Goal: Task Accomplishment & Management: Manage account settings

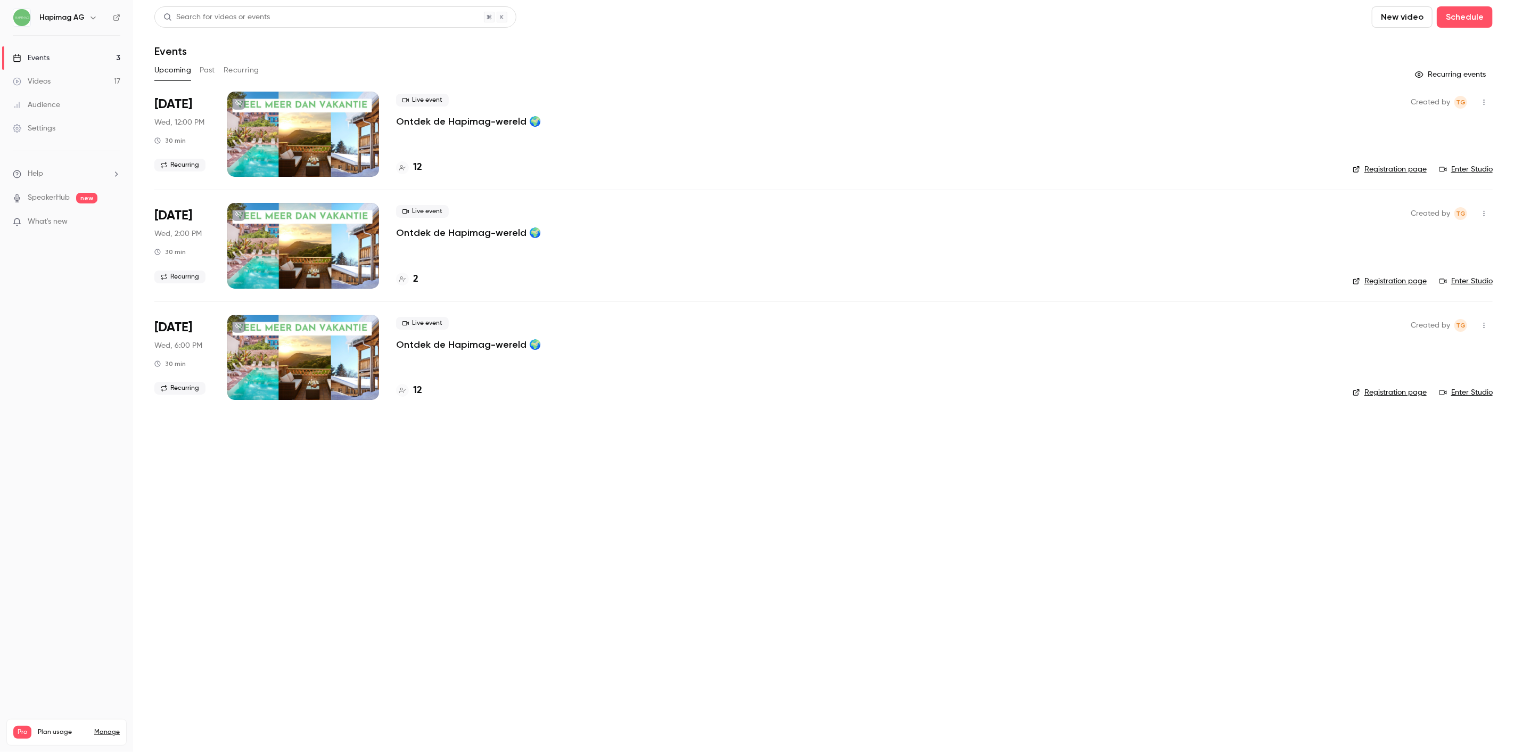
click at [211, 73] on button "Past" at bounding box center [207, 70] width 15 height 17
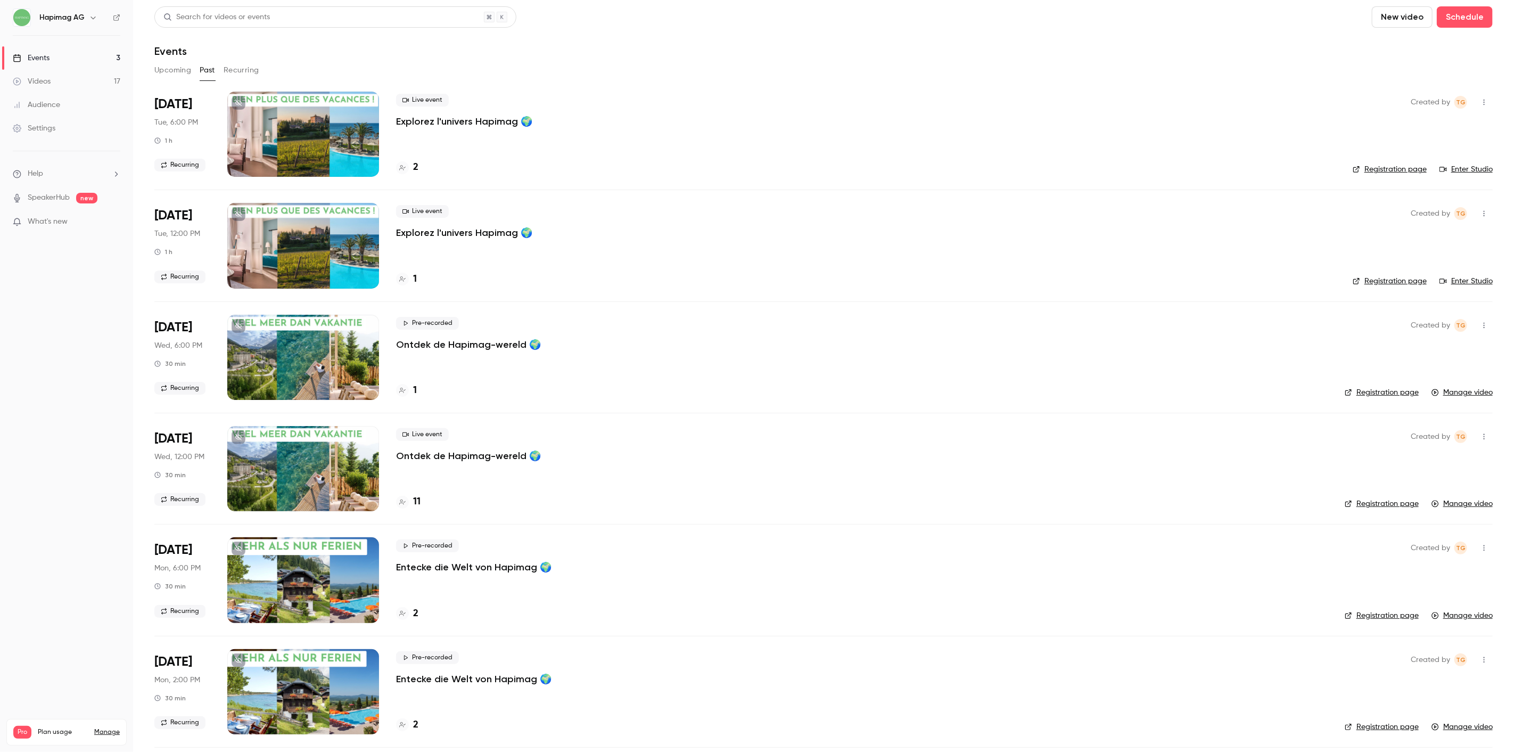
click at [472, 123] on p "Explorez l'univers Hapimag 🌍" at bounding box center [464, 121] width 136 height 13
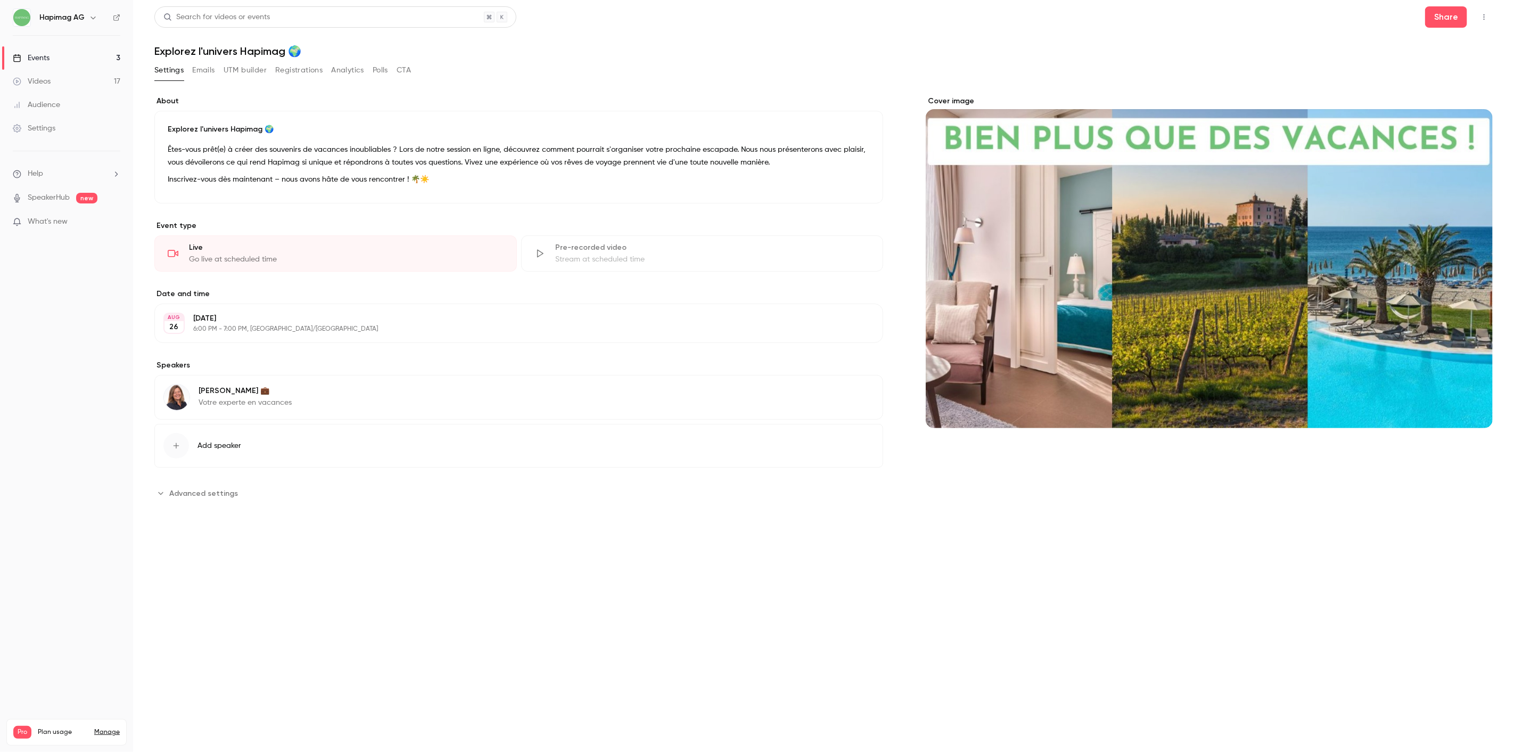
click at [312, 70] on button "Registrations" at bounding box center [298, 70] width 47 height 17
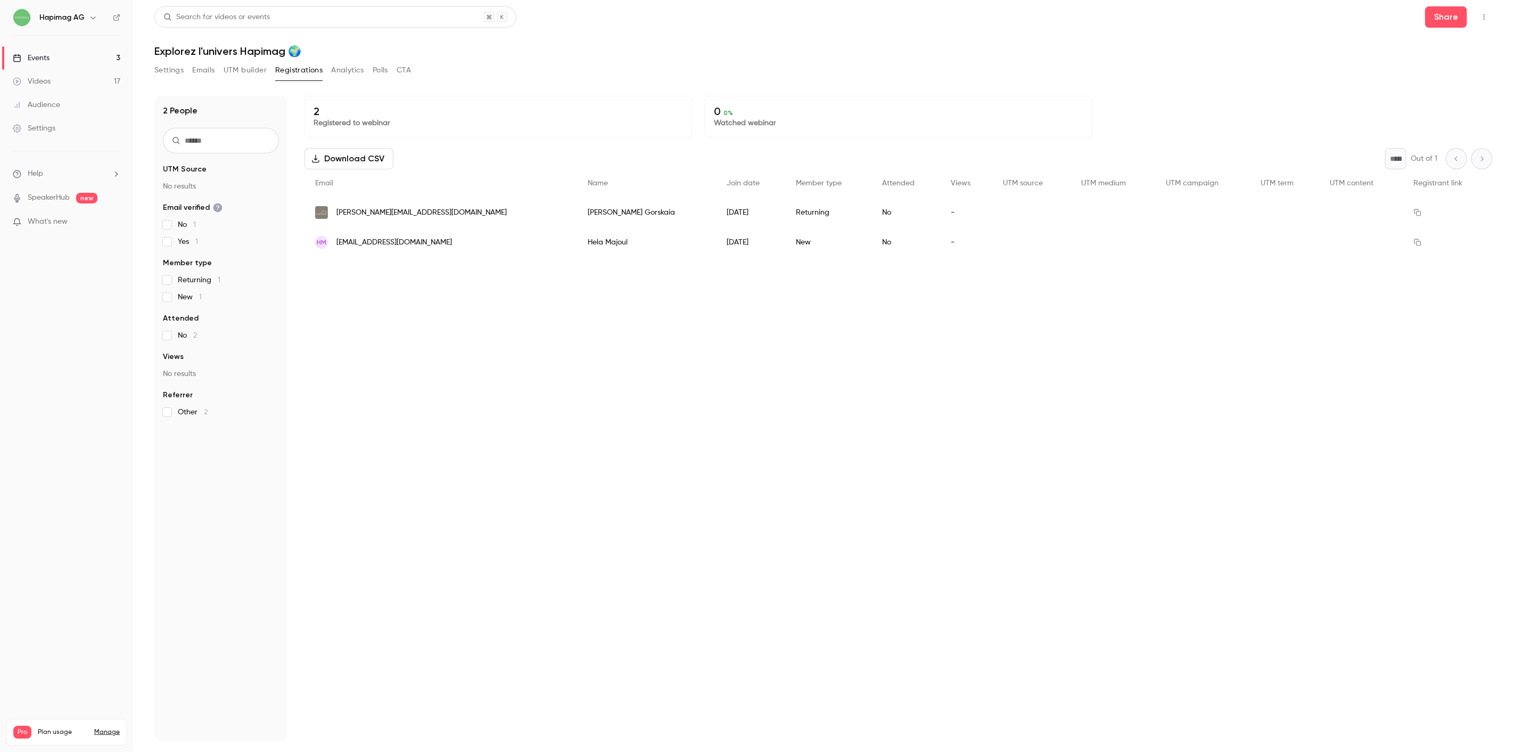
click at [172, 71] on button "Settings" at bounding box center [168, 70] width 29 height 17
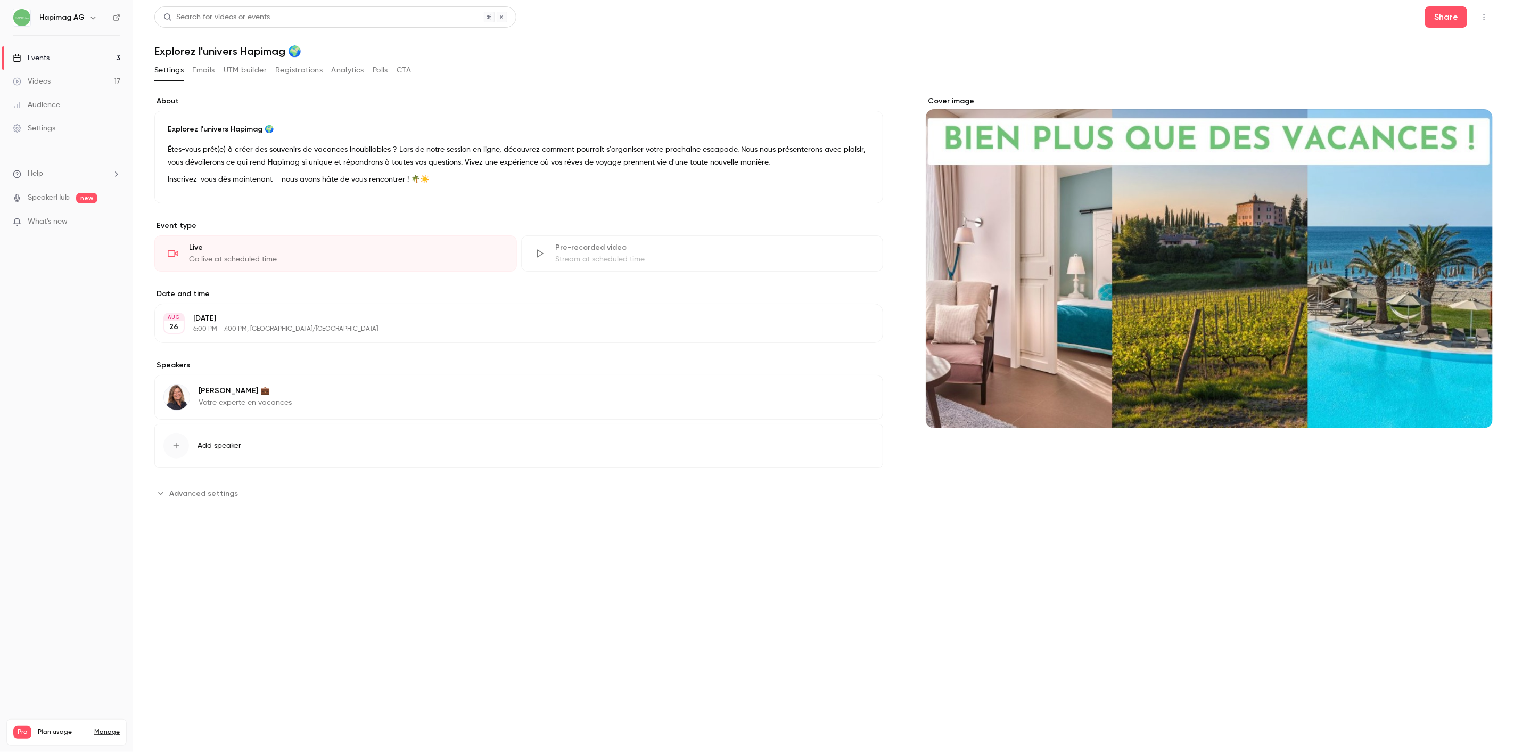
click at [205, 69] on button "Emails" at bounding box center [203, 70] width 22 height 17
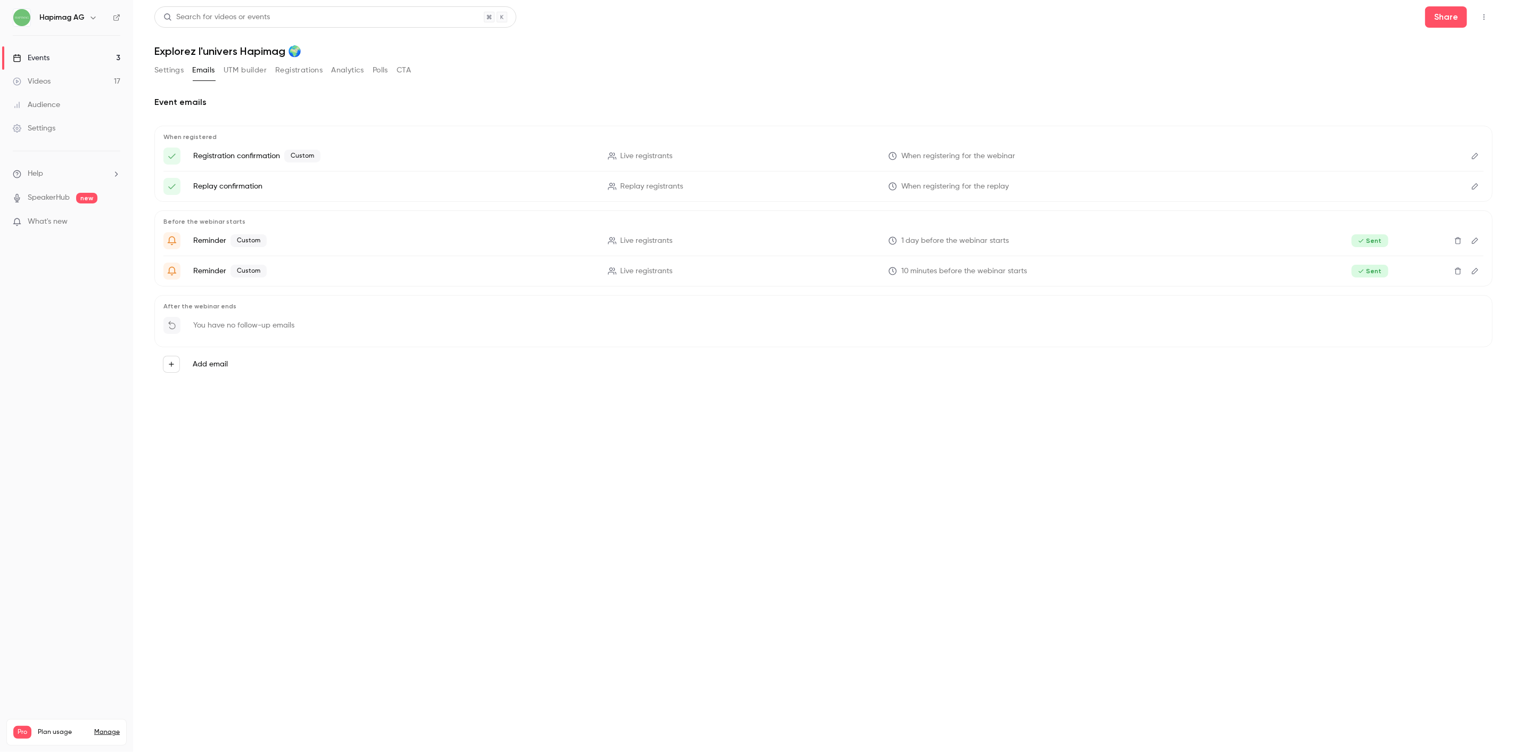
click at [229, 72] on button "UTM builder" at bounding box center [245, 70] width 43 height 17
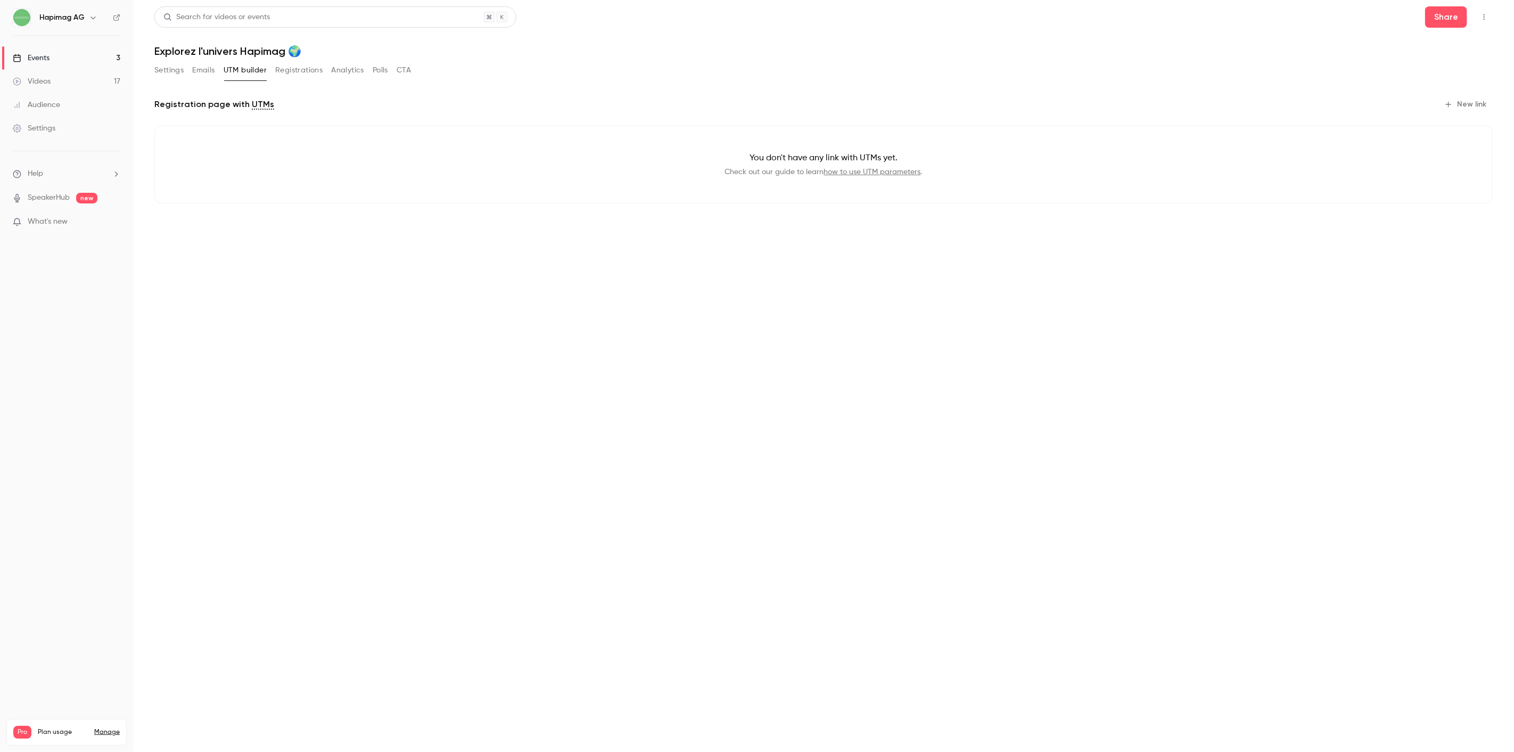
click at [323, 63] on div "Settings Emails UTM builder Registrations Analytics Polls CTA" at bounding box center [282, 70] width 257 height 17
click at [346, 71] on button "Analytics" at bounding box center [347, 70] width 33 height 17
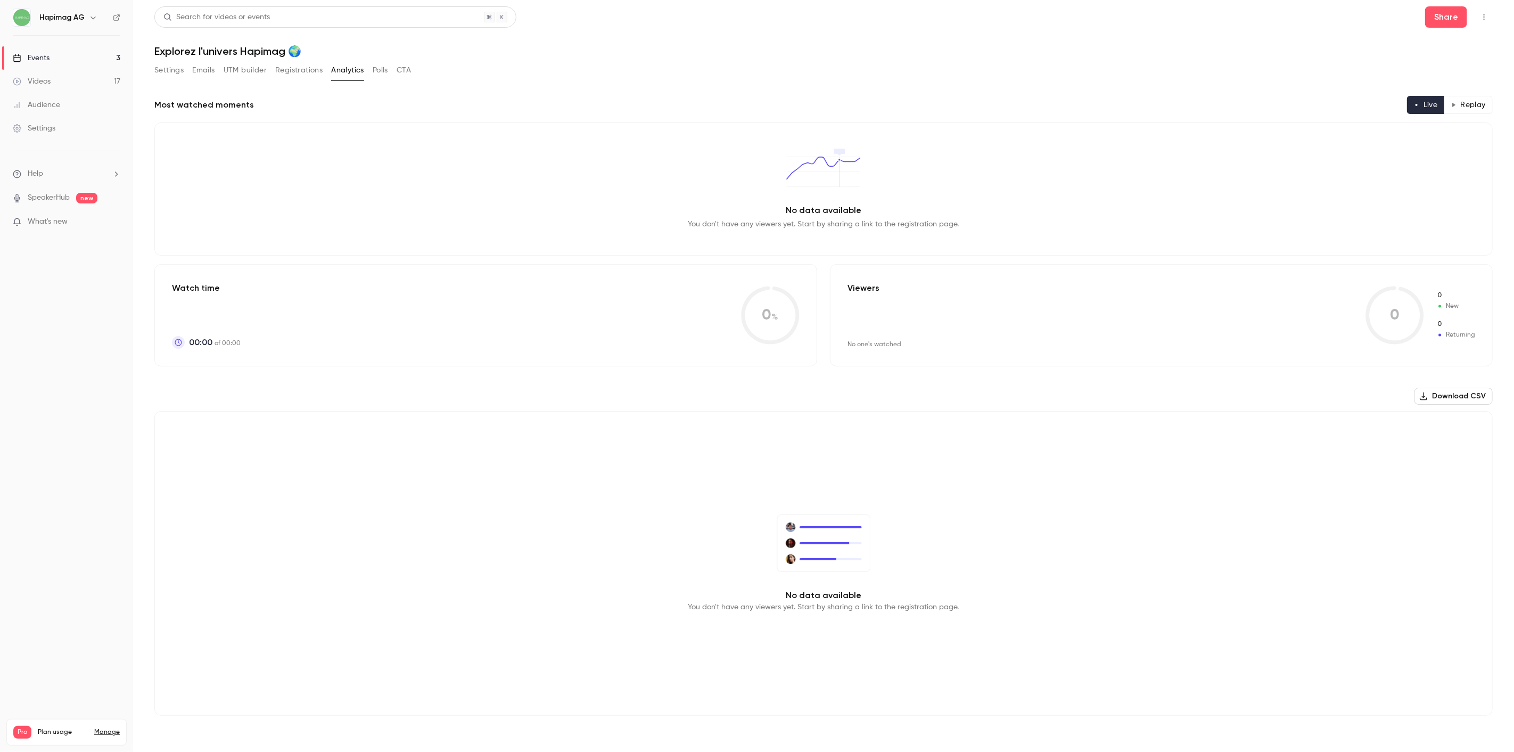
click at [168, 64] on button "Settings" at bounding box center [168, 70] width 29 height 17
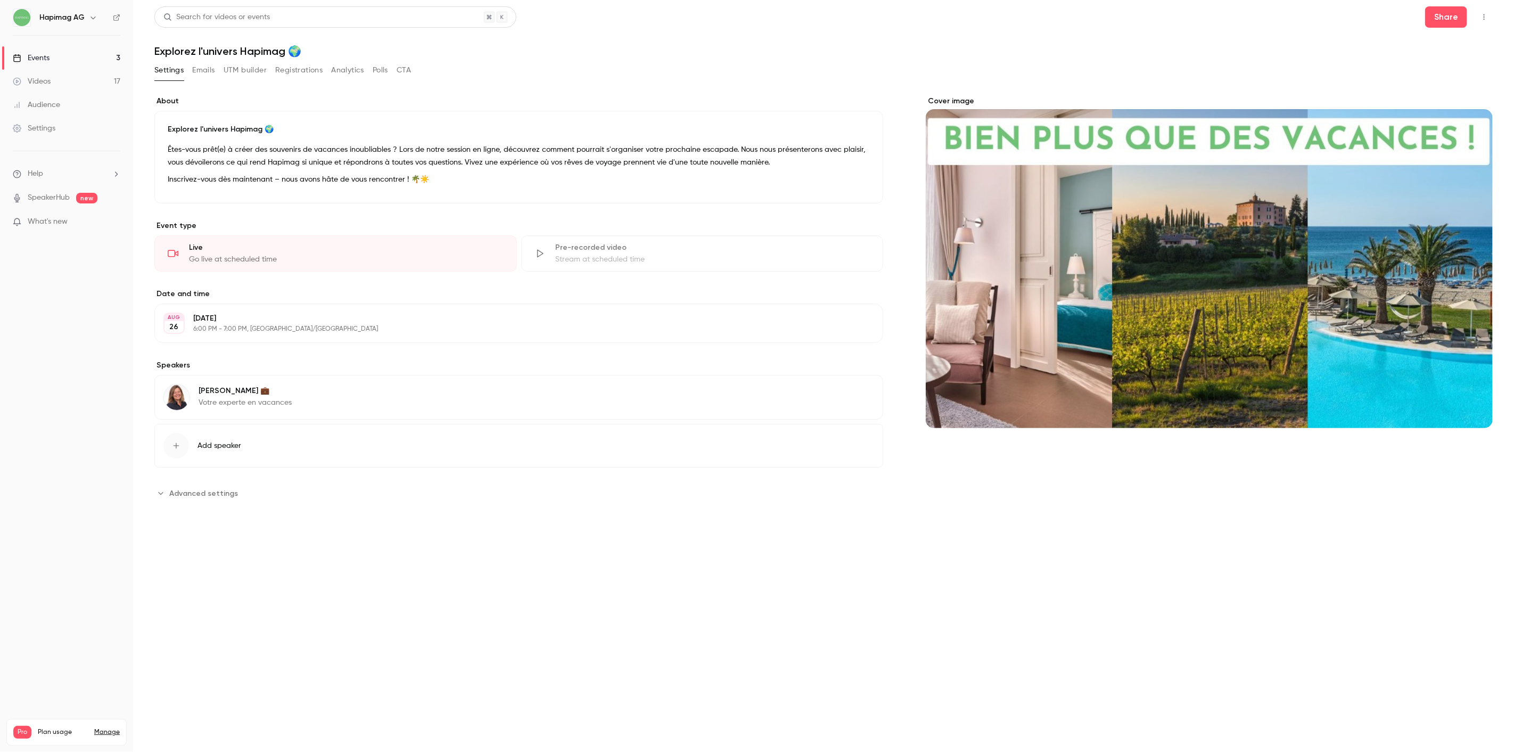
click at [203, 69] on button "Emails" at bounding box center [203, 70] width 22 height 17
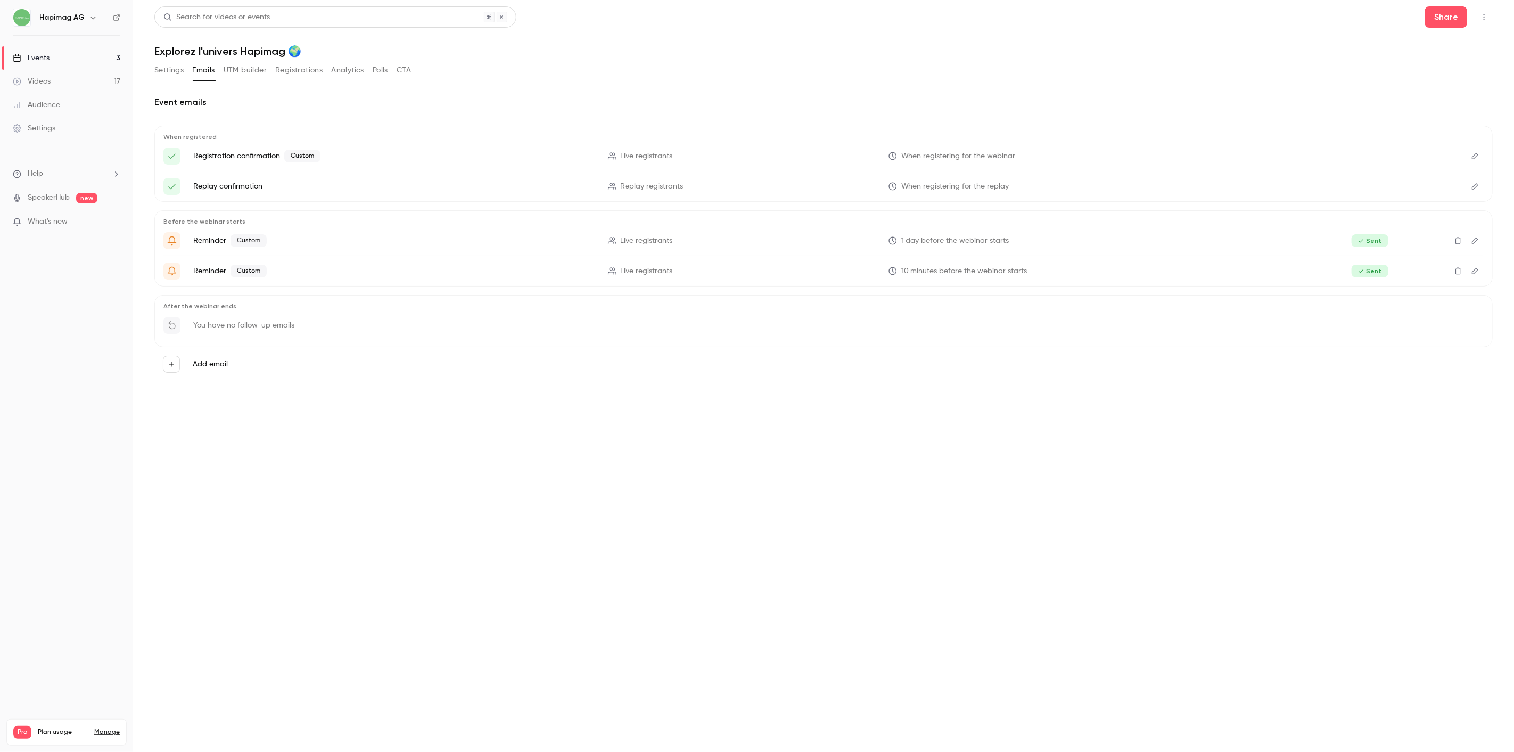
drag, startPoint x: 309, startPoint y: 71, endPoint x: 237, endPoint y: 71, distance: 71.3
click at [308, 71] on button "Registrations" at bounding box center [298, 70] width 47 height 17
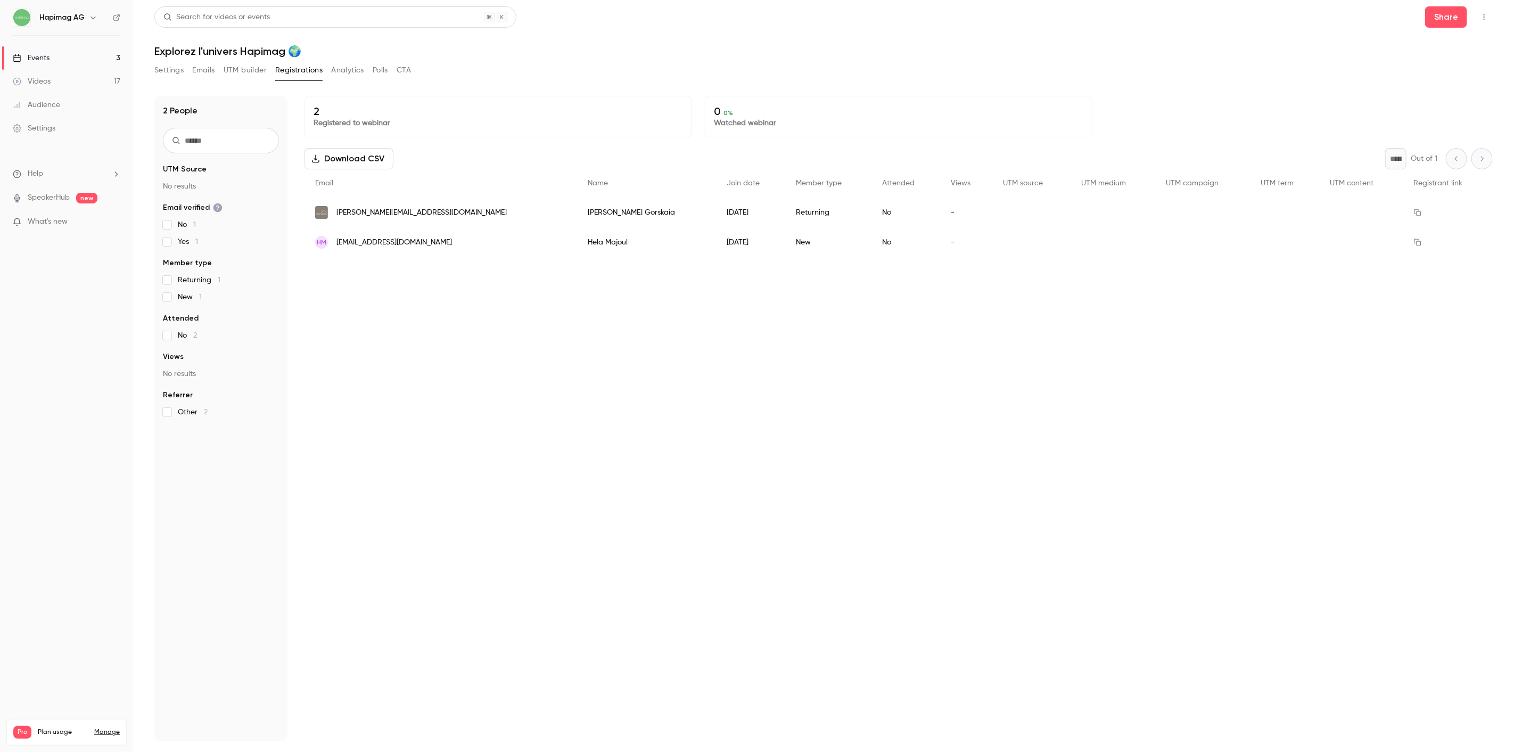
click at [183, 71] on button "Settings" at bounding box center [168, 70] width 29 height 17
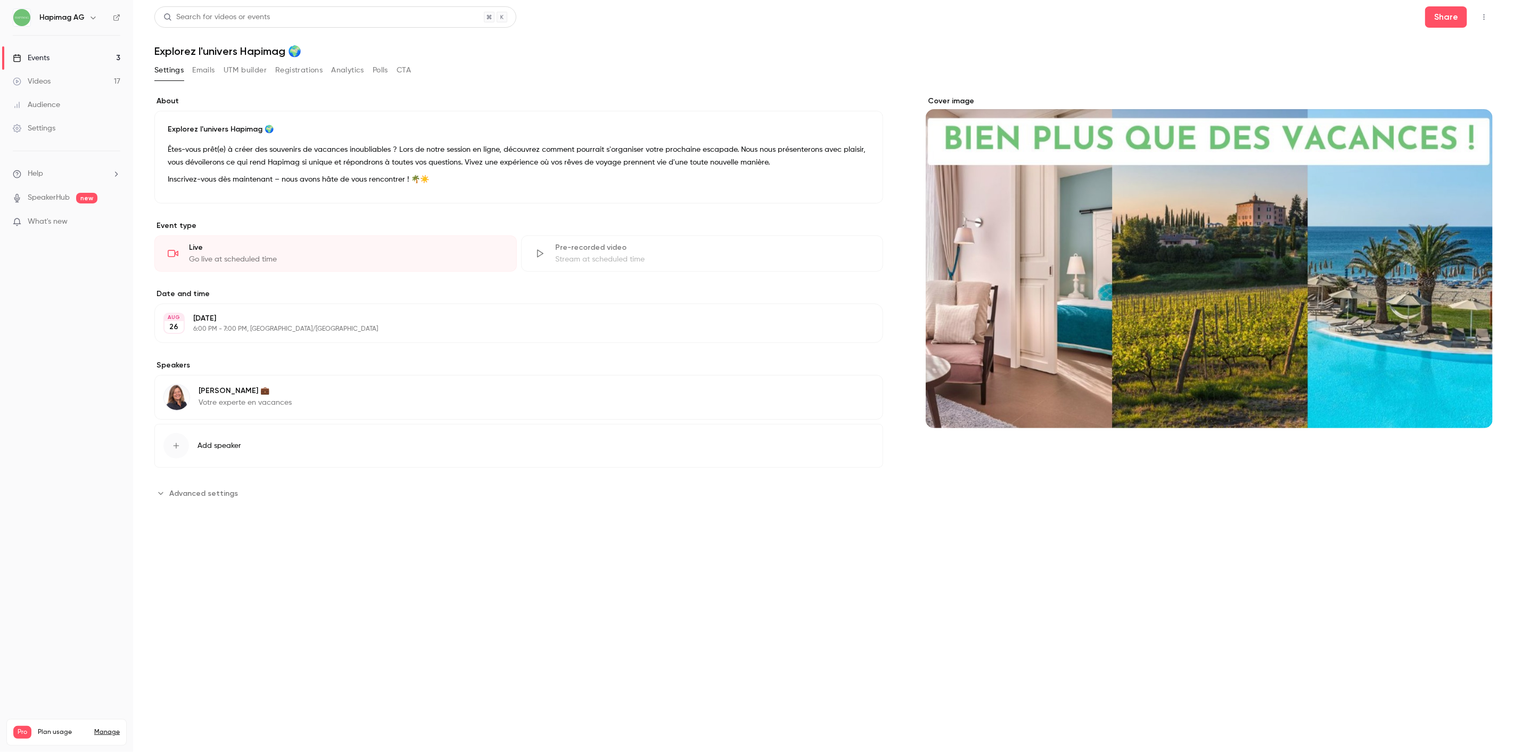
click at [80, 67] on link "Events 3" at bounding box center [66, 57] width 133 height 23
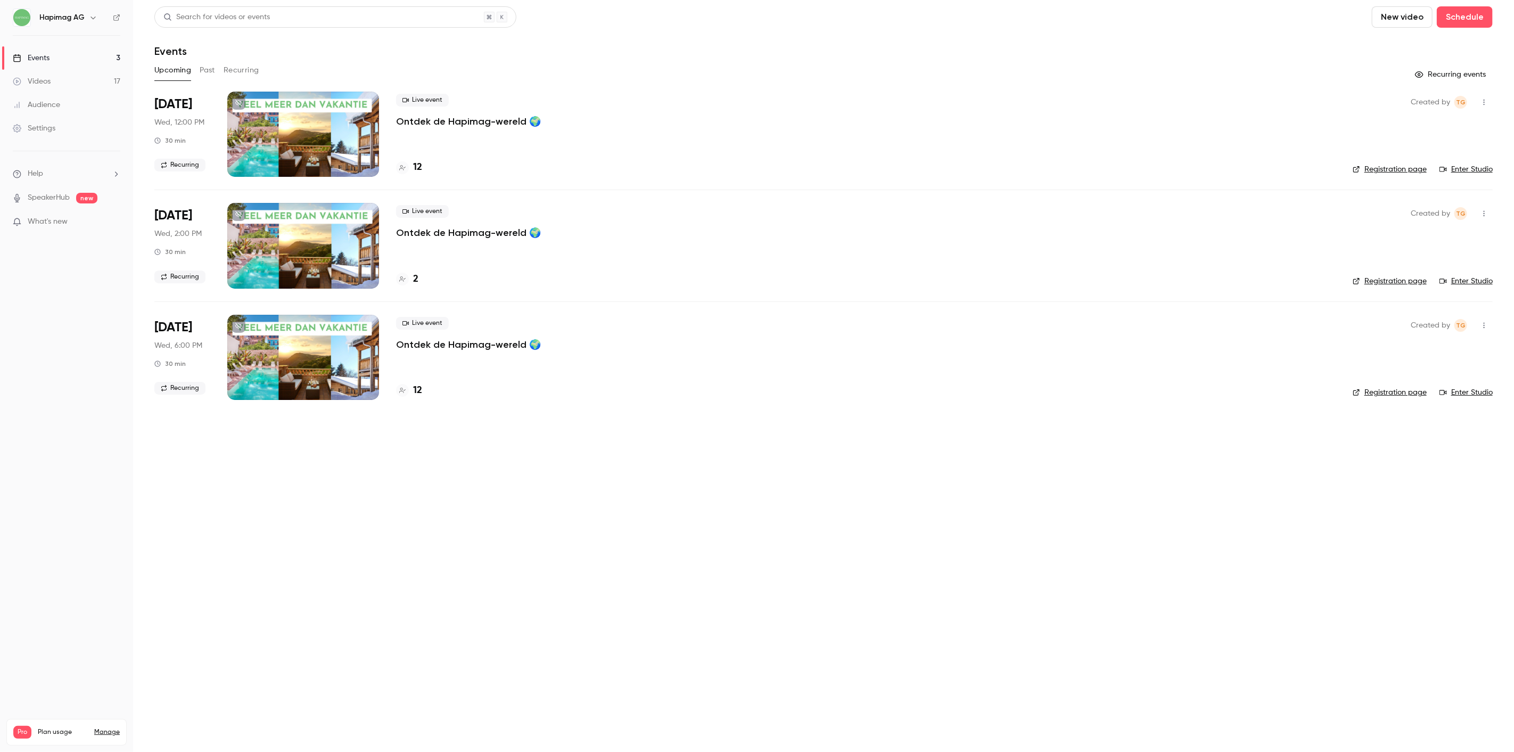
click at [83, 78] on link "Videos 17" at bounding box center [66, 81] width 133 height 23
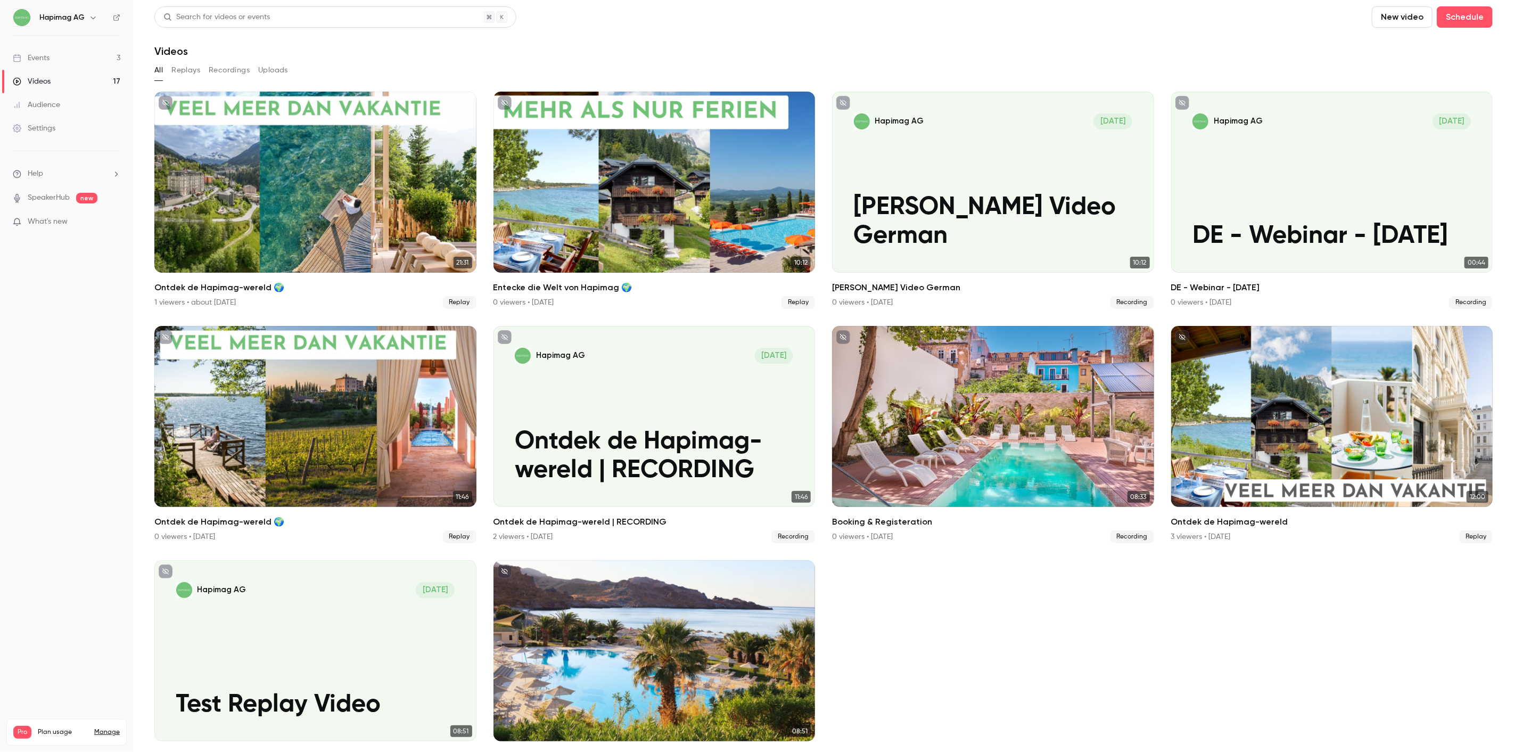
click at [485, 40] on header "Search for videos or events New video Schedule Videos" at bounding box center [823, 31] width 1338 height 51
click at [188, 71] on button "Replays" at bounding box center [185, 70] width 29 height 17
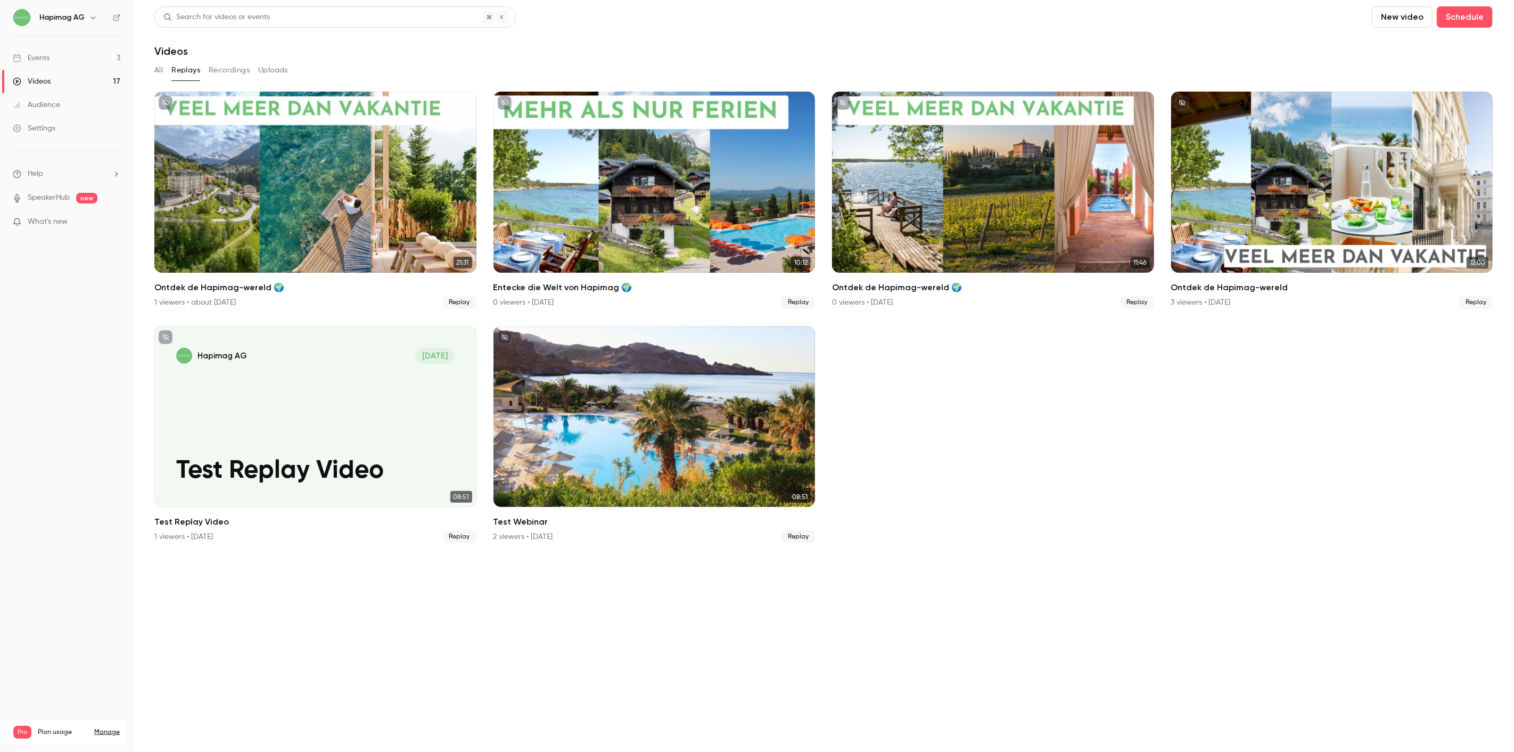
click at [75, 62] on link "Events 3" at bounding box center [66, 57] width 133 height 23
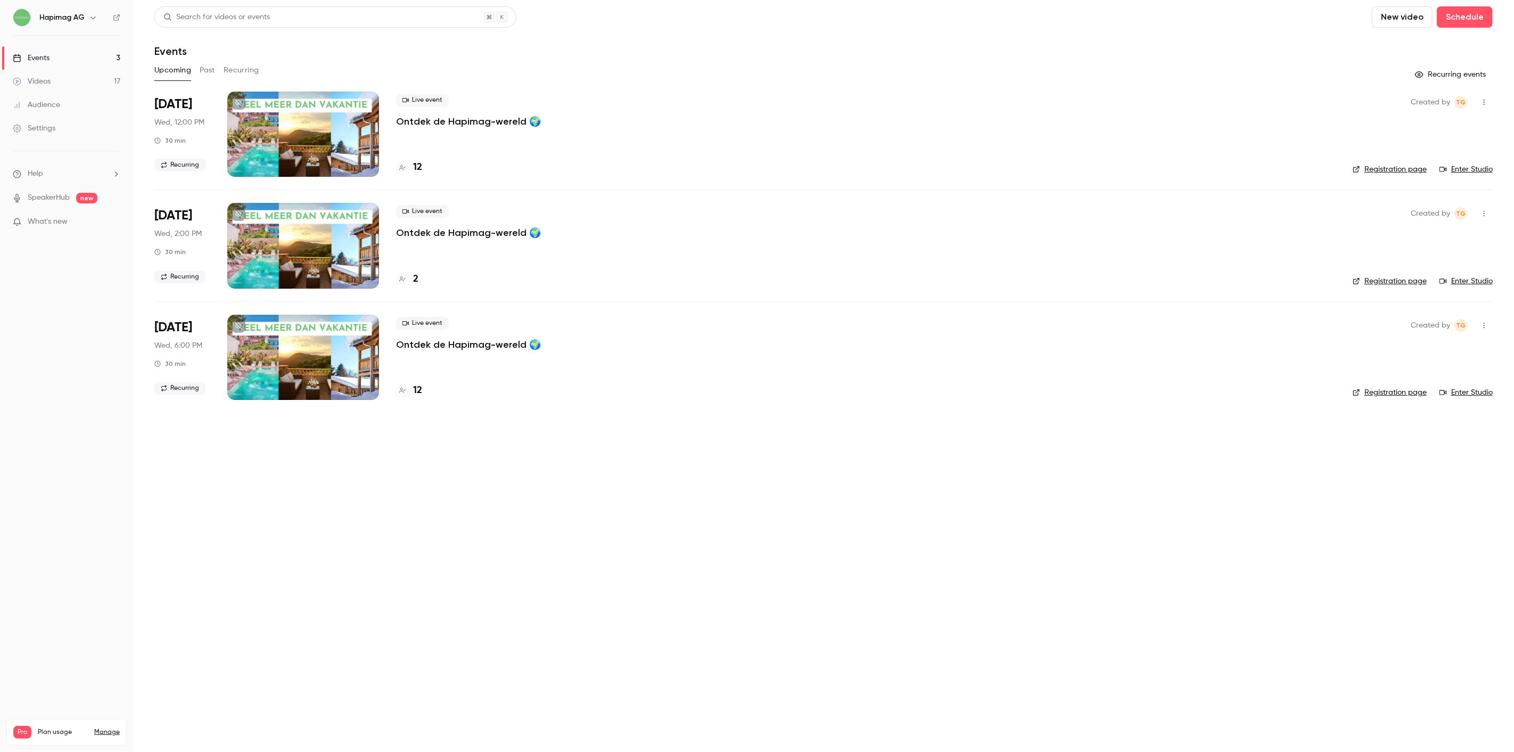
click at [52, 83] on link "Videos 17" at bounding box center [66, 81] width 133 height 23
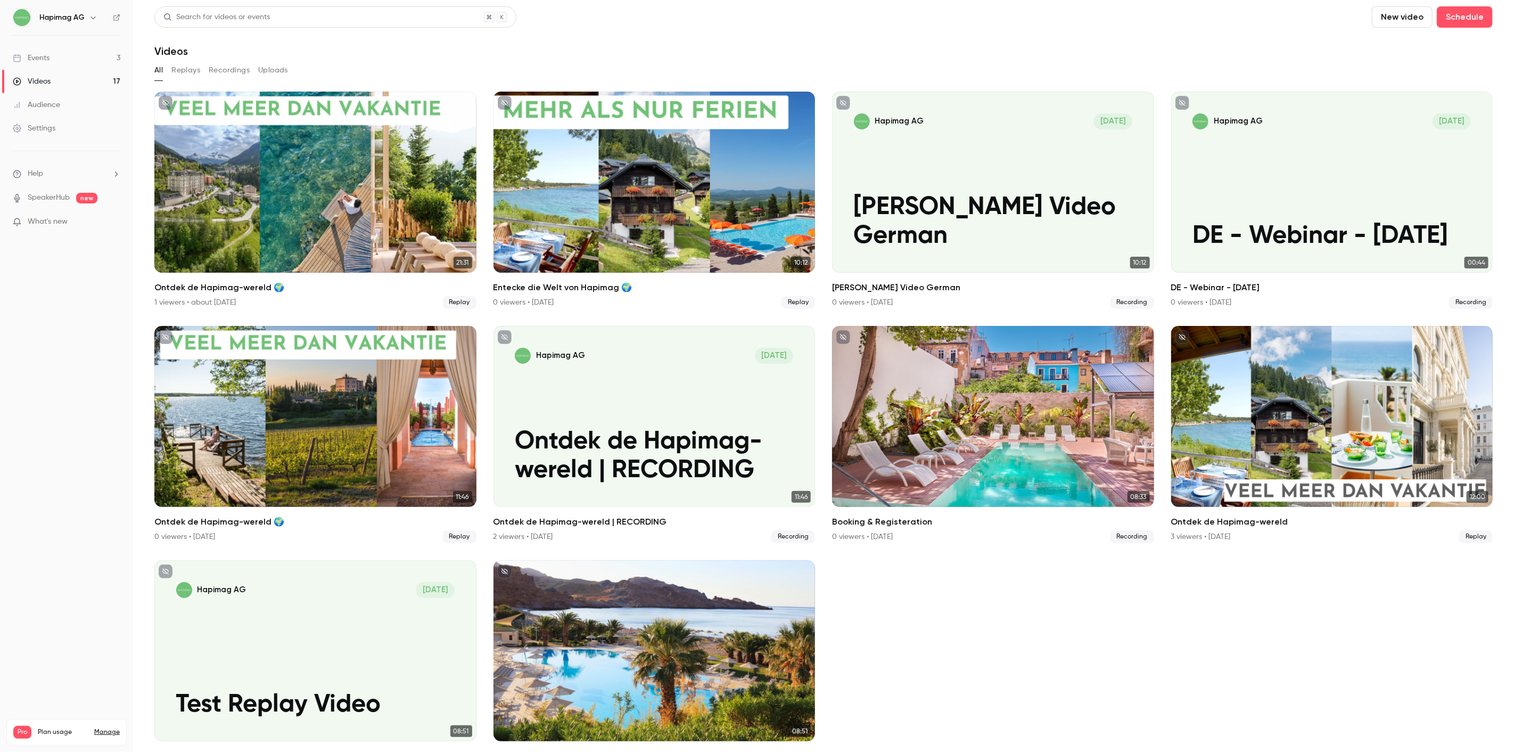
click at [48, 102] on div "Audience" at bounding box center [36, 105] width 47 height 11
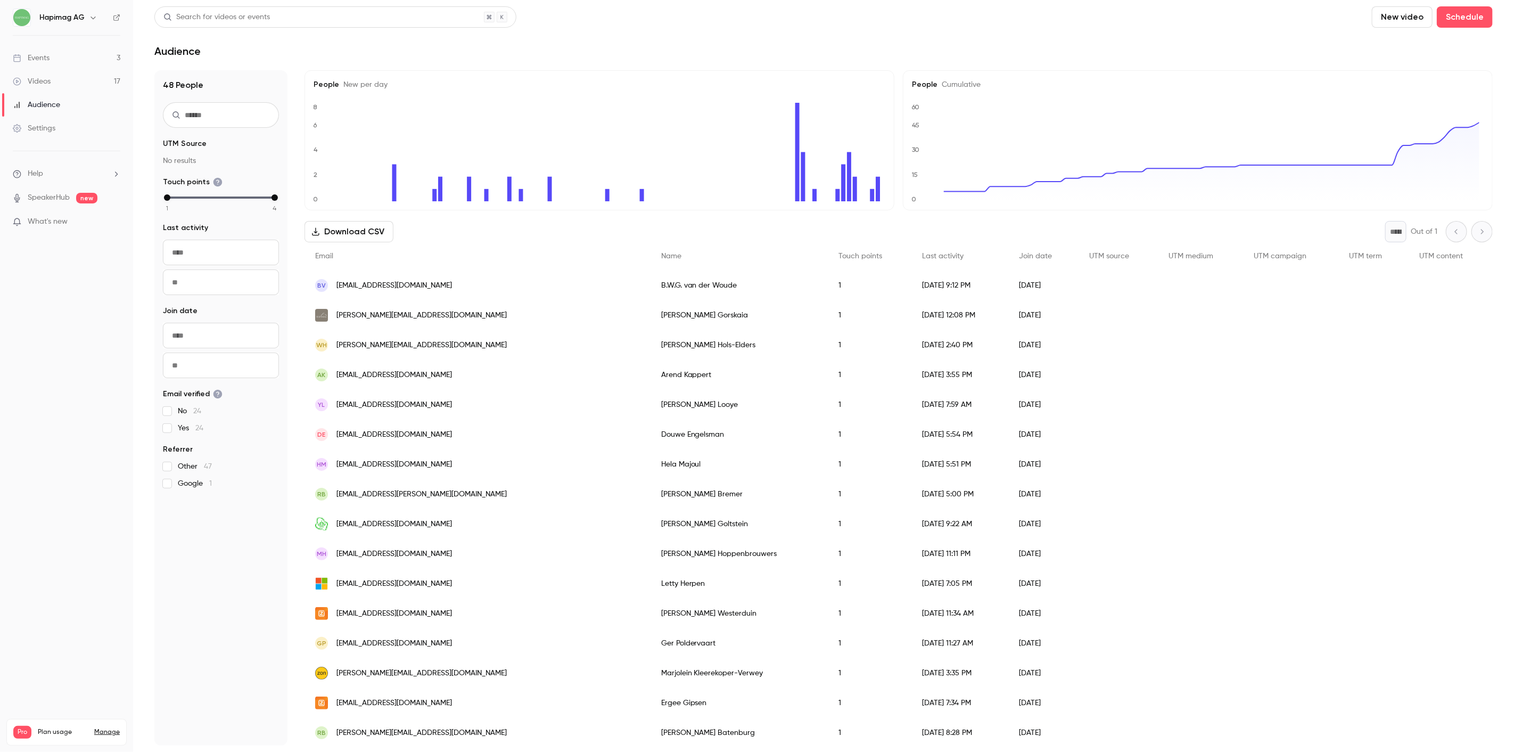
click at [49, 82] on div "Videos" at bounding box center [32, 81] width 38 height 11
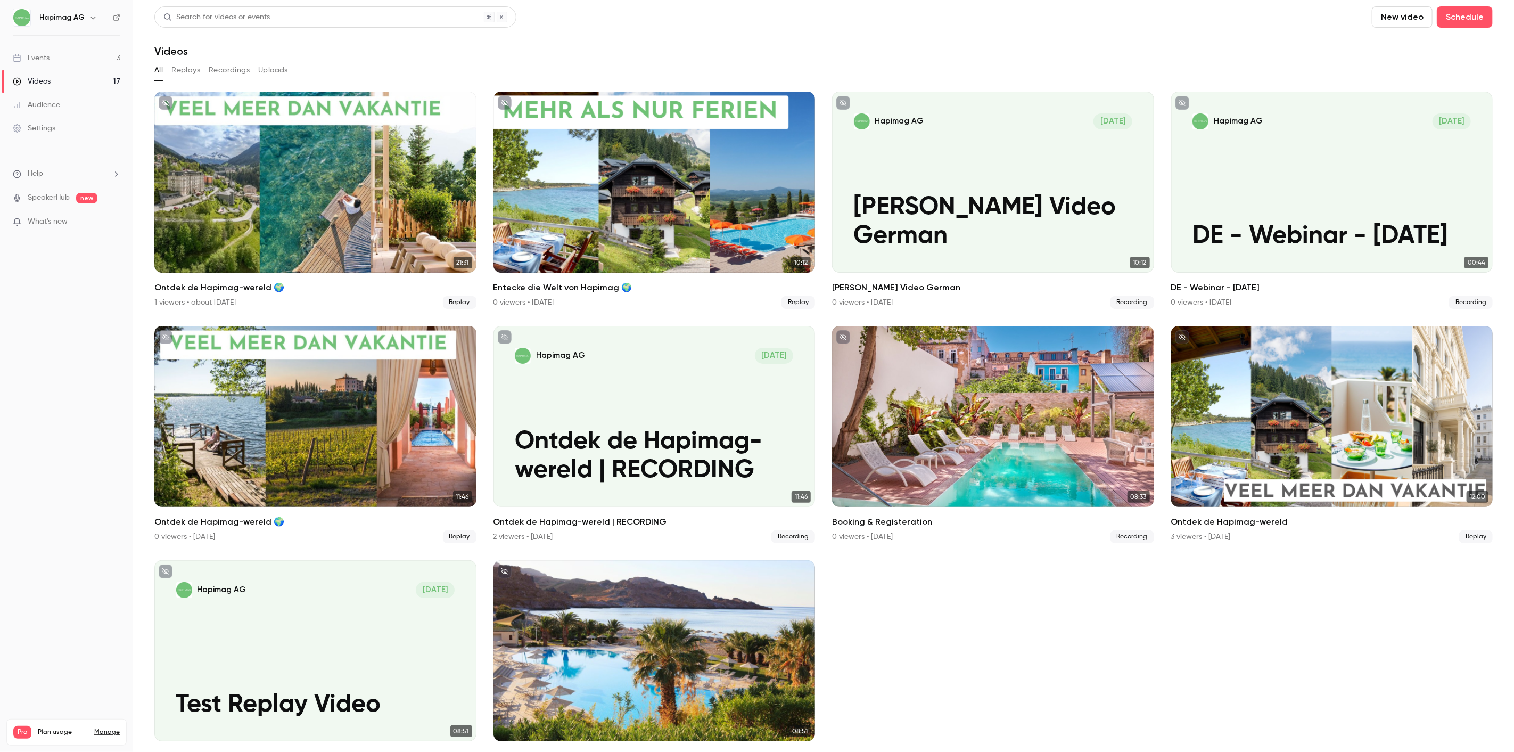
click at [63, 43] on ul "Events 3 Videos 17 Audience Settings" at bounding box center [66, 93] width 133 height 115
click at [63, 52] on link "Events 3" at bounding box center [66, 57] width 133 height 23
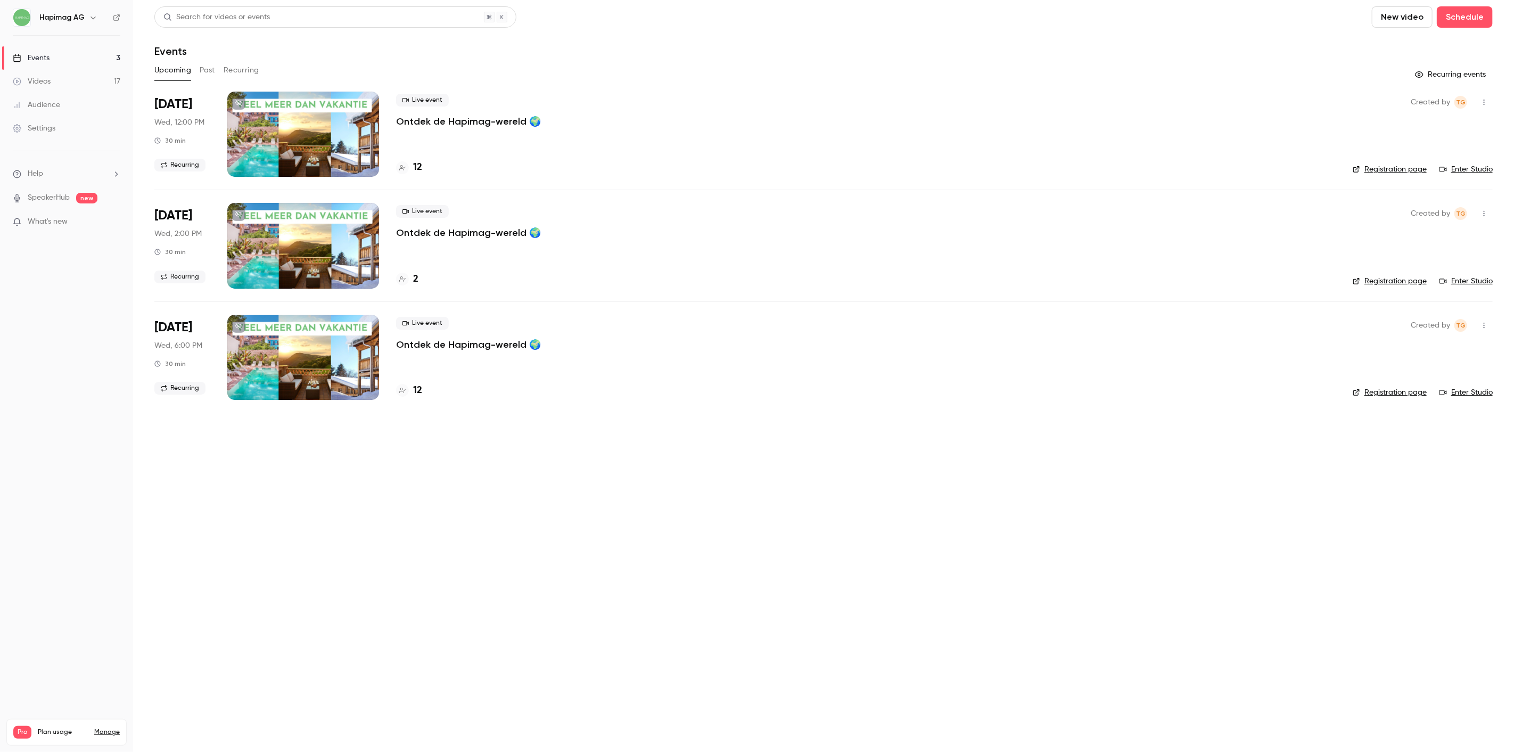
click at [208, 72] on button "Past" at bounding box center [207, 70] width 15 height 17
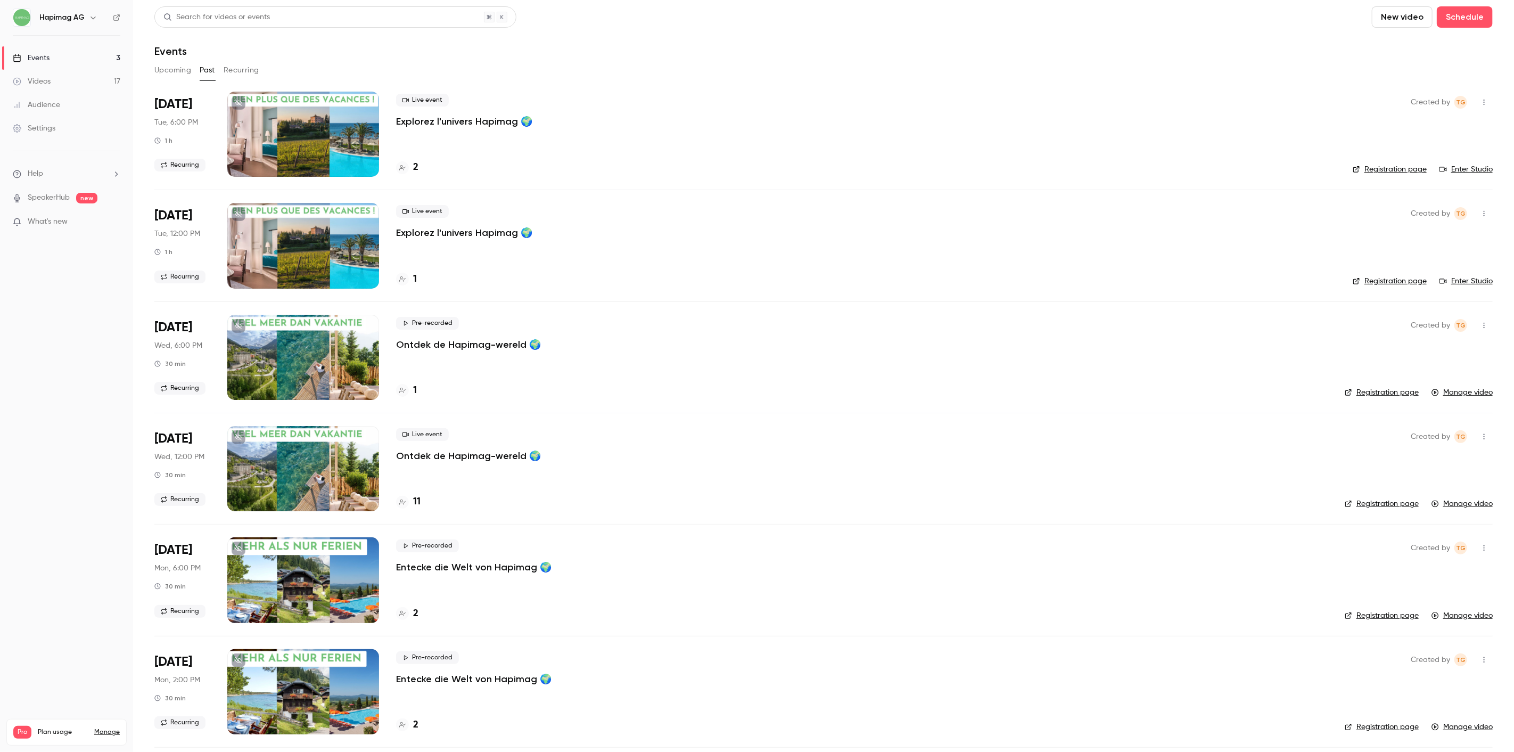
click at [428, 103] on span "Live event" at bounding box center [422, 100] width 53 height 13
click at [432, 119] on p "Explorez l'univers Hapimag 🌍" at bounding box center [464, 121] width 136 height 13
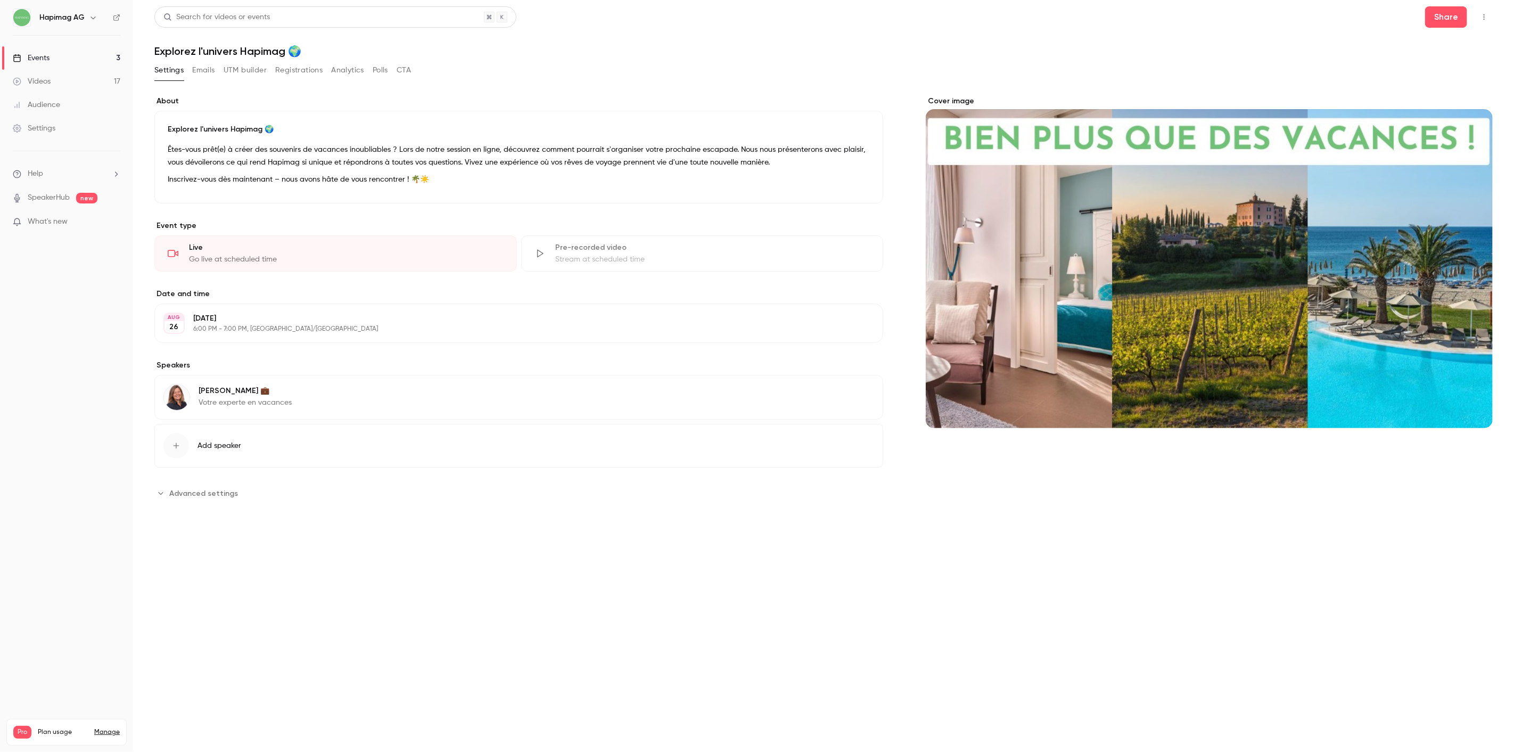
click at [158, 497] on button "Advanced settings" at bounding box center [199, 492] width 90 height 17
click at [158, 497] on icon "Advanced settings" at bounding box center [160, 493] width 9 height 9
click at [203, 75] on button "Emails" at bounding box center [203, 70] width 22 height 17
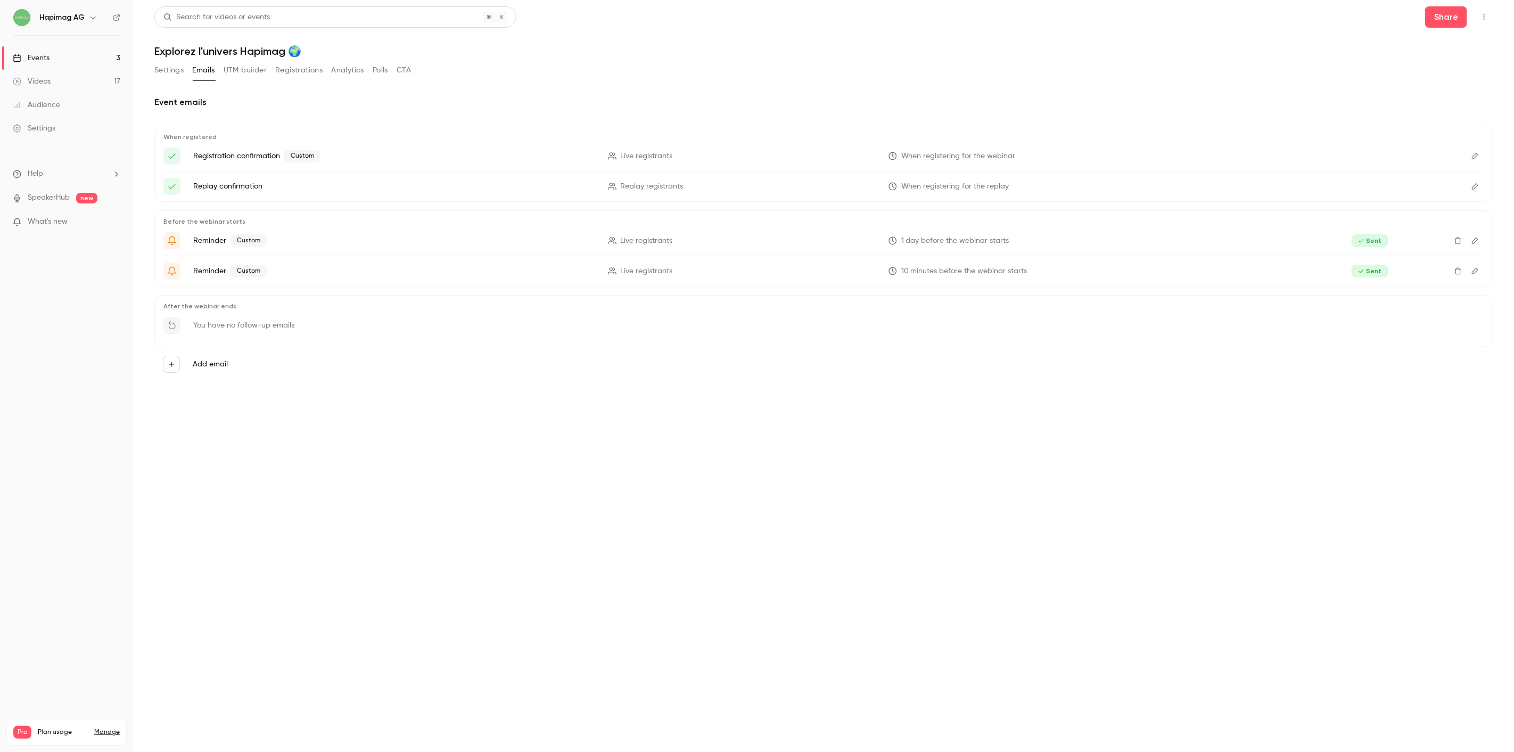
click at [247, 70] on button "UTM builder" at bounding box center [245, 70] width 43 height 17
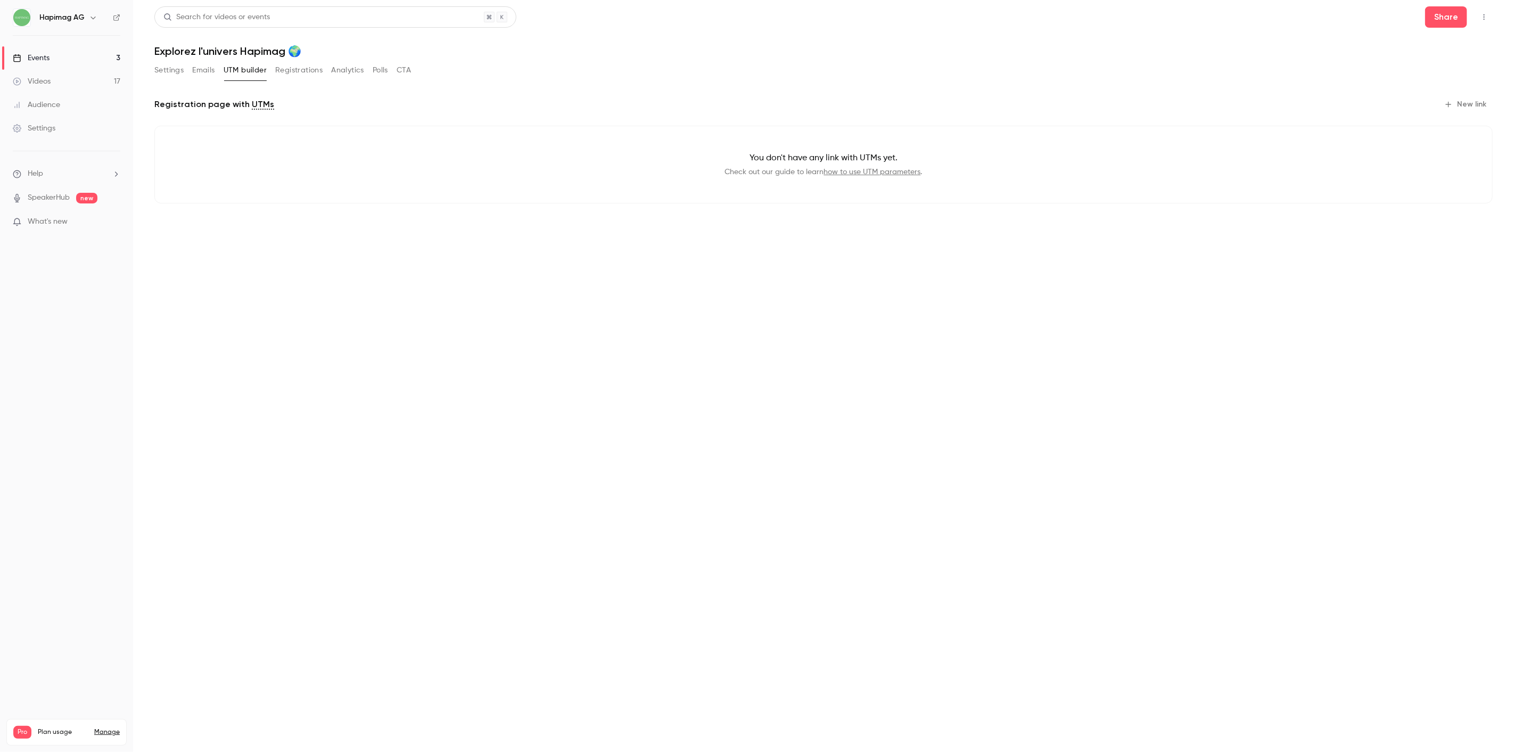
click at [291, 70] on button "Registrations" at bounding box center [298, 70] width 47 height 17
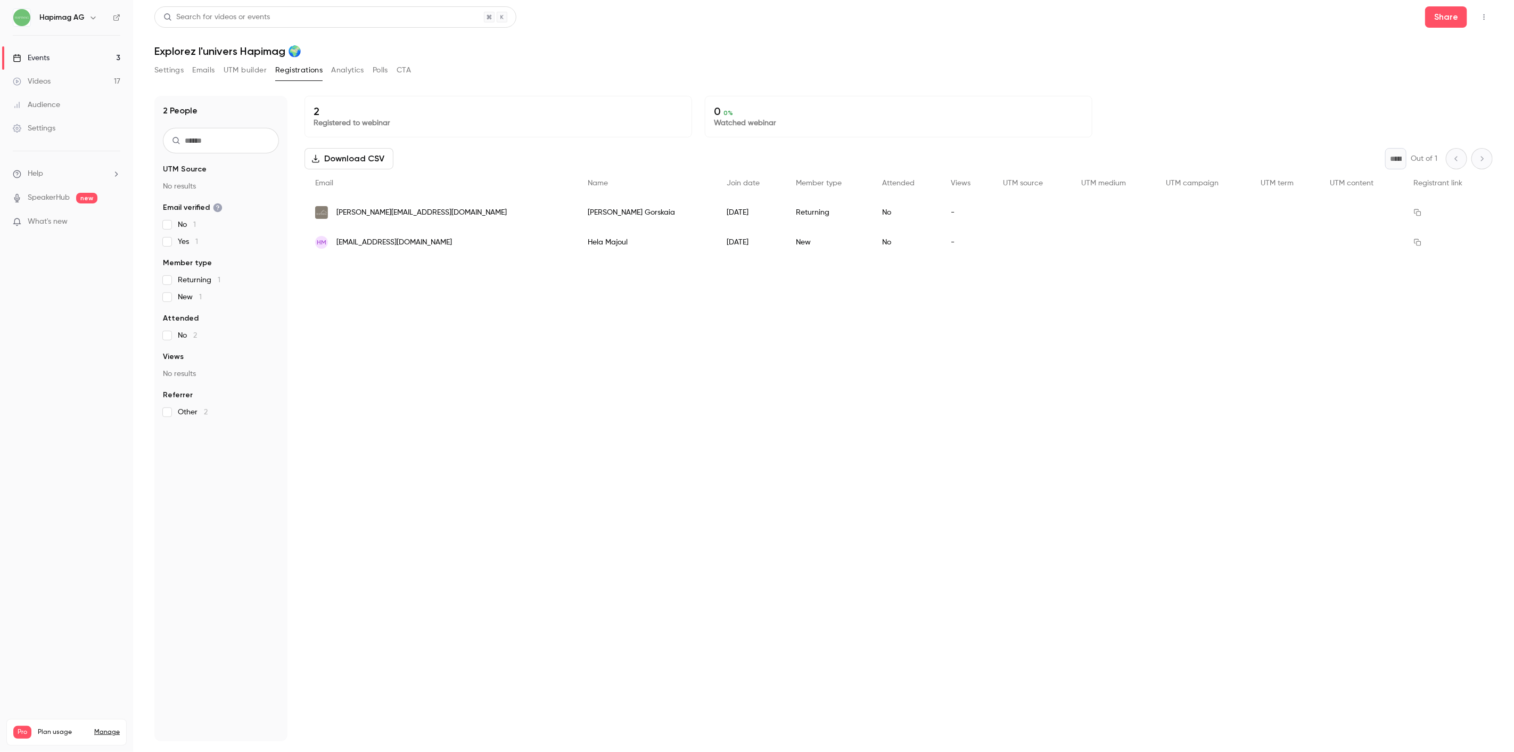
click at [344, 70] on button "Analytics" at bounding box center [347, 70] width 33 height 17
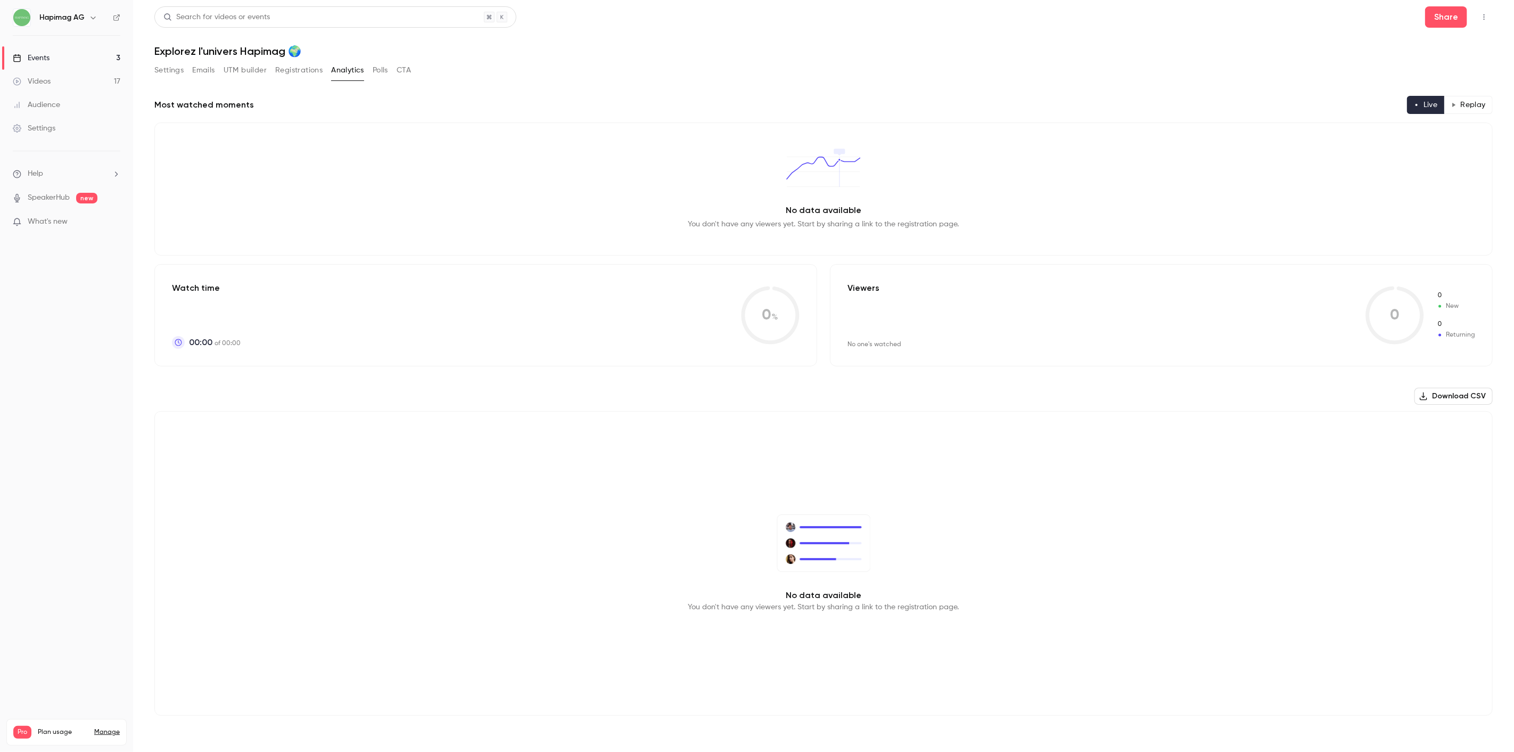
click at [386, 68] on button "Polls" at bounding box center [380, 70] width 15 height 17
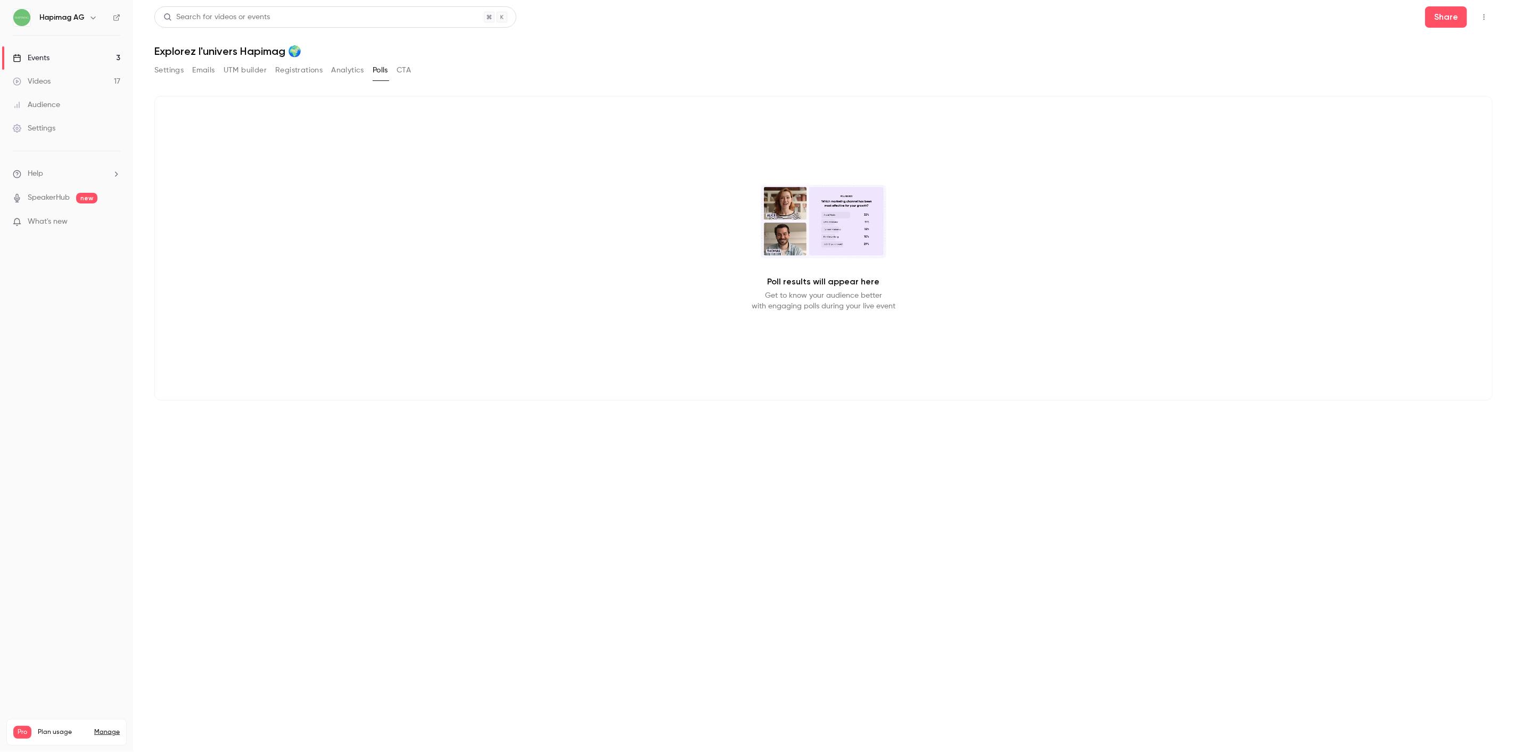
click at [403, 69] on button "CTA" at bounding box center [404, 70] width 14 height 17
click at [328, 76] on div "Settings Emails UTM builder Registrations Analytics Polls CTA" at bounding box center [282, 70] width 257 height 17
drag, startPoint x: 108, startPoint y: 79, endPoint x: 128, endPoint y: 81, distance: 20.9
click at [108, 80] on link "Videos 17" at bounding box center [66, 81] width 133 height 23
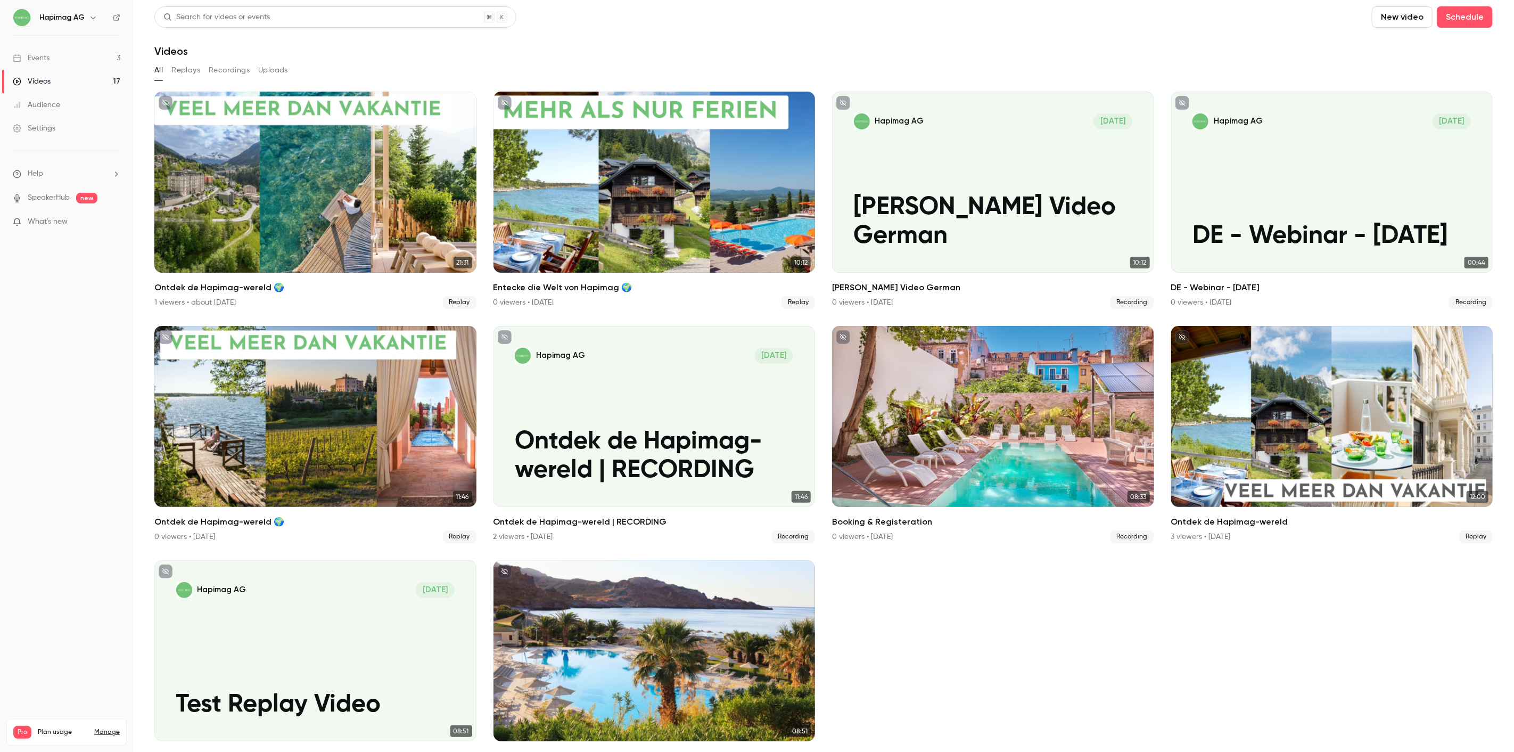
click at [94, 60] on link "Events 3" at bounding box center [66, 57] width 133 height 23
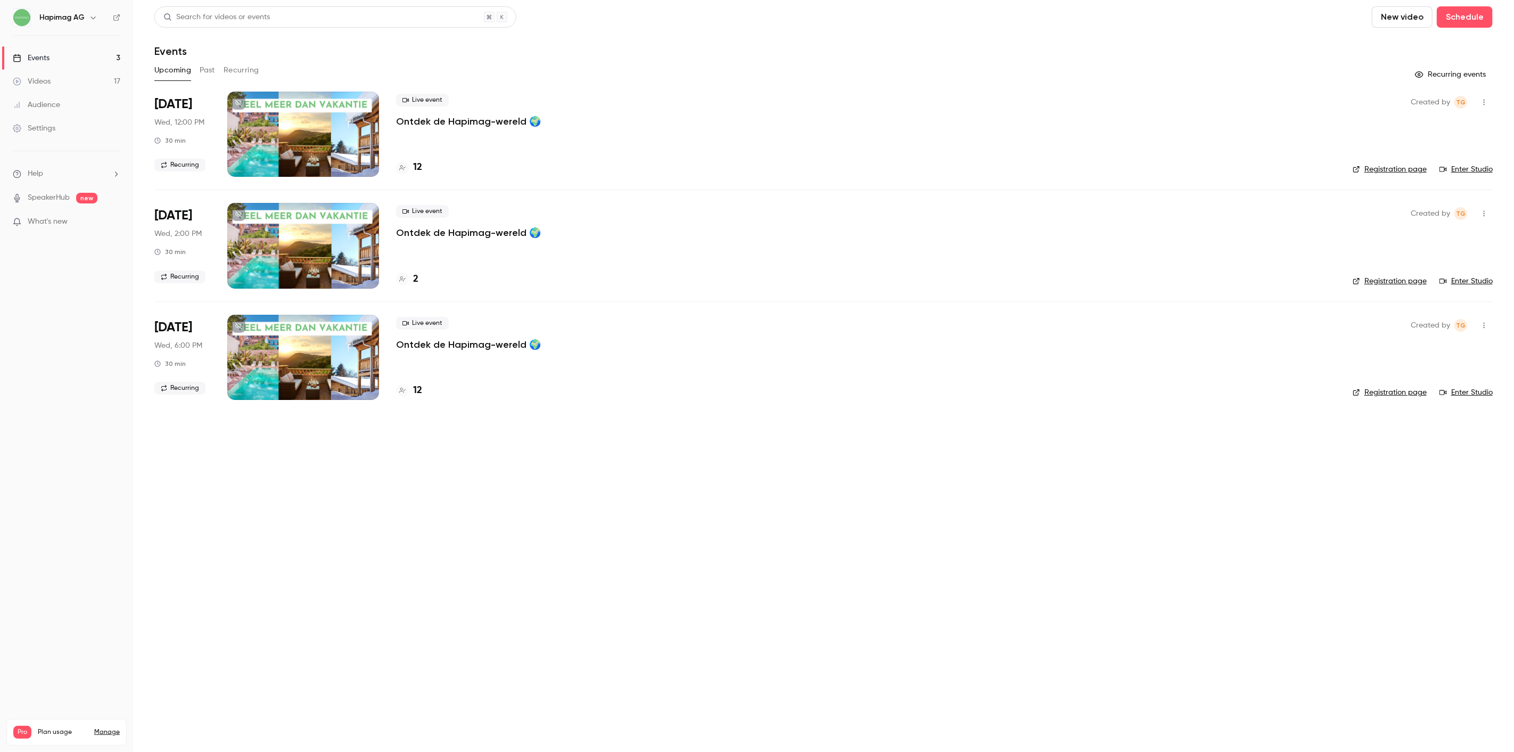
click at [40, 83] on div "Videos" at bounding box center [32, 81] width 38 height 11
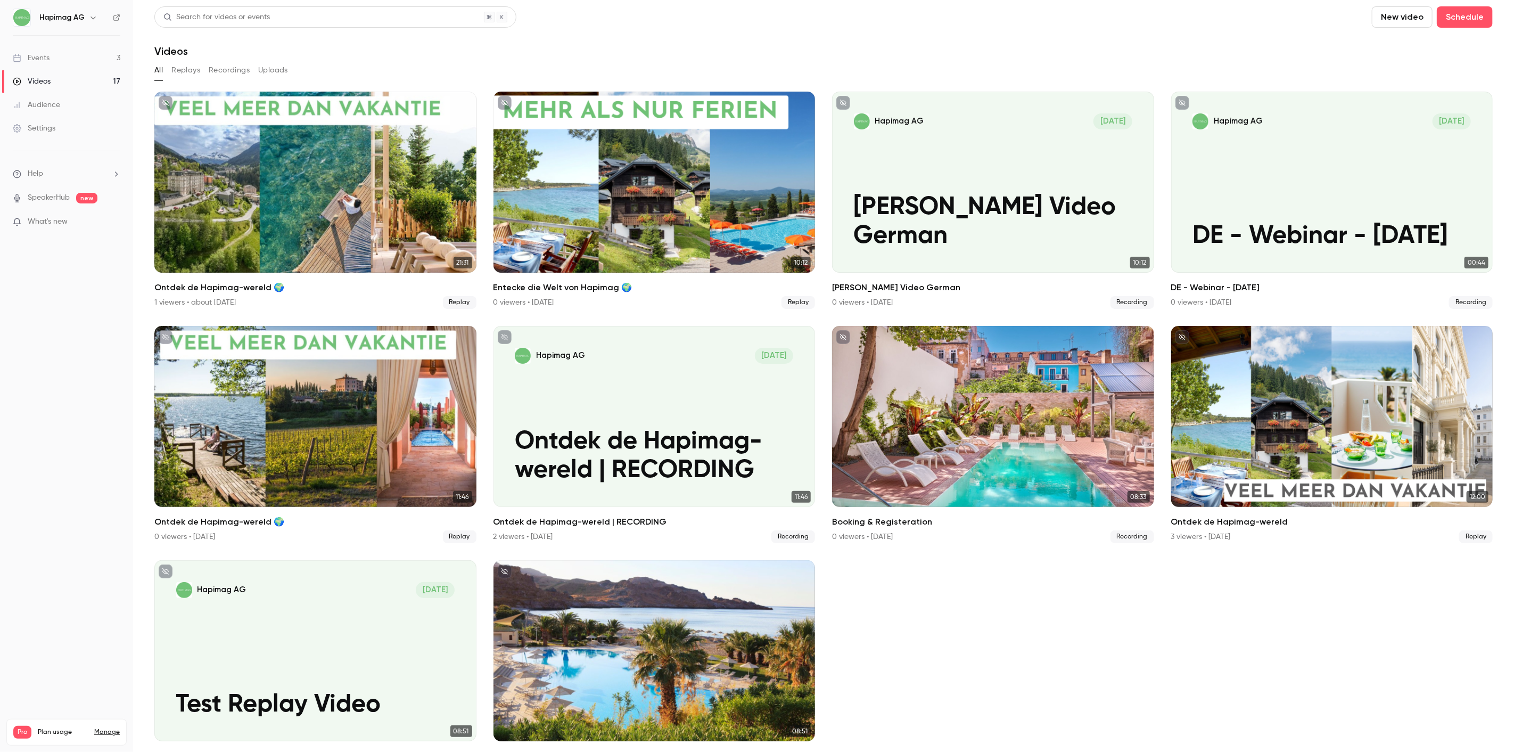
click at [40, 83] on div "Videos" at bounding box center [32, 81] width 38 height 11
click at [248, 70] on button "Recordings" at bounding box center [229, 70] width 41 height 17
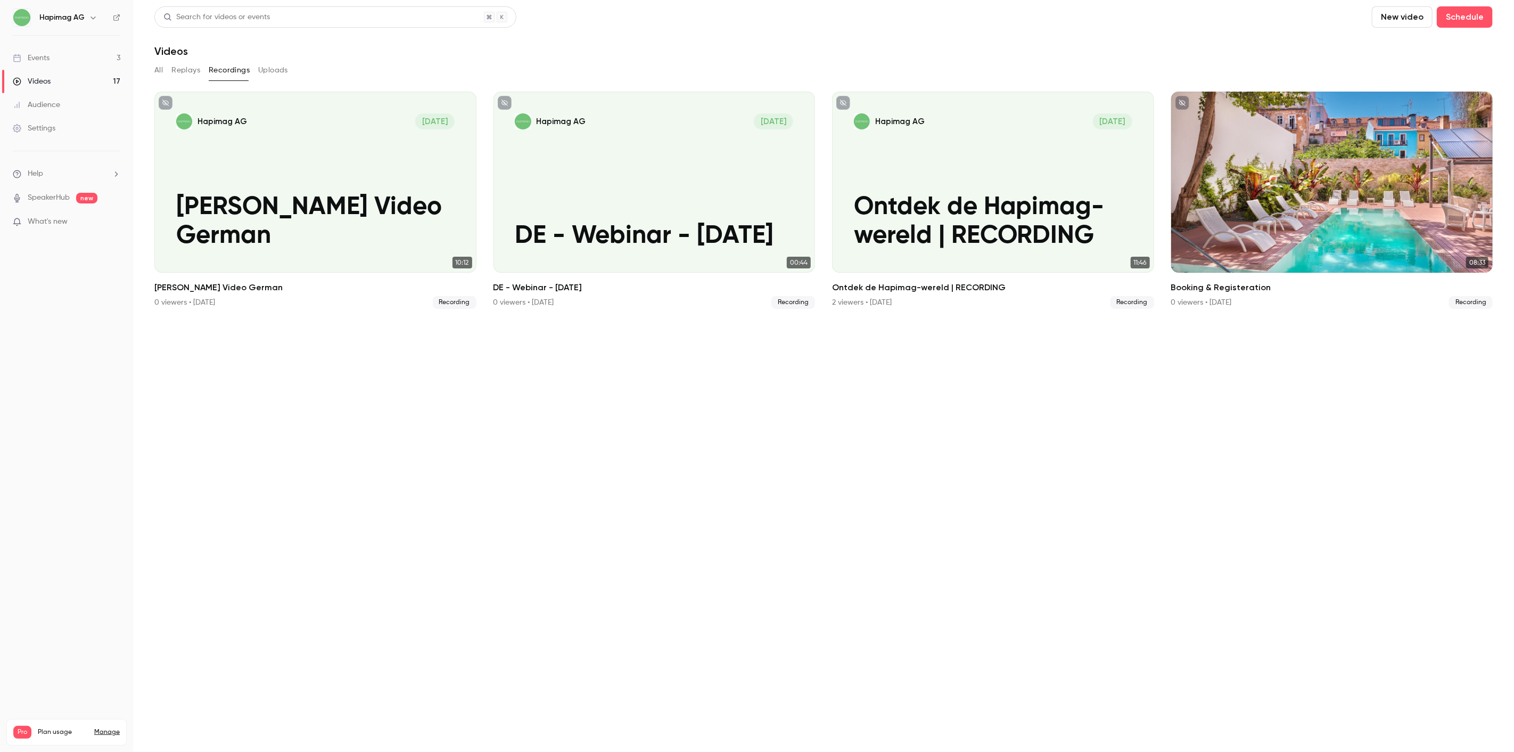
click at [161, 68] on button "All" at bounding box center [158, 70] width 9 height 17
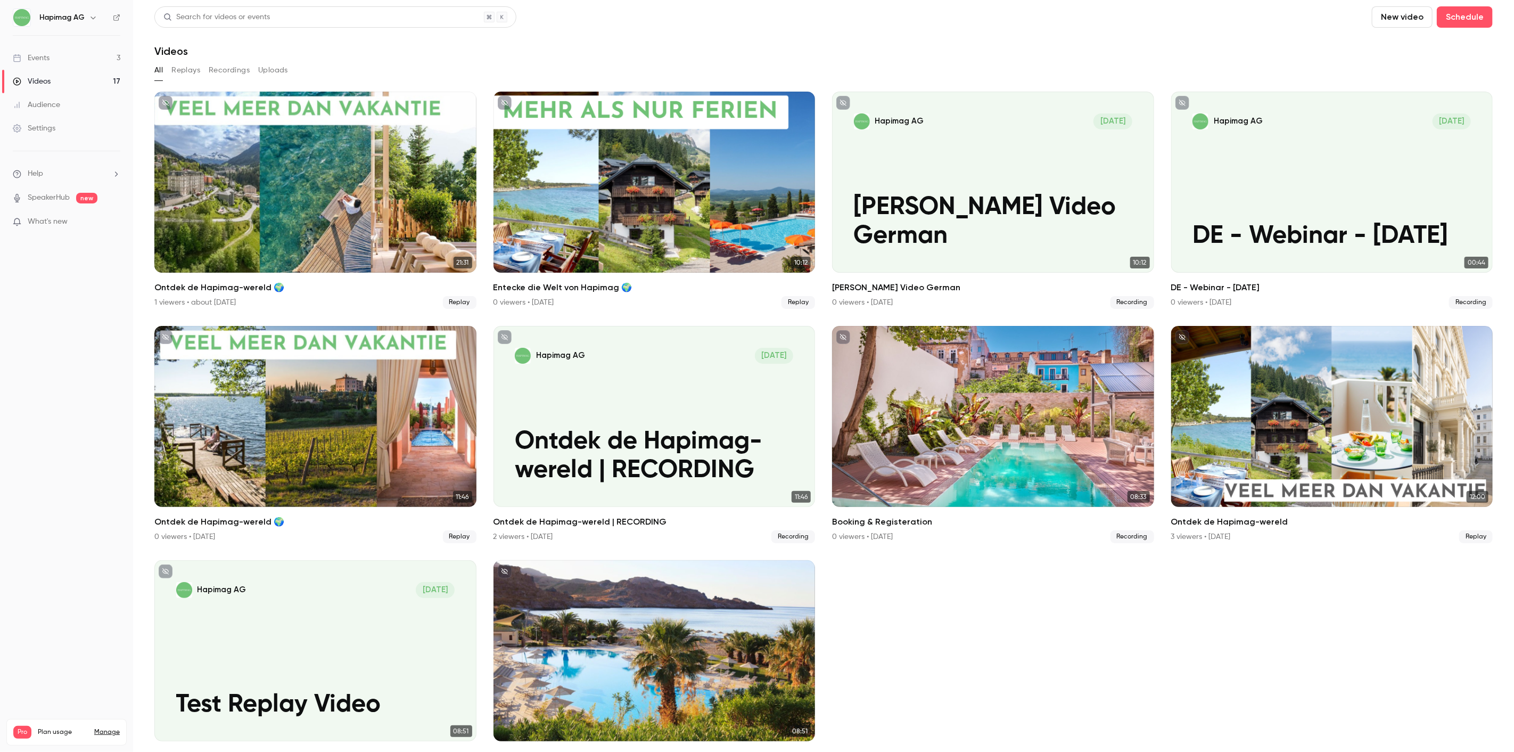
click at [39, 113] on link "Audience" at bounding box center [66, 104] width 133 height 23
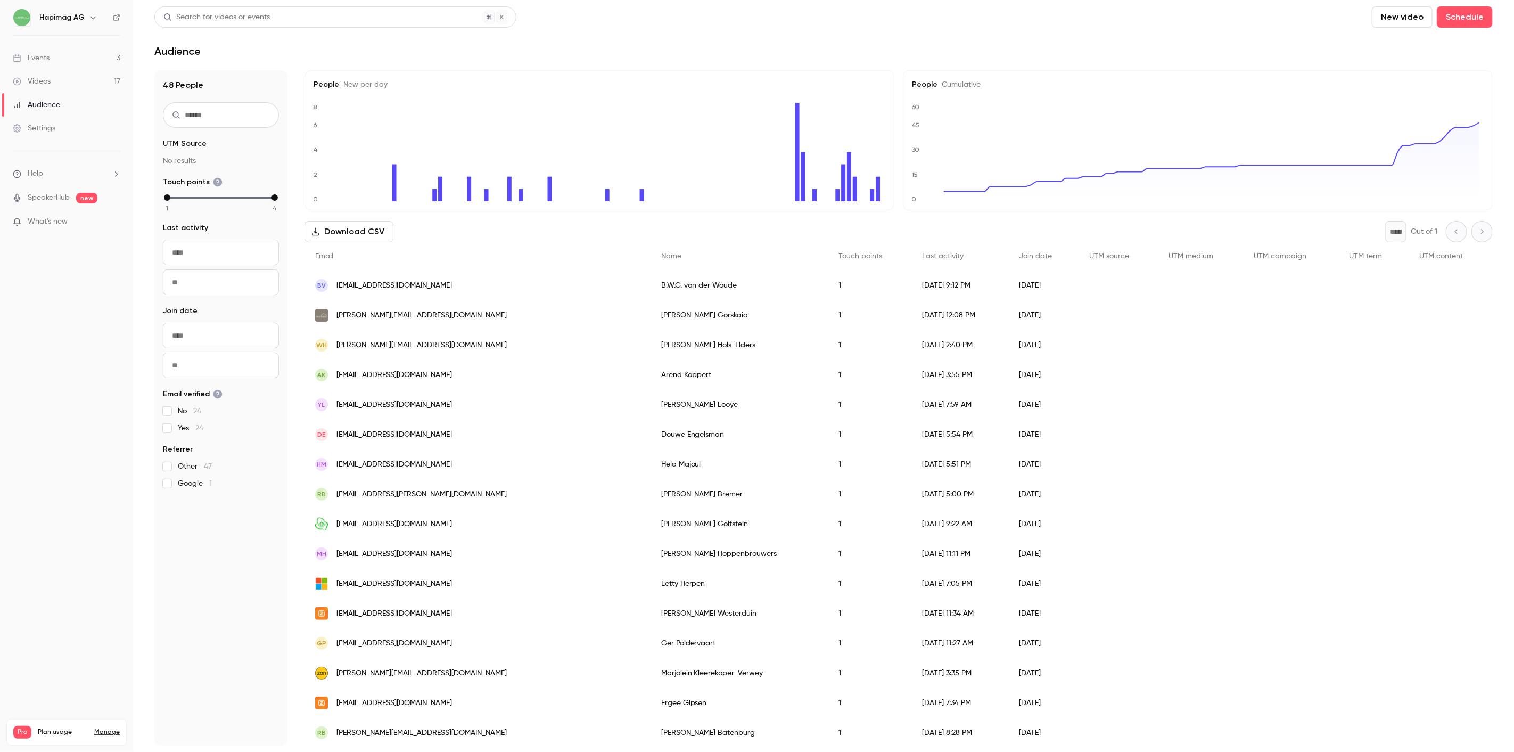
click at [38, 123] on div "Settings" at bounding box center [34, 128] width 43 height 11
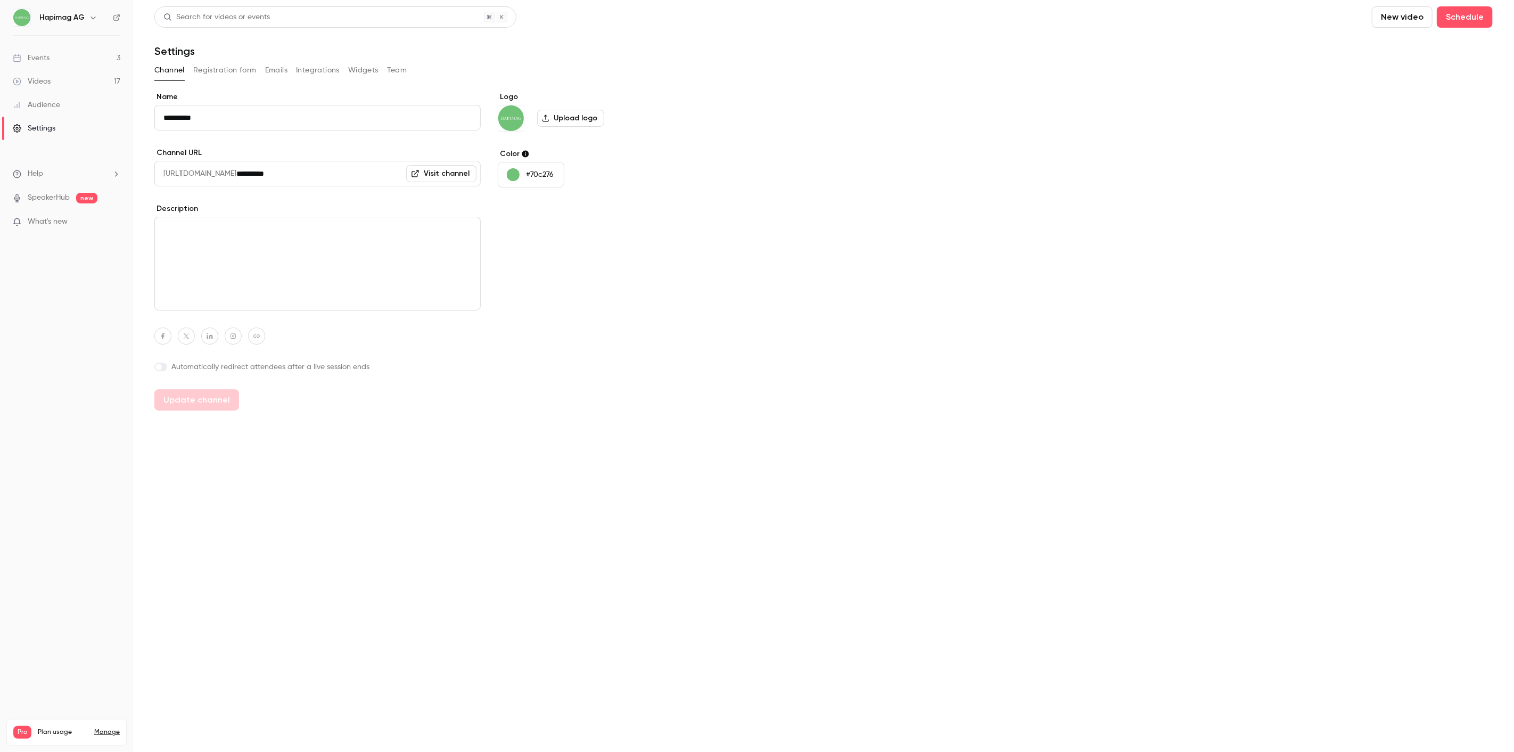
click at [50, 61] on div "Events" at bounding box center [31, 58] width 37 height 11
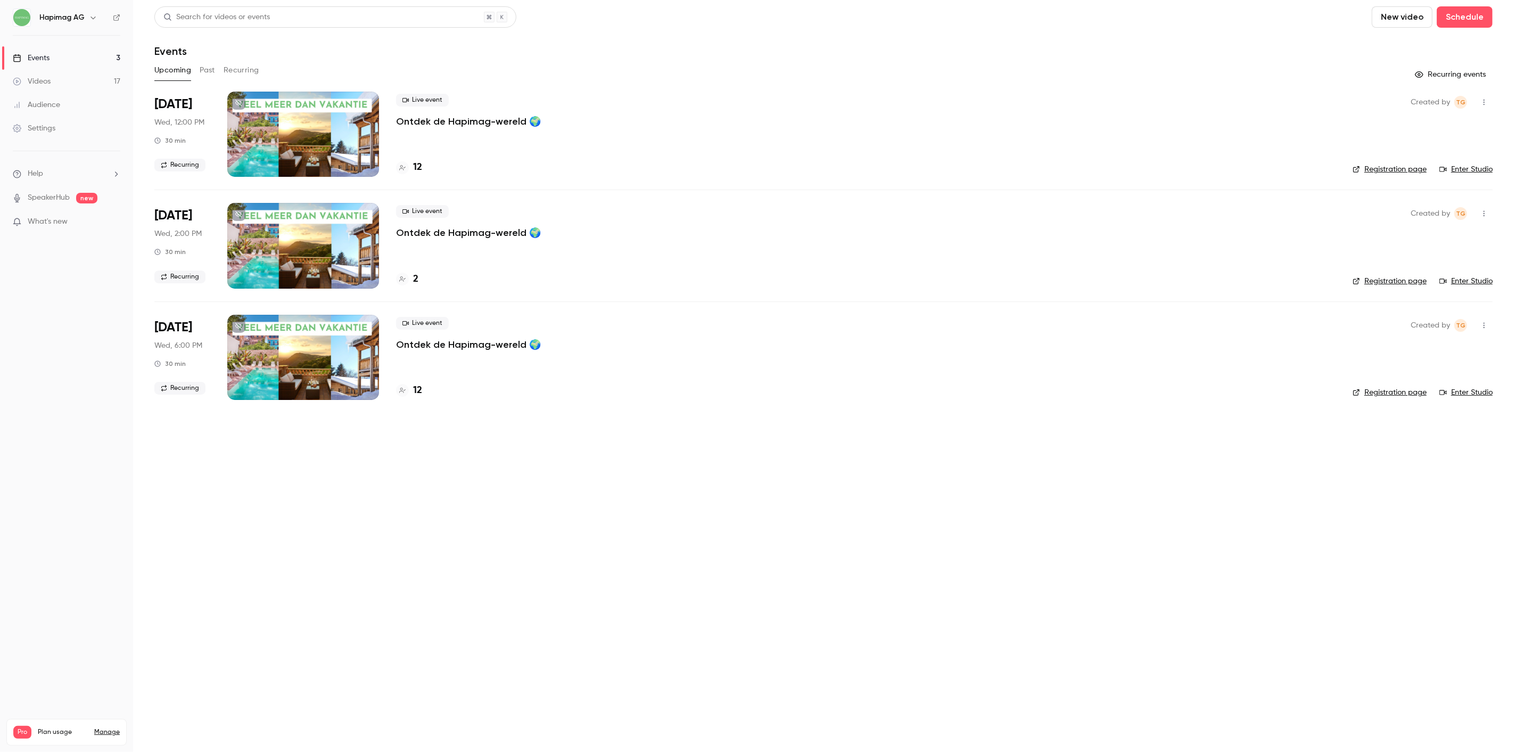
click at [211, 71] on button "Past" at bounding box center [207, 70] width 15 height 17
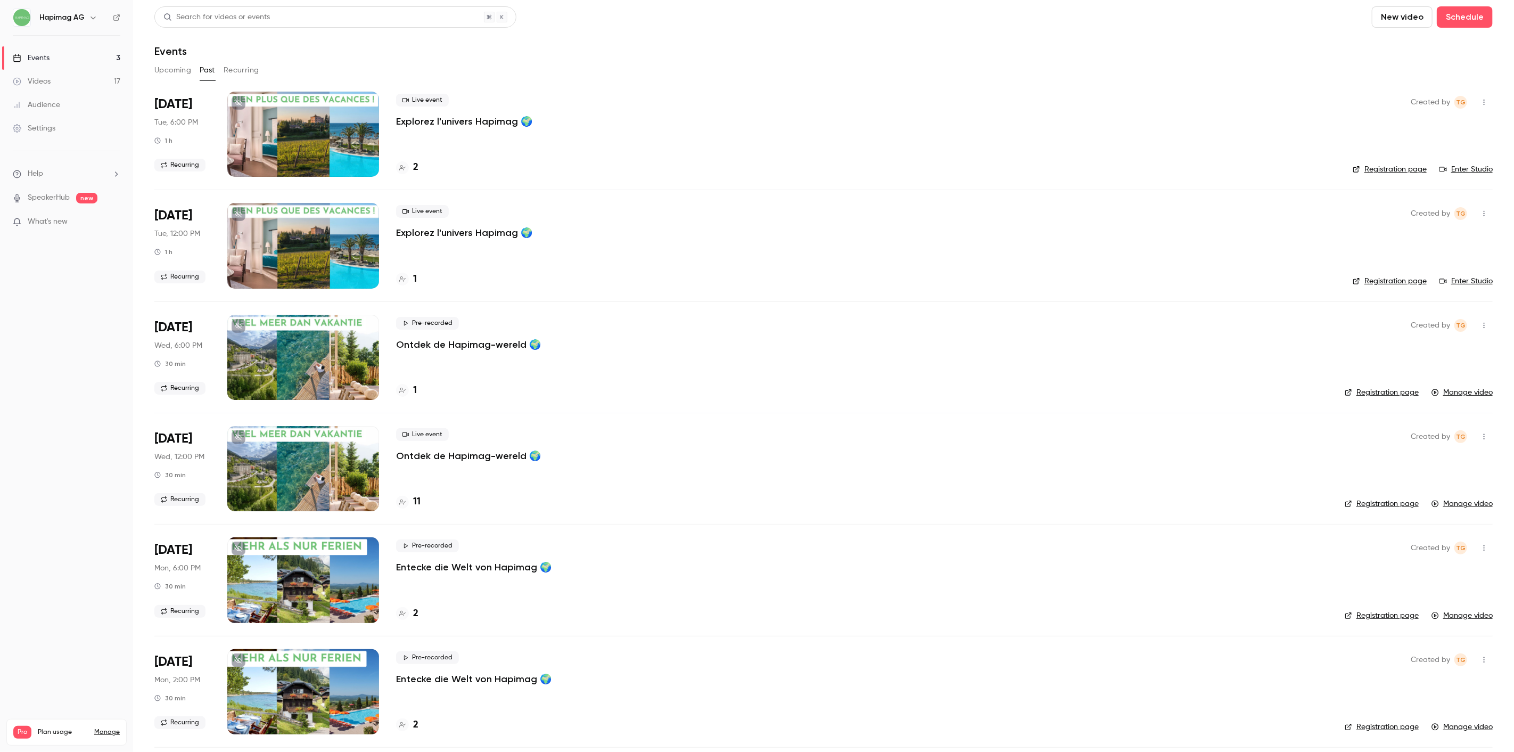
click at [183, 70] on button "Upcoming" at bounding box center [172, 70] width 37 height 17
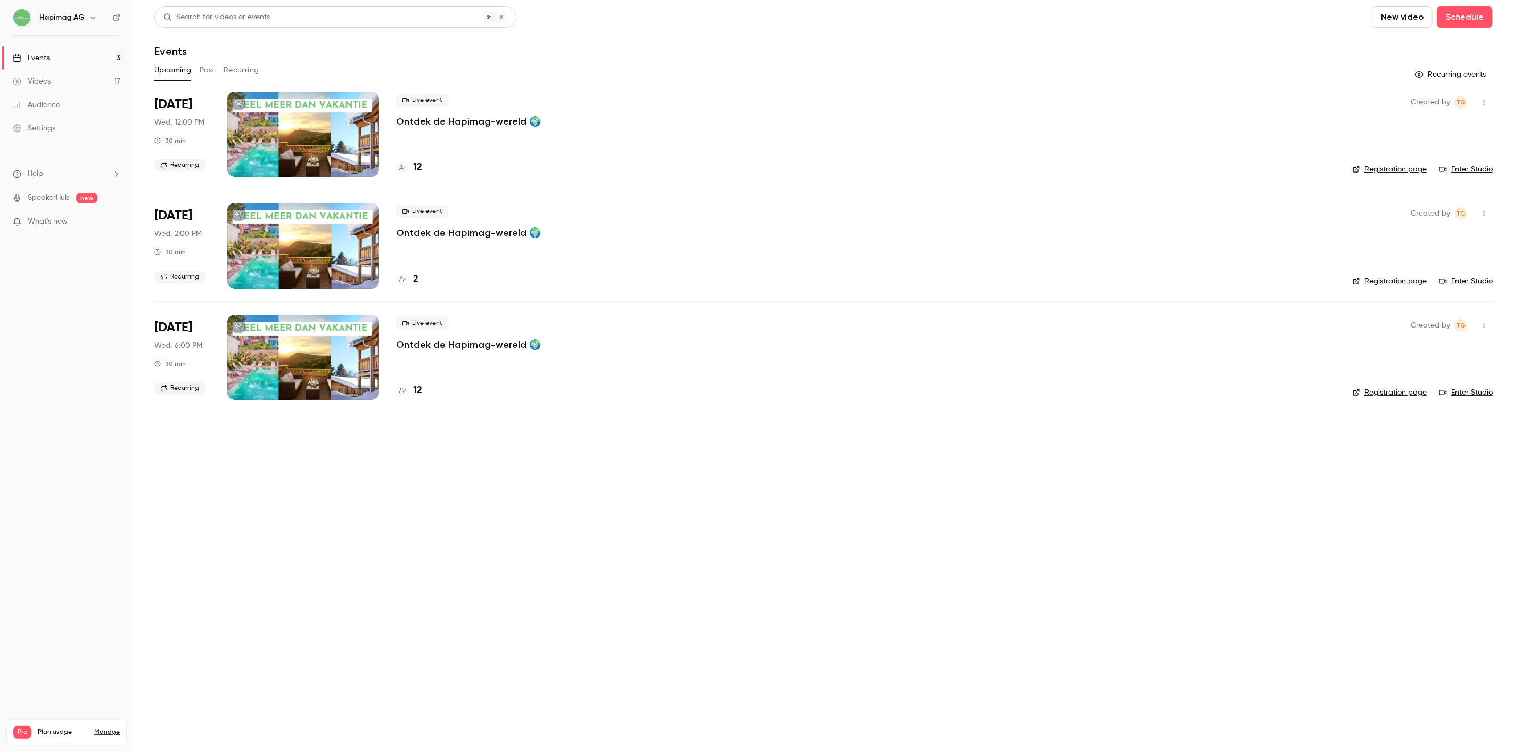
drag, startPoint x: 203, startPoint y: 72, endPoint x: 482, endPoint y: 488, distance: 500.3
click at [482, 488] on main "Search for videos or events New video Schedule Events Upcoming Past Recurring R…" at bounding box center [823, 376] width 1381 height 752
click at [449, 333] on div "Live event Ontdek de Hapimag-wereld 🌍" at bounding box center [865, 334] width 939 height 34
click at [450, 347] on p "Ontdek de Hapimag-wereld 🌍" at bounding box center [468, 344] width 145 height 13
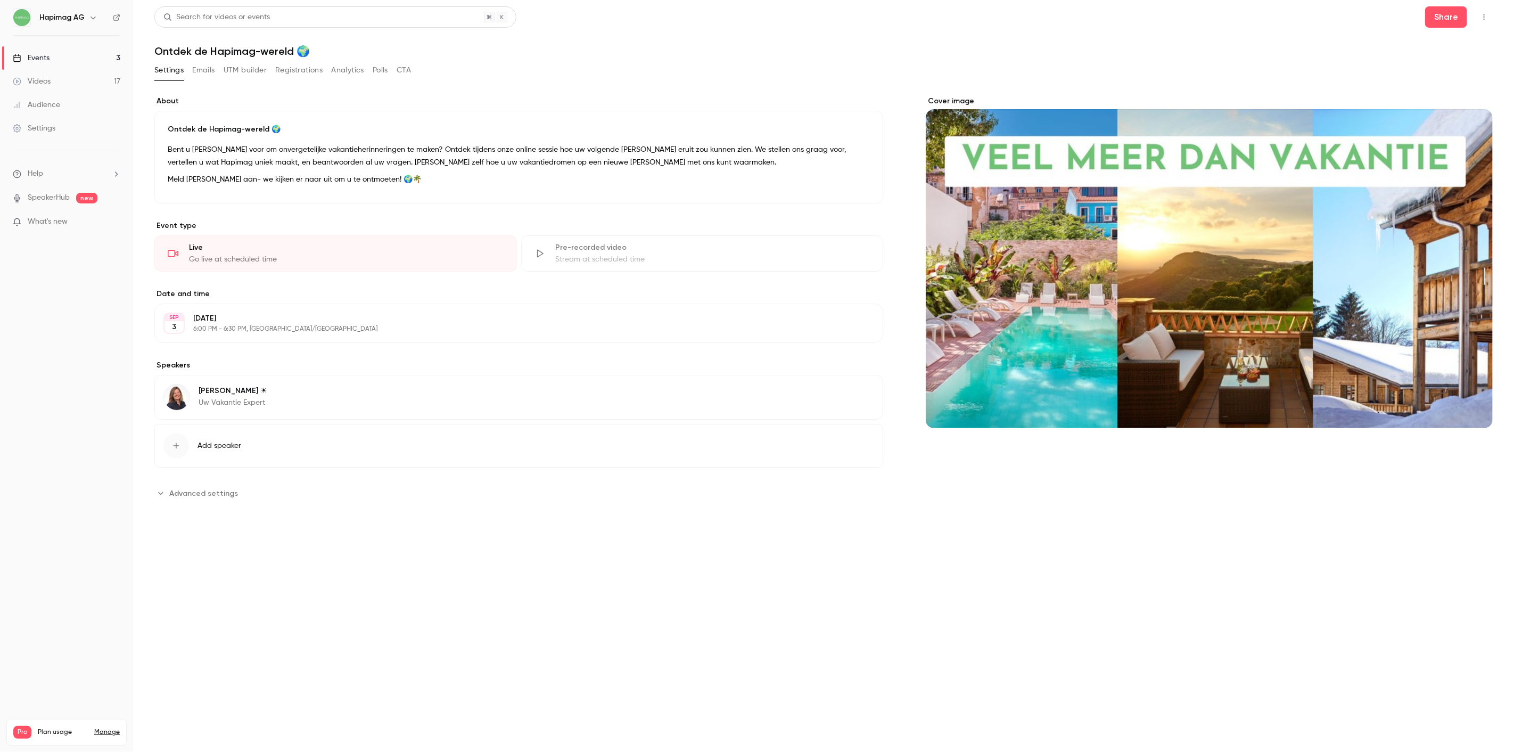
click at [290, 77] on button "Registrations" at bounding box center [298, 70] width 47 height 17
click at [67, 56] on link "Events 3" at bounding box center [66, 57] width 133 height 23
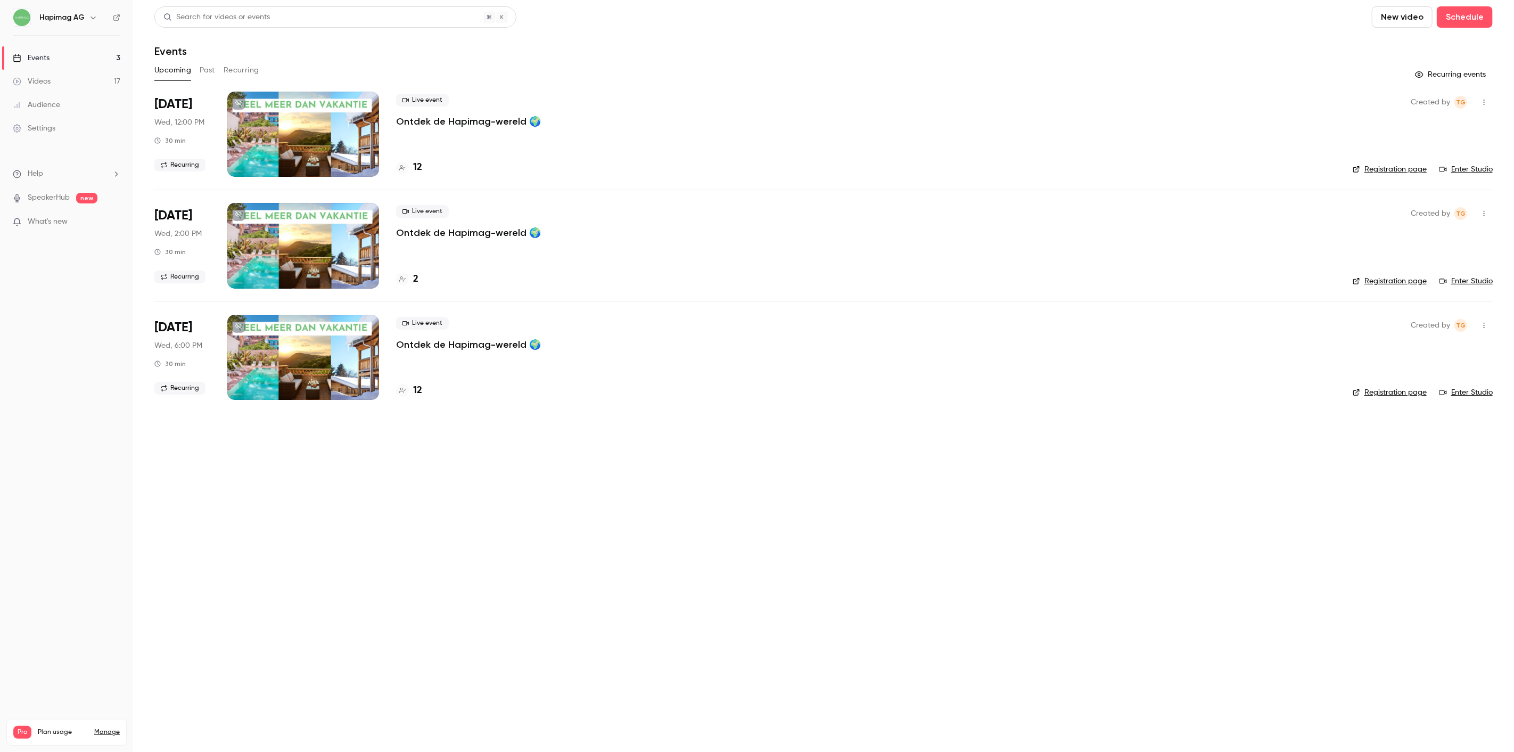
click at [83, 69] on link "Events 3" at bounding box center [66, 57] width 133 height 23
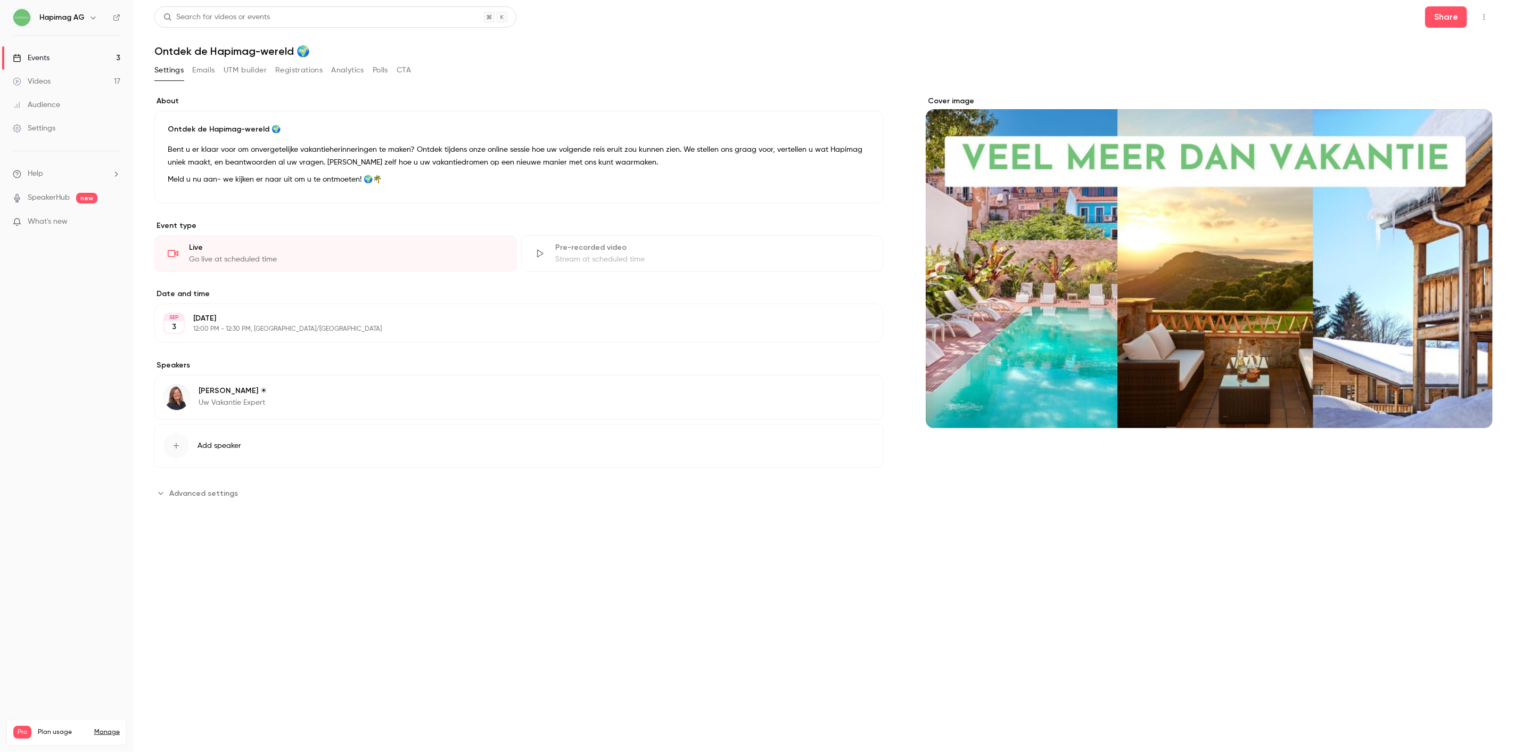
click at [318, 69] on button "Registrations" at bounding box center [298, 70] width 47 height 17
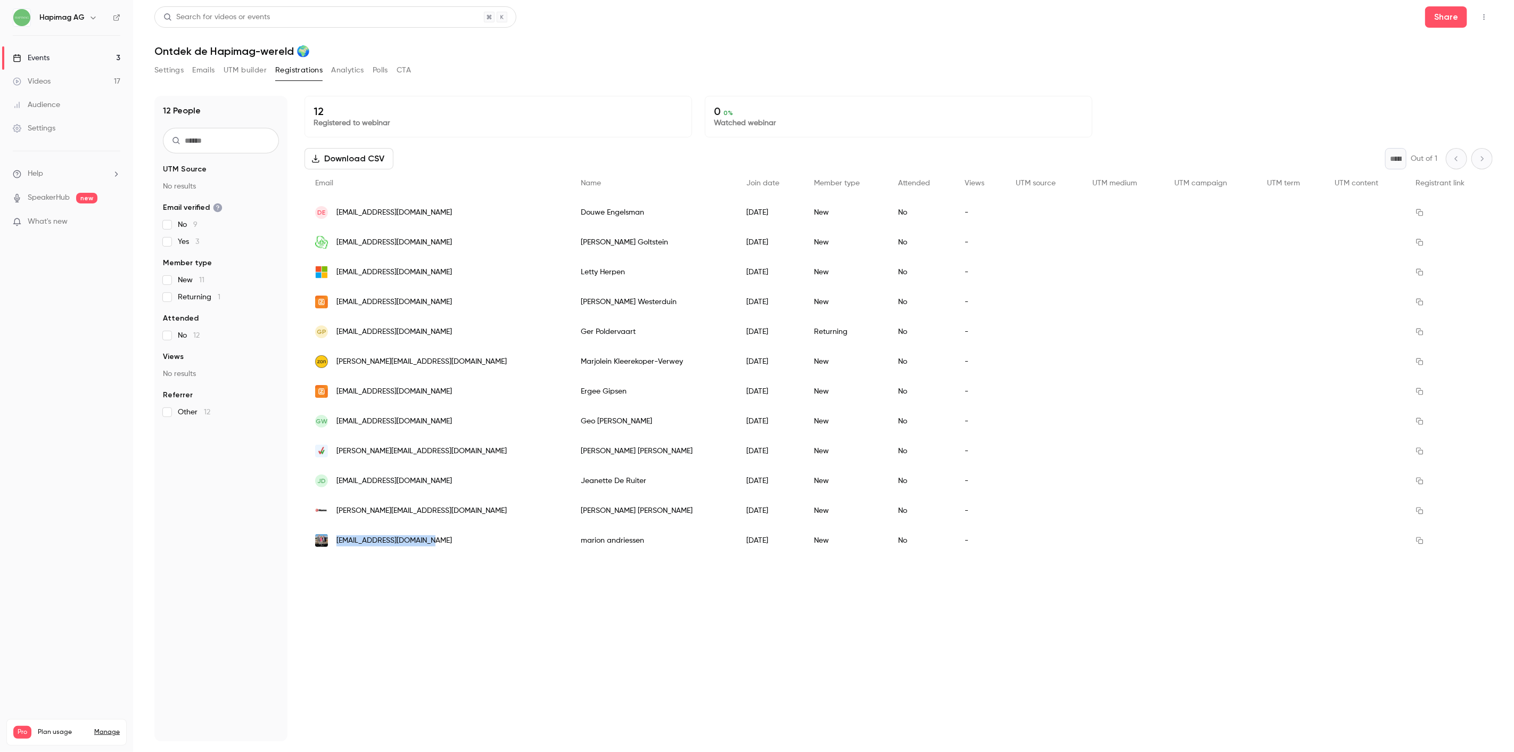
copy span "[PERSON_NAME][EMAIL_ADDRESS][DOMAIN_NAME]"
copy div "[PERSON_NAME][EMAIL_ADDRESS][DOMAIN_NAME]"
drag, startPoint x: 348, startPoint y: 514, endPoint x: 331, endPoint y: 516, distance: 16.6
click at [331, 516] on div "[PERSON_NAME][EMAIL_ADDRESS][DOMAIN_NAME]" at bounding box center [437, 511] width 266 height 30
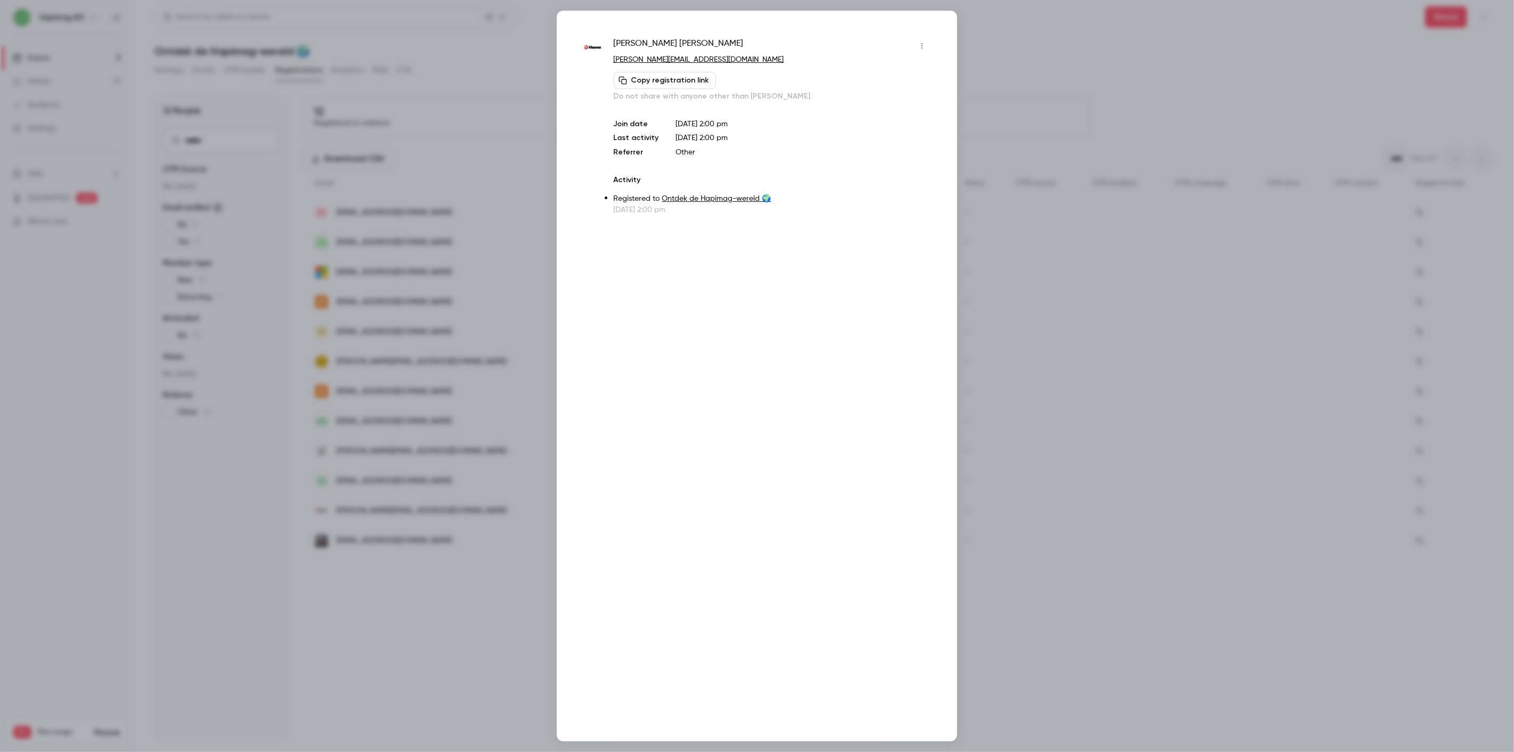
click at [363, 308] on div at bounding box center [757, 376] width 1514 height 752
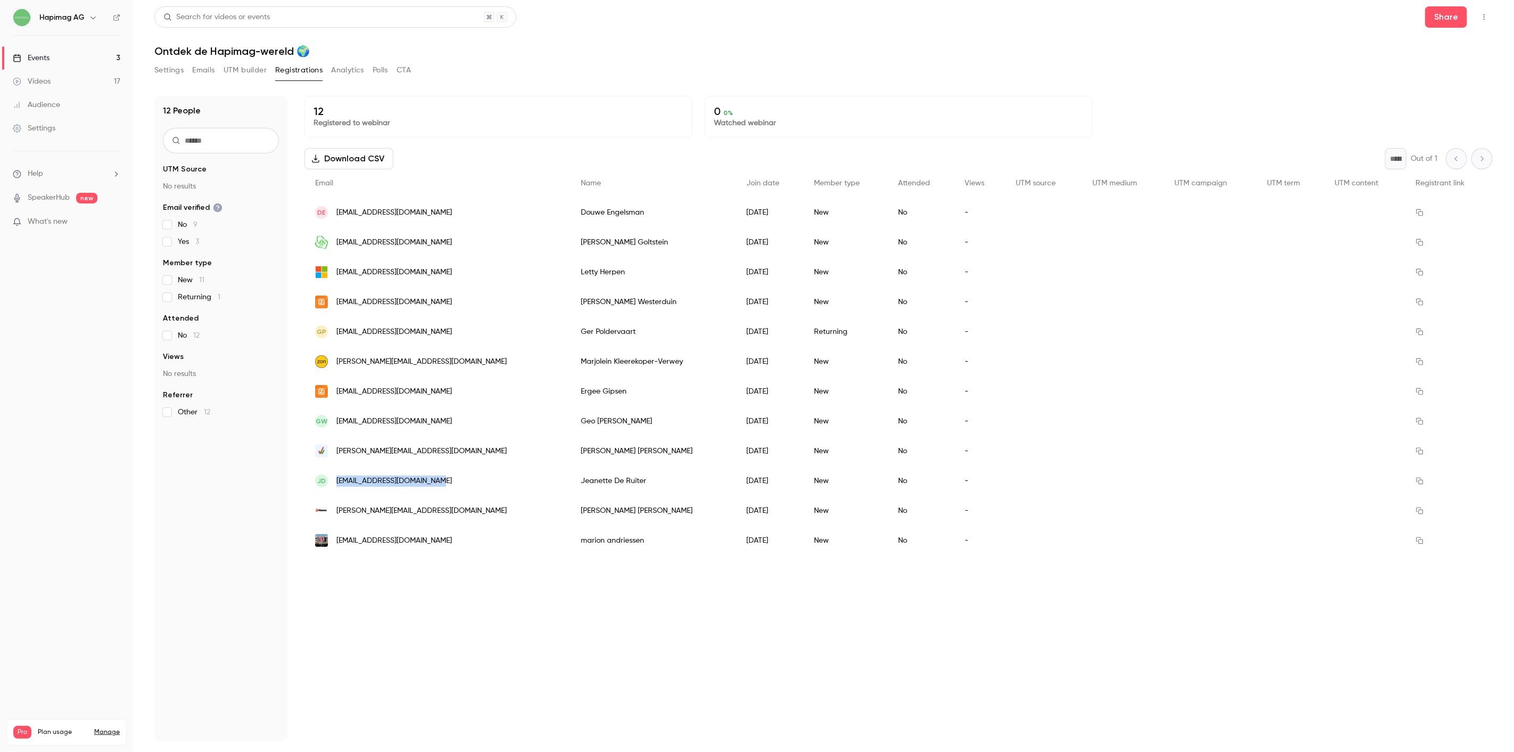
copy span "[EMAIL_ADDRESS][DOMAIN_NAME]"
copy span "[EMAIL_ADDRESS][PERSON_NAME][DOMAIN_NAME]"
copy span "[EMAIL_ADDRESS][DOMAIN_NAME]"
drag, startPoint x: 391, startPoint y: 394, endPoint x: 335, endPoint y: 394, distance: 55.9
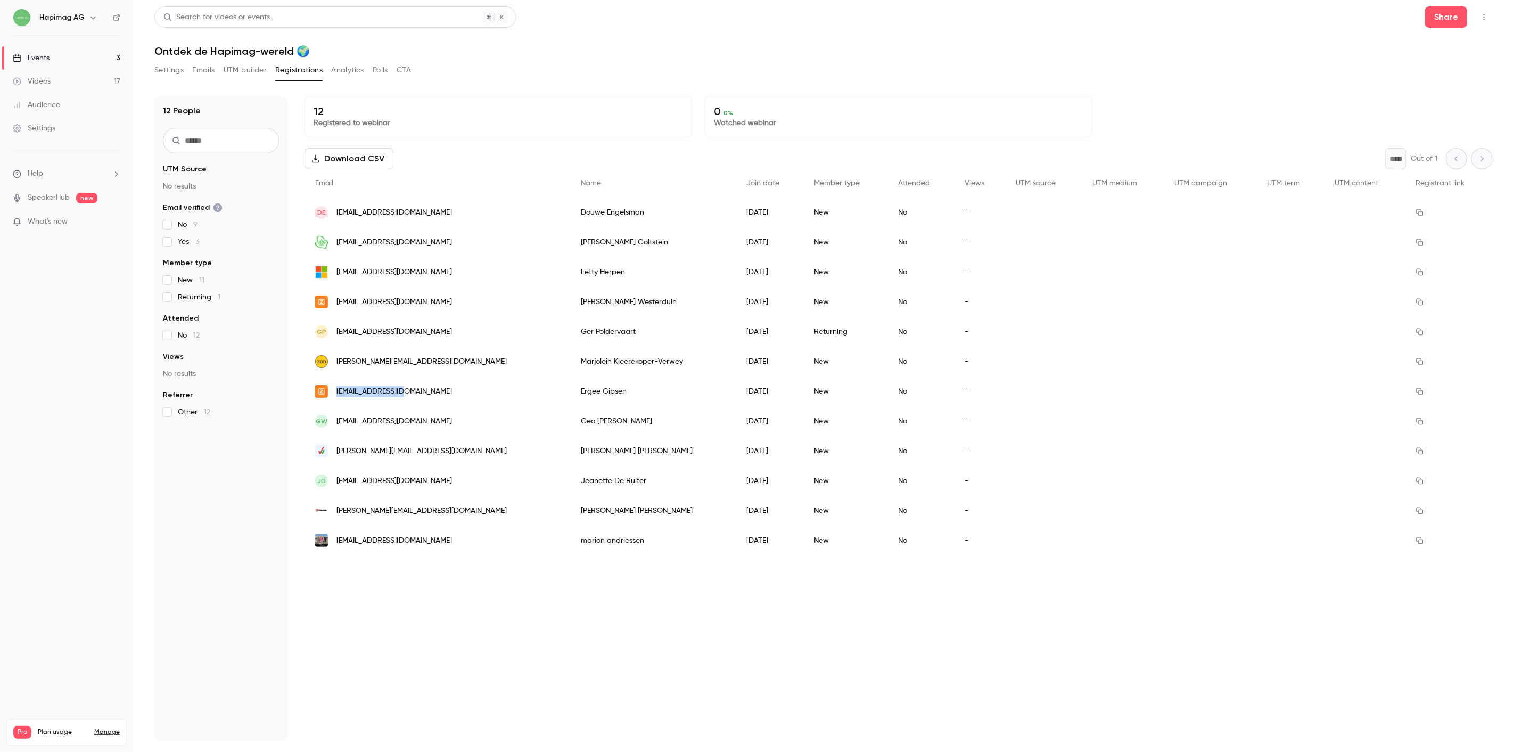
click at [335, 394] on div "[EMAIL_ADDRESS][DOMAIN_NAME]" at bounding box center [437, 391] width 266 height 30
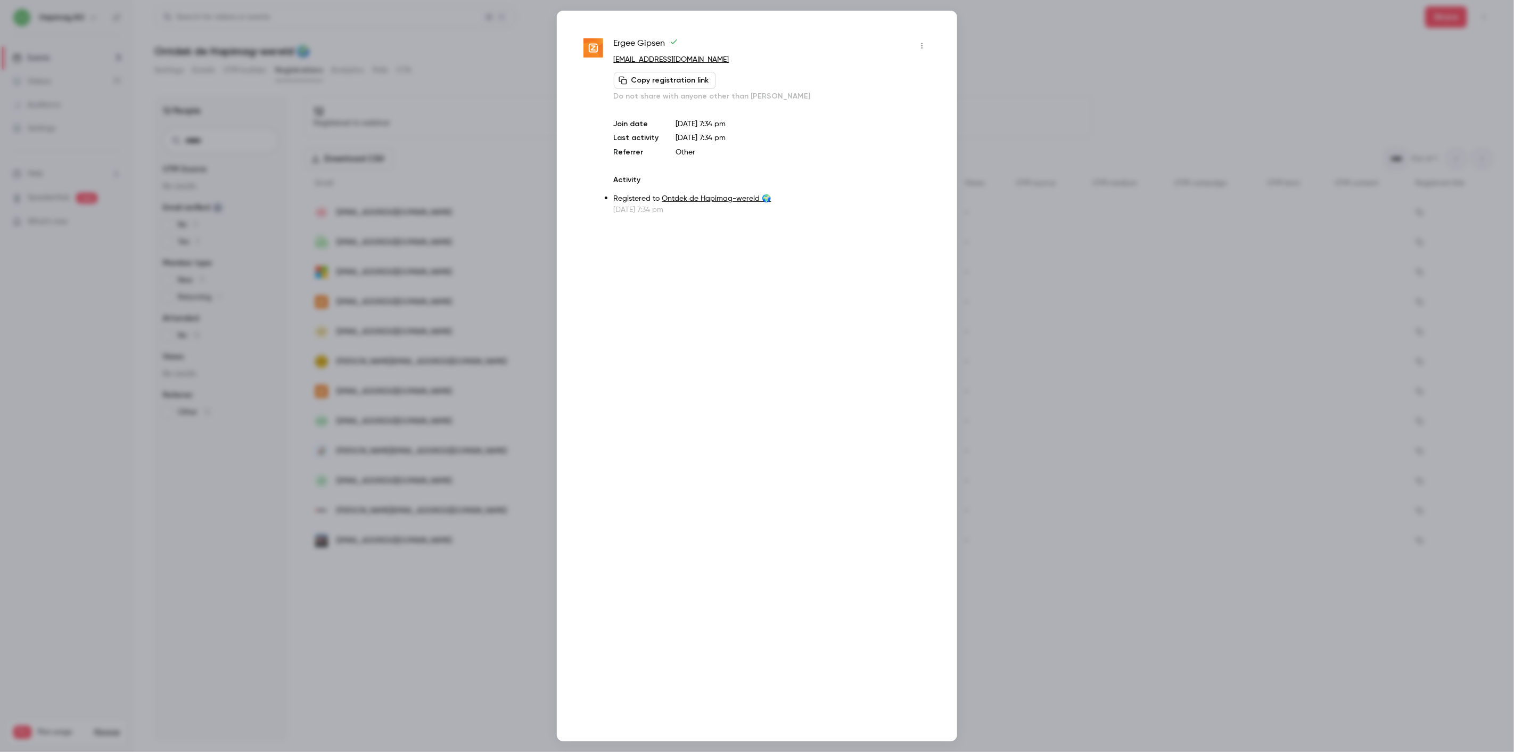
drag, startPoint x: 406, startPoint y: 365, endPoint x: 414, endPoint y: 366, distance: 7.5
click at [406, 365] on div at bounding box center [757, 376] width 1514 height 752
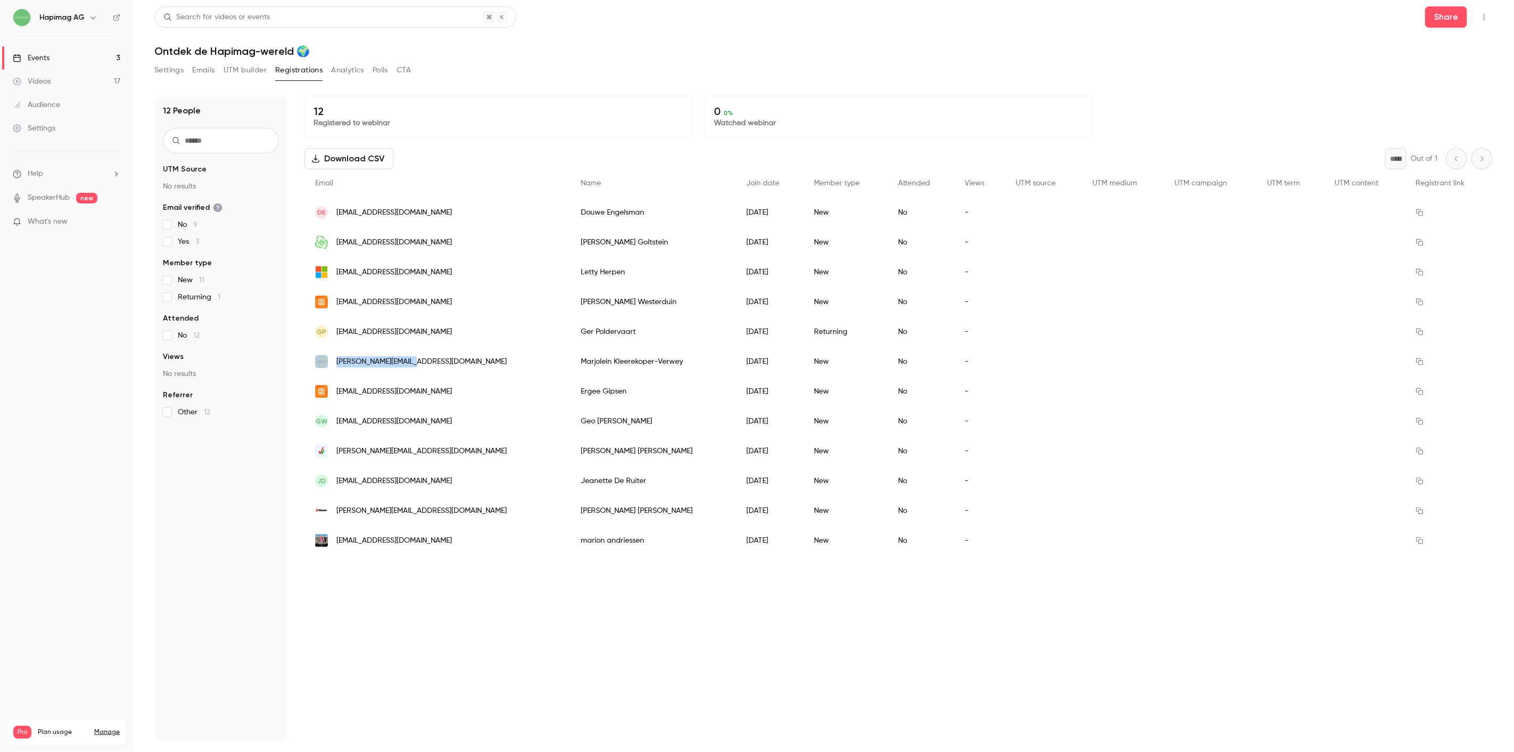
copy div "[PERSON_NAME][EMAIL_ADDRESS][DOMAIN_NAME]"
drag, startPoint x: 422, startPoint y: 359, endPoint x: 330, endPoint y: 359, distance: 91.6
click at [330, 359] on div "[PERSON_NAME][EMAIL_ADDRESS][DOMAIN_NAME]" at bounding box center [437, 362] width 266 height 30
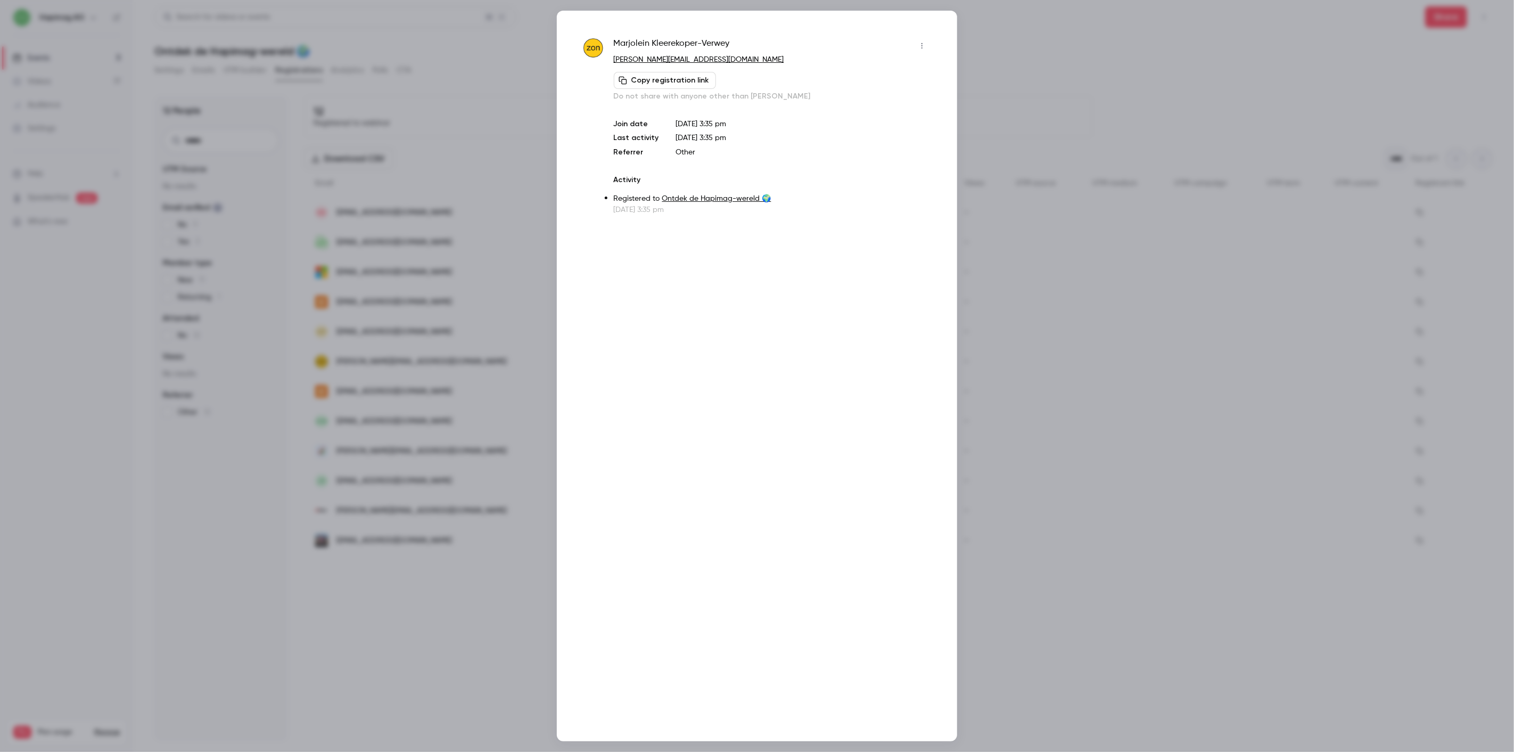
click at [401, 331] on div at bounding box center [757, 376] width 1514 height 752
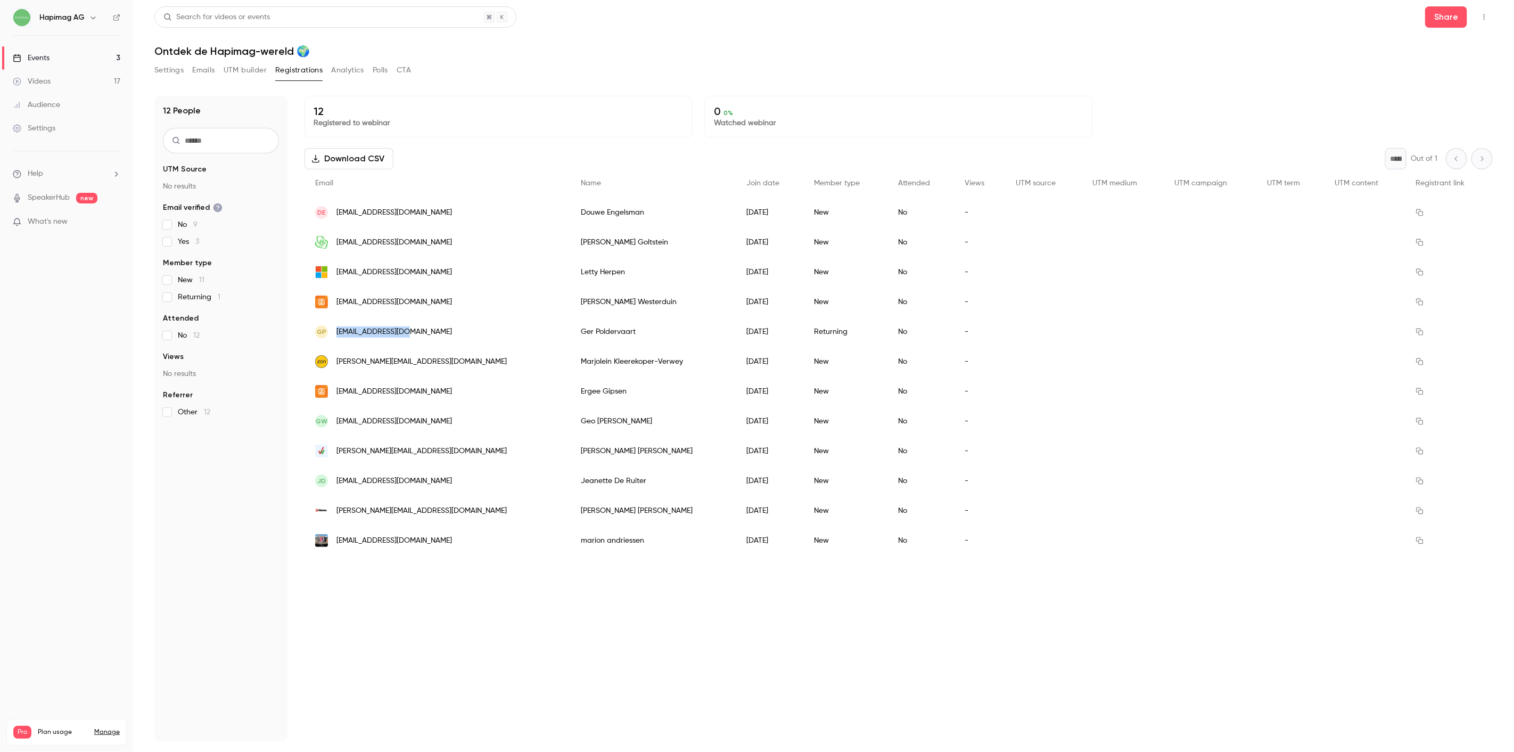
copy span "[EMAIL_ADDRESS][DOMAIN_NAME]"
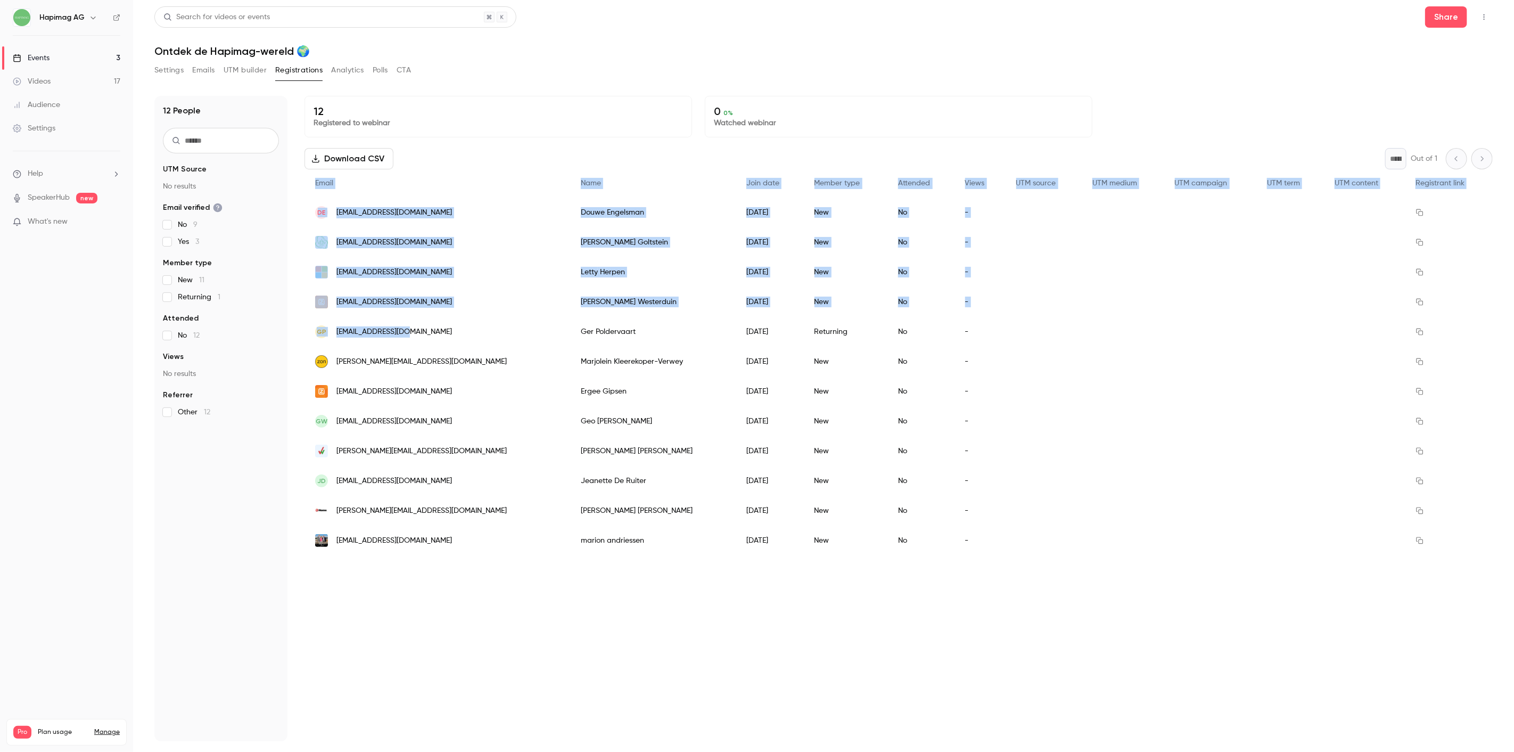
drag, startPoint x: 419, startPoint y: 334, endPoint x: 374, endPoint y: 623, distance: 293.1
click at [379, 600] on div "12 Registered to webinar 0 0 % Watched webinar Download CSV * Out of 1 Email Na…" at bounding box center [898, 418] width 1188 height 645
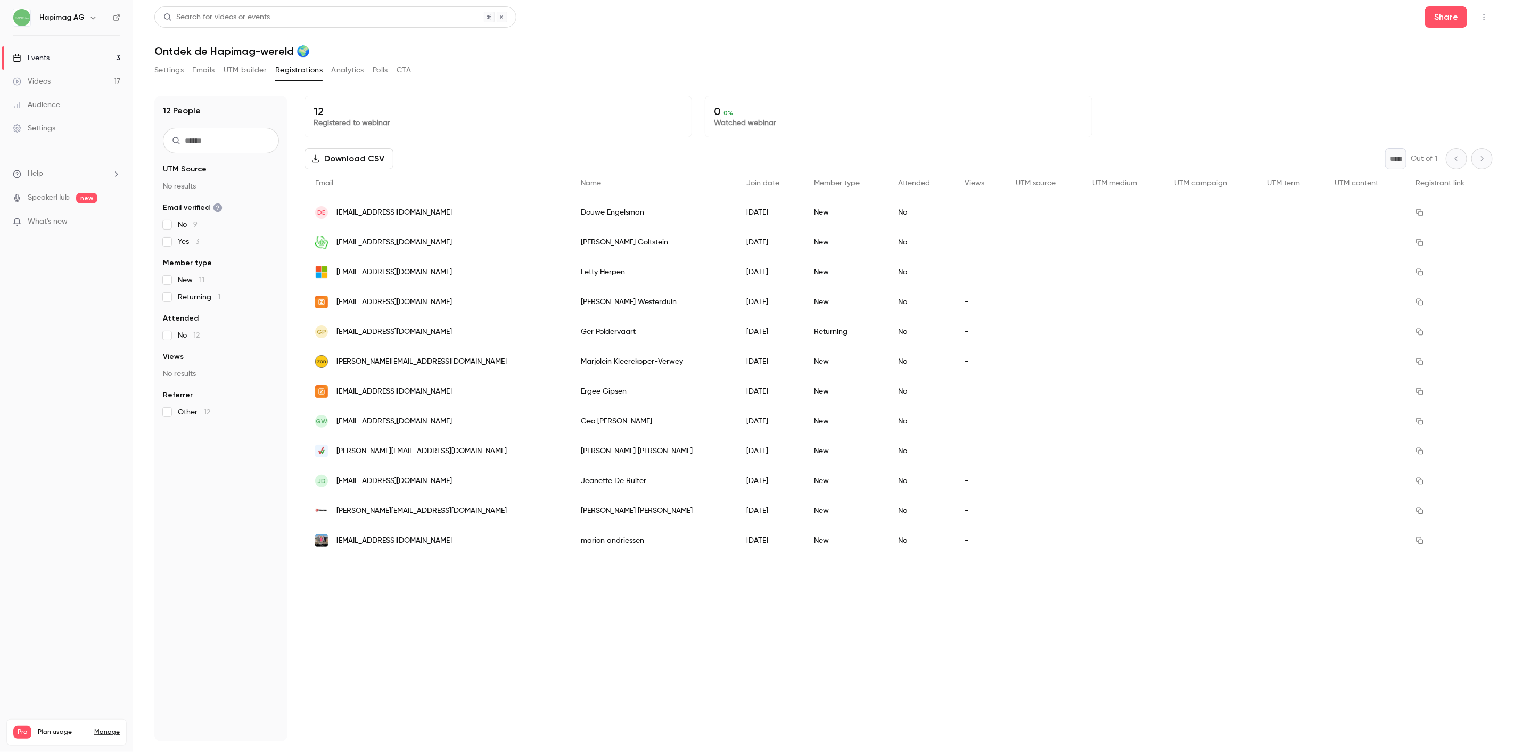
click at [374, 623] on div "12 Registered to webinar 0 0 % Watched webinar Download CSV * Out of 1 Email Na…" at bounding box center [898, 418] width 1188 height 645
copy span "[EMAIL_ADDRESS][DOMAIN_NAME]"
click at [335, 278] on div "[EMAIL_ADDRESS][DOMAIN_NAME]" at bounding box center [437, 272] width 266 height 30
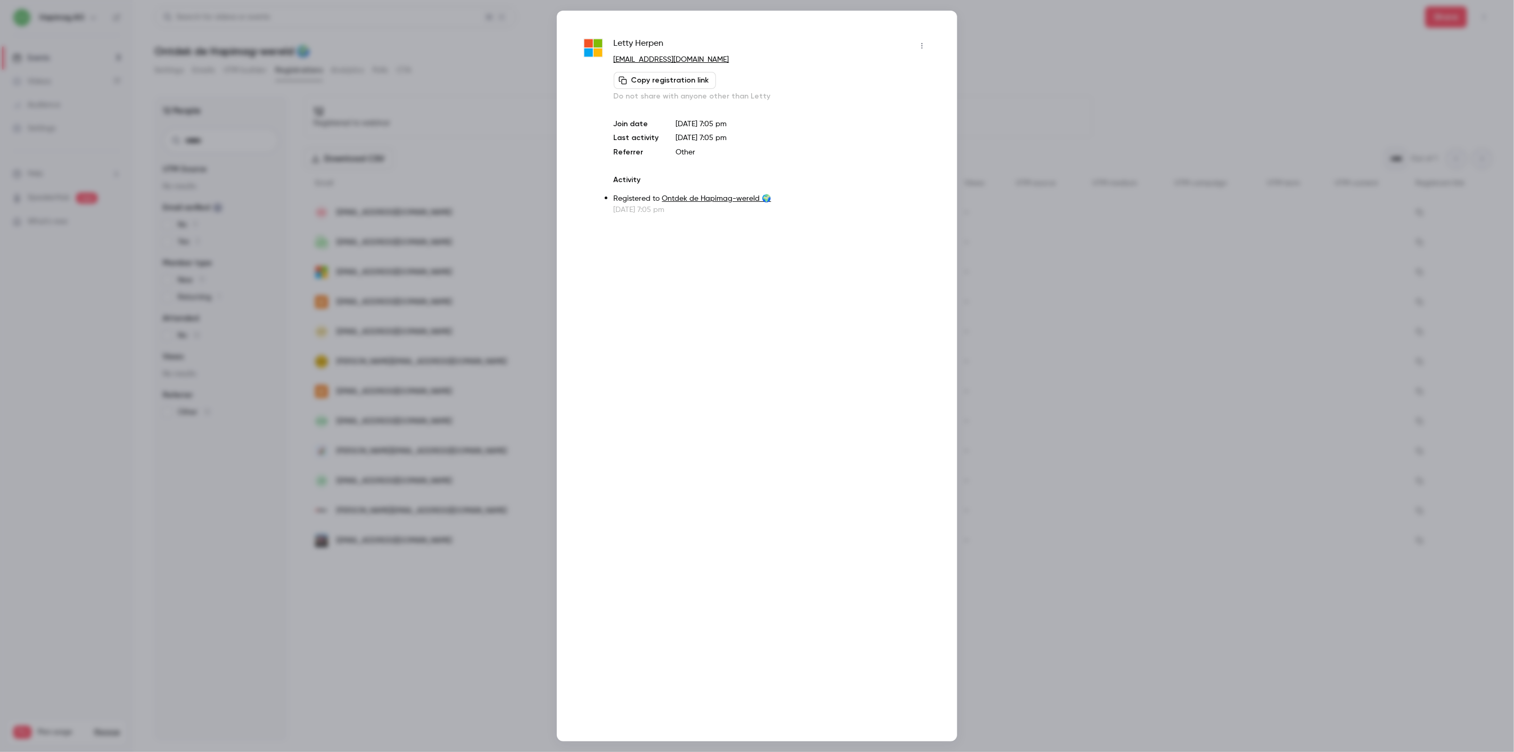
click at [407, 275] on div at bounding box center [757, 376] width 1514 height 752
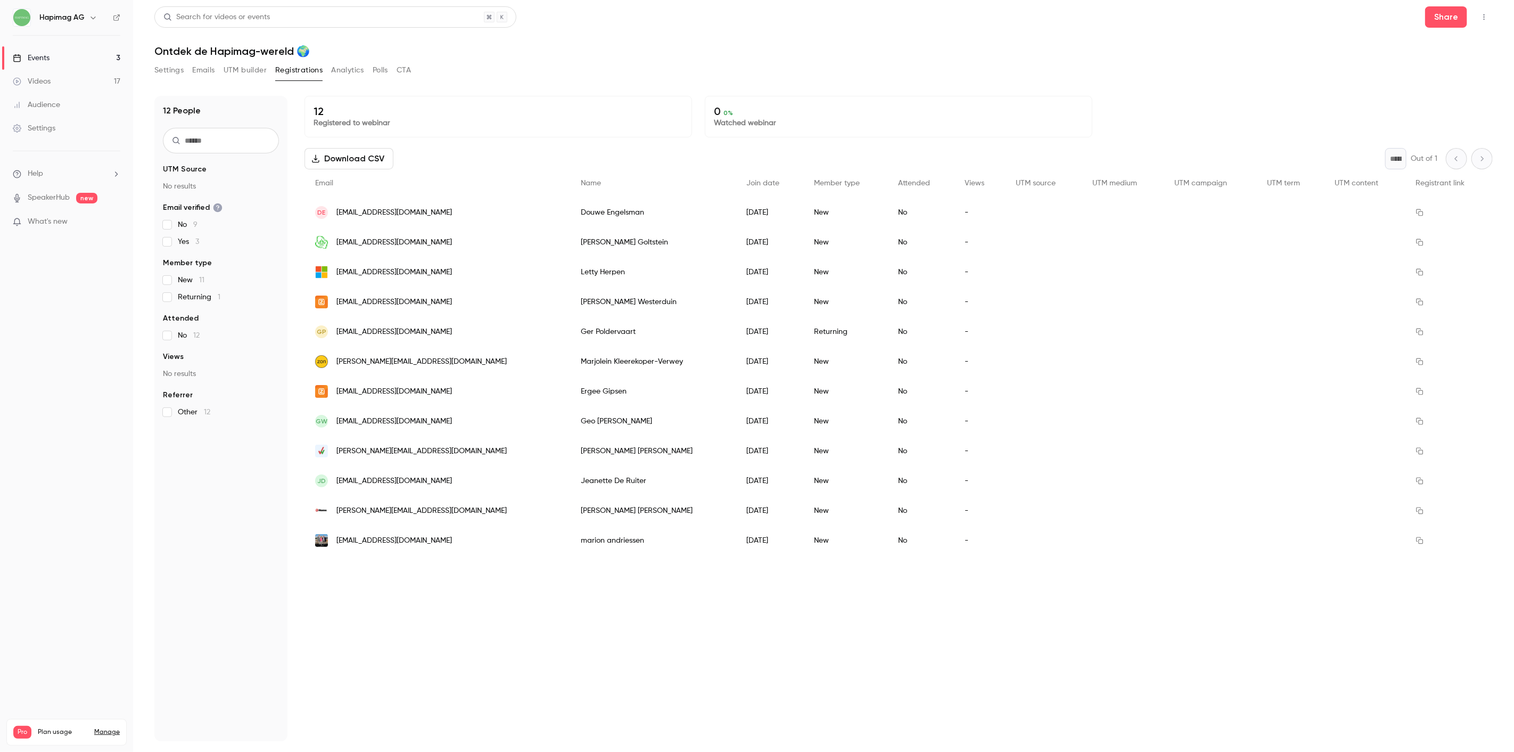
click at [460, 631] on div "12 Registered to webinar 0 0 % Watched webinar Download CSV * Out of 1 Email Na…" at bounding box center [898, 418] width 1188 height 645
click at [44, 87] on link "Videos 17" at bounding box center [66, 81] width 133 height 23
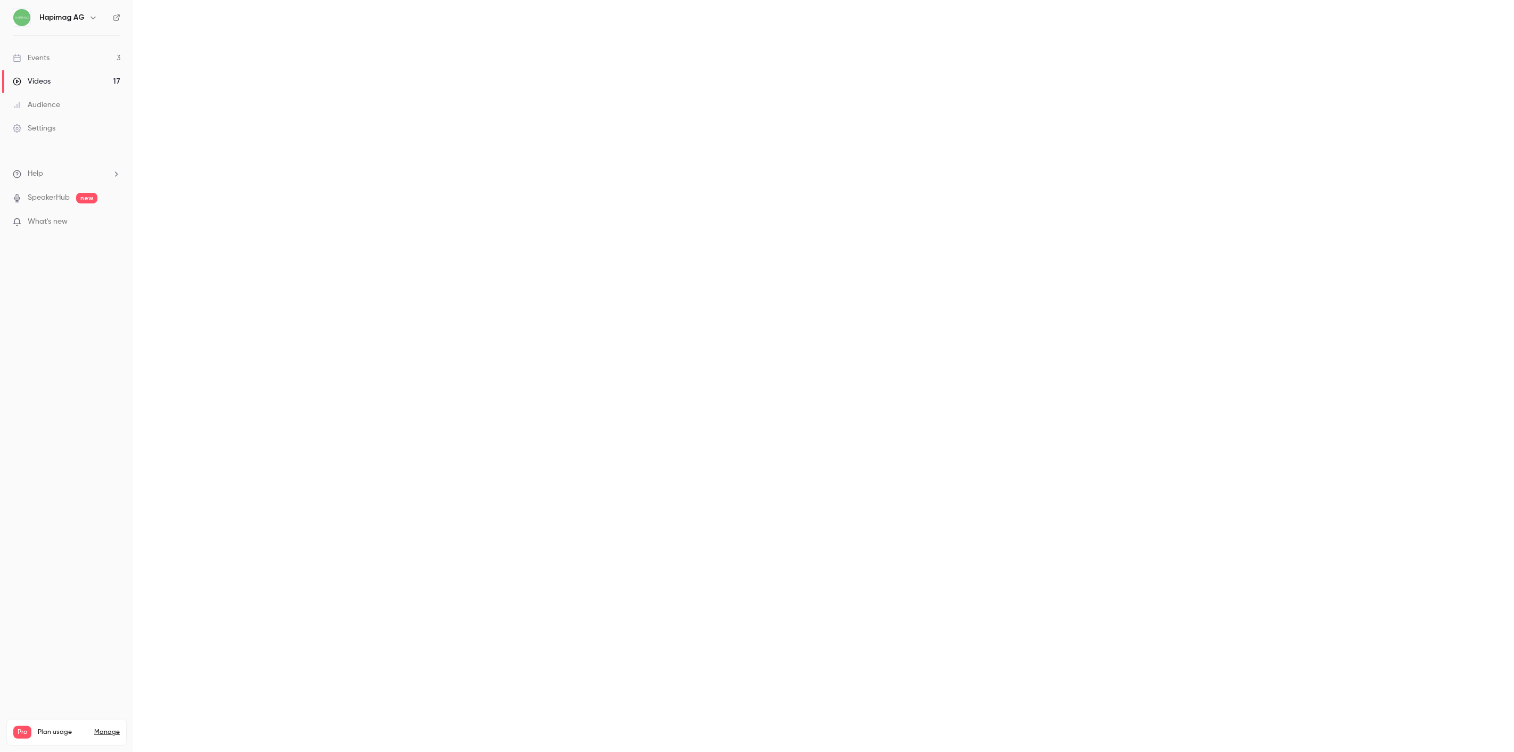
click at [48, 105] on div "Audience" at bounding box center [36, 105] width 47 height 11
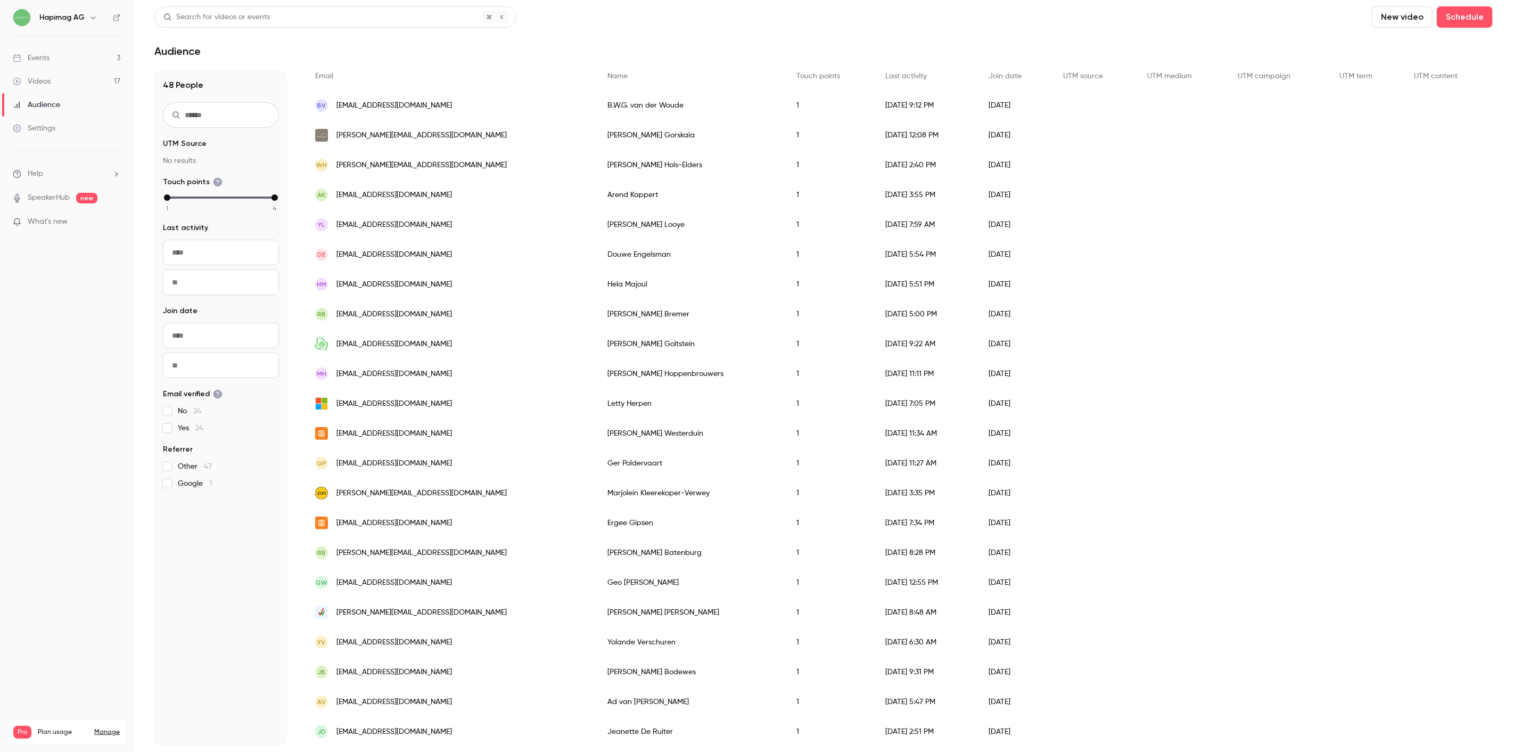
scroll to position [177, 0]
click at [43, 59] on div "Events" at bounding box center [31, 58] width 37 height 11
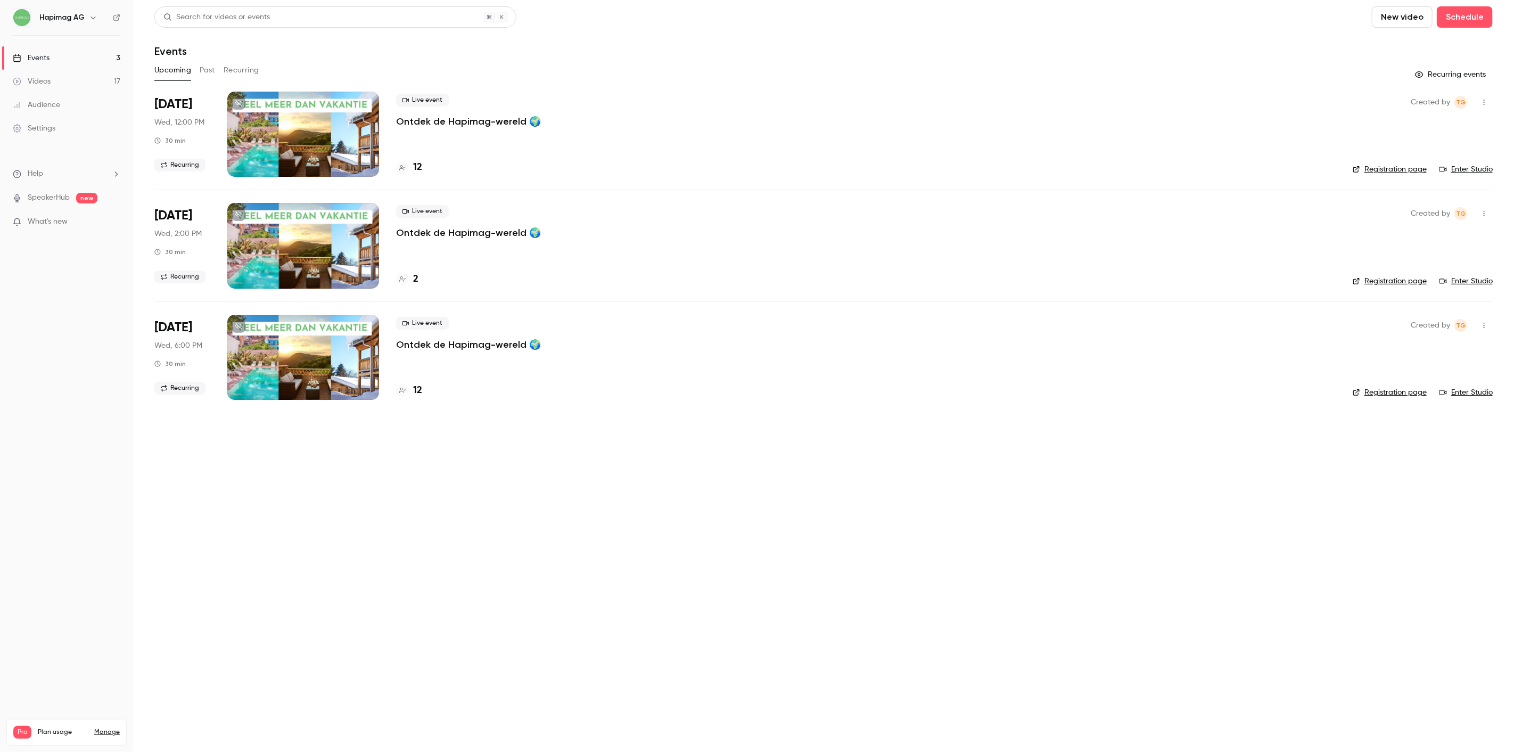
click at [418, 169] on h4 "12" at bounding box center [417, 167] width 9 height 14
click at [430, 237] on p "Ontdek de Hapimag-wereld 🌍" at bounding box center [468, 232] width 145 height 13
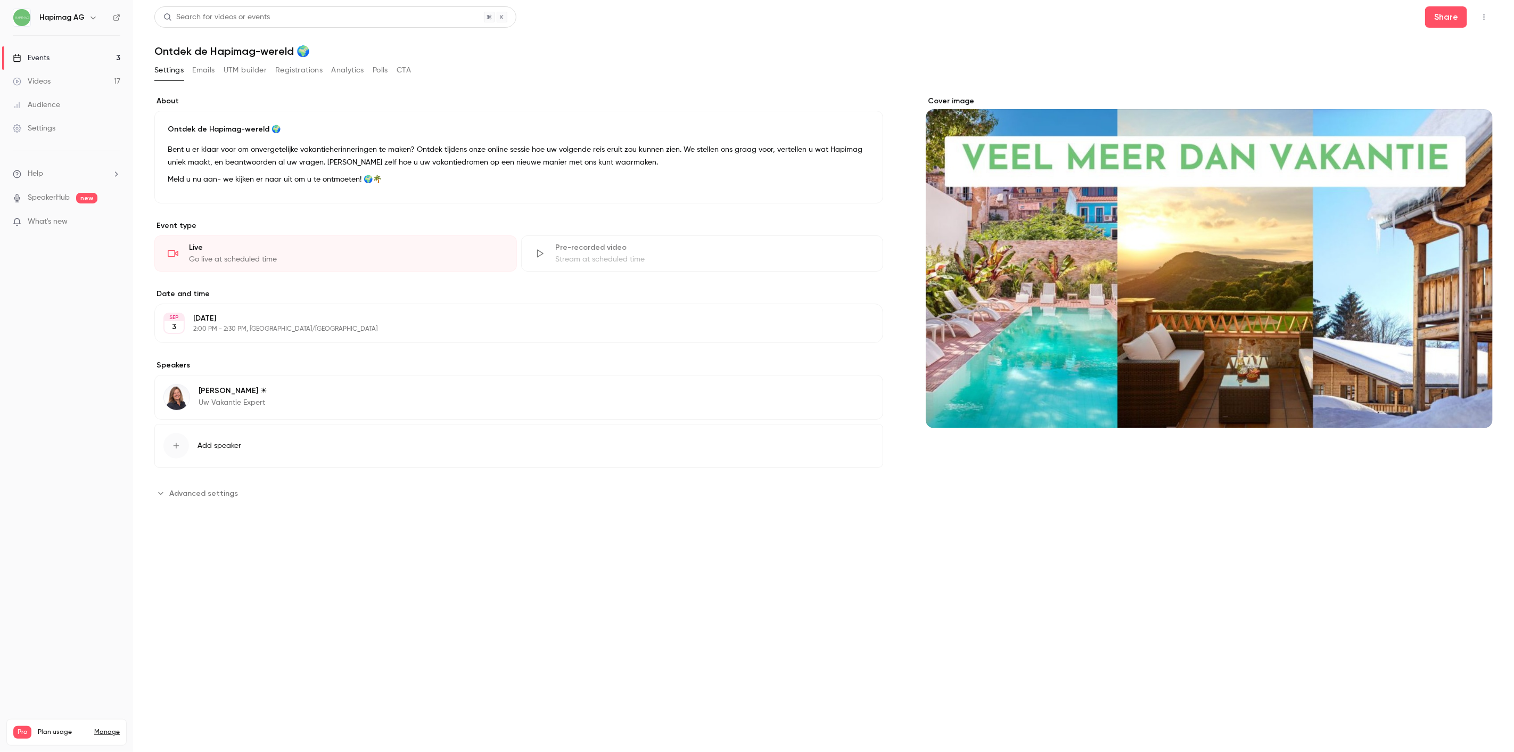
click at [271, 70] on div "Settings Emails UTM builder Registrations Analytics Polls CTA" at bounding box center [282, 70] width 257 height 17
click at [279, 71] on button "Registrations" at bounding box center [298, 70] width 47 height 17
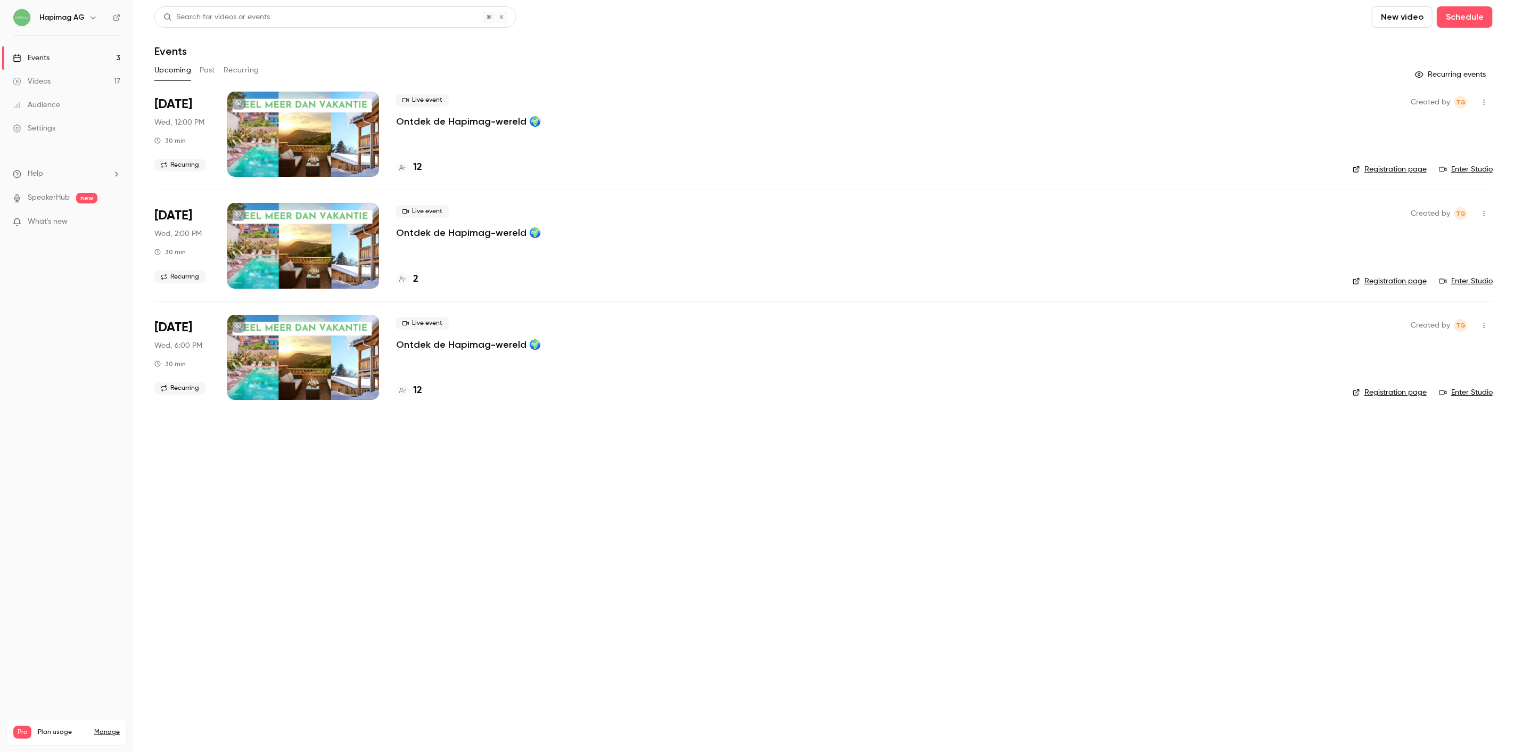
click at [450, 342] on p "Ontdek de Hapimag-wereld 🌍" at bounding box center [468, 344] width 145 height 13
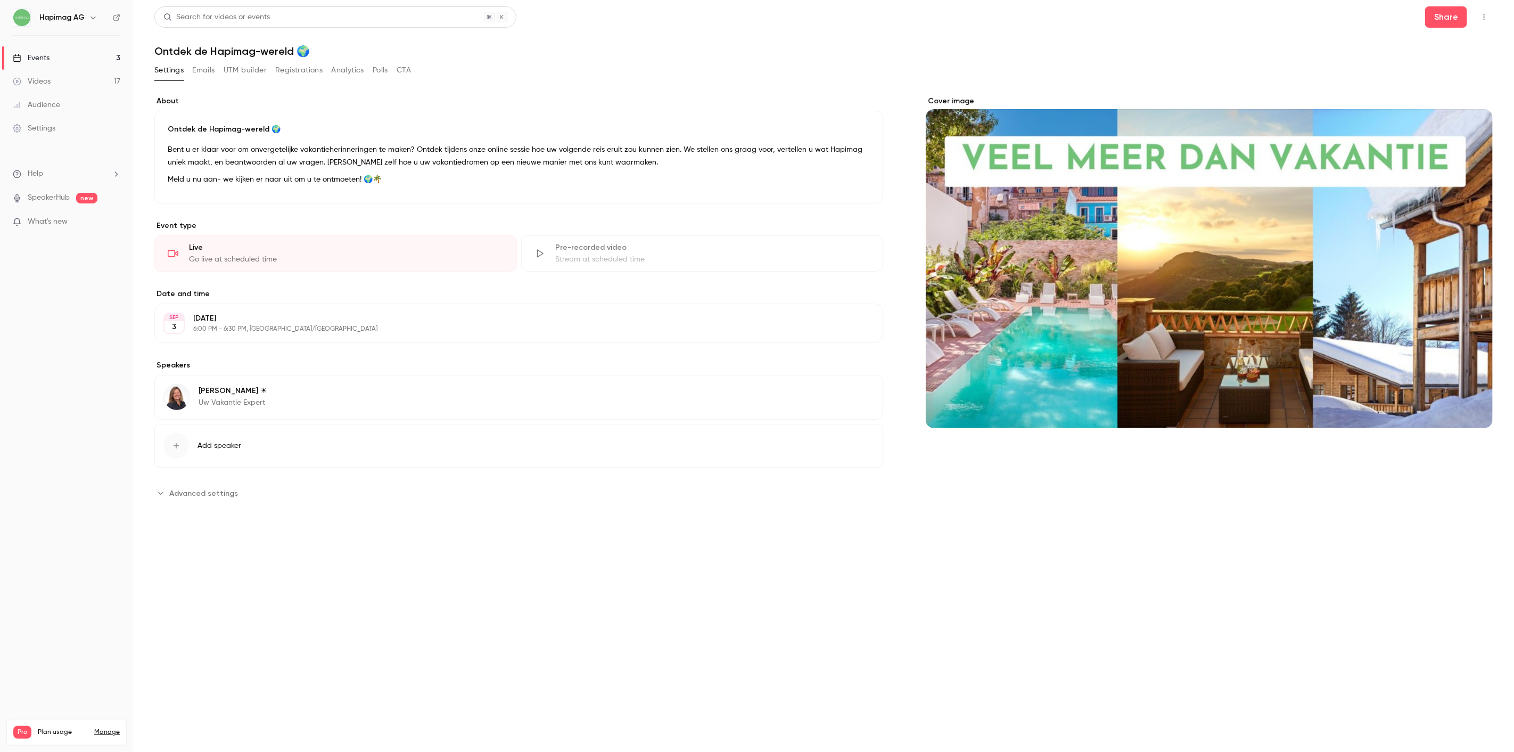
click at [295, 71] on button "Registrations" at bounding box center [298, 70] width 47 height 17
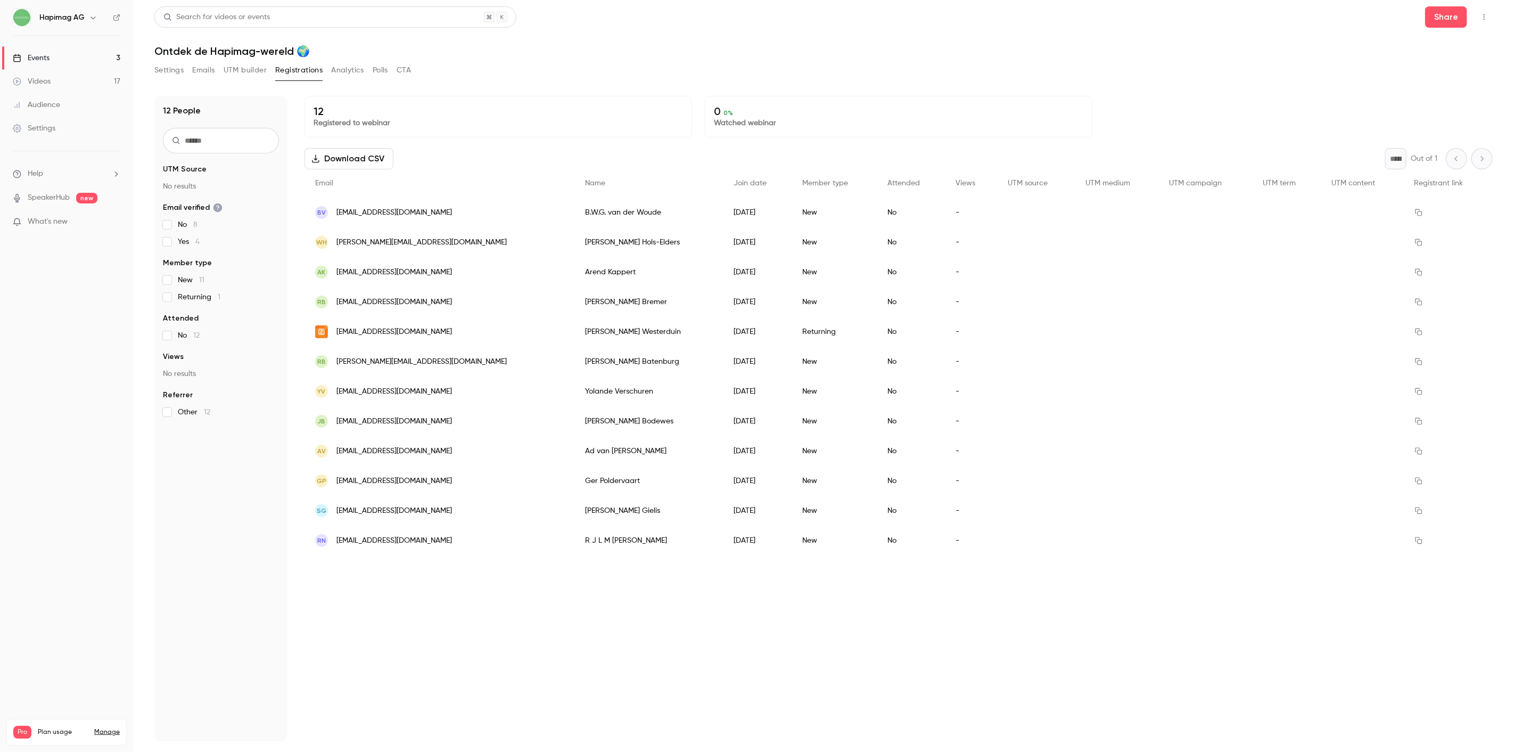
click at [169, 64] on button "Settings" at bounding box center [168, 70] width 29 height 17
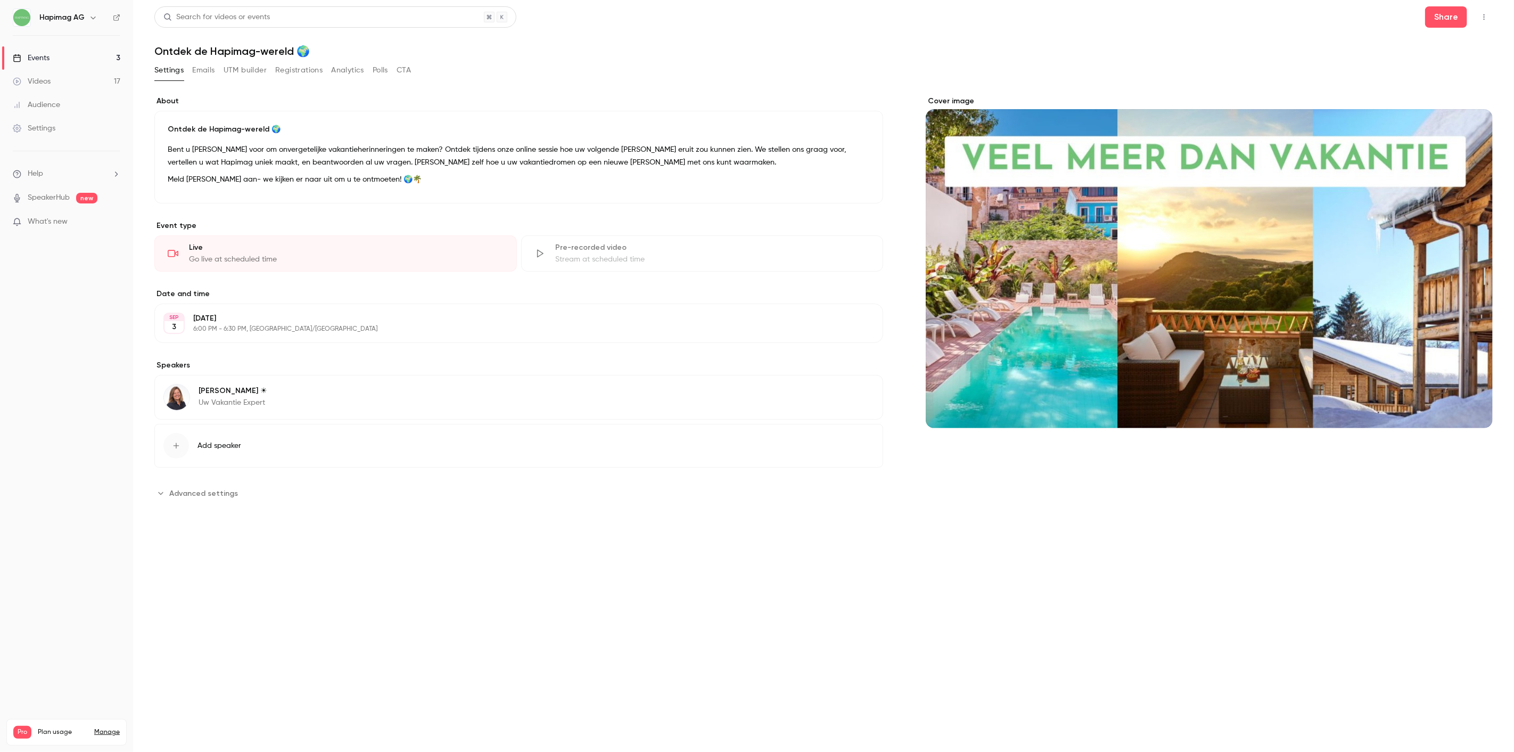
click at [353, 75] on button "Analytics" at bounding box center [347, 70] width 33 height 17
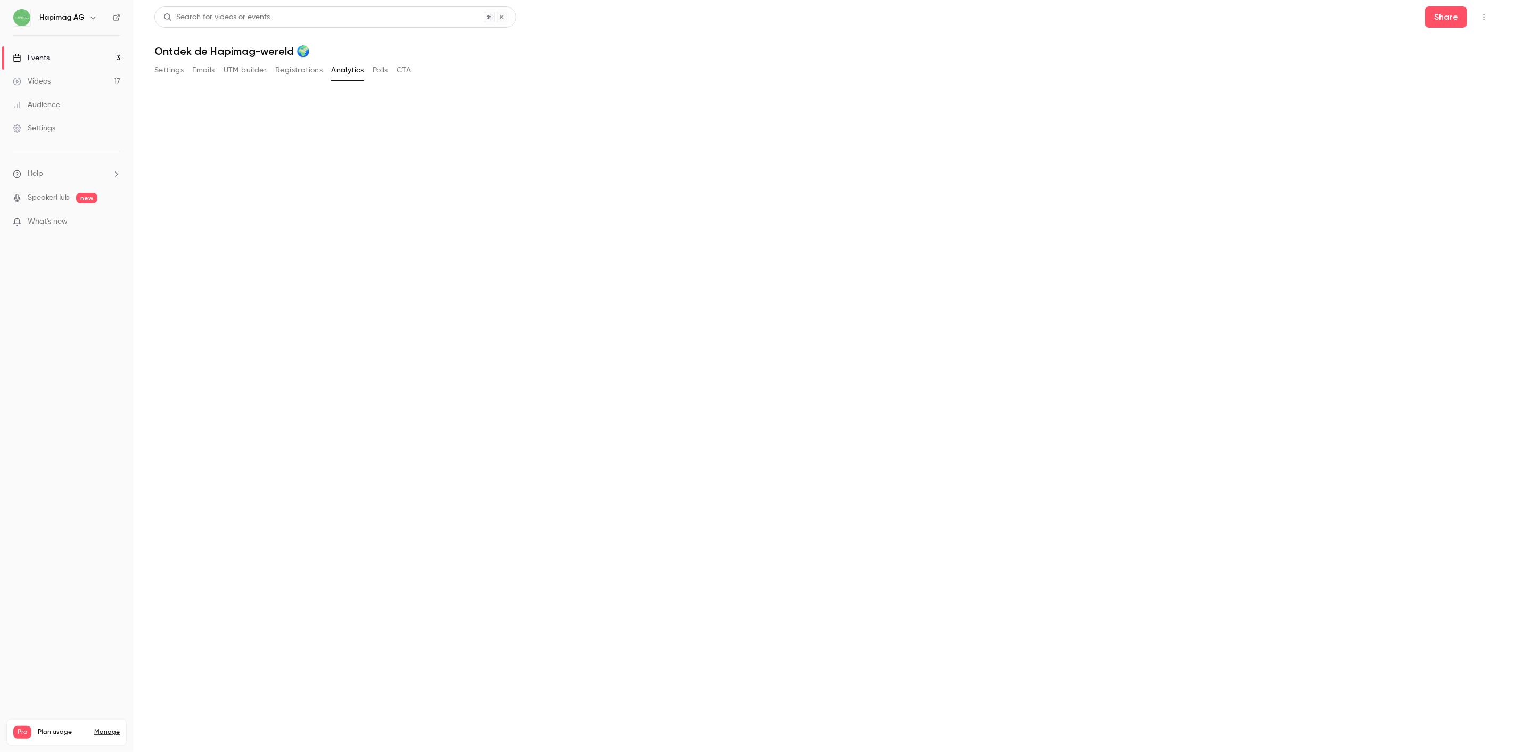
click at [311, 75] on button "Registrations" at bounding box center [298, 70] width 47 height 17
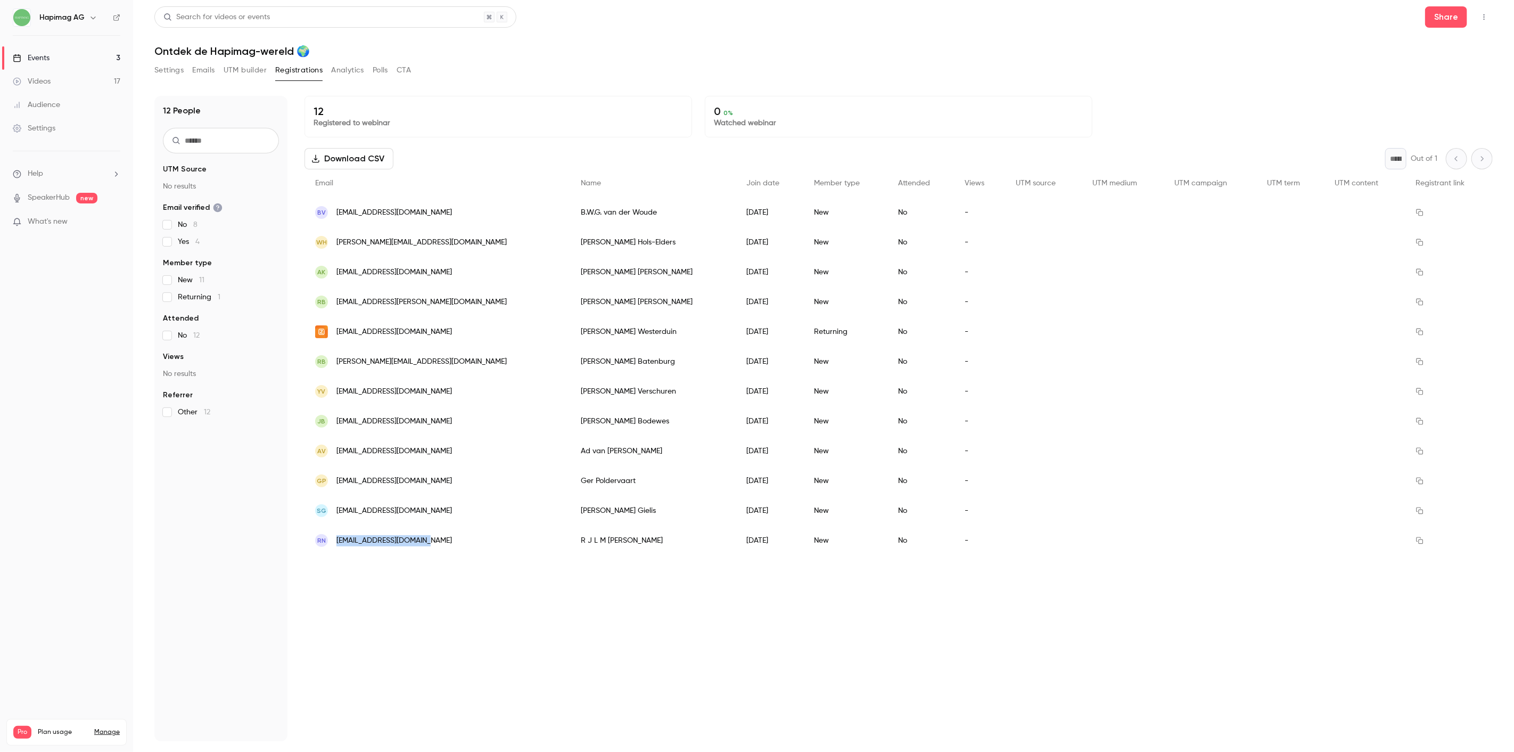
copy span "[EMAIL_ADDRESS][DOMAIN_NAME]"
drag, startPoint x: 386, startPoint y: 541, endPoint x: 332, endPoint y: 545, distance: 54.5
click at [332, 545] on div "RN rob.nicolaas@icloud.com" at bounding box center [437, 540] width 266 height 30
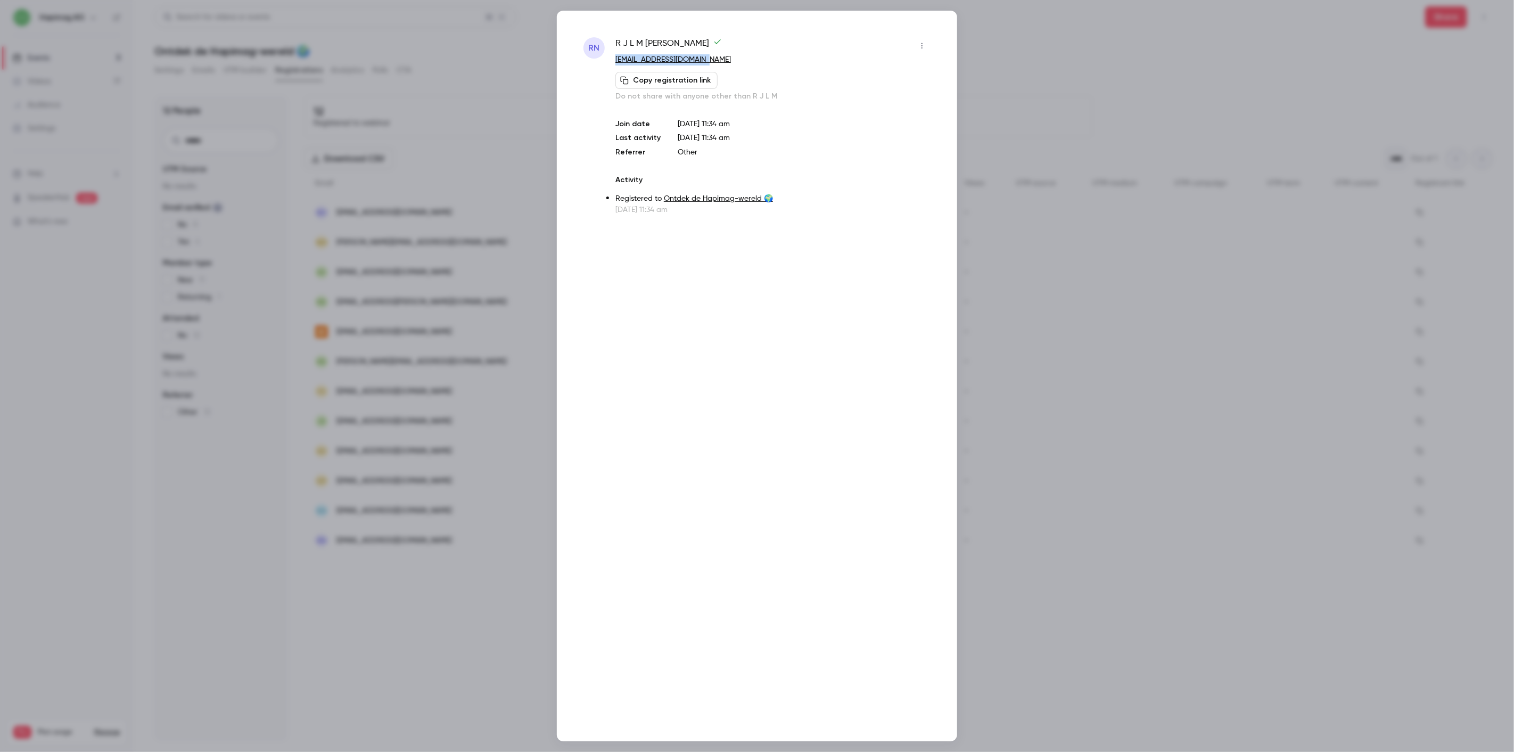
drag, startPoint x: 708, startPoint y: 56, endPoint x: 612, endPoint y: 62, distance: 96.5
click at [612, 62] on div "RN R J L M Nicolaas rob.nicolaas@icloud.com Copy registration link Do not share…" at bounding box center [756, 126] width 347 height 178
copy link "rob.nicolaas@icloud.com"
click at [1125, 311] on div at bounding box center [757, 376] width 1514 height 752
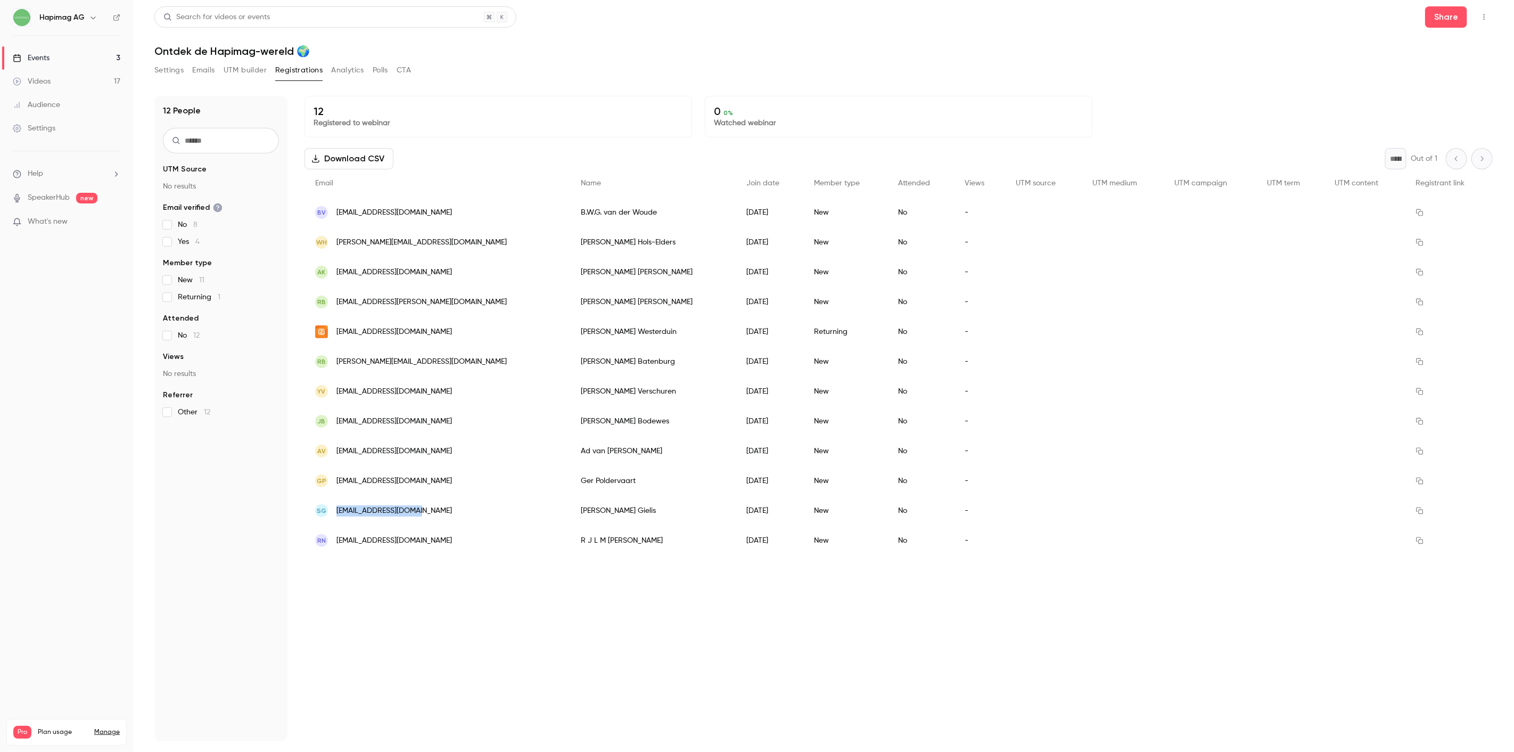
copy span "gielis.sven@gmail.com"
drag, startPoint x: 427, startPoint y: 513, endPoint x: 337, endPoint y: 515, distance: 90.0
click at [337, 515] on div "SG gielis.sven@gmail.com" at bounding box center [437, 511] width 266 height 30
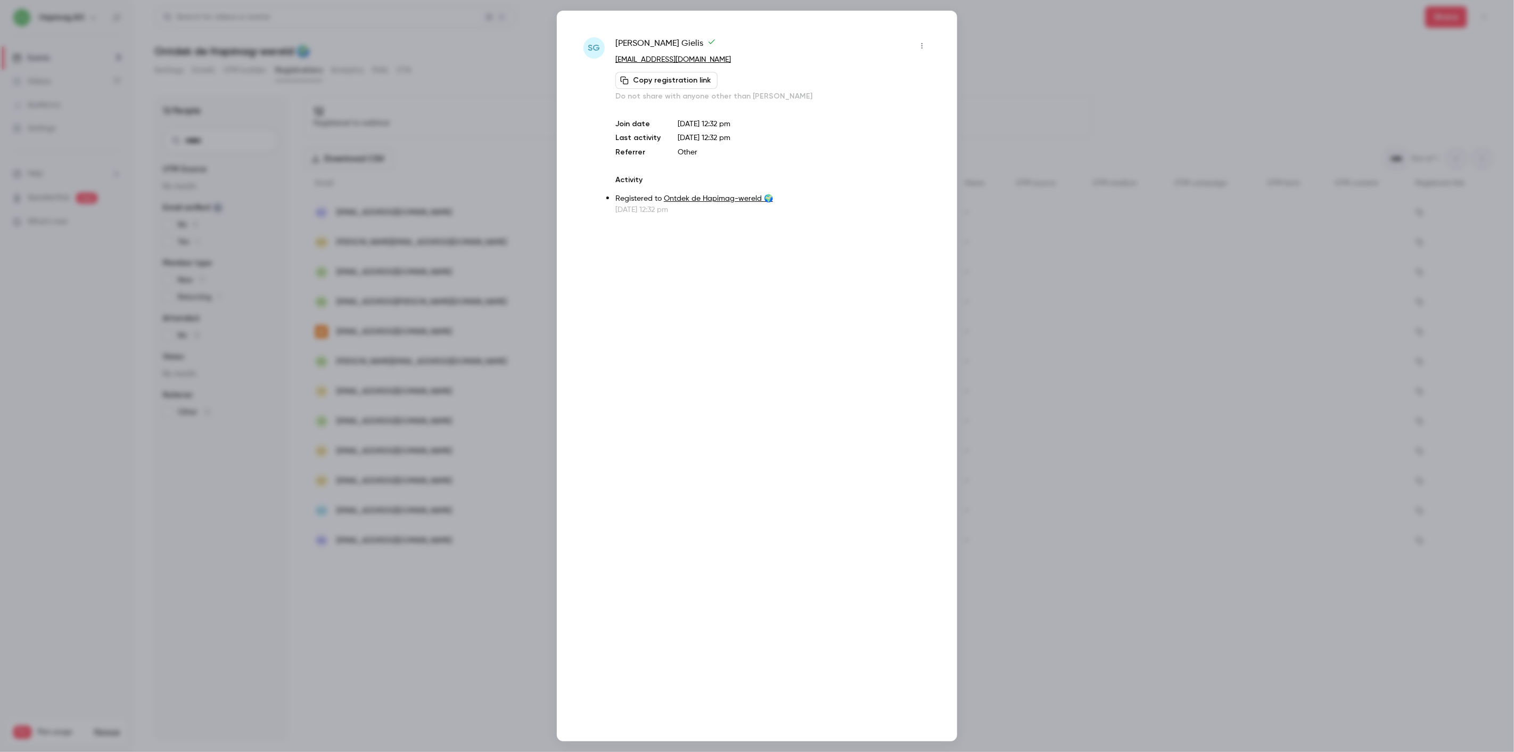
click at [428, 632] on div at bounding box center [757, 376] width 1514 height 752
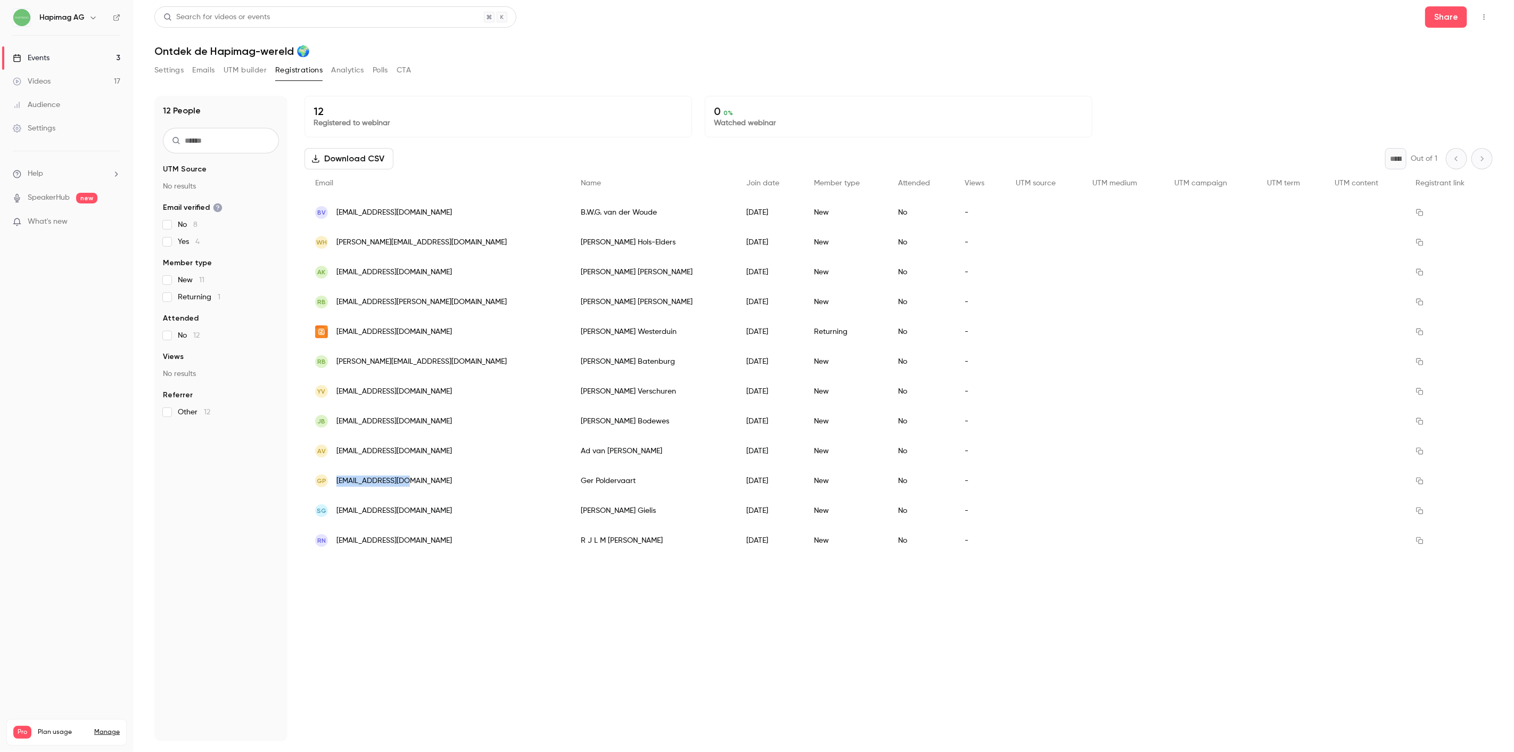
copy span "[EMAIL_ADDRESS][DOMAIN_NAME]"
copy div "ad@famvanklaveren.nl"
drag, startPoint x: 426, startPoint y: 451, endPoint x: 326, endPoint y: 461, distance: 101.1
click at [326, 461] on div "Av ad@famvanklaveren.nl" at bounding box center [437, 451] width 266 height 30
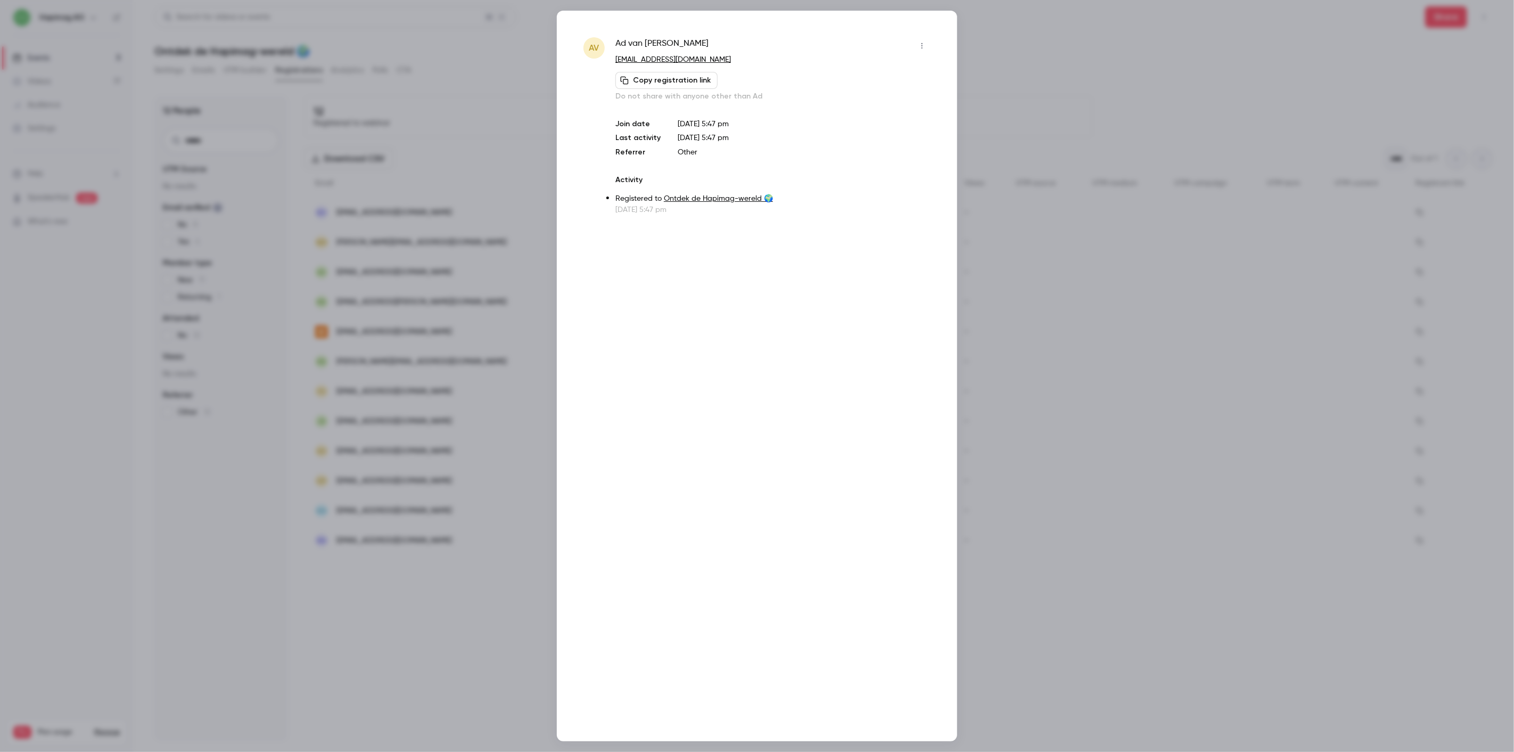
click at [464, 461] on div at bounding box center [757, 376] width 1514 height 752
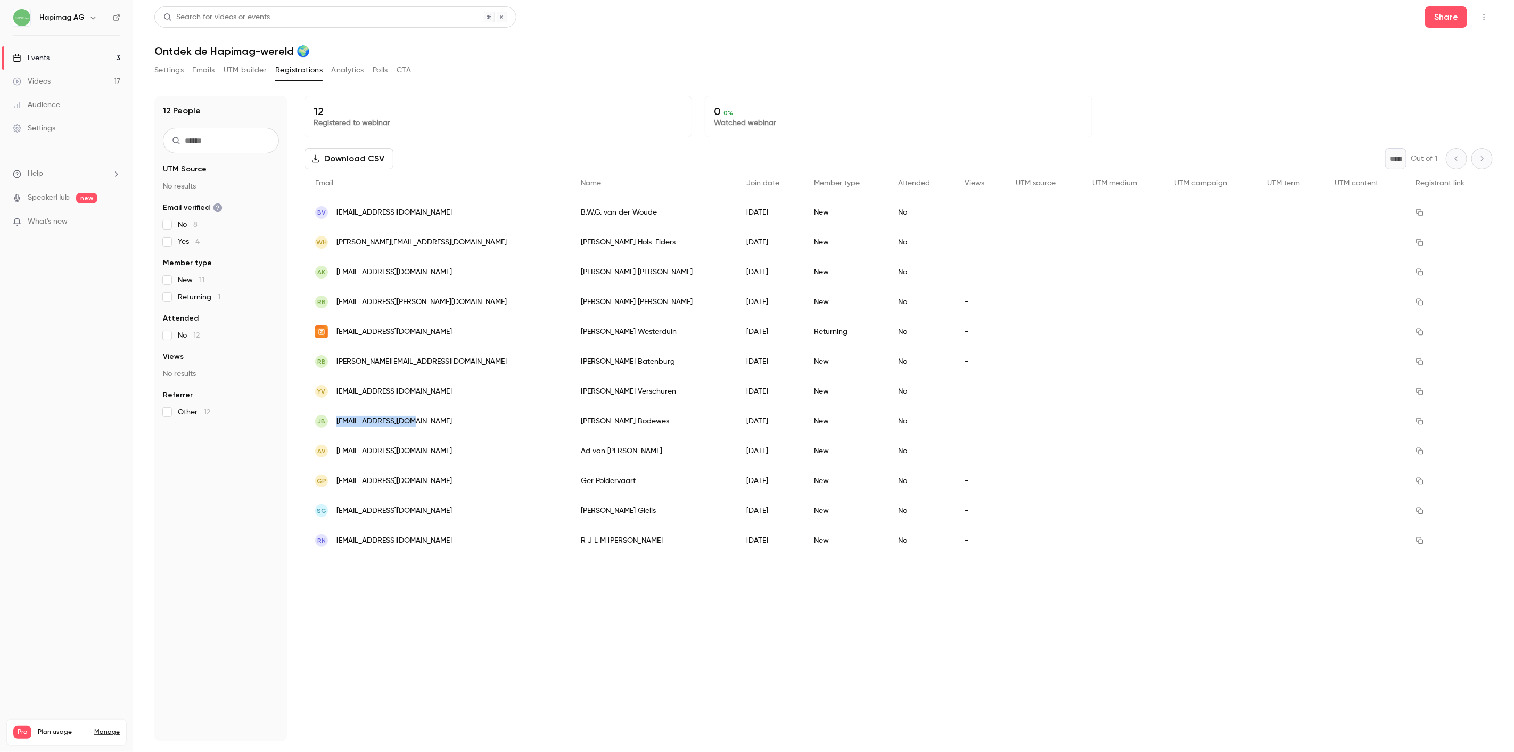
copy div "jjbodewes@gmail.com"
copy span "y.verschuren32@gmail.com"
copy span "ronald.batenburg56@gmail.com"
copy span "[EMAIL_ADDRESS][DOMAIN_NAME]"
drag, startPoint x: 424, startPoint y: 329, endPoint x: 336, endPoint y: 331, distance: 87.9
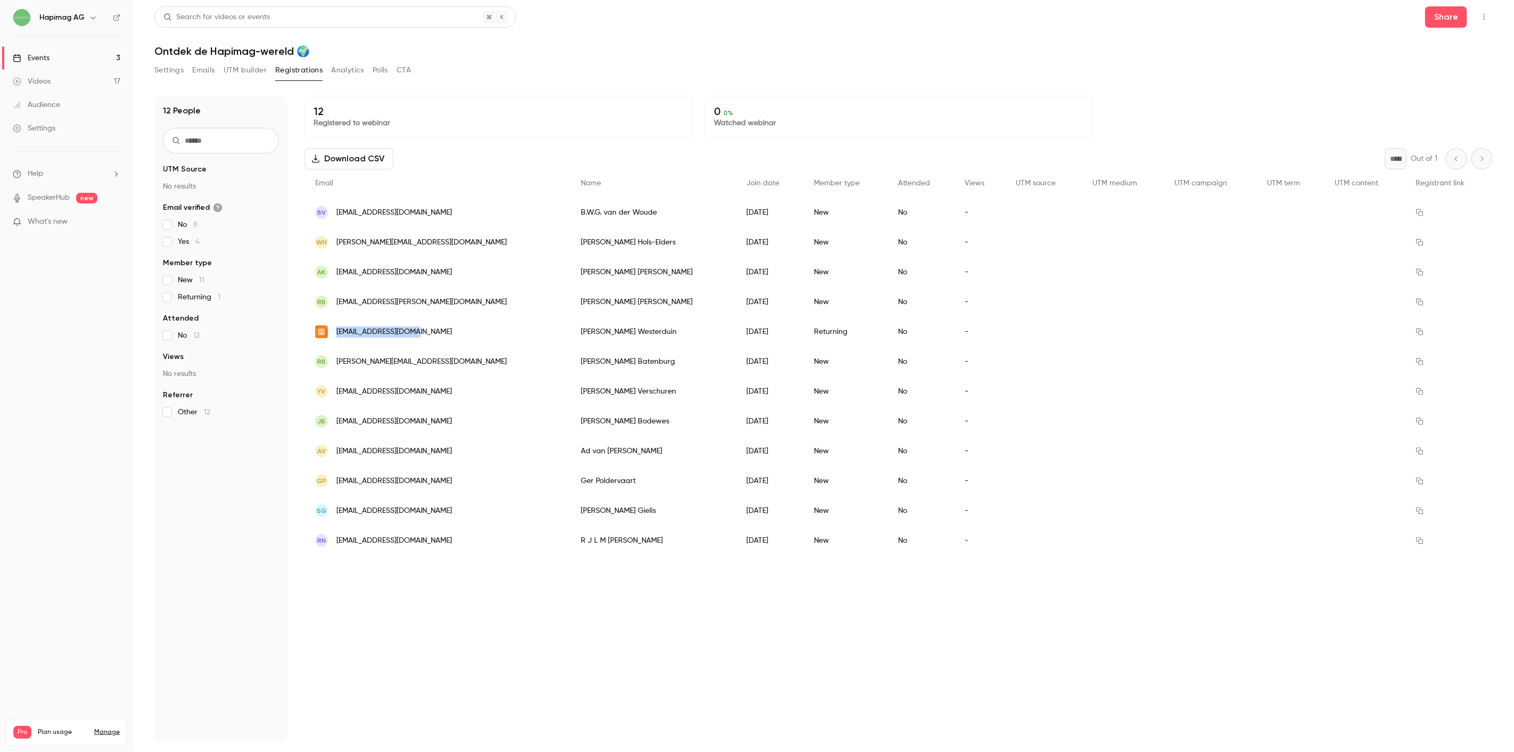
click at [336, 331] on div "[EMAIL_ADDRESS][DOMAIN_NAME]" at bounding box center [437, 332] width 266 height 30
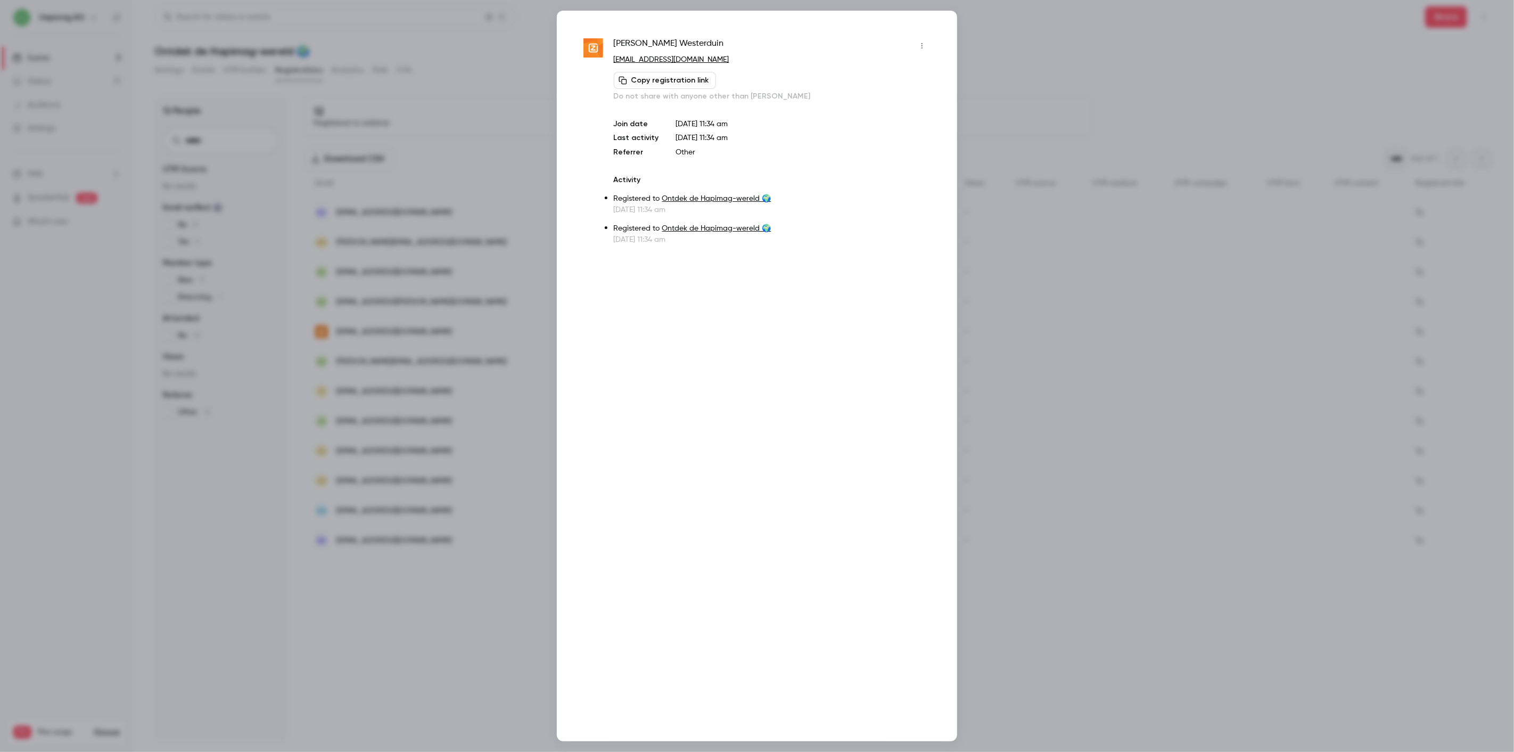
click at [372, 310] on div at bounding box center [757, 376] width 1514 height 752
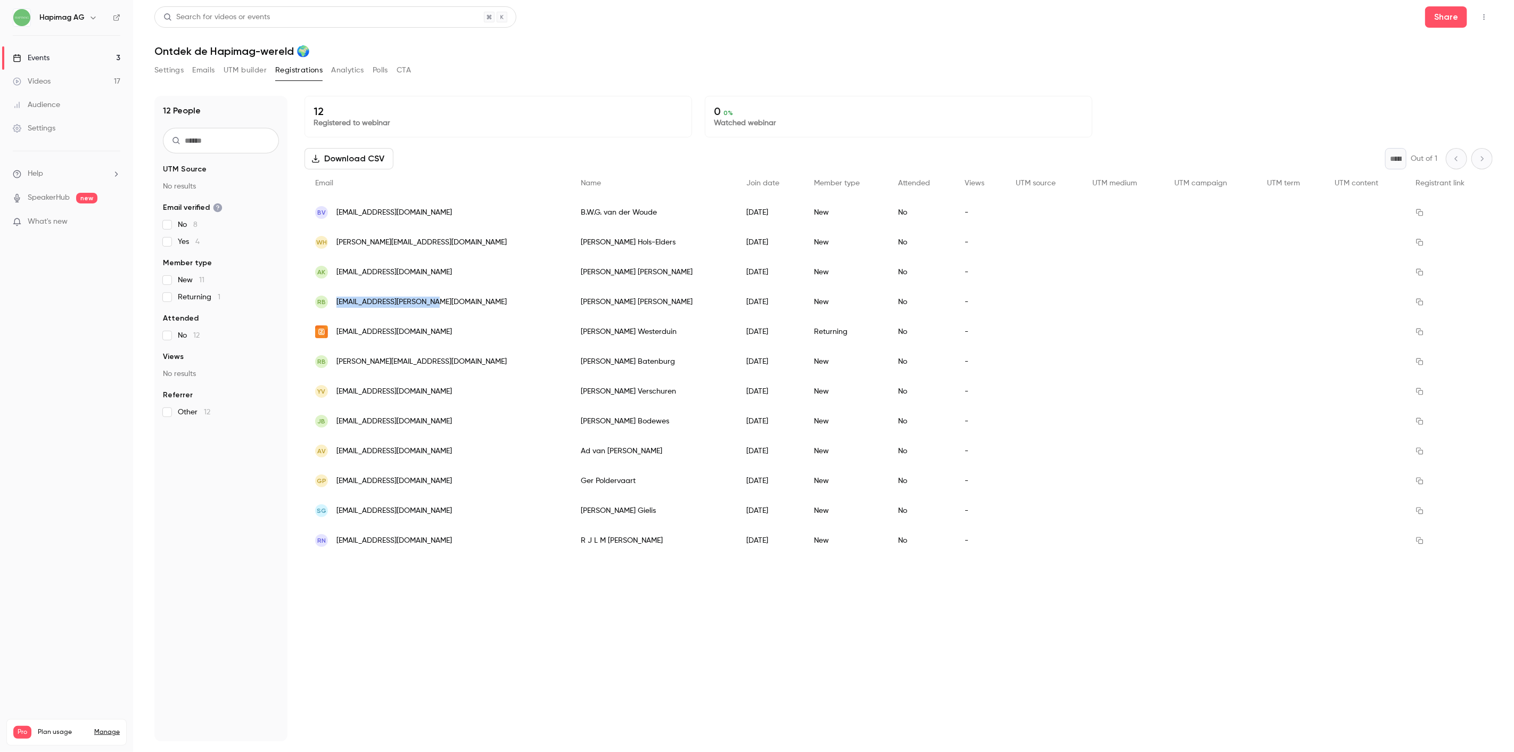
drag, startPoint x: 432, startPoint y: 302, endPoint x: 331, endPoint y: 301, distance: 101.1
click at [331, 301] on div "RB nelleke.richard@gmail.com" at bounding box center [437, 302] width 266 height 30
copy div "nelleke.richard@gmail.com"
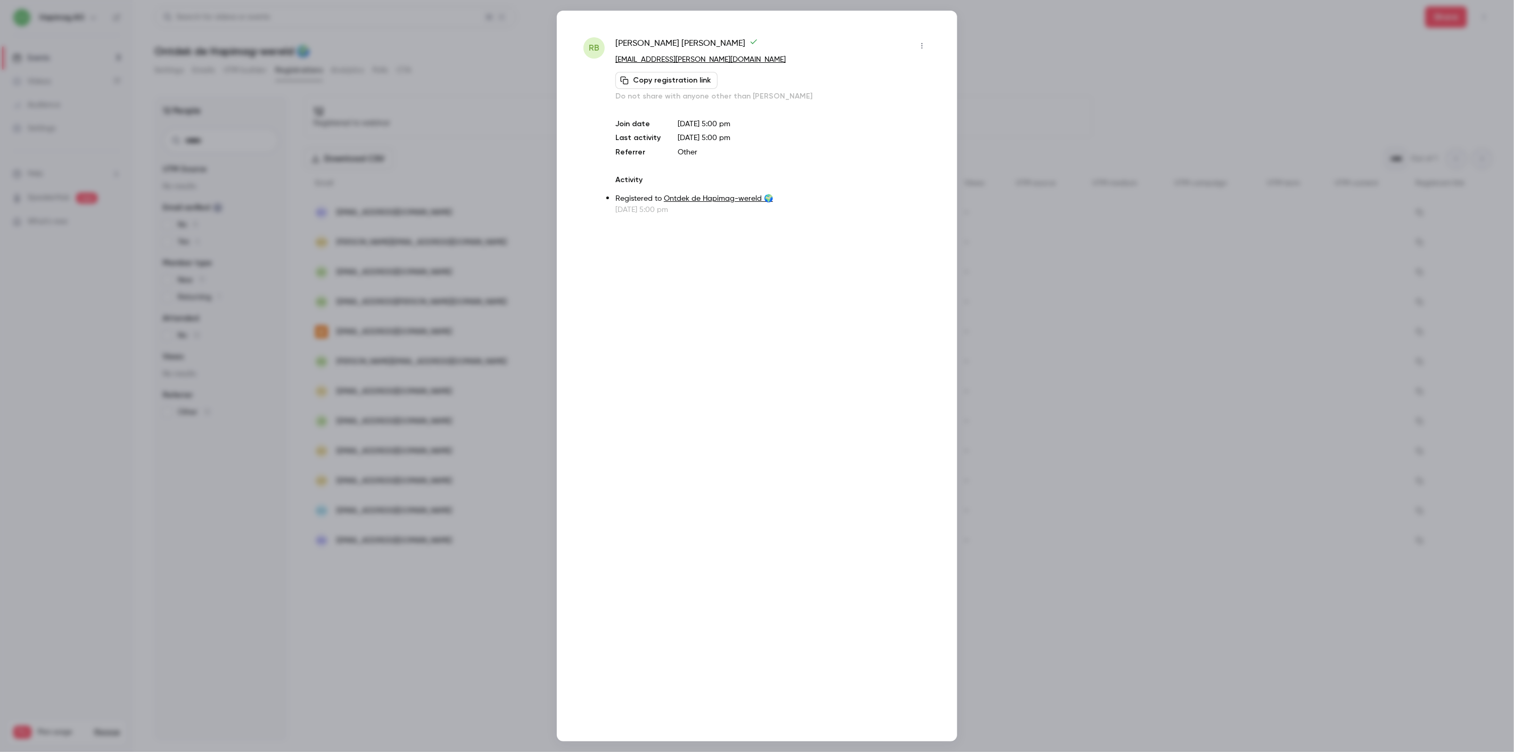
click at [485, 316] on div at bounding box center [757, 376] width 1514 height 752
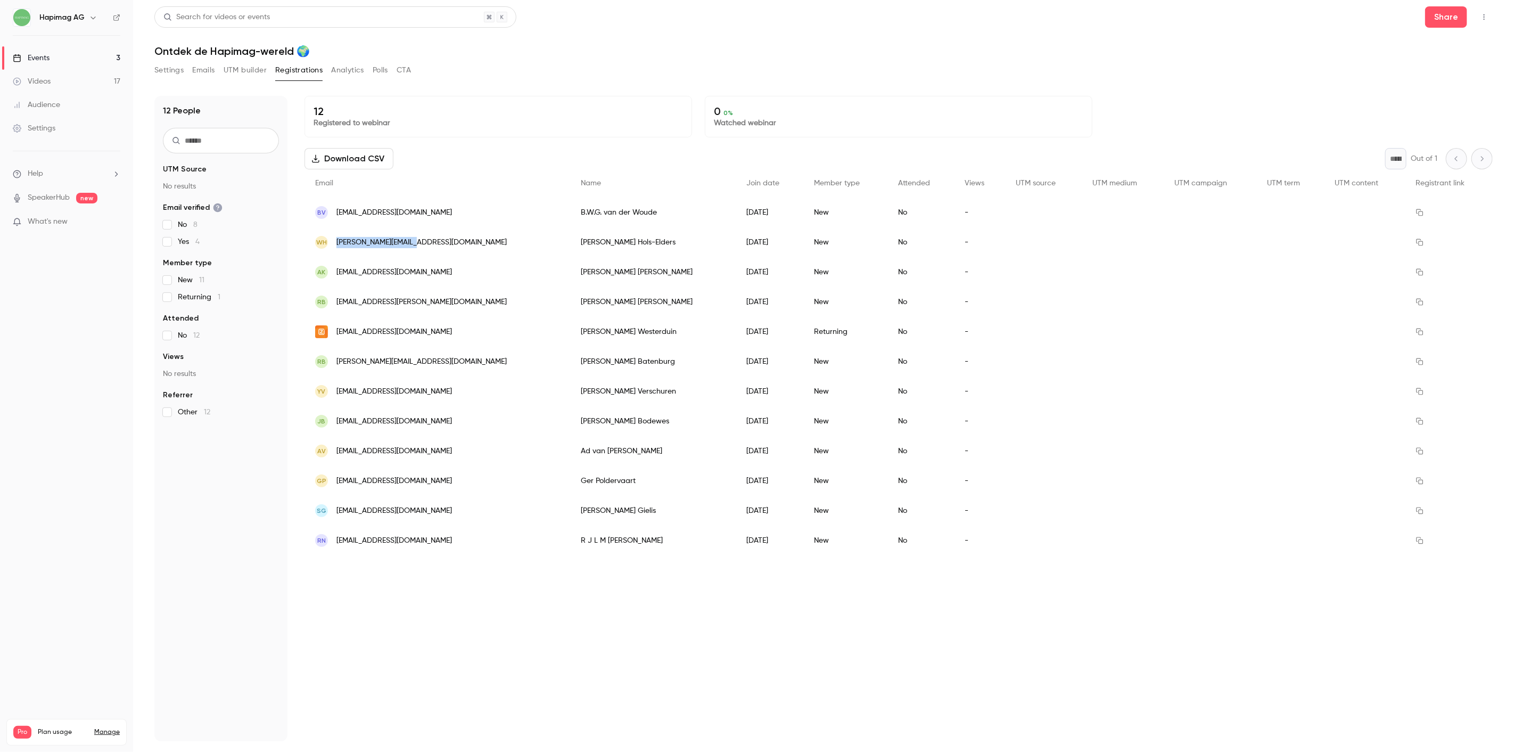
drag, startPoint x: 422, startPoint y: 240, endPoint x: 333, endPoint y: 248, distance: 89.8
click at [333, 248] on div "WH w.p.m.hols@gmail.com" at bounding box center [437, 242] width 266 height 30
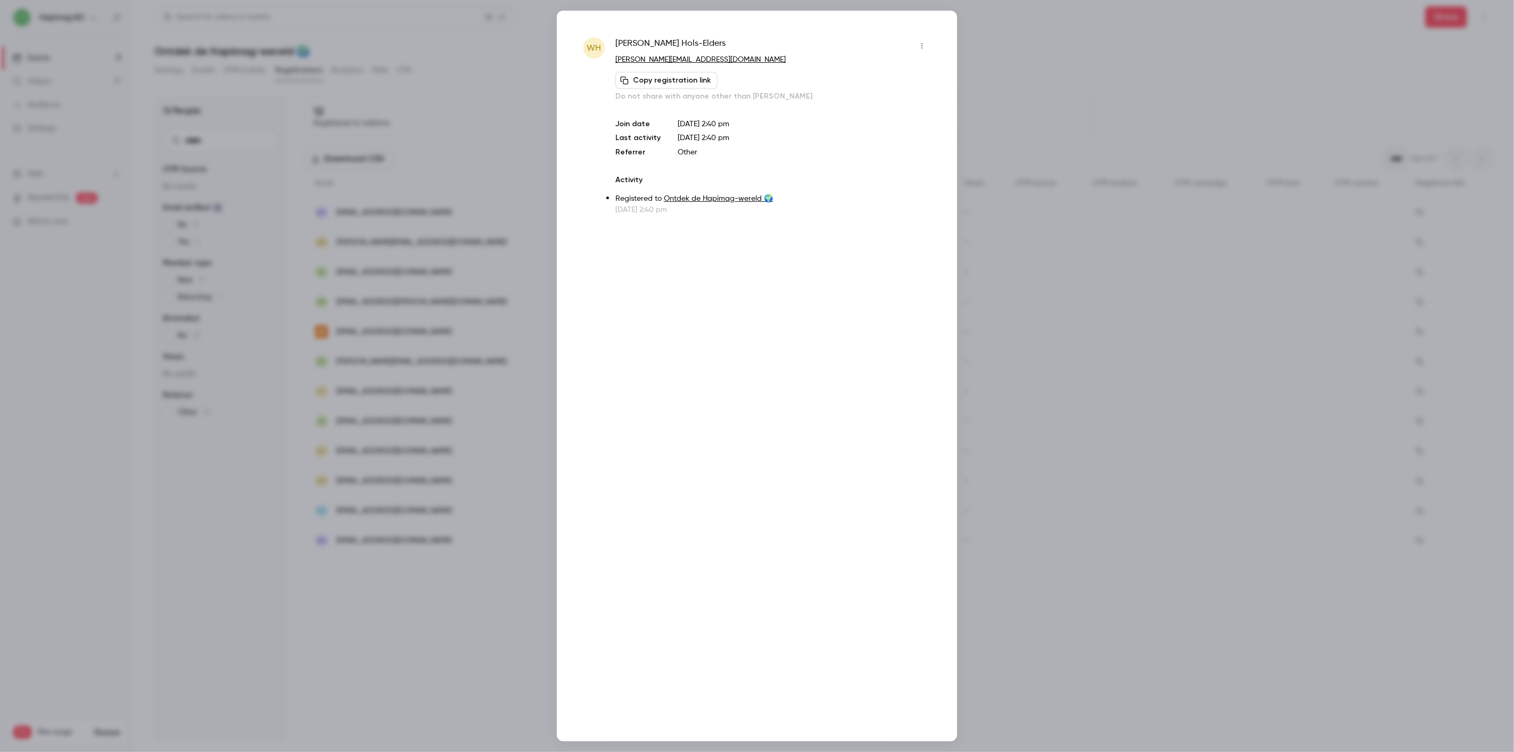
click at [387, 185] on div at bounding box center [757, 376] width 1514 height 752
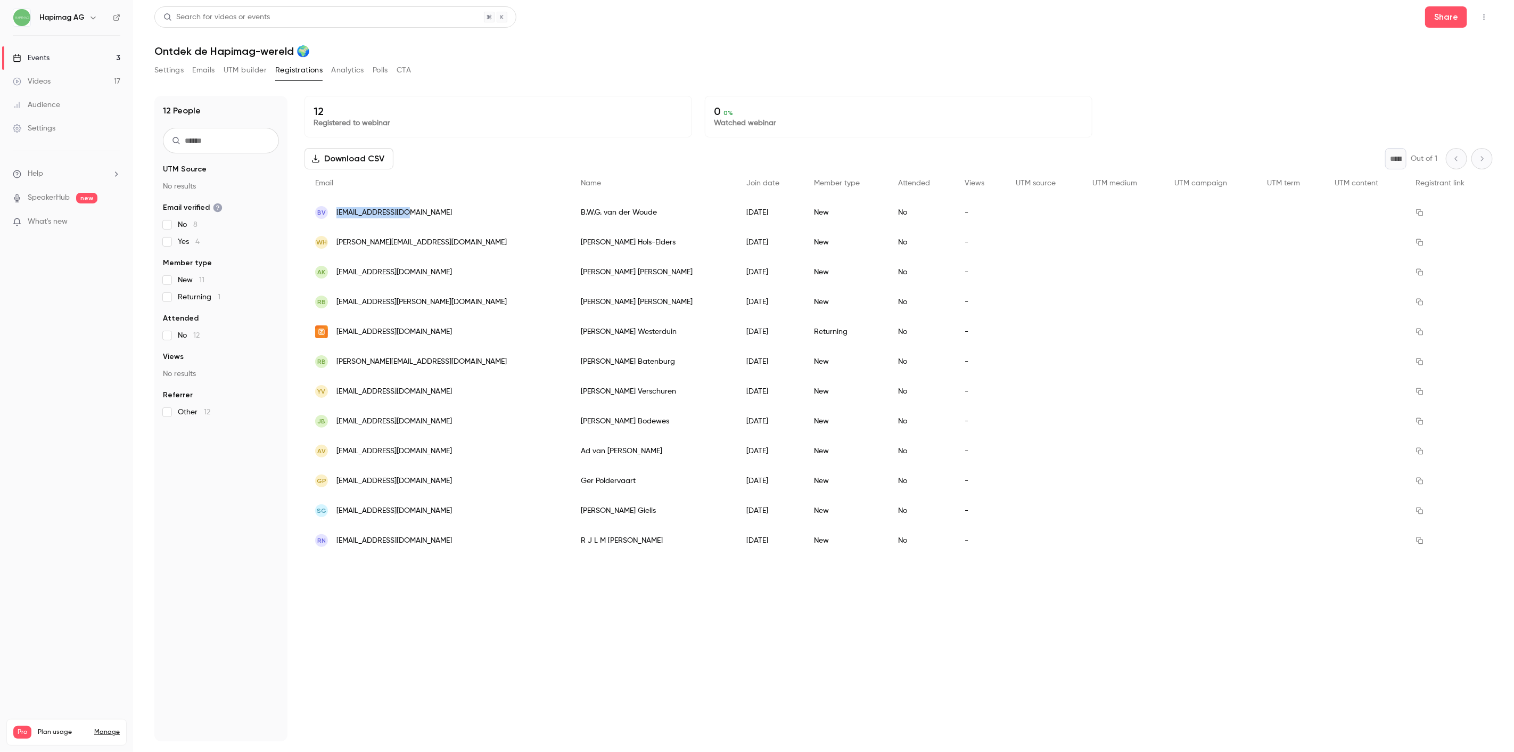
drag, startPoint x: 409, startPoint y: 210, endPoint x: 336, endPoint y: 215, distance: 73.0
click at [336, 215] on div "Bv bwgforex@gmail.com" at bounding box center [437, 212] width 266 height 30
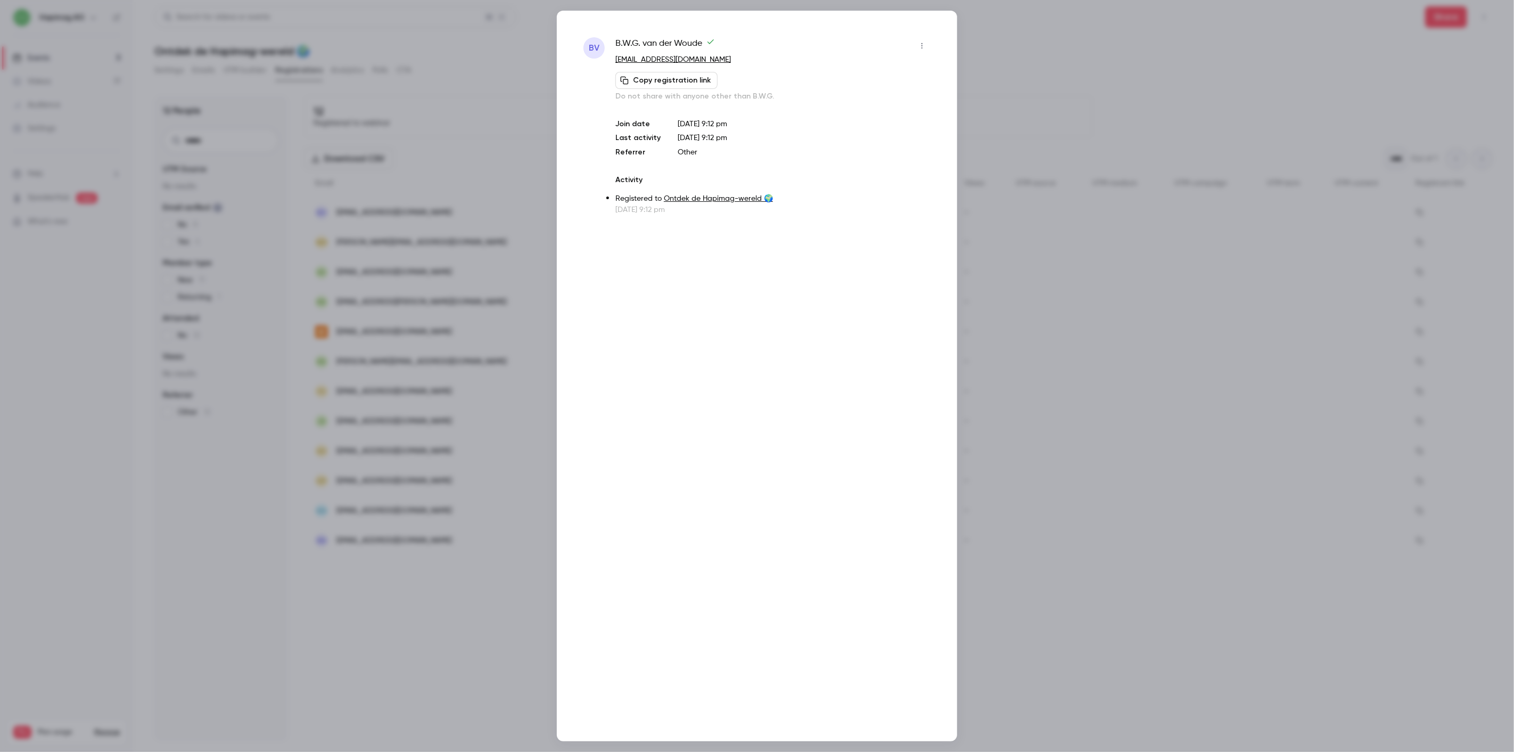
drag, startPoint x: 943, startPoint y: 367, endPoint x: 960, endPoint y: 359, distance: 18.6
click at [943, 368] on div "Bv B.W.G. van der Woude bwgforex@gmail.com Copy registration link Do not share …" at bounding box center [757, 376] width 400 height 730
drag, startPoint x: 1029, startPoint y: 69, endPoint x: 1028, endPoint y: 62, distance: 7.1
click at [1029, 67] on div at bounding box center [757, 376] width 1514 height 752
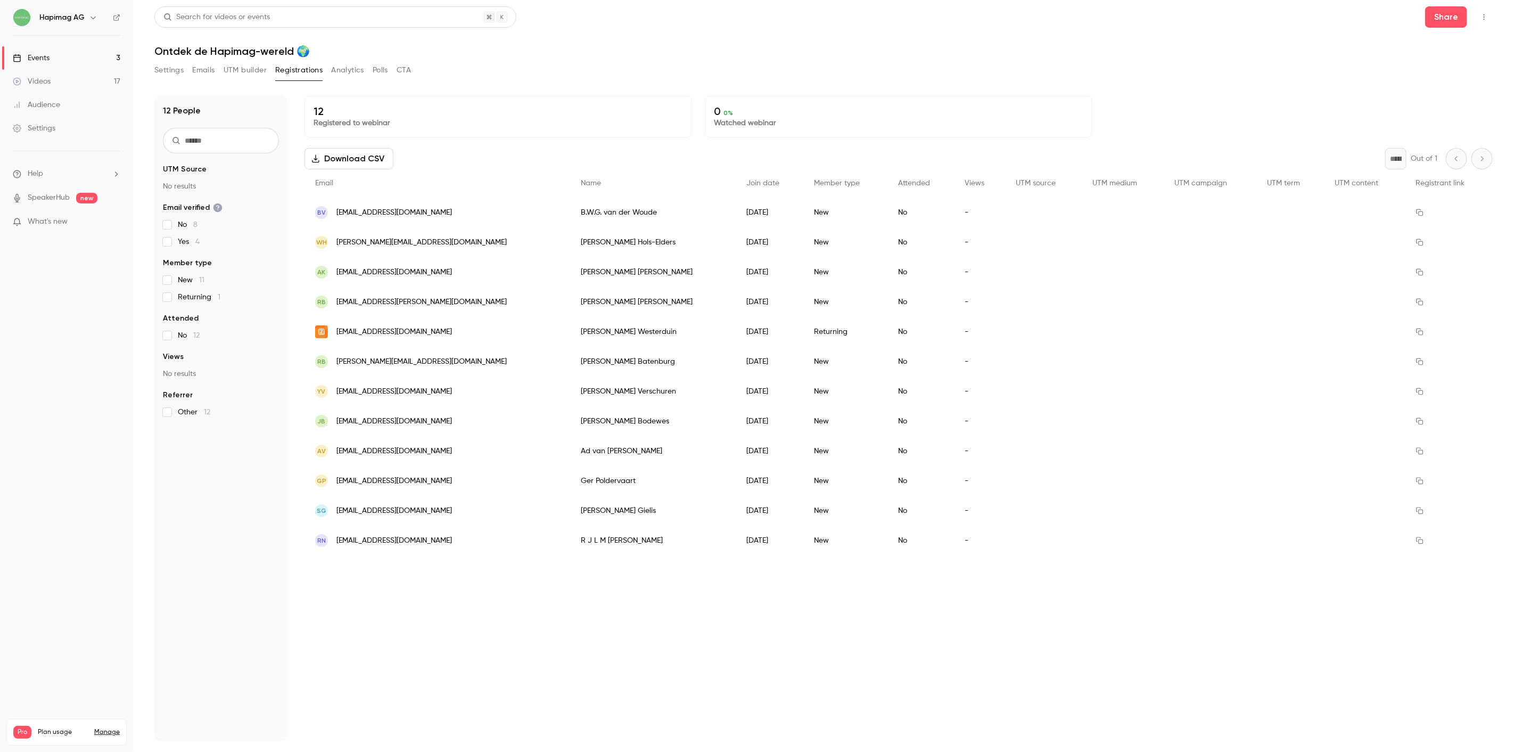
drag, startPoint x: 153, startPoint y: 72, endPoint x: 167, endPoint y: 71, distance: 14.4
click at [155, 72] on main "Search for videos or events Share Ontdek de Hapimag-wereld 🌍 Settings Emails UT…" at bounding box center [823, 376] width 1381 height 752
click at [167, 71] on button "Settings" at bounding box center [168, 70] width 29 height 17
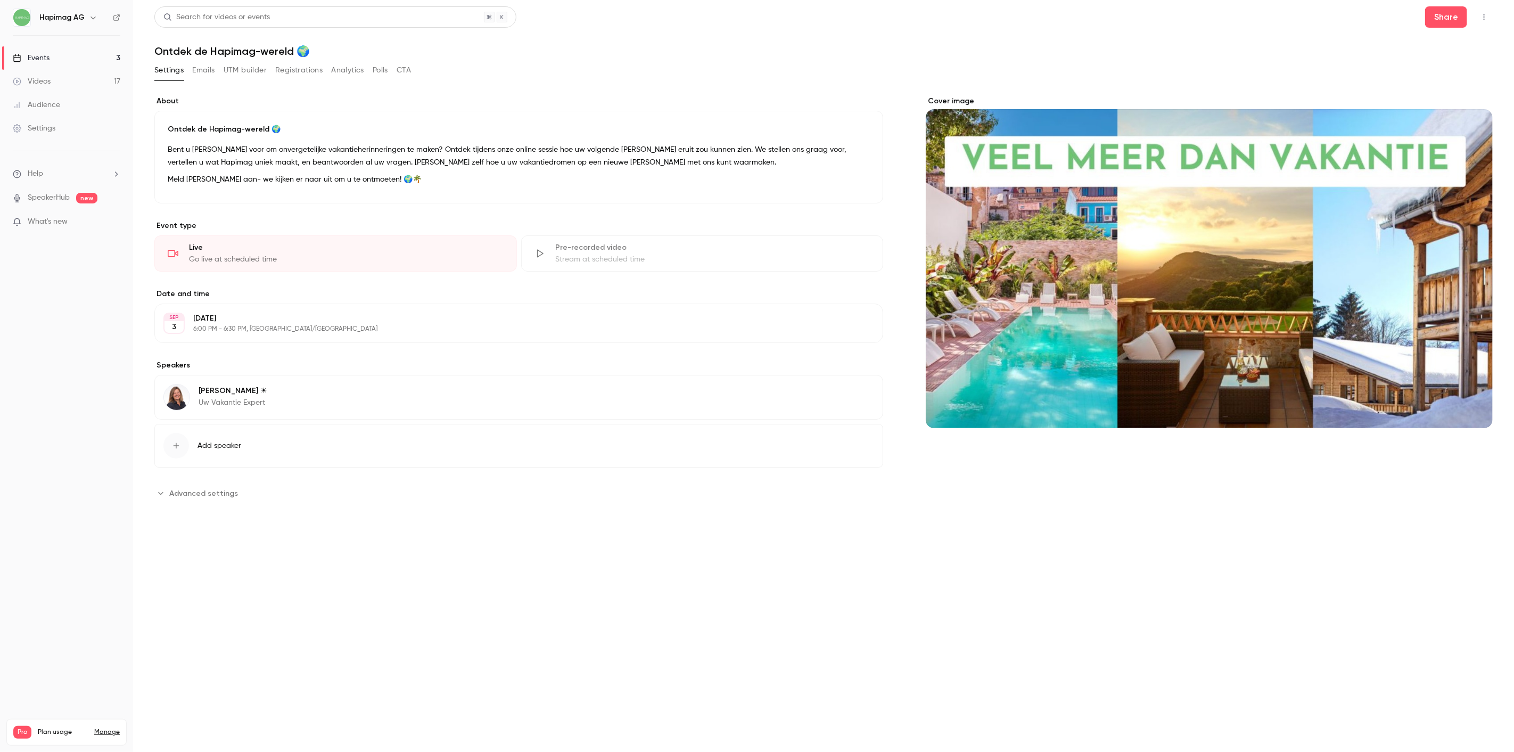
drag, startPoint x: 245, startPoint y: 64, endPoint x: 350, endPoint y: 77, distance: 105.0
click at [247, 66] on button "UTM builder" at bounding box center [245, 70] width 43 height 17
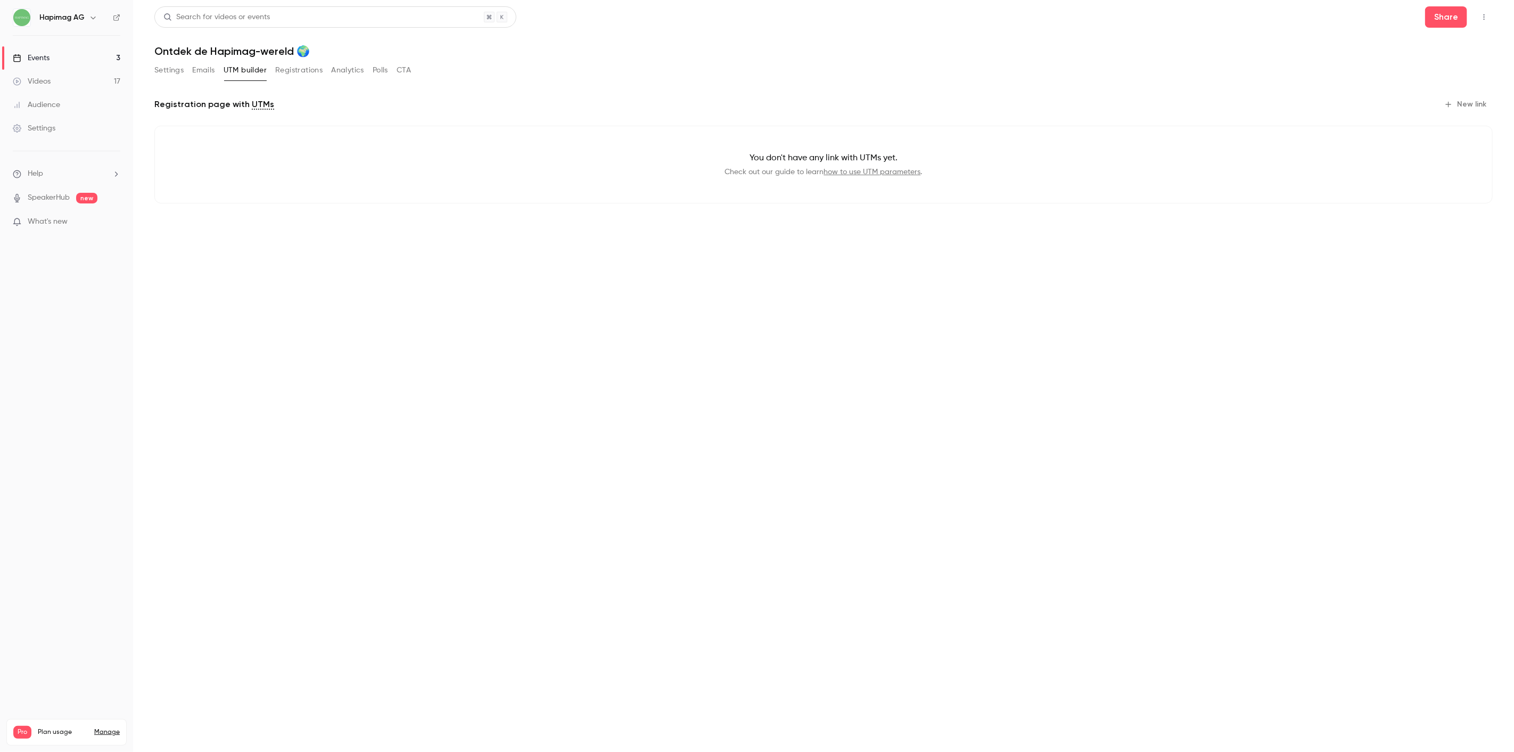
click at [350, 77] on button "Analytics" at bounding box center [347, 70] width 33 height 17
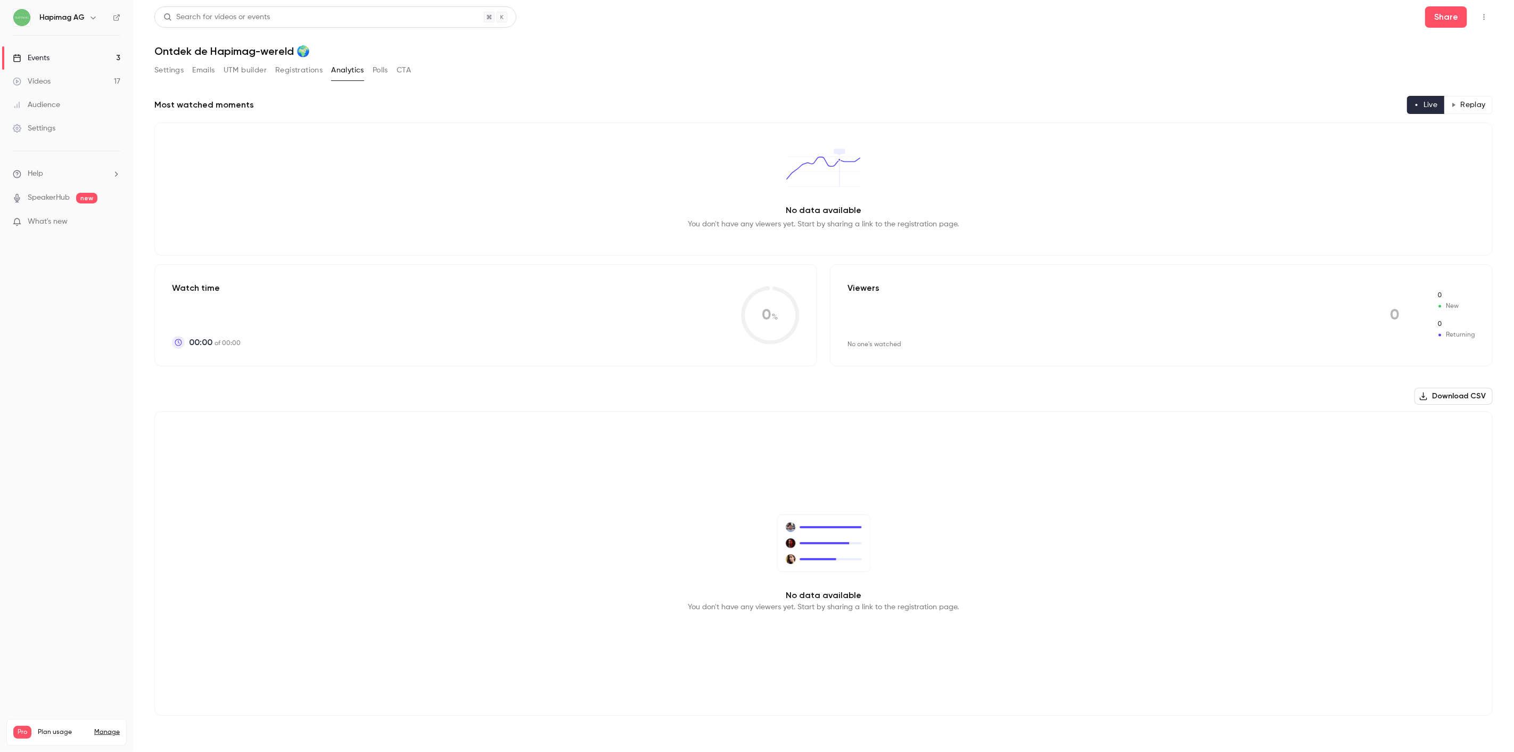
click at [309, 72] on button "Registrations" at bounding box center [298, 70] width 47 height 17
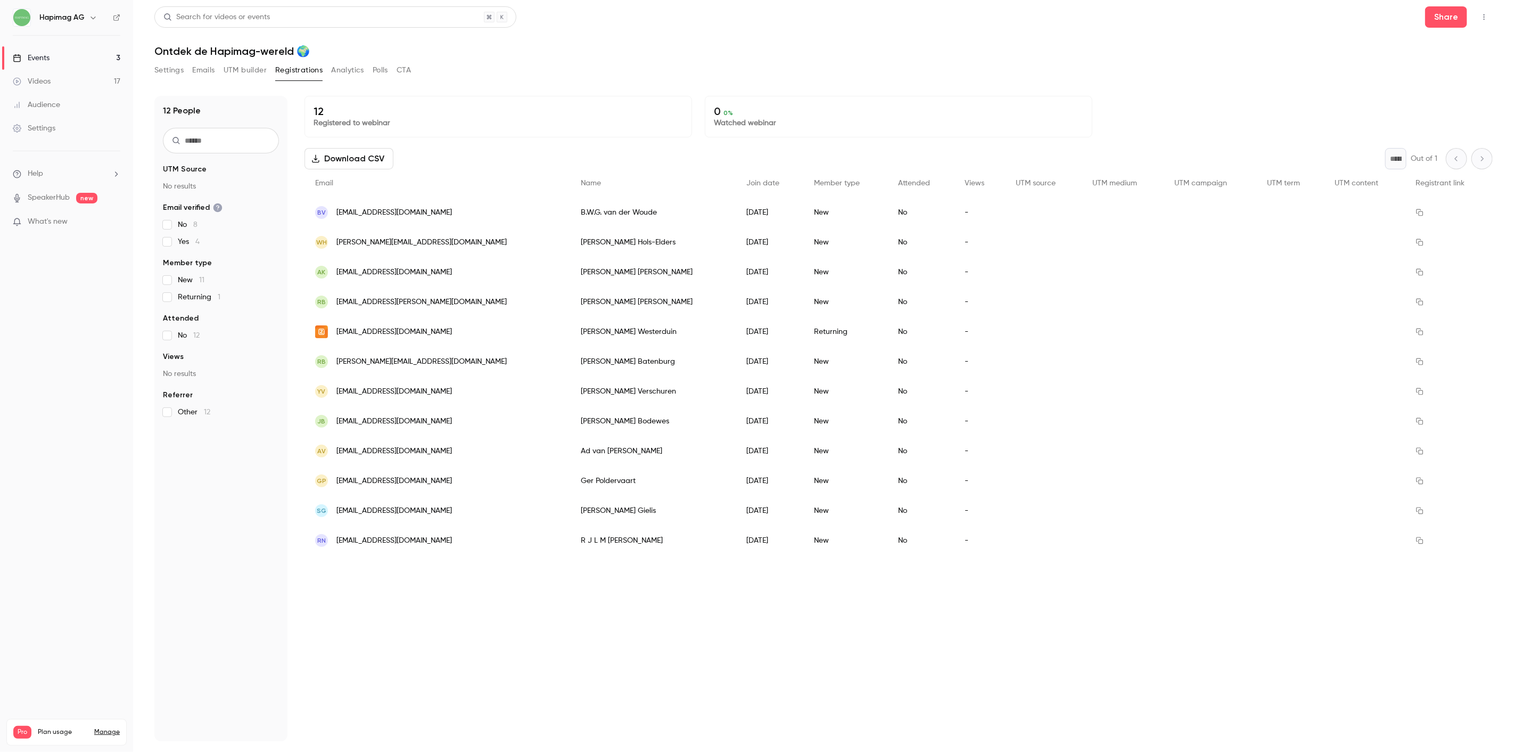
click at [177, 76] on button "Settings" at bounding box center [168, 70] width 29 height 17
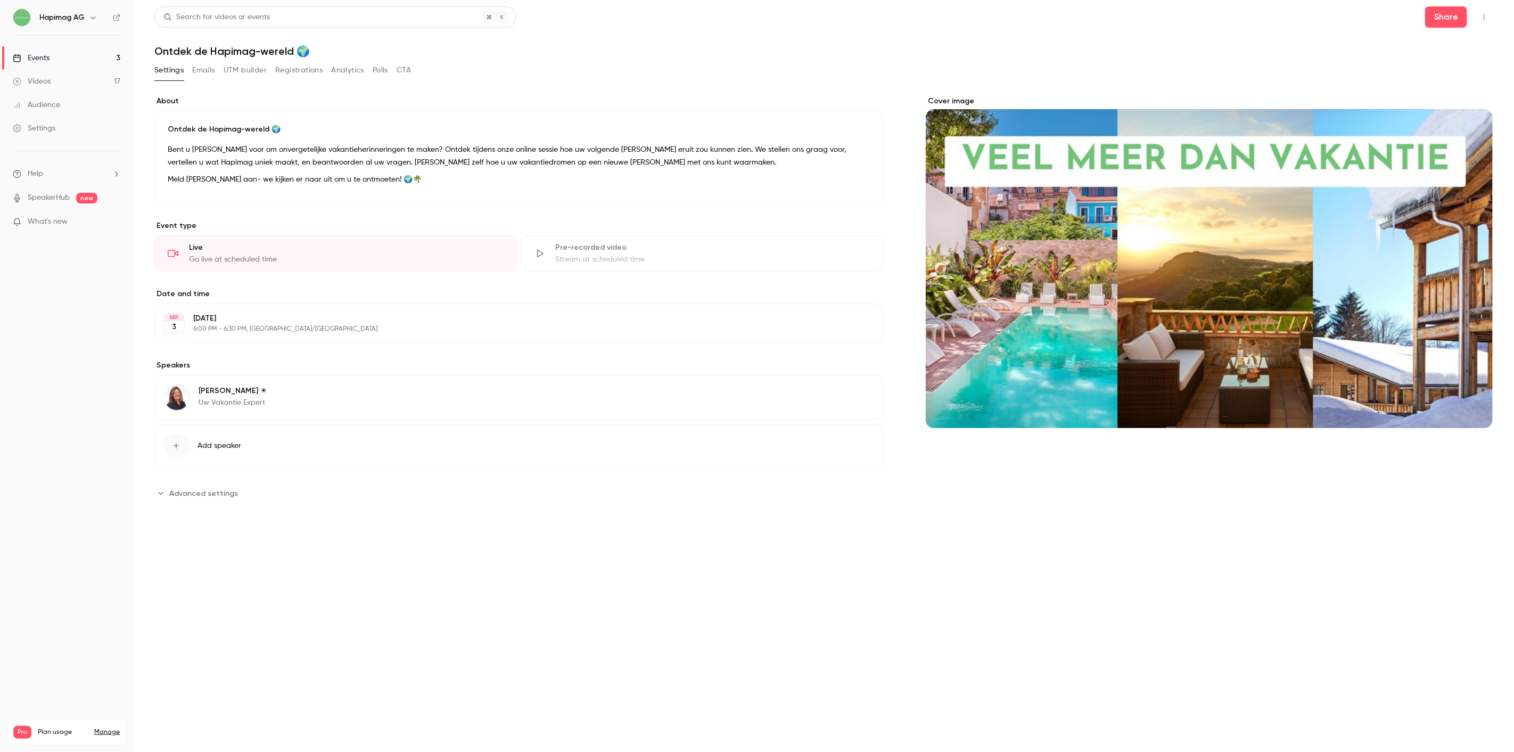
click at [291, 68] on button "Registrations" at bounding box center [298, 70] width 47 height 17
click at [310, 72] on button "Registrations" at bounding box center [298, 70] width 47 height 17
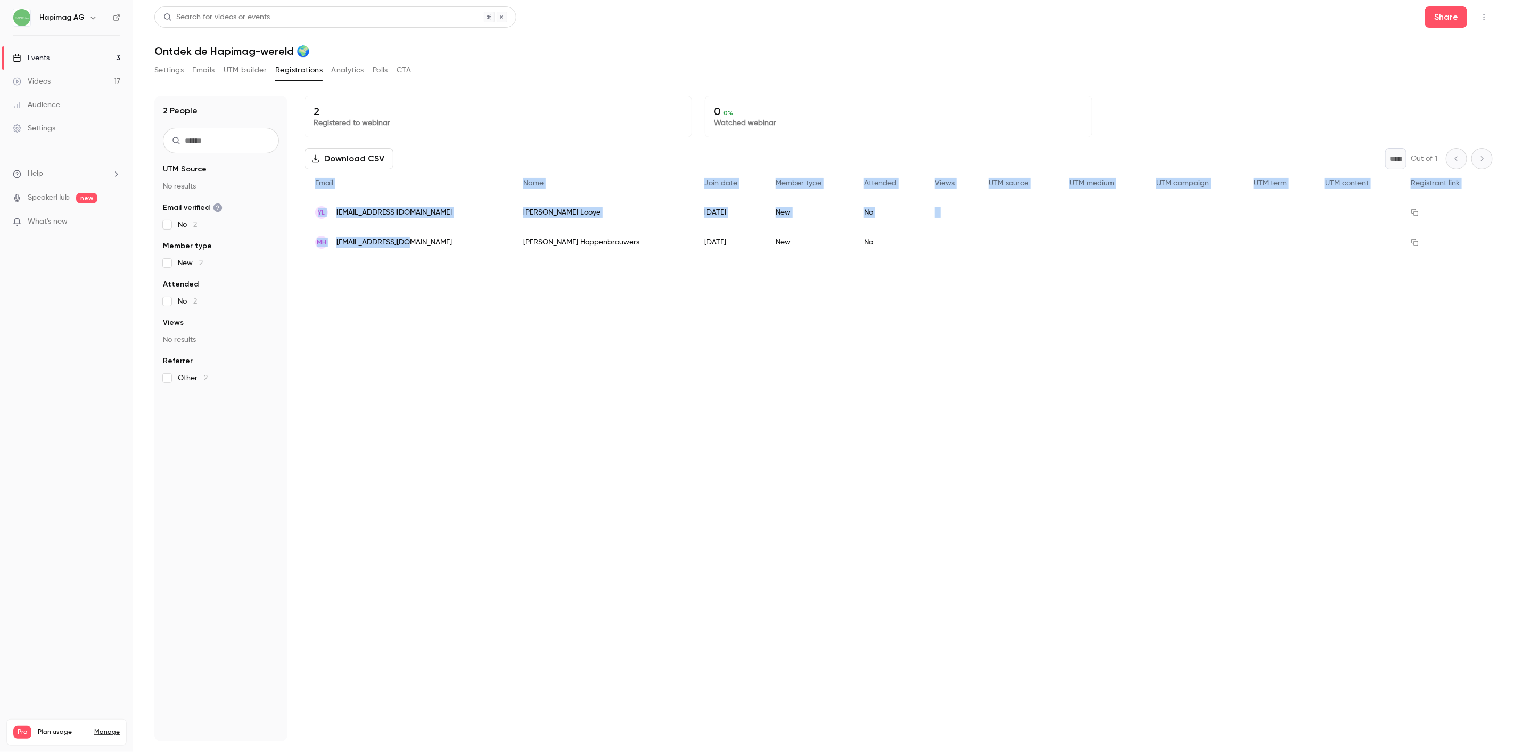
drag, startPoint x: 299, startPoint y: 208, endPoint x: 429, endPoint y: 269, distance: 143.8
click at [433, 253] on div "2 People UTM Source No results Email verified No 2 Member type New 2 Attended N…" at bounding box center [823, 418] width 1338 height 645
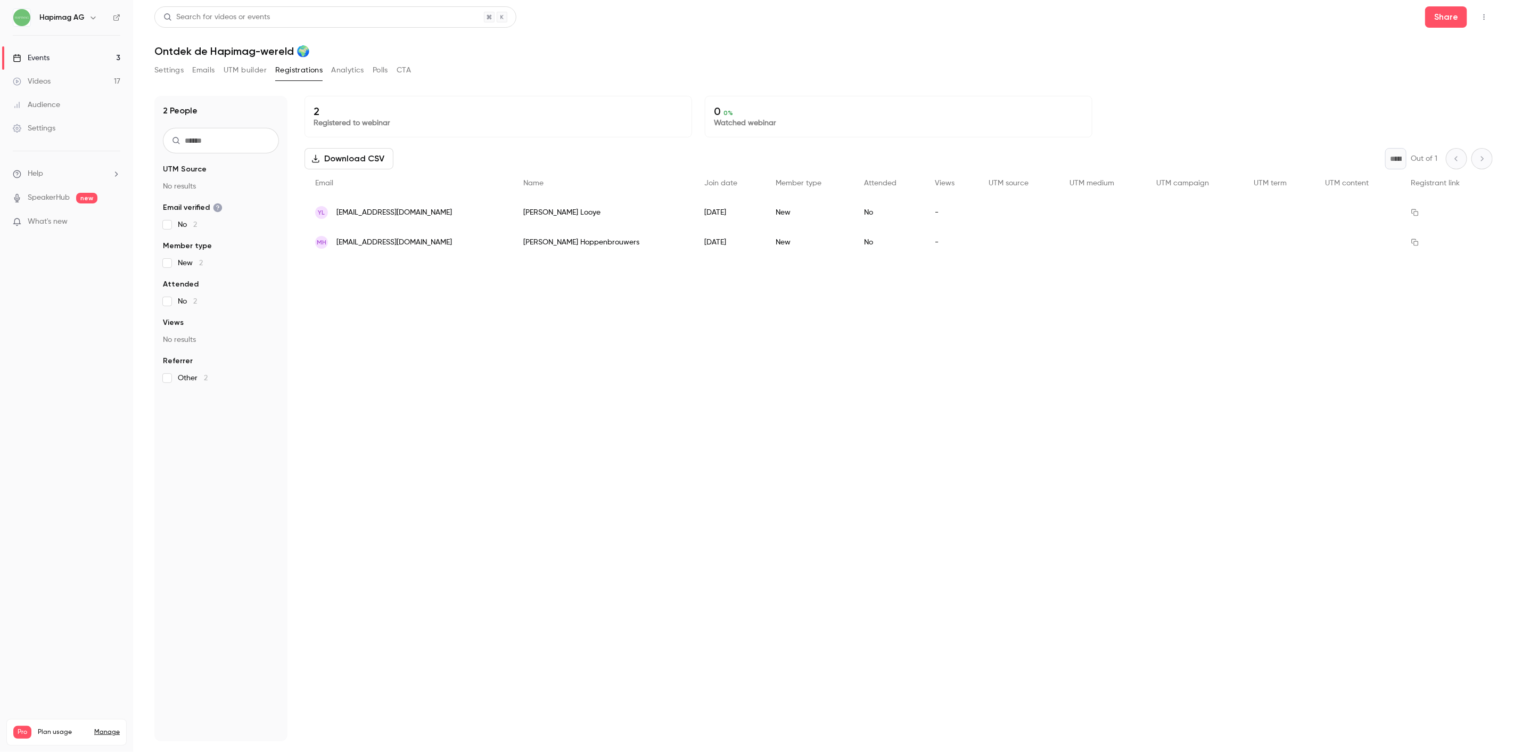
click at [418, 301] on div "2 Registered to webinar 0 0 % Watched webinar Download CSV * Out of 1 Email Nam…" at bounding box center [898, 418] width 1188 height 645
copy div "[EMAIL_ADDRESS][DOMAIN_NAME]"
drag, startPoint x: 336, startPoint y: 247, endPoint x: 327, endPoint y: 249, distance: 9.2
click at [327, 249] on div "MH [EMAIL_ADDRESS][DOMAIN_NAME]" at bounding box center [408, 242] width 208 height 30
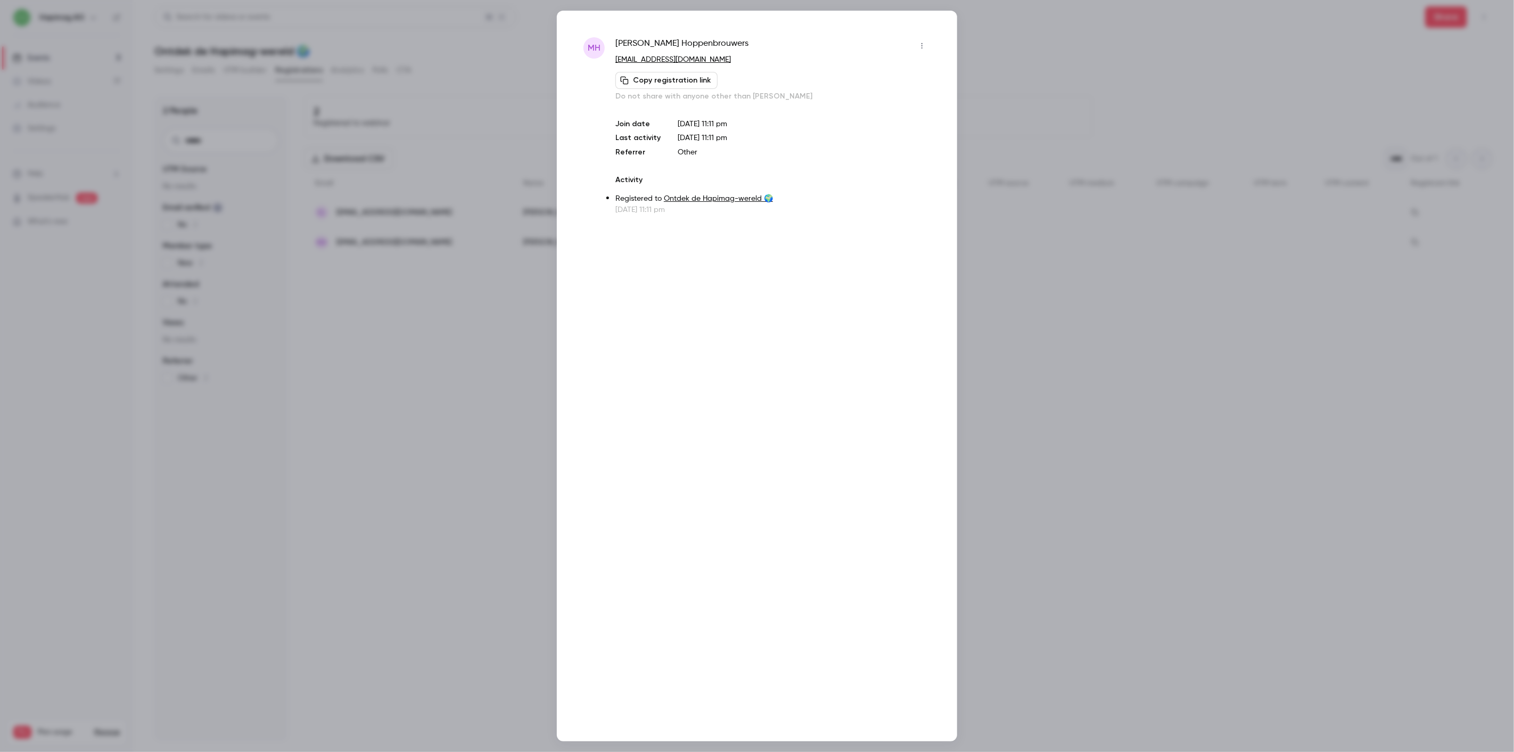
click at [1037, 252] on div at bounding box center [757, 376] width 1514 height 752
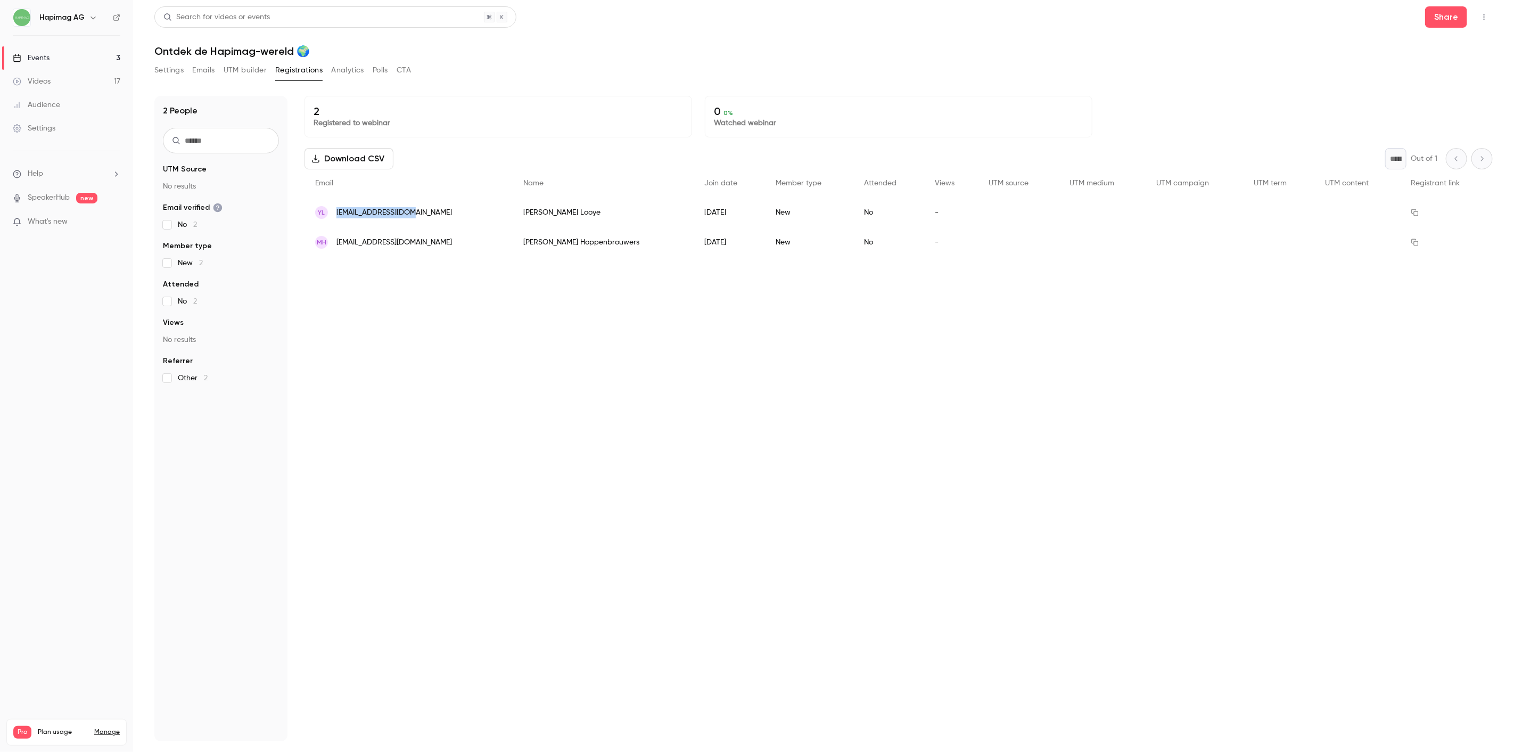
copy span "[EMAIL_ADDRESS][DOMAIN_NAME]"
drag, startPoint x: 424, startPoint y: 217, endPoint x: 334, endPoint y: 220, distance: 90.5
click at [334, 220] on div "YL [EMAIL_ADDRESS][DOMAIN_NAME]" at bounding box center [408, 212] width 208 height 30
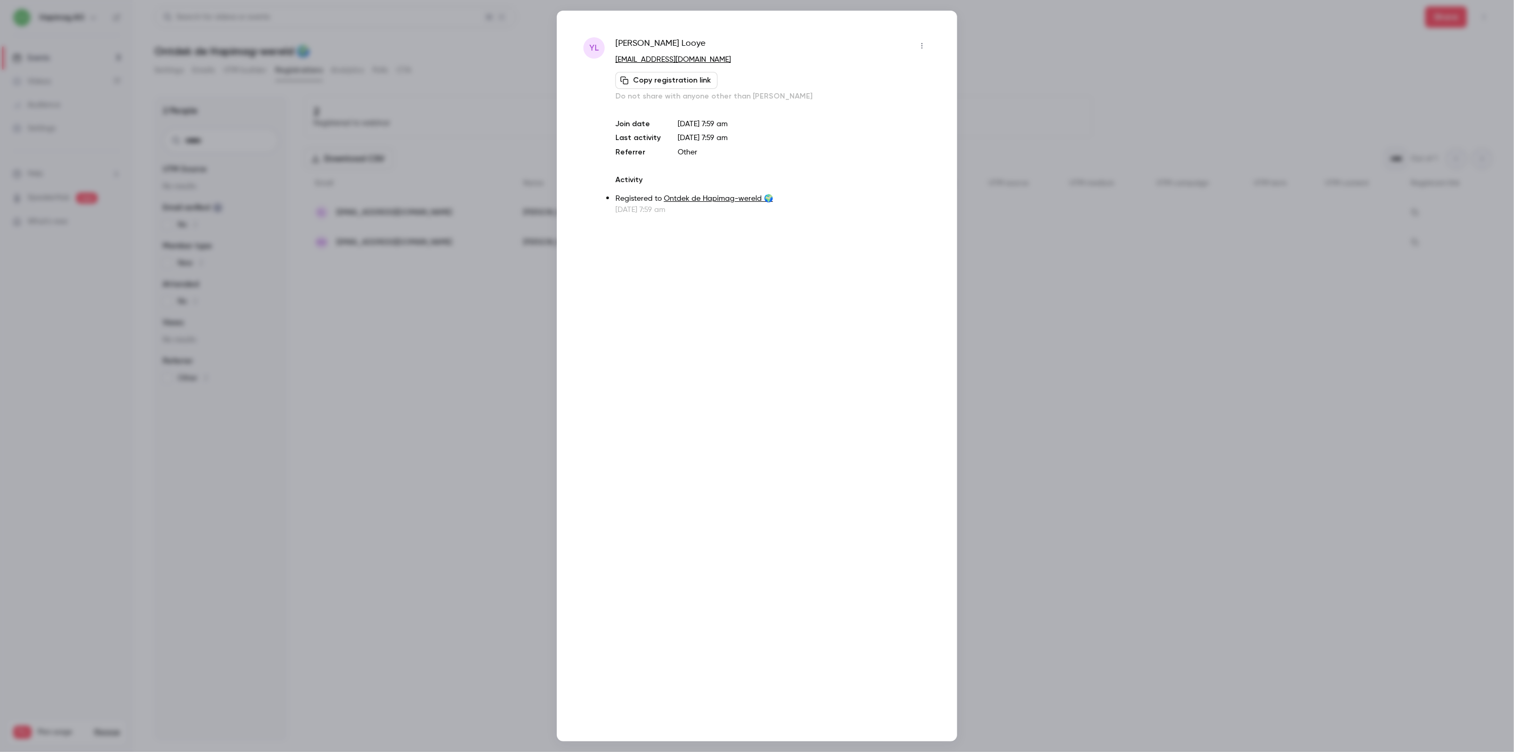
click at [350, 168] on div at bounding box center [757, 376] width 1514 height 752
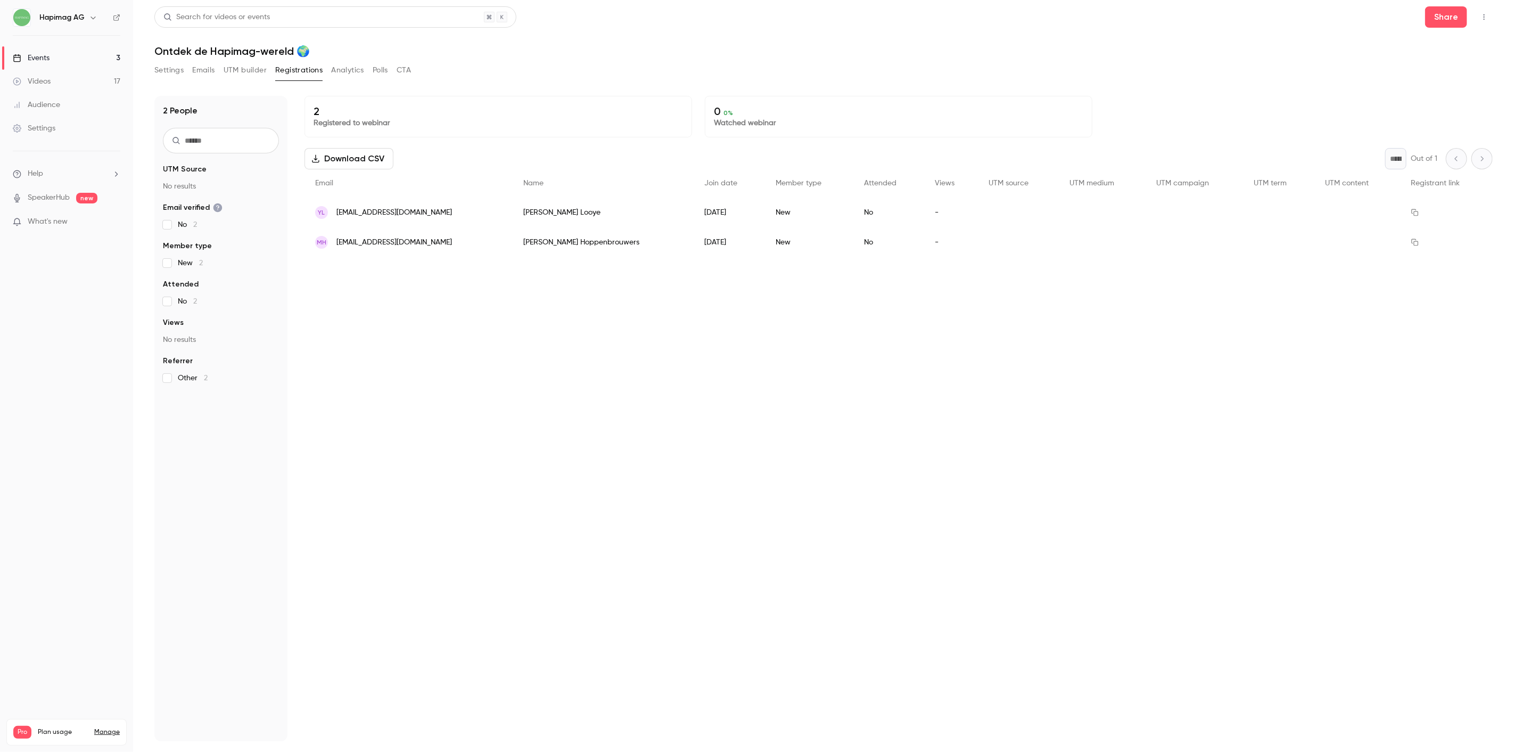
click at [44, 56] on div "Events" at bounding box center [31, 58] width 37 height 11
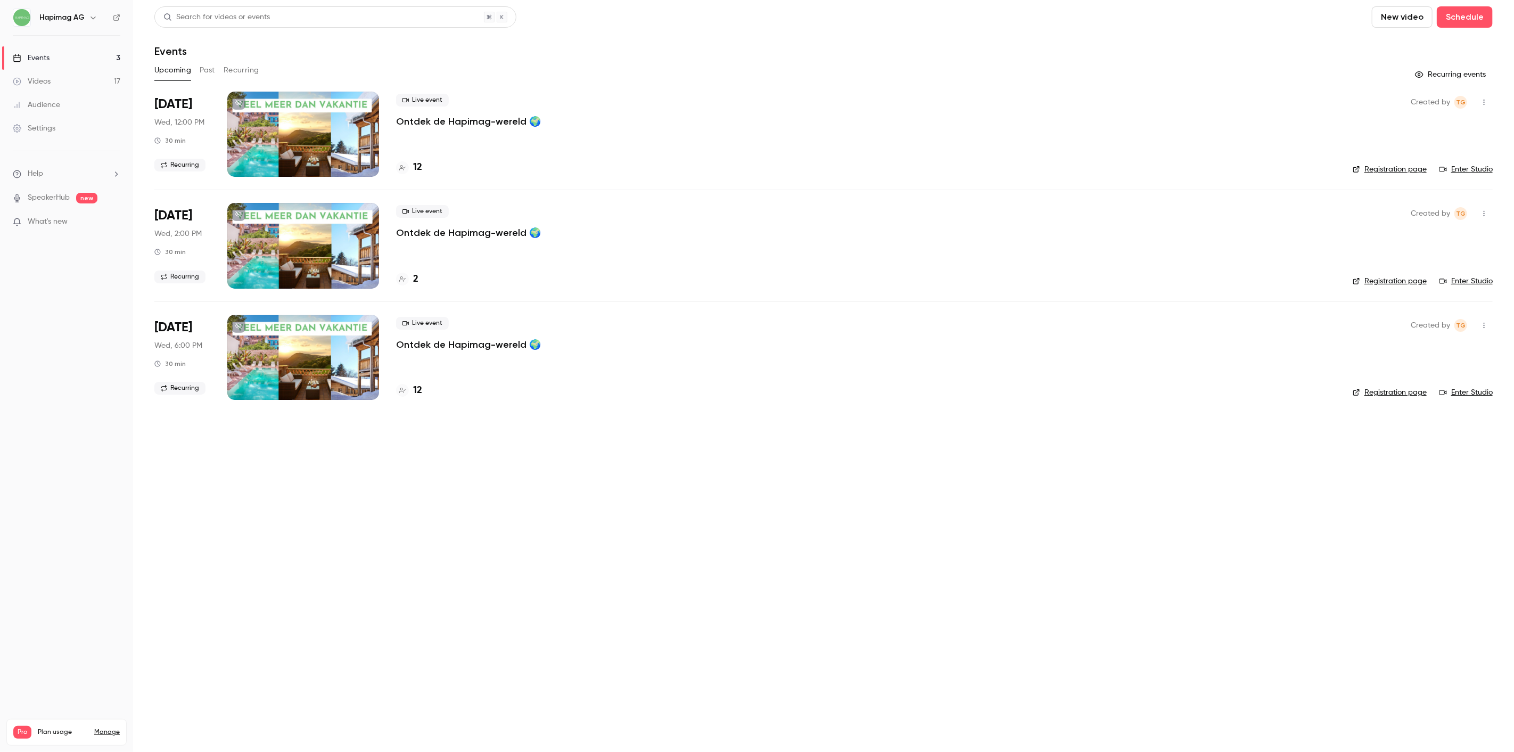
click at [456, 118] on p "Ontdek de Hapimag-wereld 🌍" at bounding box center [468, 121] width 145 height 13
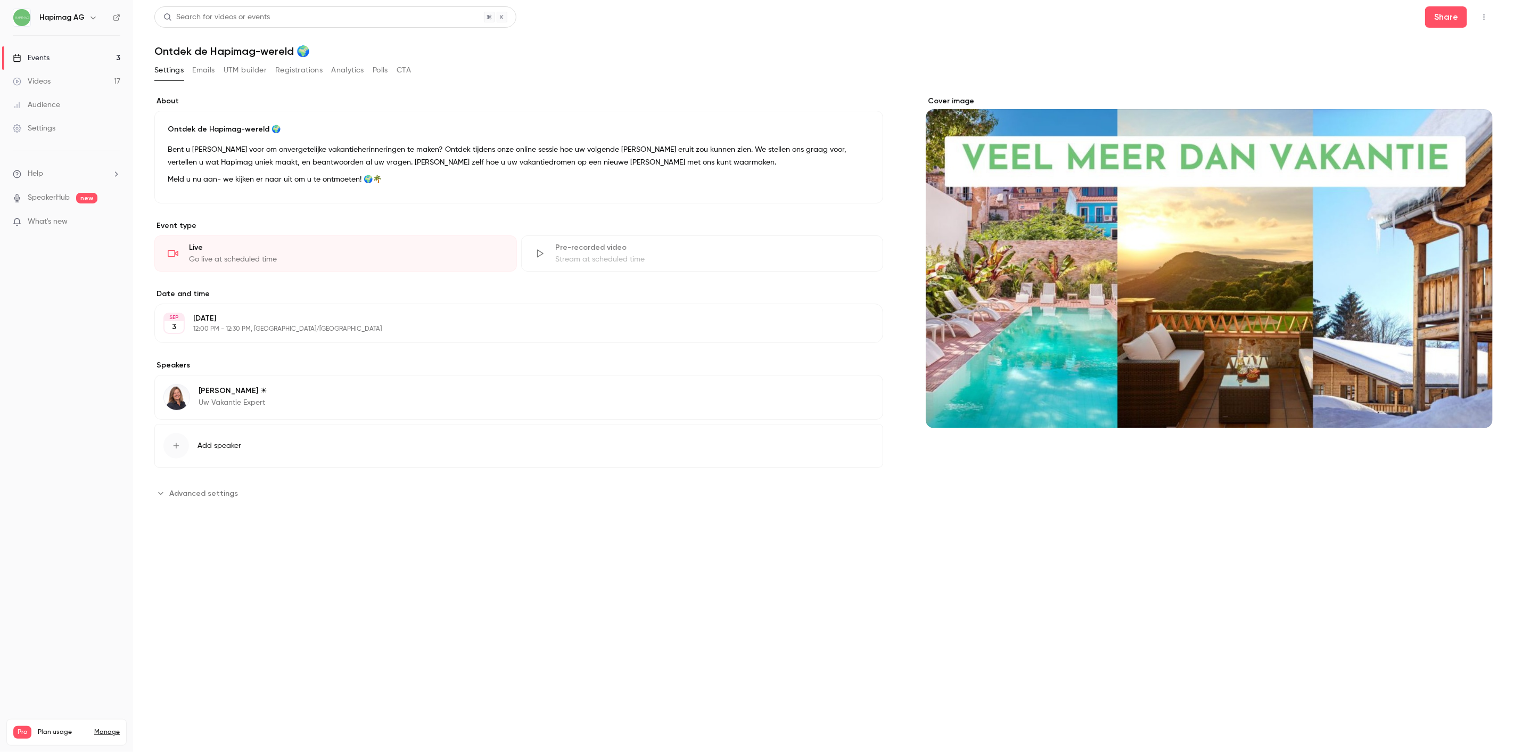
click at [282, 65] on button "Registrations" at bounding box center [298, 70] width 47 height 17
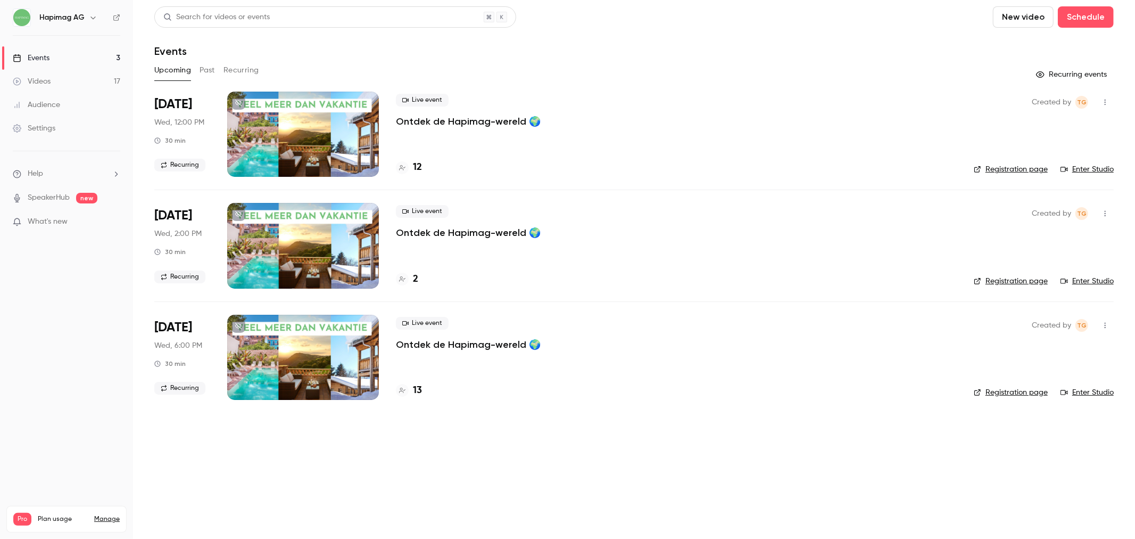
click at [242, 69] on button "Recurring" at bounding box center [242, 70] width 36 height 17
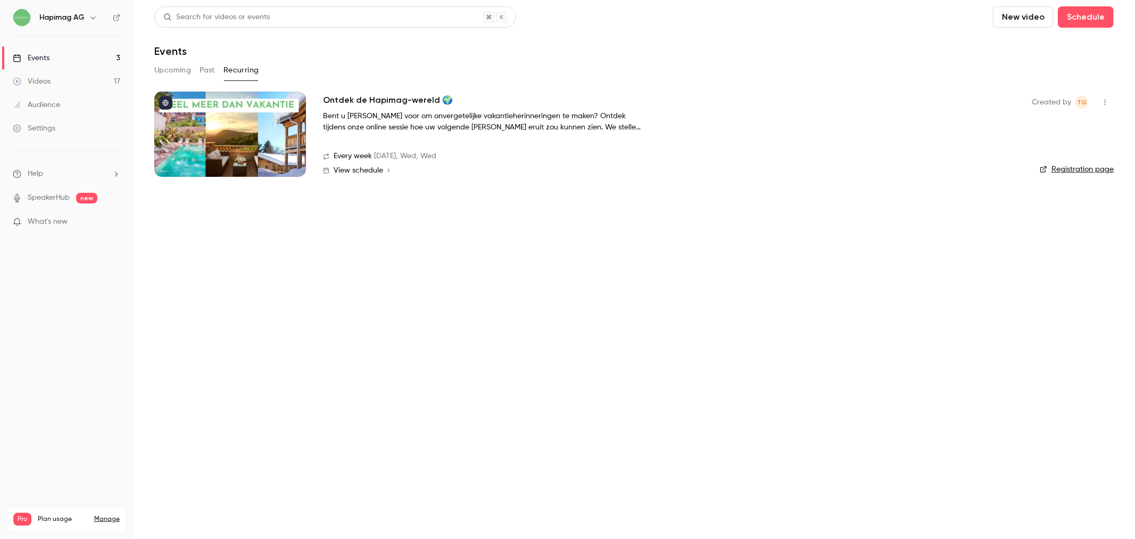
click at [271, 128] on div at bounding box center [230, 134] width 152 height 85
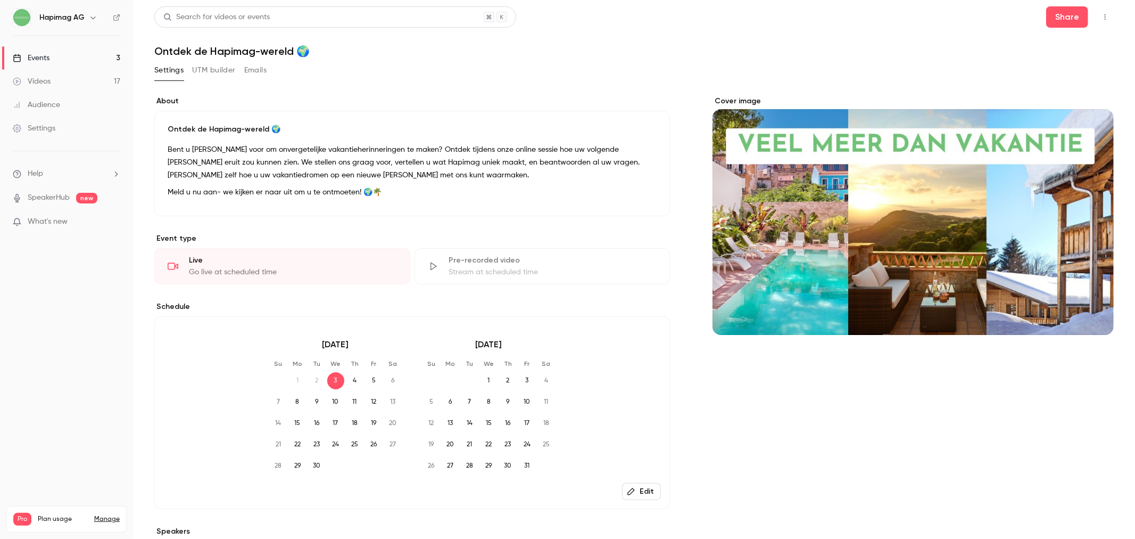
scroll to position [161, 0]
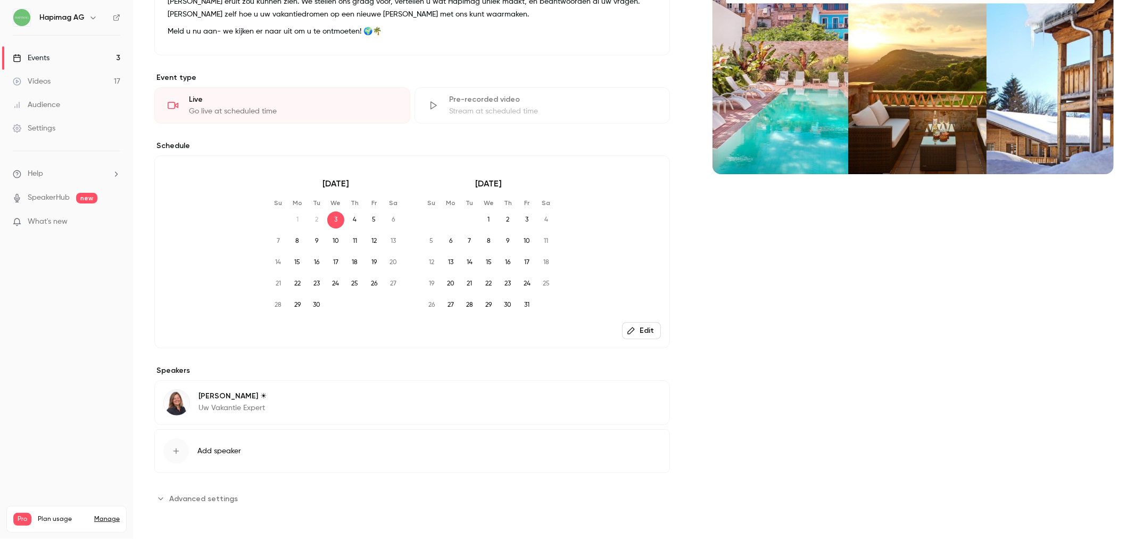
click at [648, 327] on button "Edit" at bounding box center [641, 330] width 39 height 17
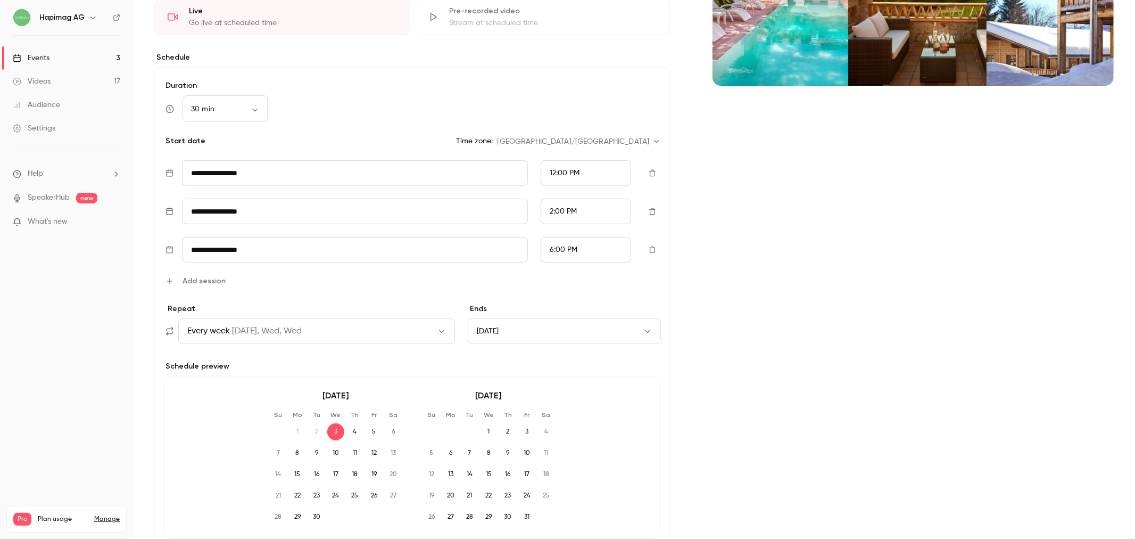
scroll to position [0, 0]
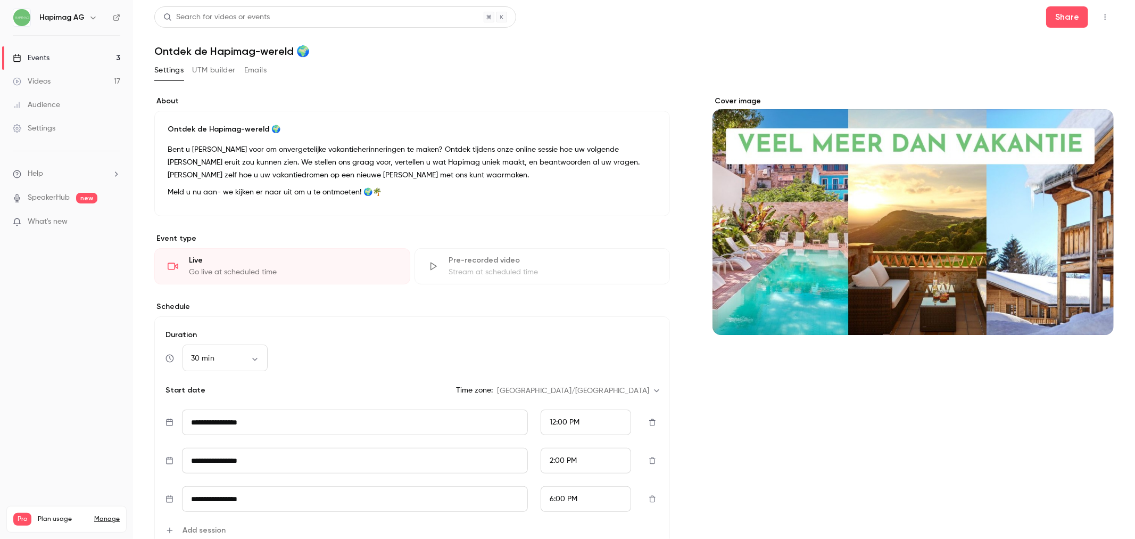
click at [1097, 23] on button "button" at bounding box center [1105, 17] width 17 height 17
click at [73, 54] on div at bounding box center [567, 269] width 1135 height 539
click at [55, 80] on link "Videos 17" at bounding box center [66, 81] width 133 height 23
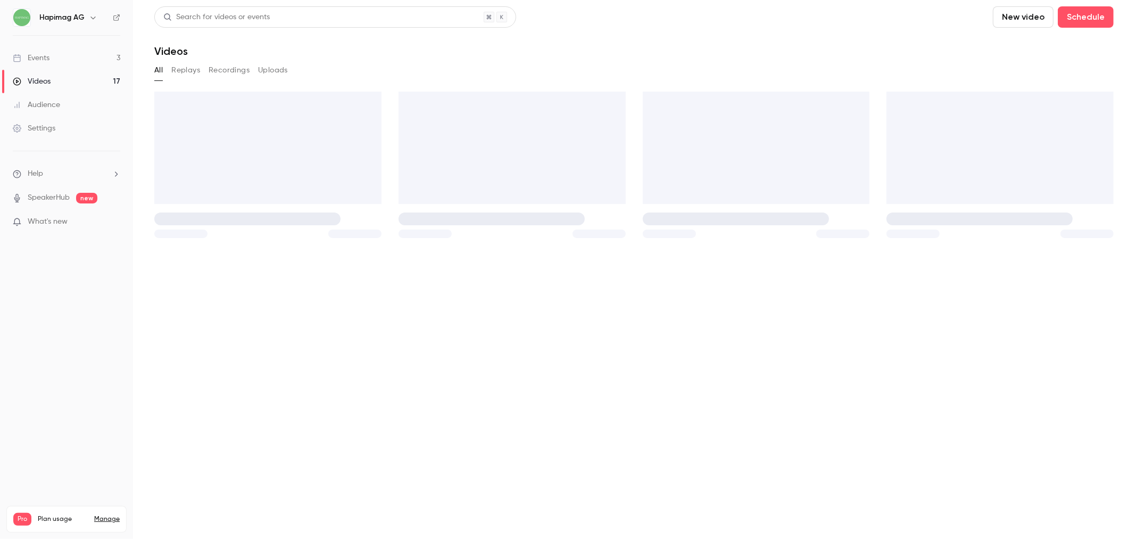
click at [57, 59] on link "Events 3" at bounding box center [66, 57] width 133 height 23
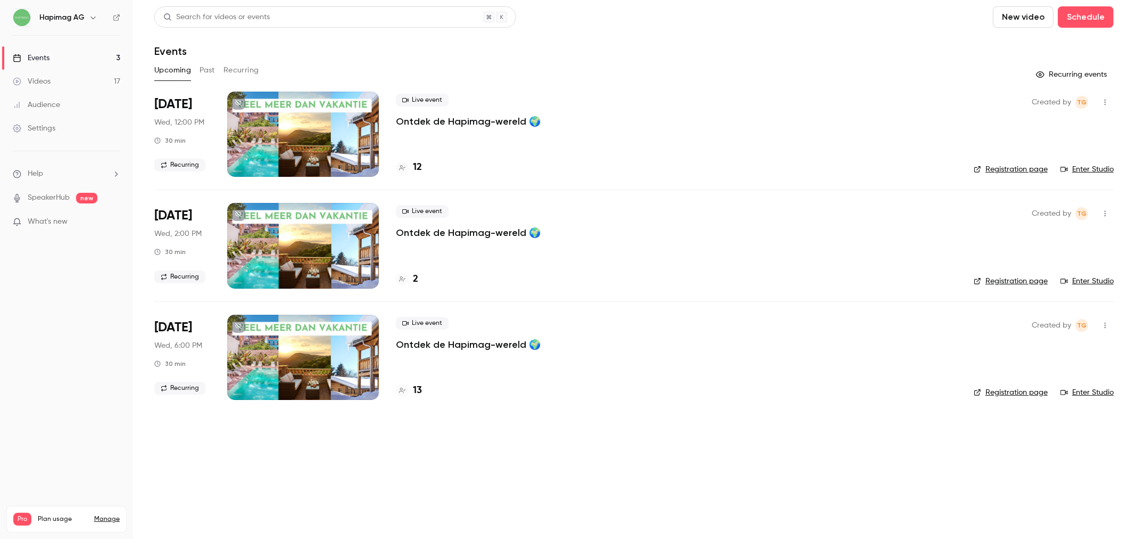
click at [226, 73] on button "Recurring" at bounding box center [242, 70] width 36 height 17
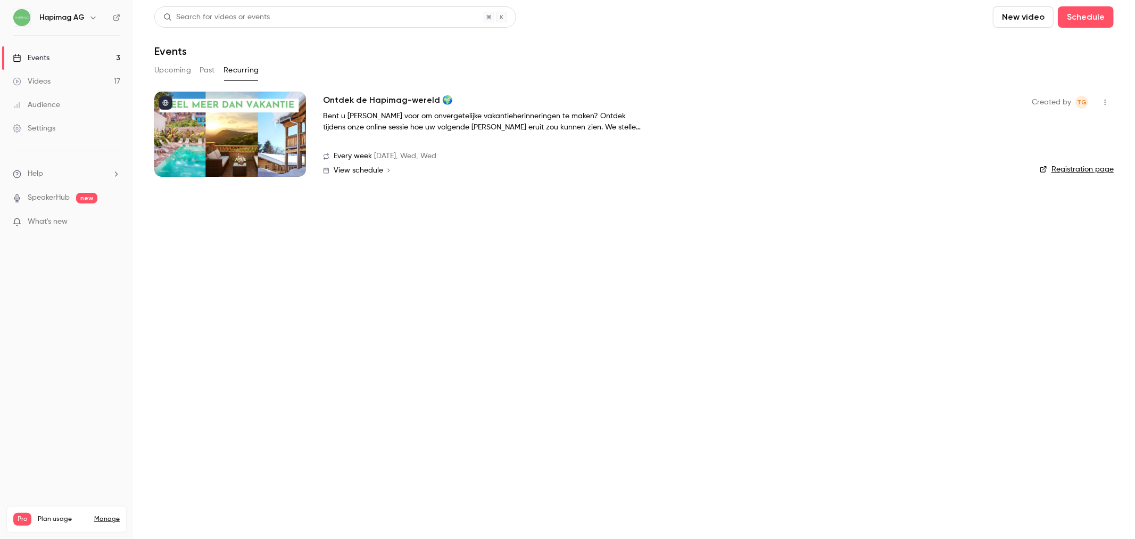
click at [1105, 167] on link "Registration page" at bounding box center [1077, 169] width 74 height 11
click at [179, 67] on button "Upcoming" at bounding box center [172, 70] width 37 height 17
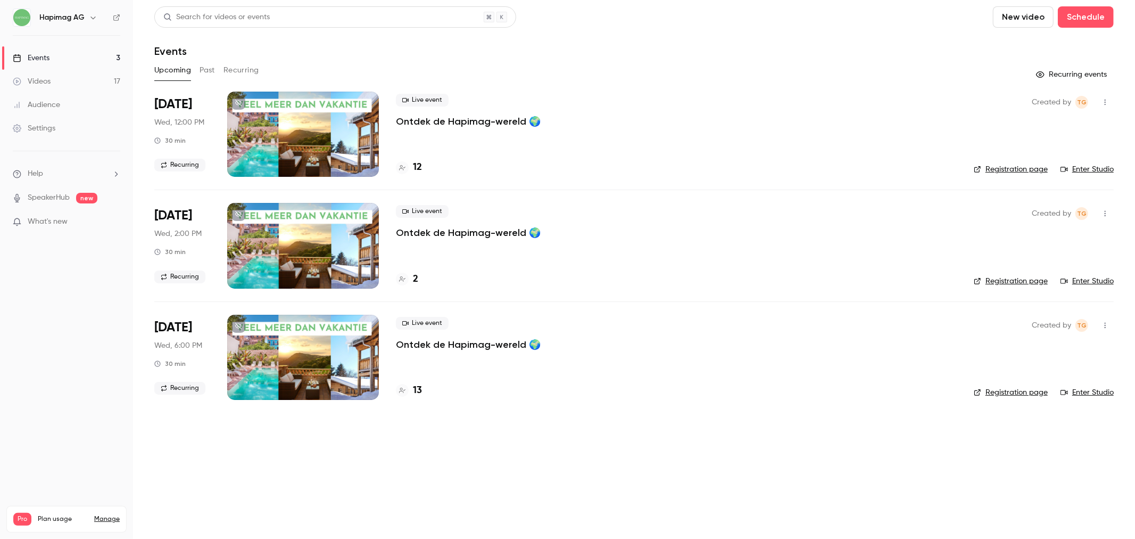
click at [203, 76] on button "Past" at bounding box center [207, 70] width 15 height 17
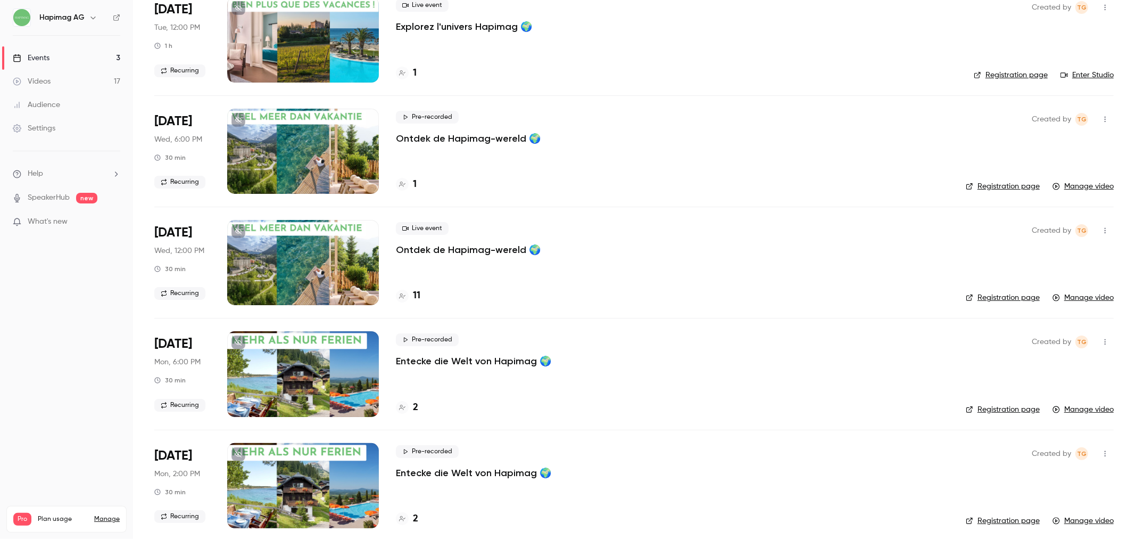
scroll to position [349, 0]
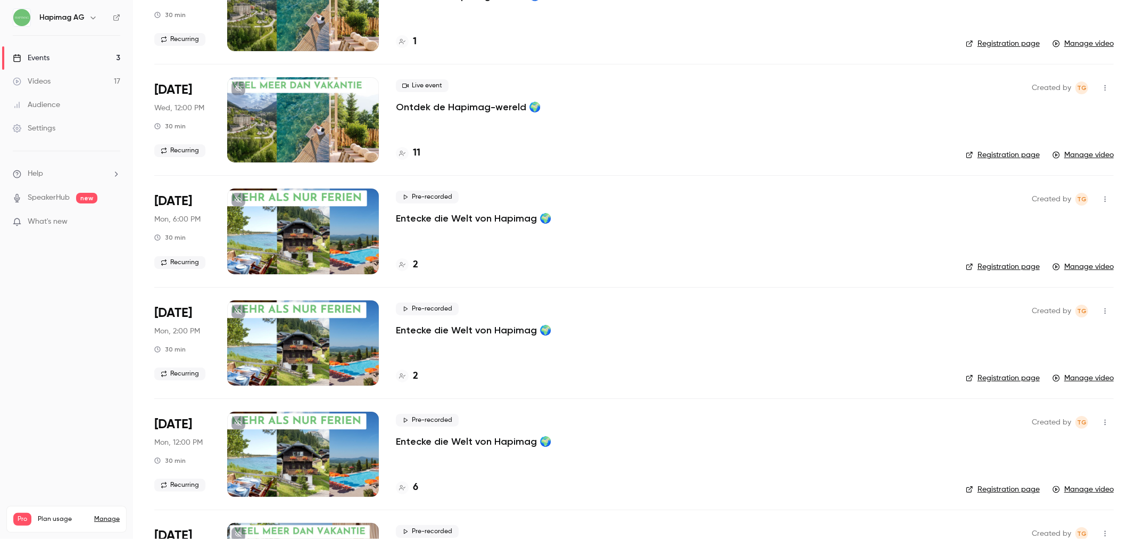
click at [343, 102] on div at bounding box center [303, 119] width 152 height 85
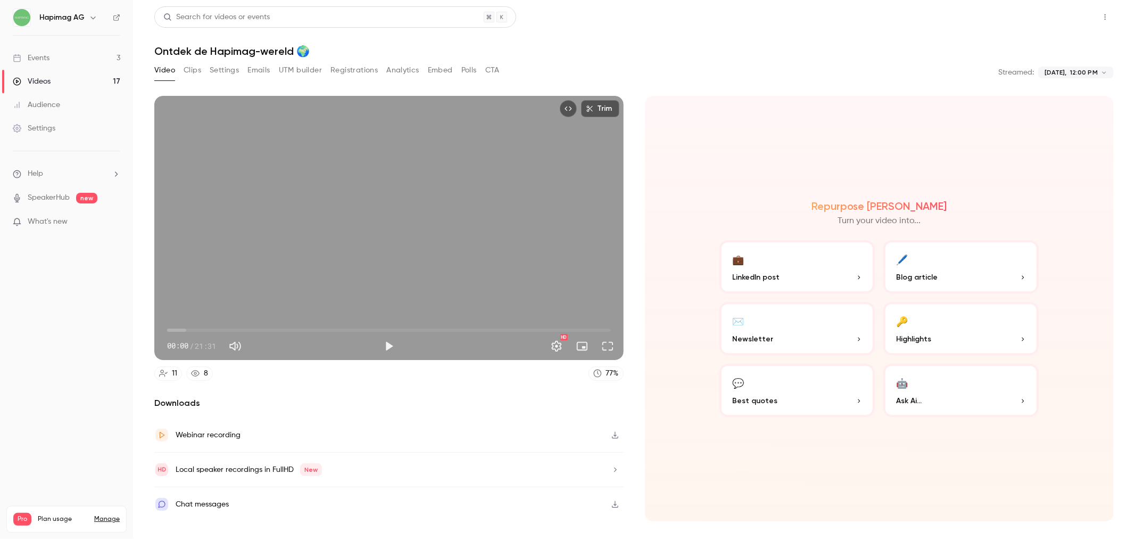
click at [1056, 14] on button "Share" at bounding box center [1067, 16] width 42 height 21
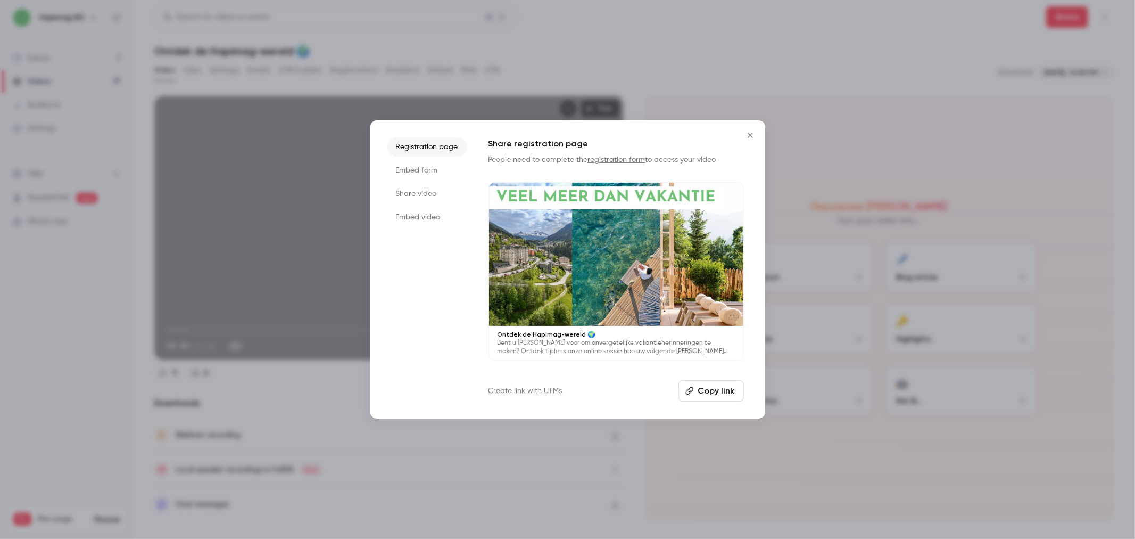
click at [710, 391] on button "Copy link" at bounding box center [711, 390] width 65 height 21
click at [747, 139] on icon "Close" at bounding box center [750, 135] width 13 height 9
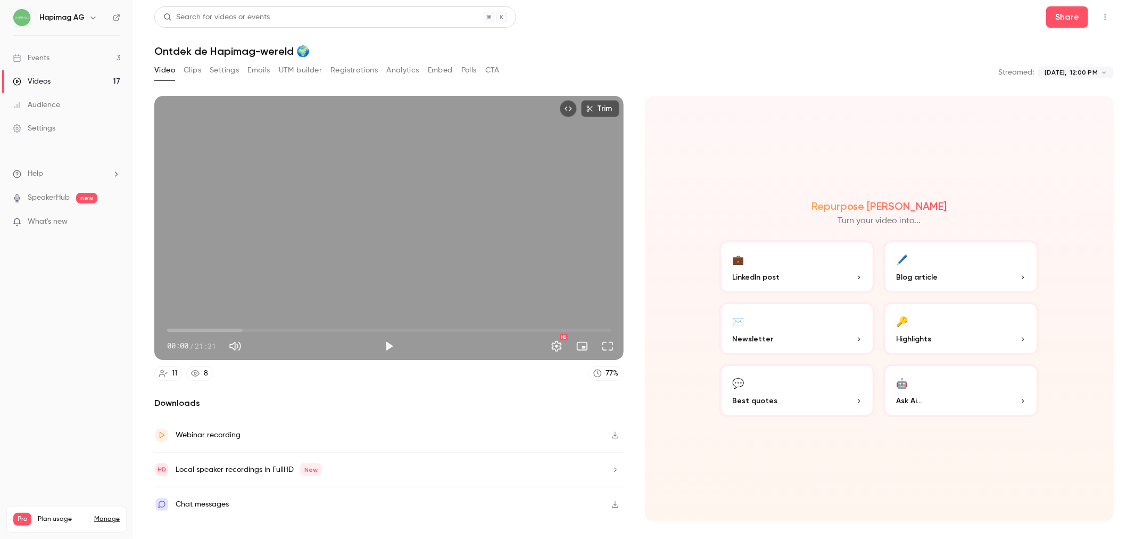
click at [347, 78] on button "Registrations" at bounding box center [354, 70] width 47 height 17
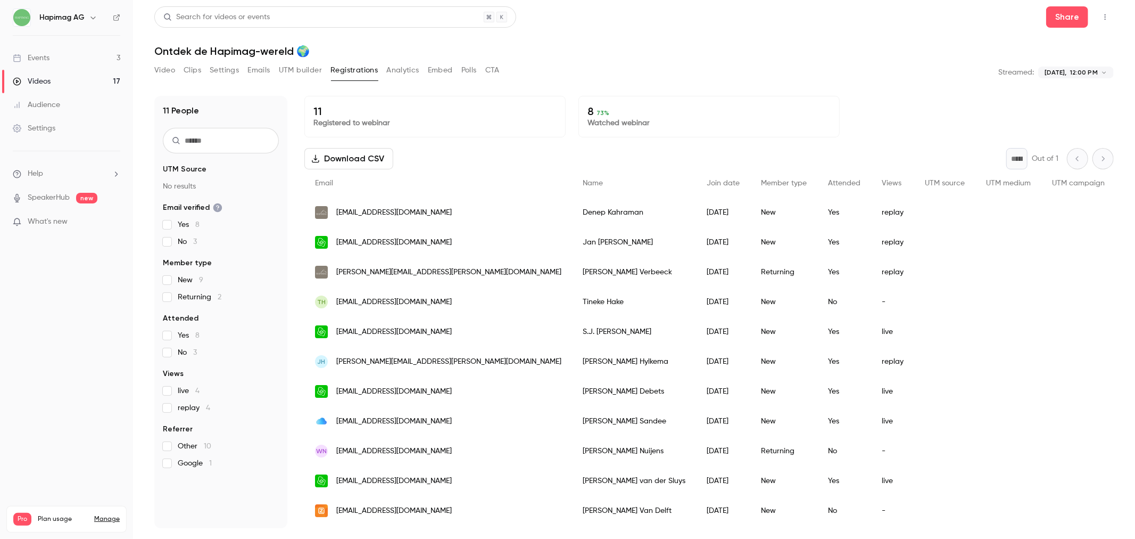
click at [254, 70] on button "Emails" at bounding box center [259, 70] width 22 height 17
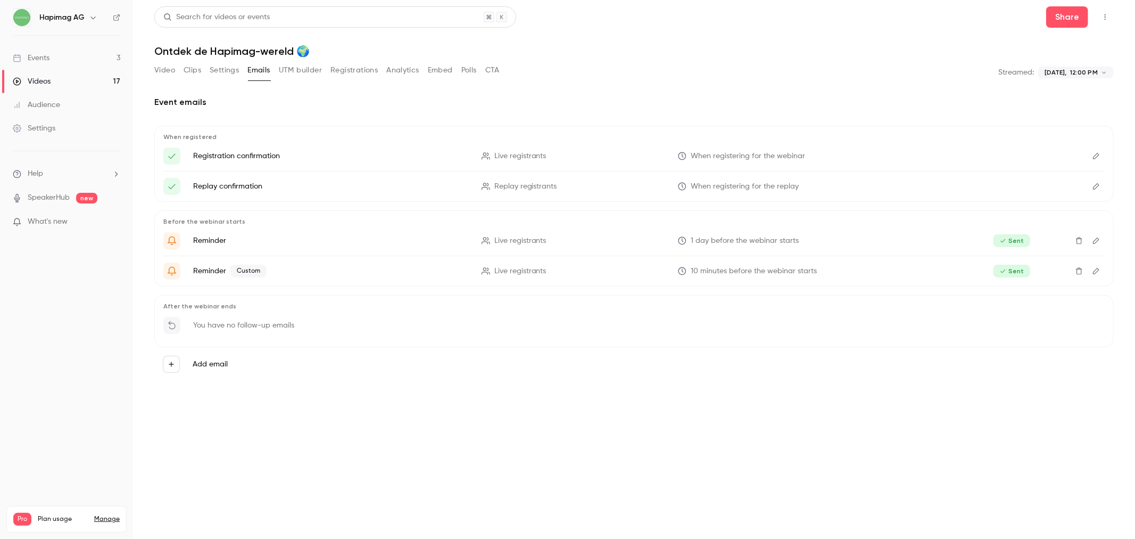
click at [1098, 151] on button "Edit" at bounding box center [1096, 155] width 17 height 17
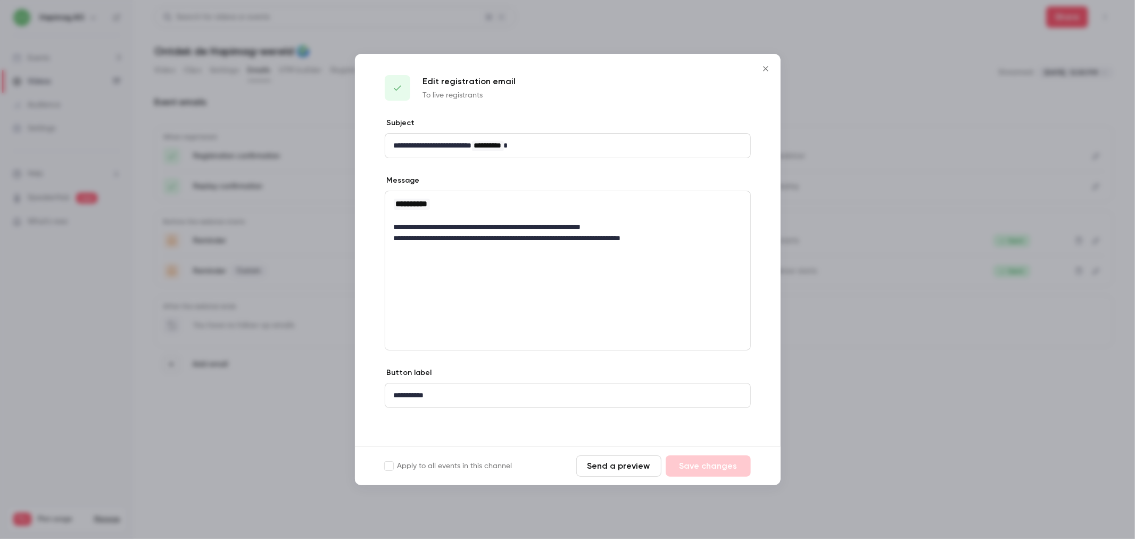
click at [897, 116] on div at bounding box center [567, 269] width 1135 height 539
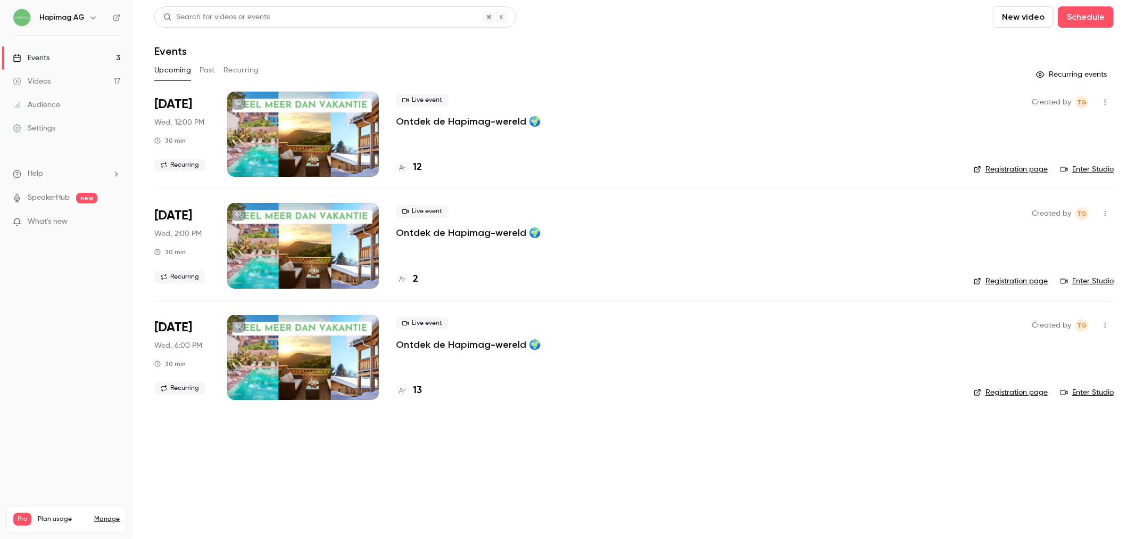
click at [993, 170] on link "Registration page" at bounding box center [1011, 169] width 74 height 11
click at [200, 75] on button "Past" at bounding box center [207, 70] width 15 height 17
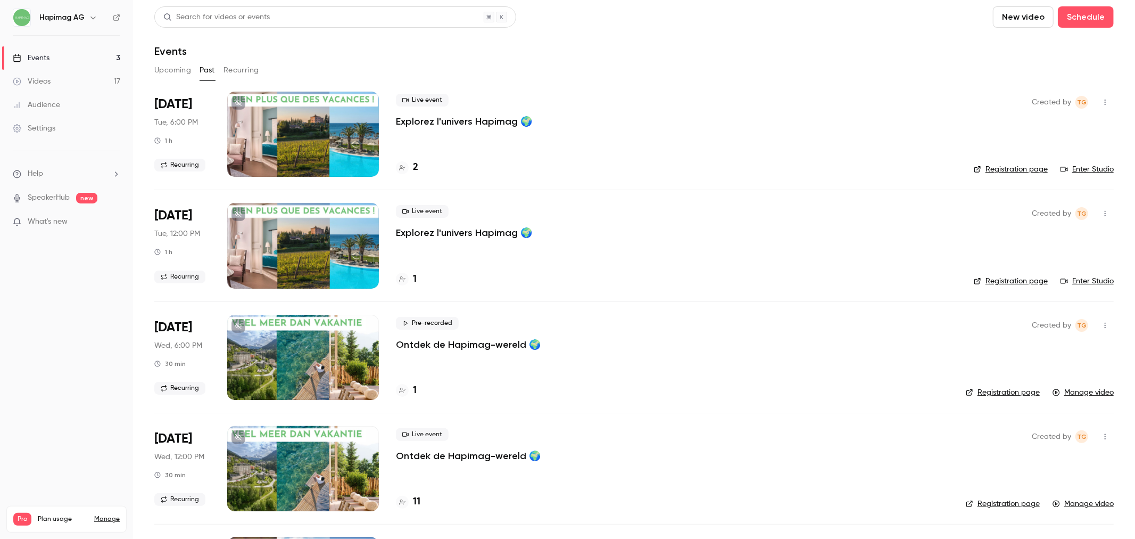
scroll to position [126, 0]
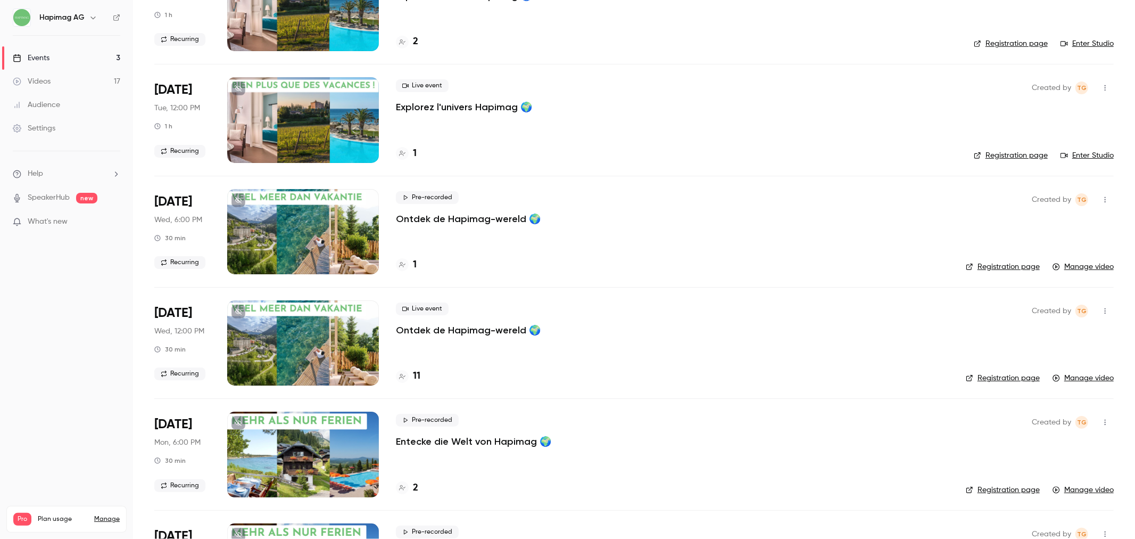
click at [468, 329] on p "Ontdek de Hapimag-wereld 🌍" at bounding box center [468, 330] width 145 height 13
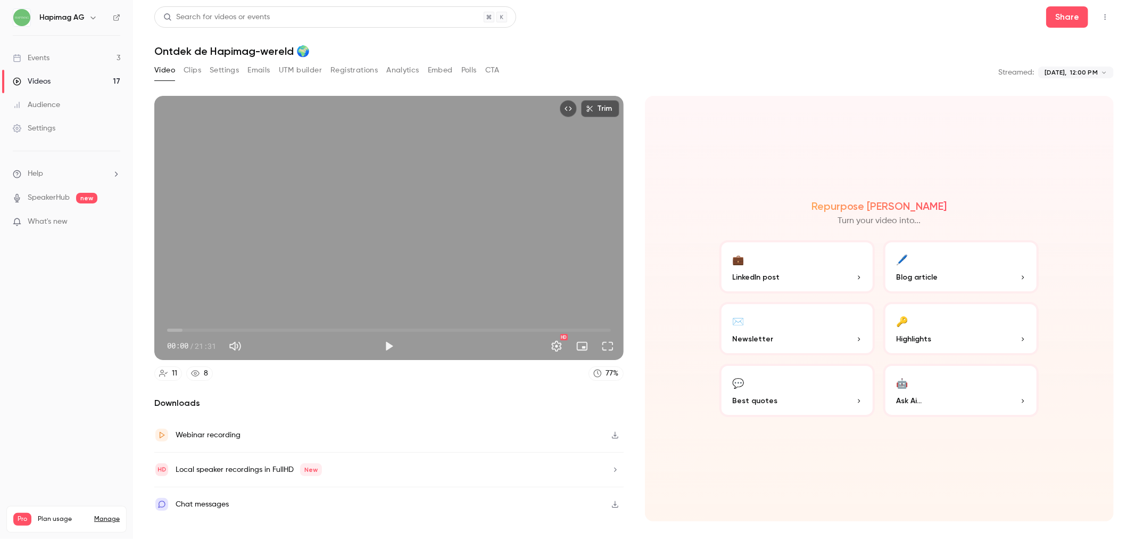
click at [359, 73] on button "Registrations" at bounding box center [354, 70] width 47 height 17
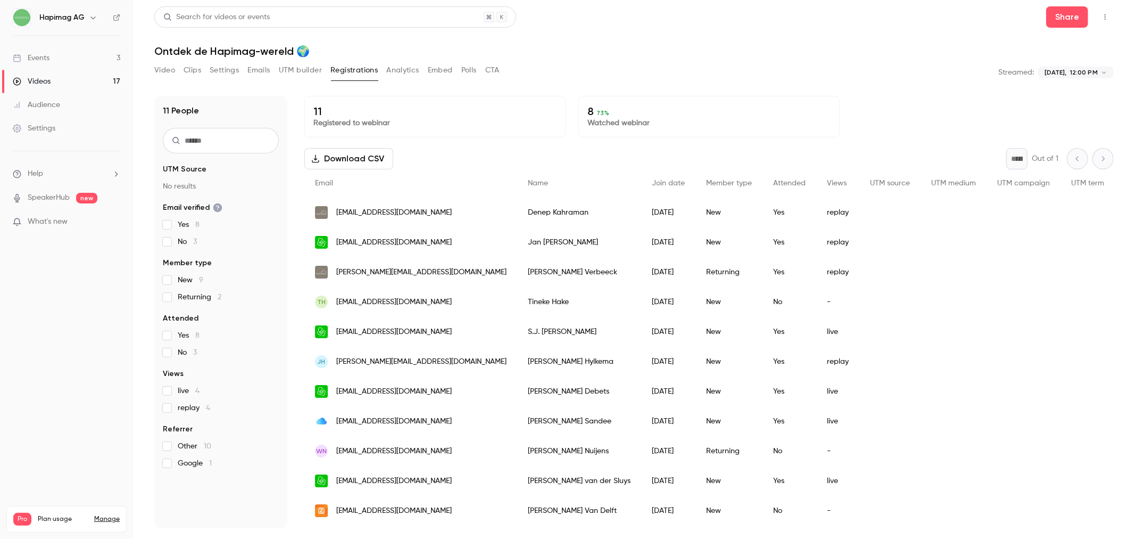
scroll to position [6, 0]
click at [417, 67] on button "Analytics" at bounding box center [402, 70] width 33 height 17
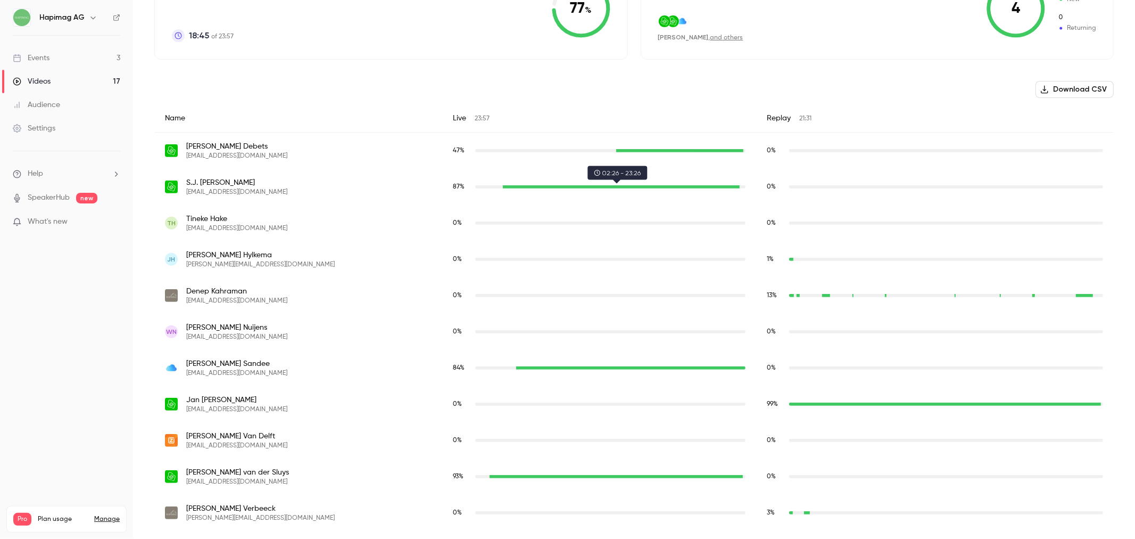
scroll to position [149, 0]
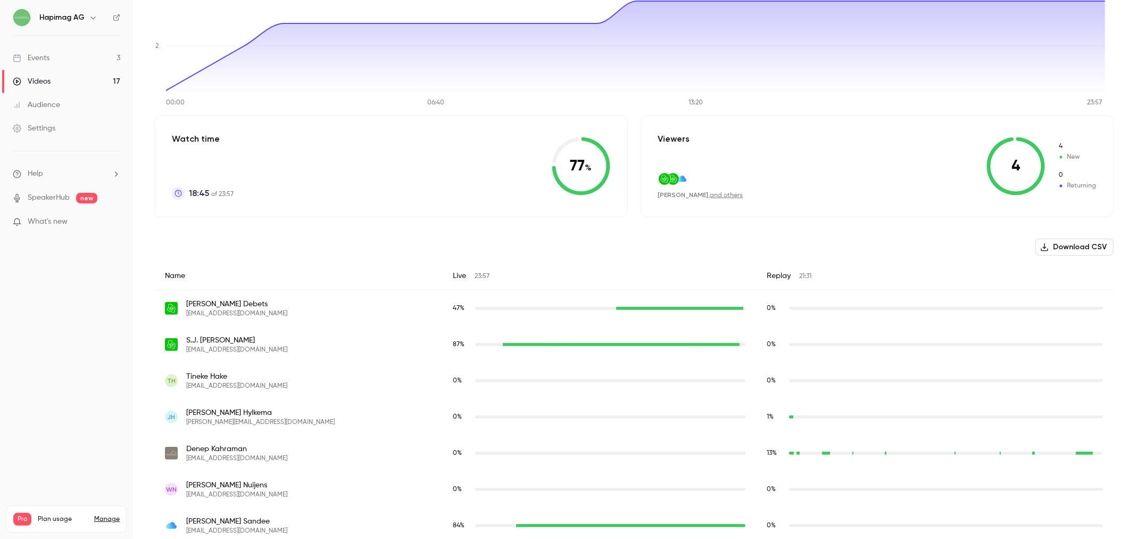
click at [52, 60] on link "Events 3" at bounding box center [66, 57] width 133 height 23
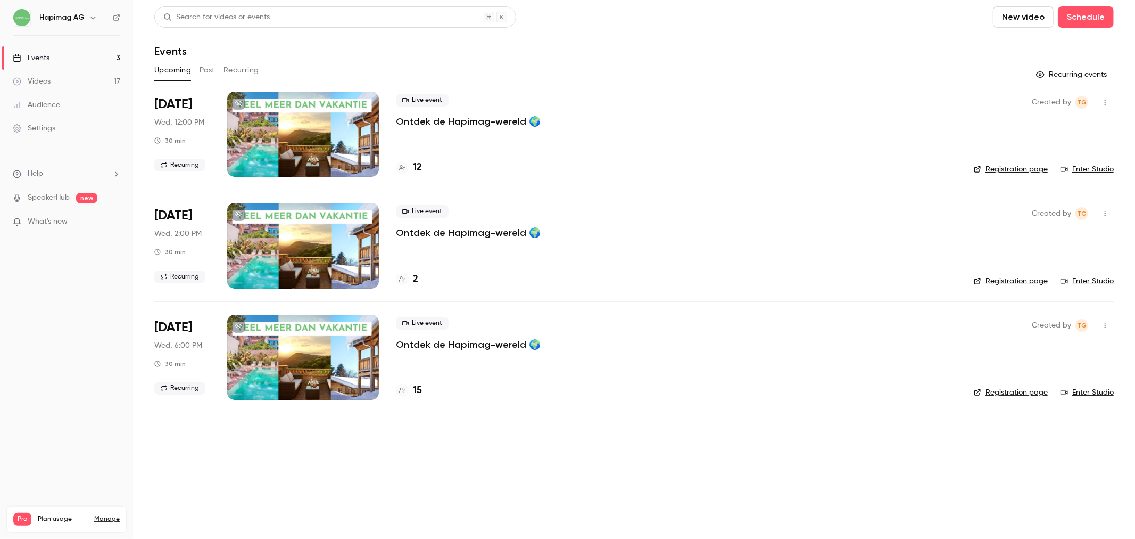
click at [208, 71] on button "Past" at bounding box center [207, 70] width 15 height 17
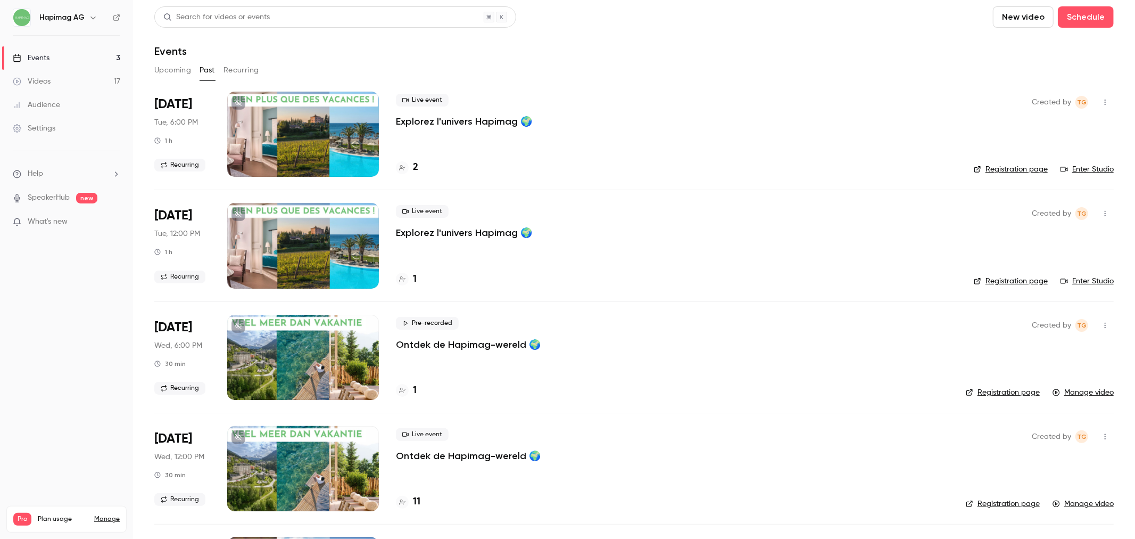
click at [1012, 168] on link "Registration page" at bounding box center [1011, 169] width 74 height 11
click at [96, 82] on link "Videos 17" at bounding box center [66, 81] width 133 height 23
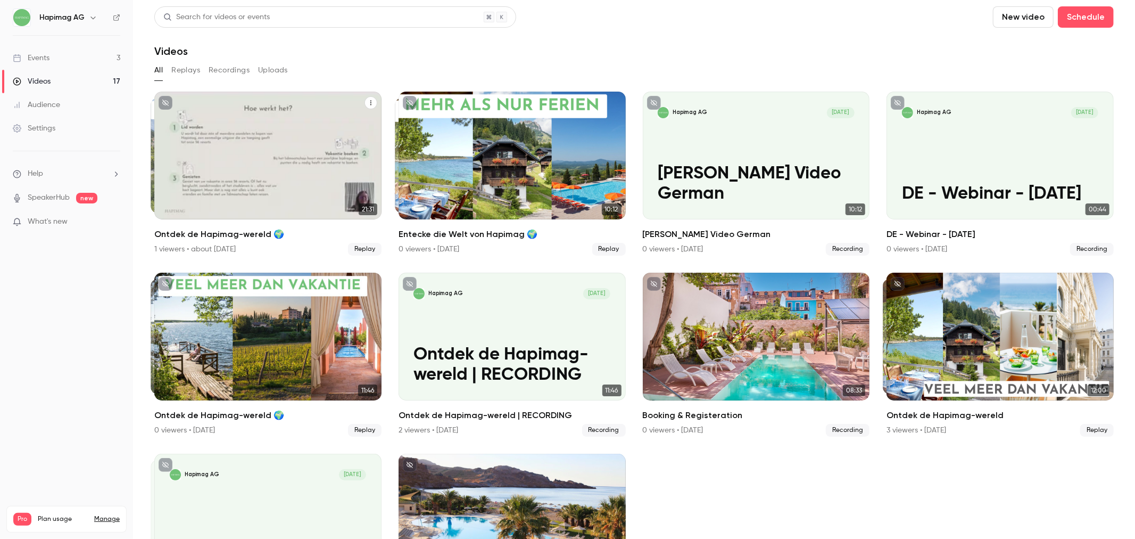
click at [316, 139] on div "Ontdek de Hapimag-wereld 🌍" at bounding box center [267, 156] width 227 height 128
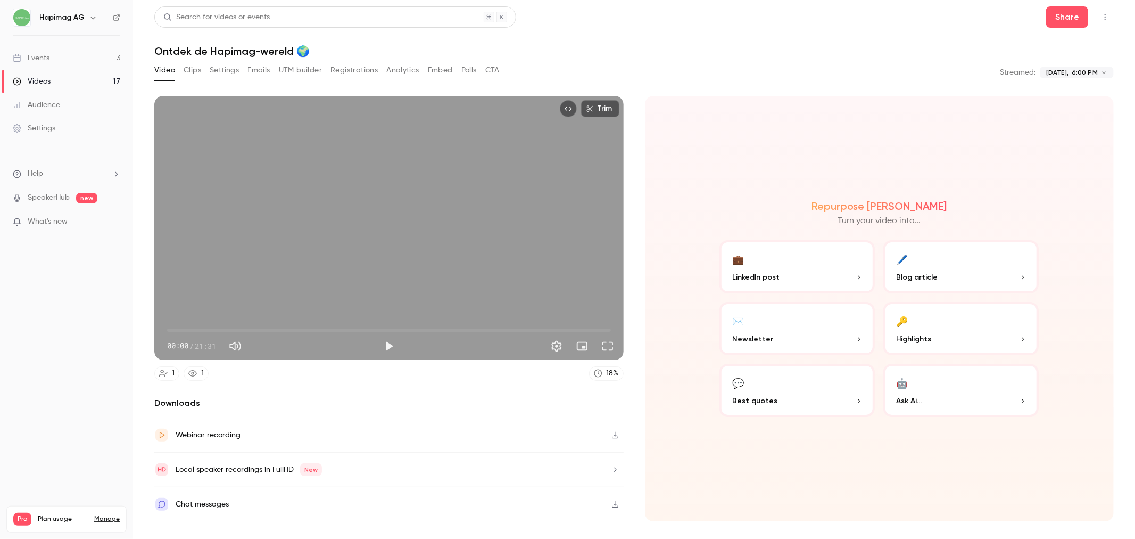
click at [1105, 22] on button "Top Bar Actions" at bounding box center [1105, 17] width 17 height 17
click at [1075, 18] on div at bounding box center [567, 269] width 1135 height 539
click at [1075, 18] on button "Share" at bounding box center [1067, 16] width 42 height 21
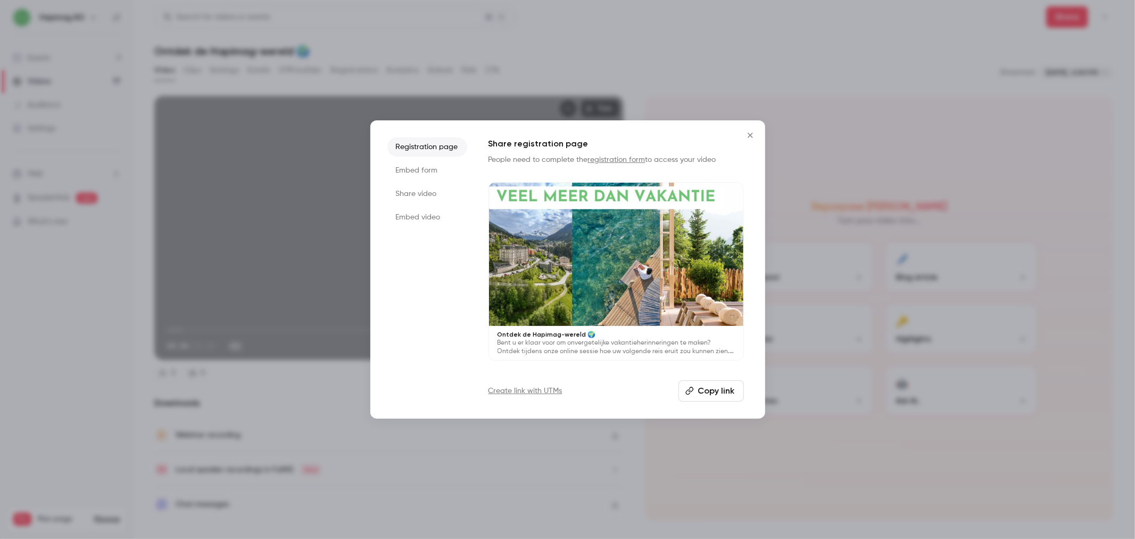
click at [729, 390] on button "Copy link" at bounding box center [711, 390] width 65 height 21
click at [486, 139] on div "Registration page Embed form Share video Embed video Share registration page Pe…" at bounding box center [567, 269] width 395 height 298
click at [259, 75] on div at bounding box center [567, 269] width 1135 height 539
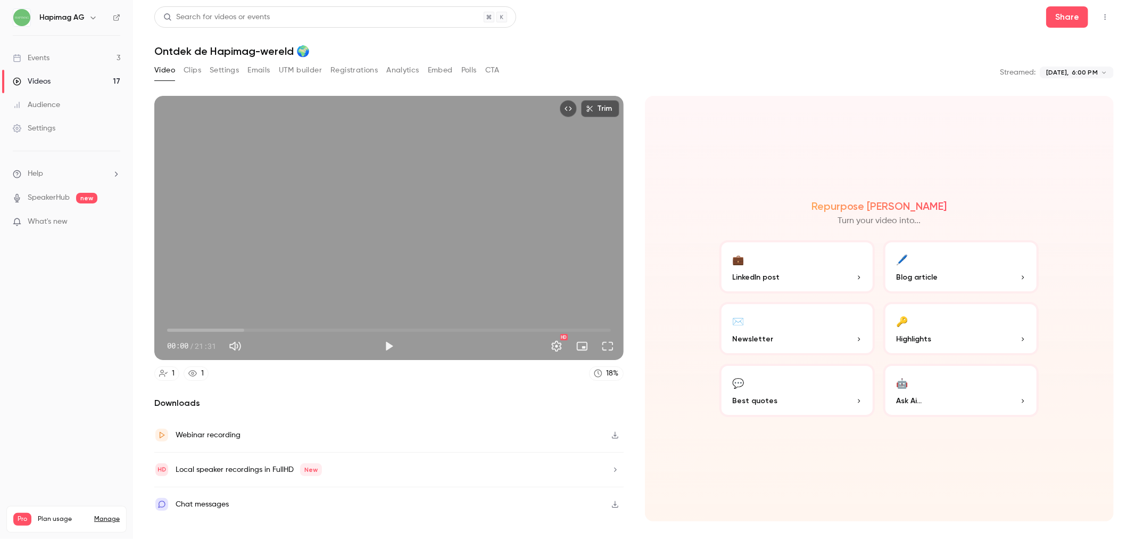
click at [68, 80] on link "Videos 17" at bounding box center [66, 81] width 133 height 23
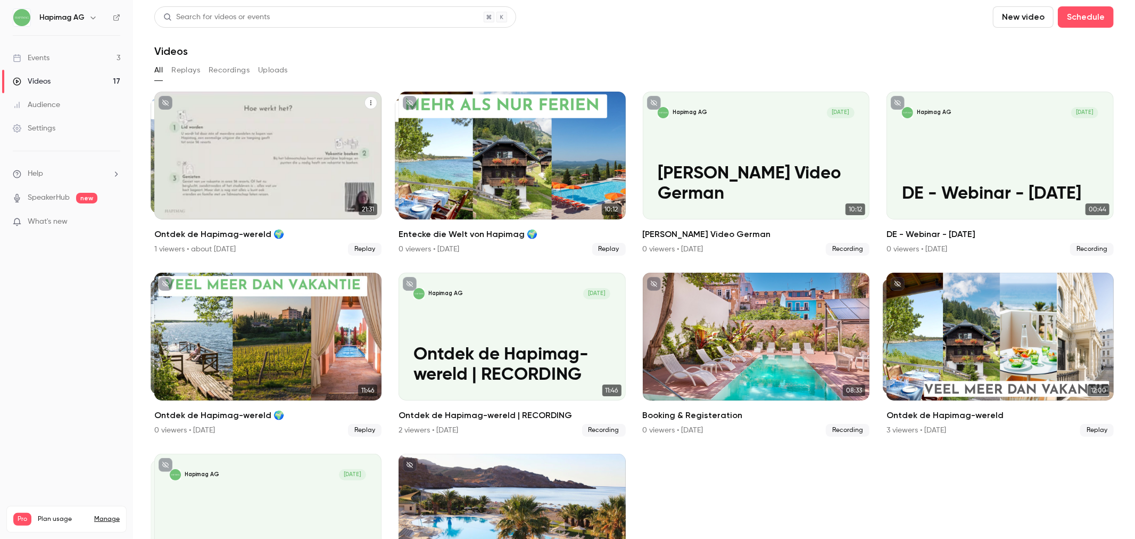
click at [300, 166] on div "Ontdek de Hapimag-wereld 🌍" at bounding box center [267, 156] width 227 height 128
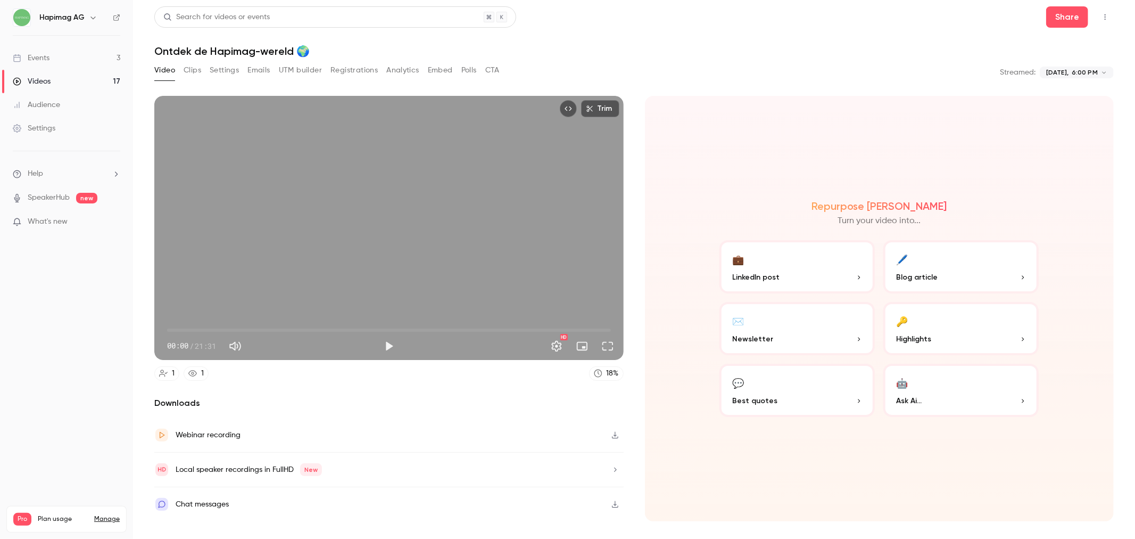
click at [353, 75] on button "Registrations" at bounding box center [354, 70] width 47 height 17
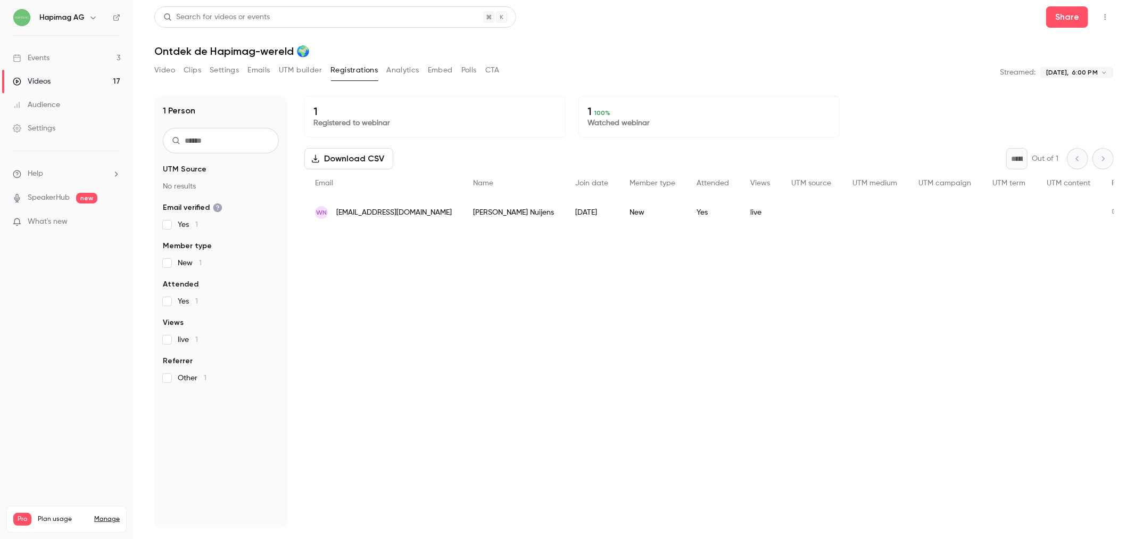
click at [421, 68] on div "Video Clips Settings Emails UTM builder Registrations Analytics Embed Polls CTA" at bounding box center [326, 70] width 345 height 17
click at [414, 68] on button "Analytics" at bounding box center [402, 70] width 33 height 17
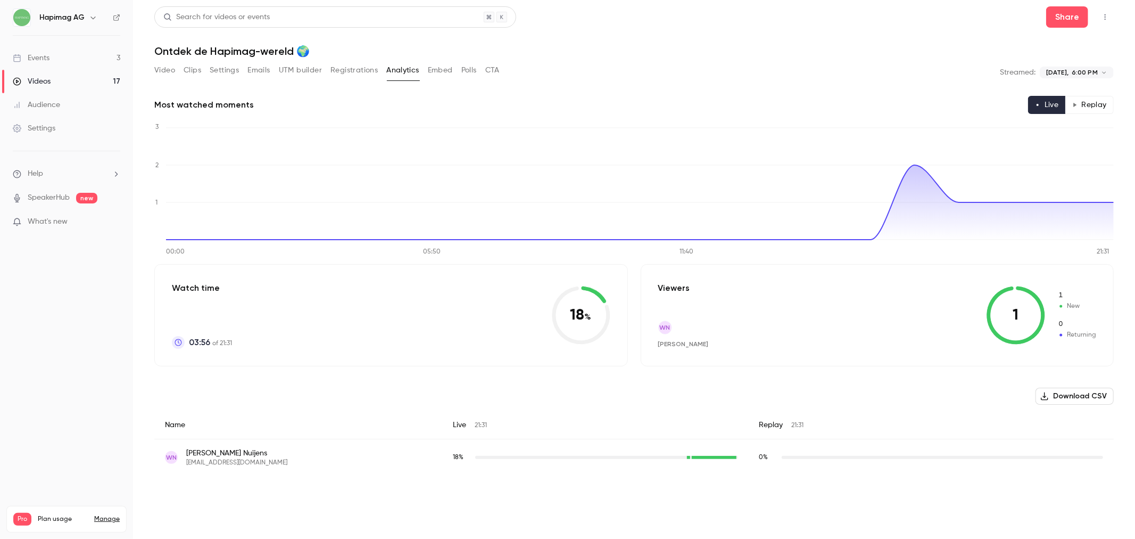
click at [56, 225] on span "What's new" at bounding box center [48, 221] width 40 height 11
click at [56, 225] on div at bounding box center [567, 269] width 1135 height 539
click at [35, 132] on div "Settings" at bounding box center [34, 128] width 43 height 11
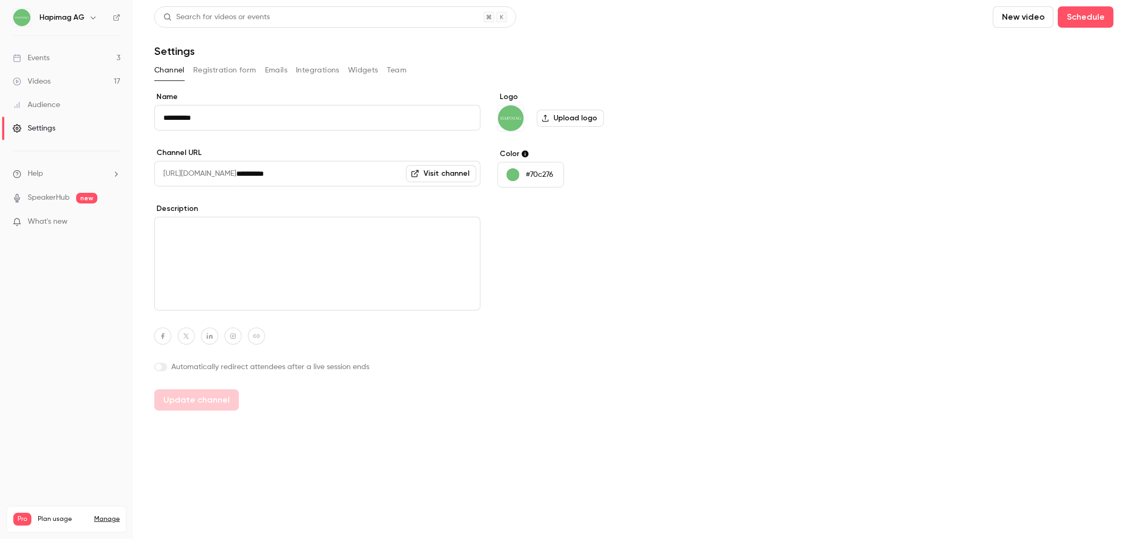
drag, startPoint x: 56, startPoint y: 167, endPoint x: 21, endPoint y: 187, distance: 40.5
click at [21, 187] on ul "Help SpeakerHub new What's new" at bounding box center [66, 198] width 133 height 95
click at [28, 178] on span "Help" at bounding box center [35, 173] width 15 height 11
click at [185, 195] on span "Help center" at bounding box center [166, 194] width 40 height 11
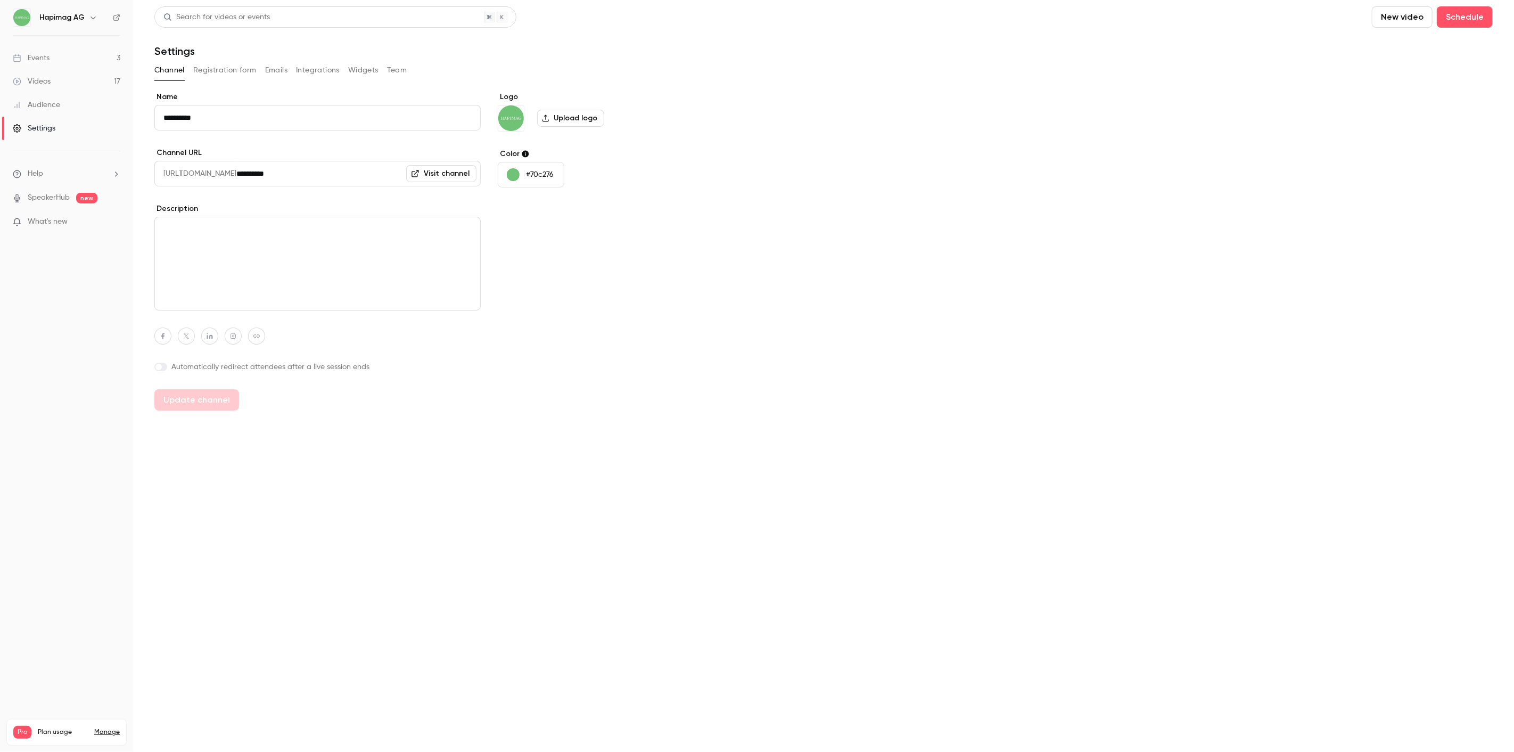
click at [50, 87] on link "Videos 17" at bounding box center [66, 81] width 133 height 23
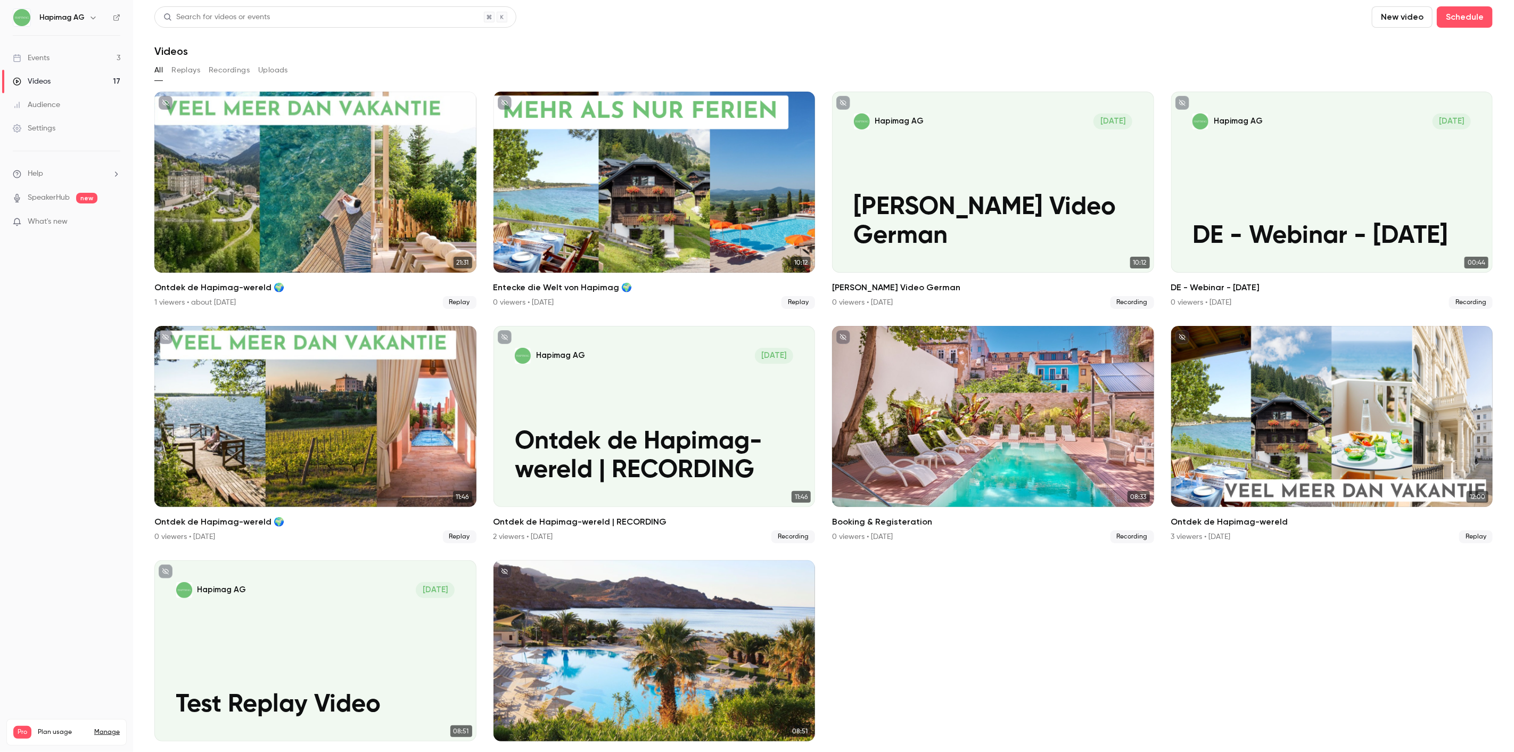
click at [64, 121] on link "Settings" at bounding box center [66, 128] width 133 height 23
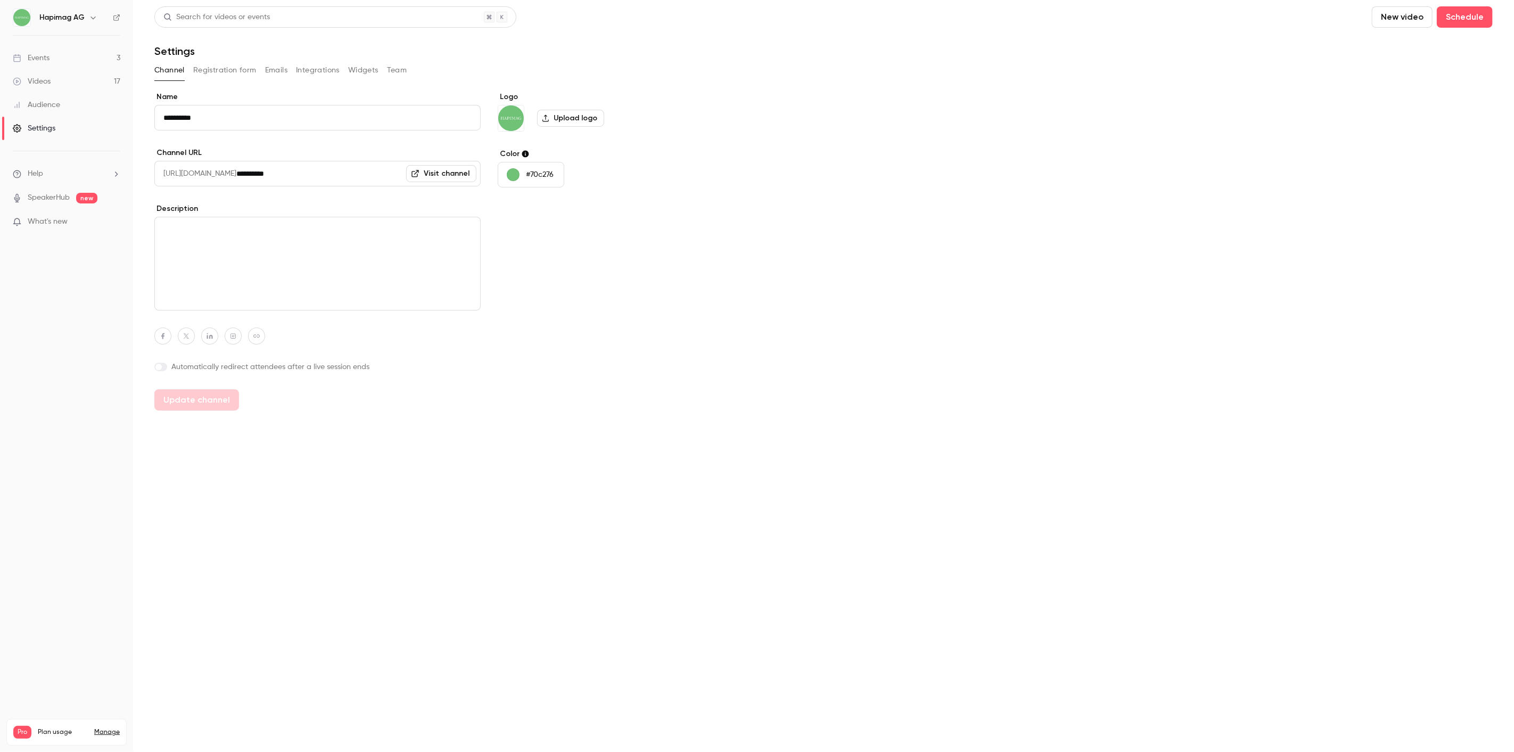
click at [231, 67] on button "Registration form" at bounding box center [224, 70] width 63 height 17
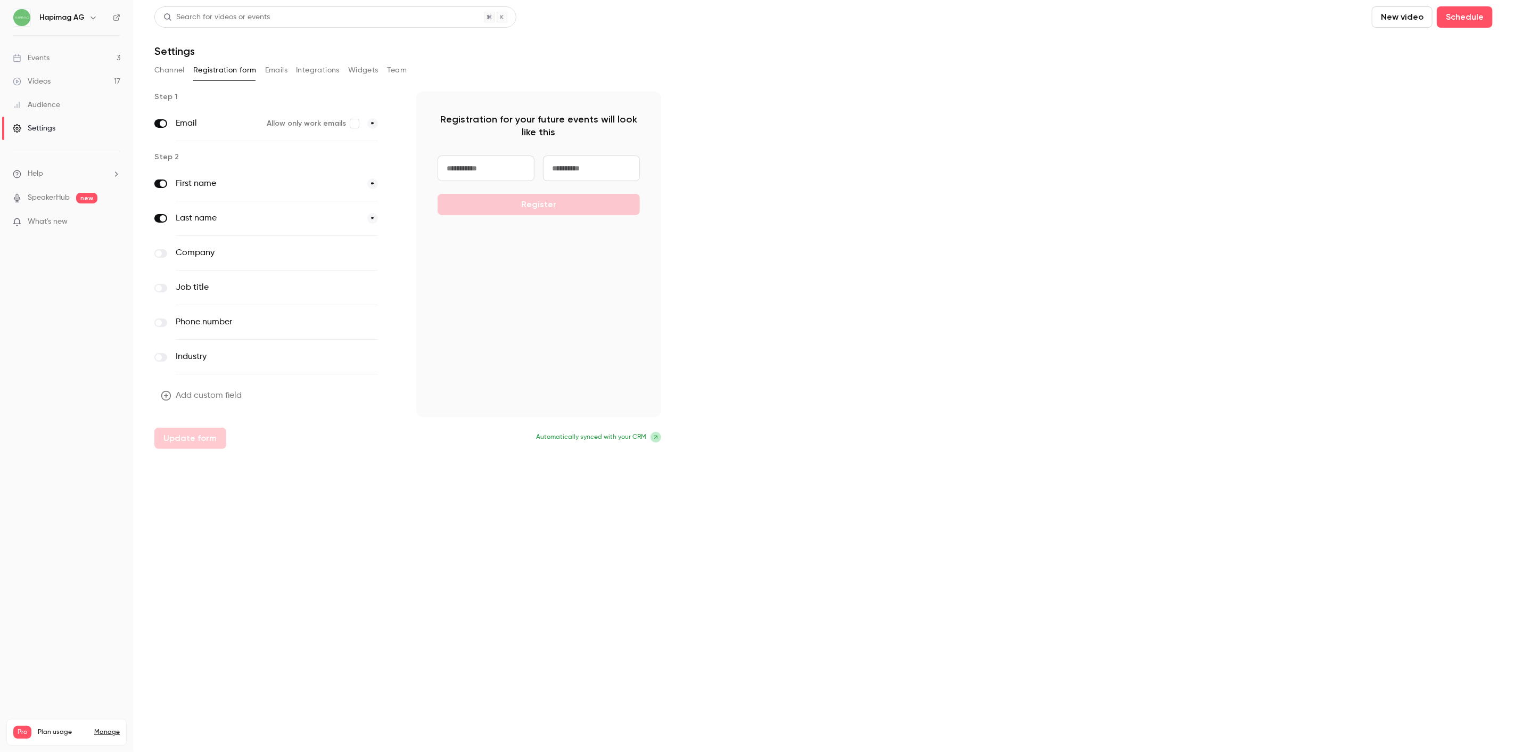
drag, startPoint x: 200, startPoint y: 184, endPoint x: 198, endPoint y: 174, distance: 10.8
click at [198, 174] on div "First name *" at bounding box center [277, 184] width 202 height 35
click at [281, 73] on button "Emails" at bounding box center [276, 70] width 22 height 17
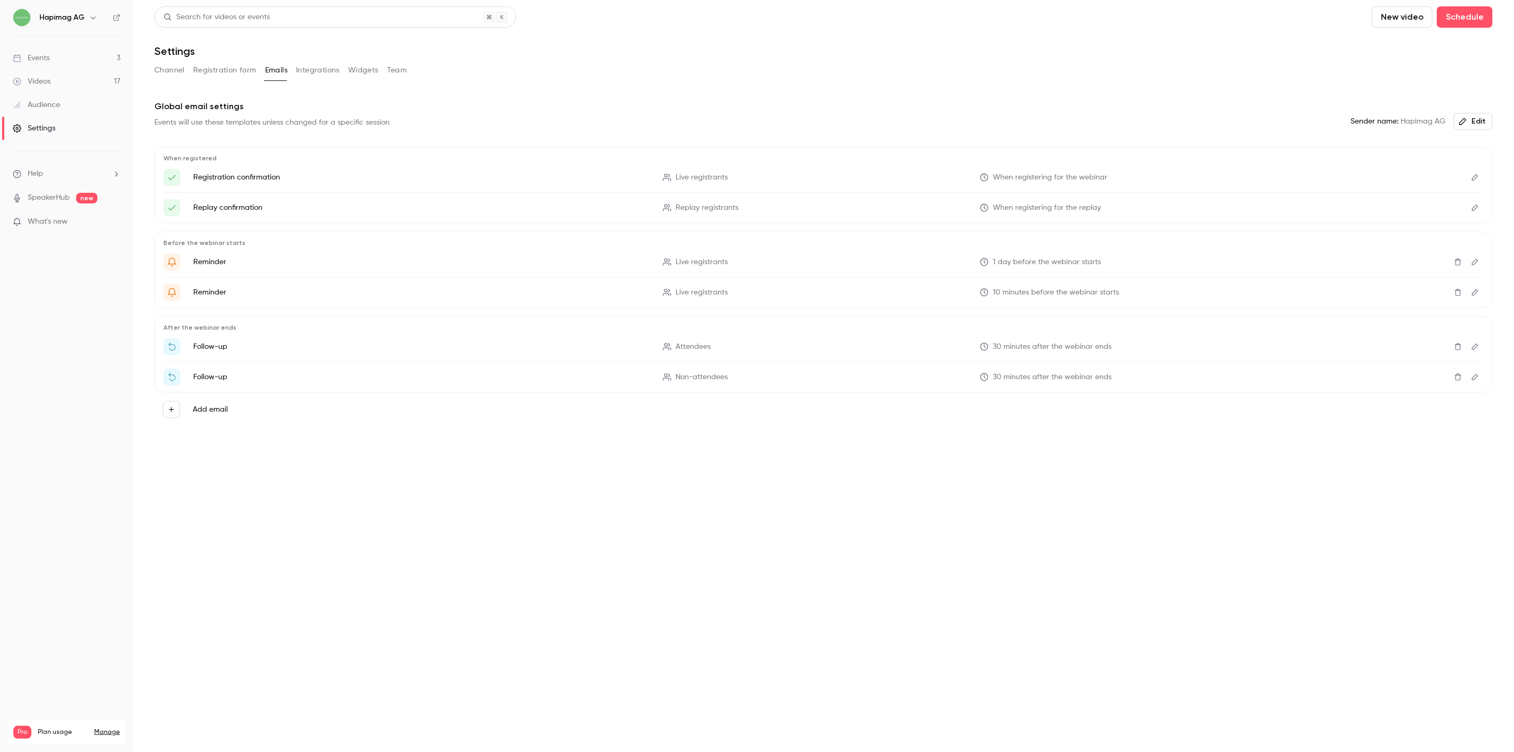
click at [226, 76] on button "Registration form" at bounding box center [224, 70] width 63 height 17
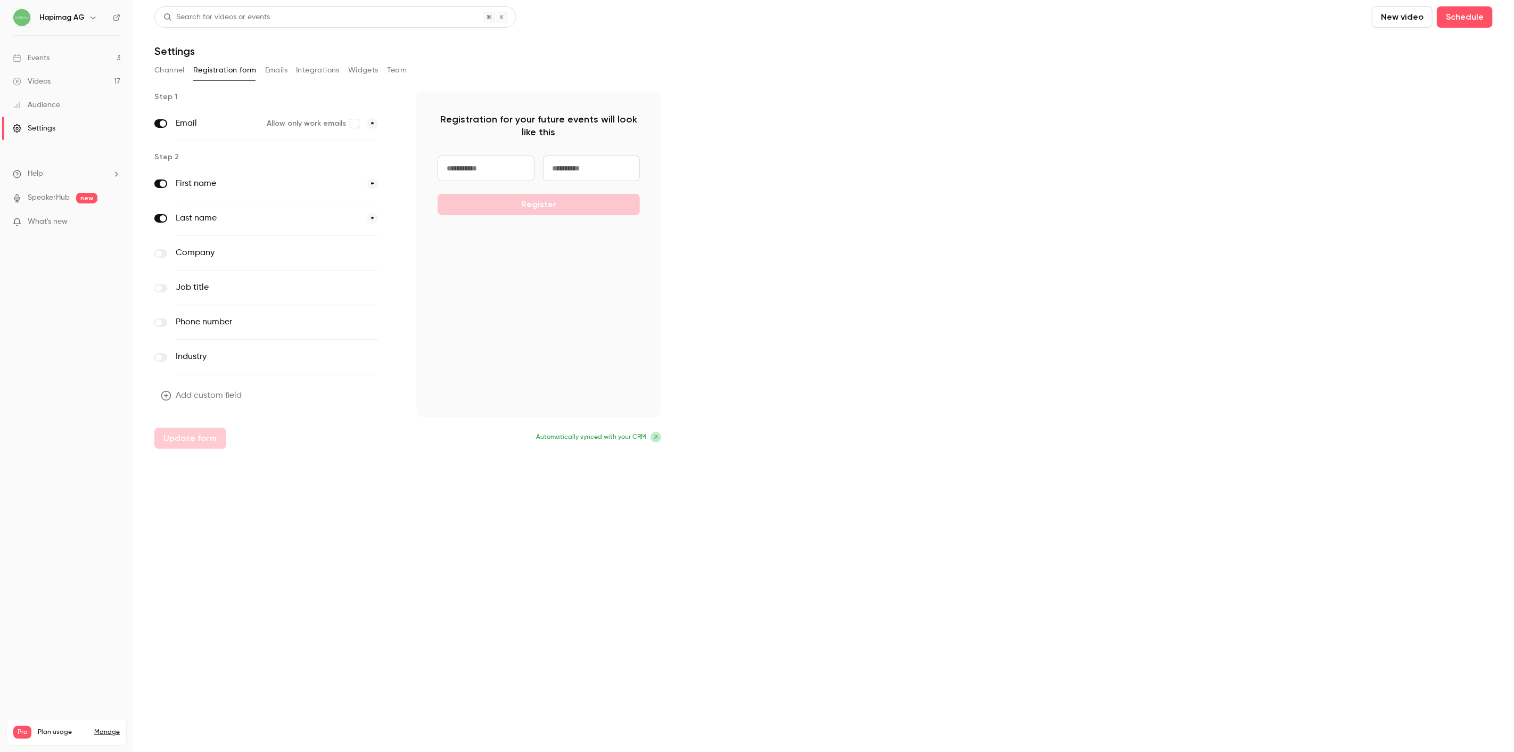
click at [43, 67] on link "Events 3" at bounding box center [66, 57] width 133 height 23
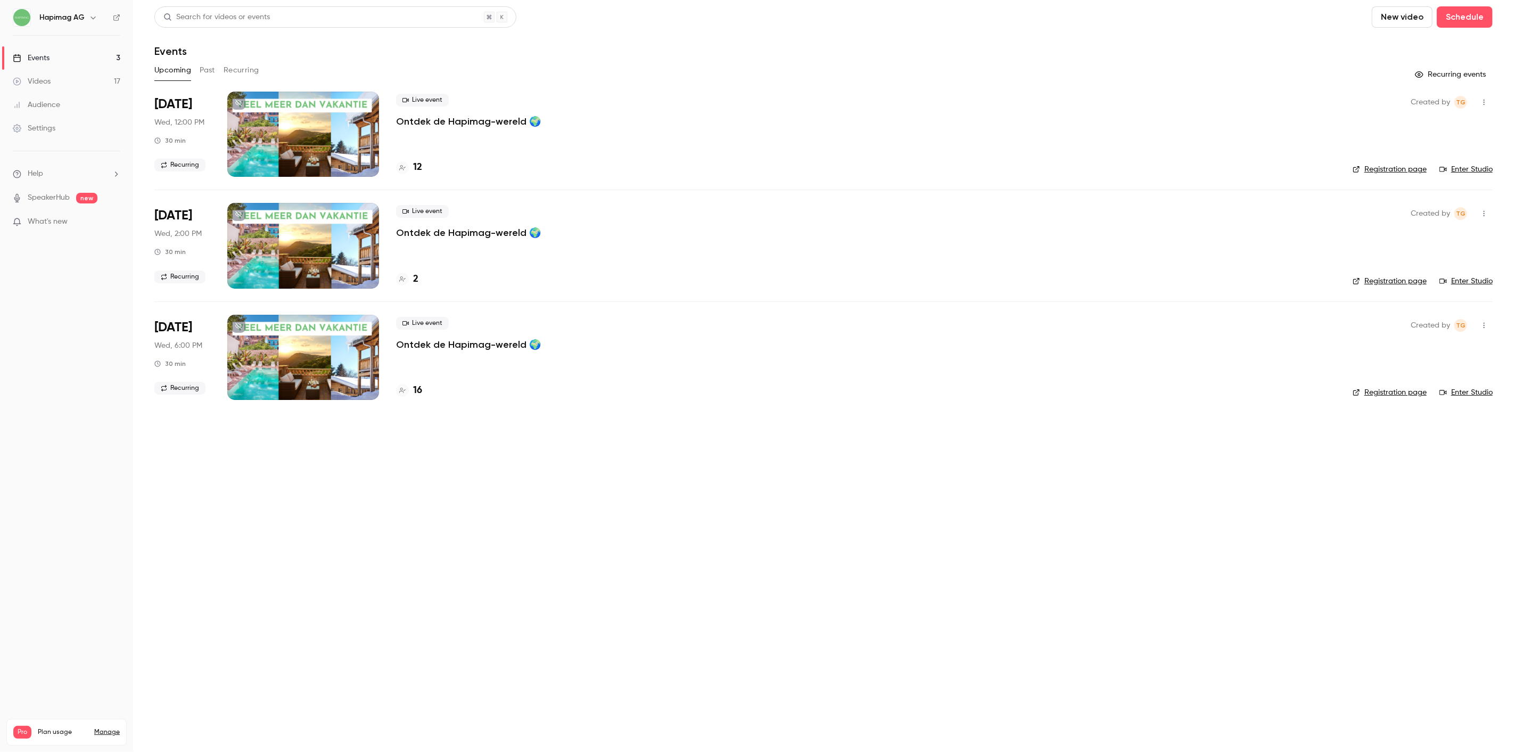
click at [45, 81] on div "Videos" at bounding box center [32, 81] width 38 height 11
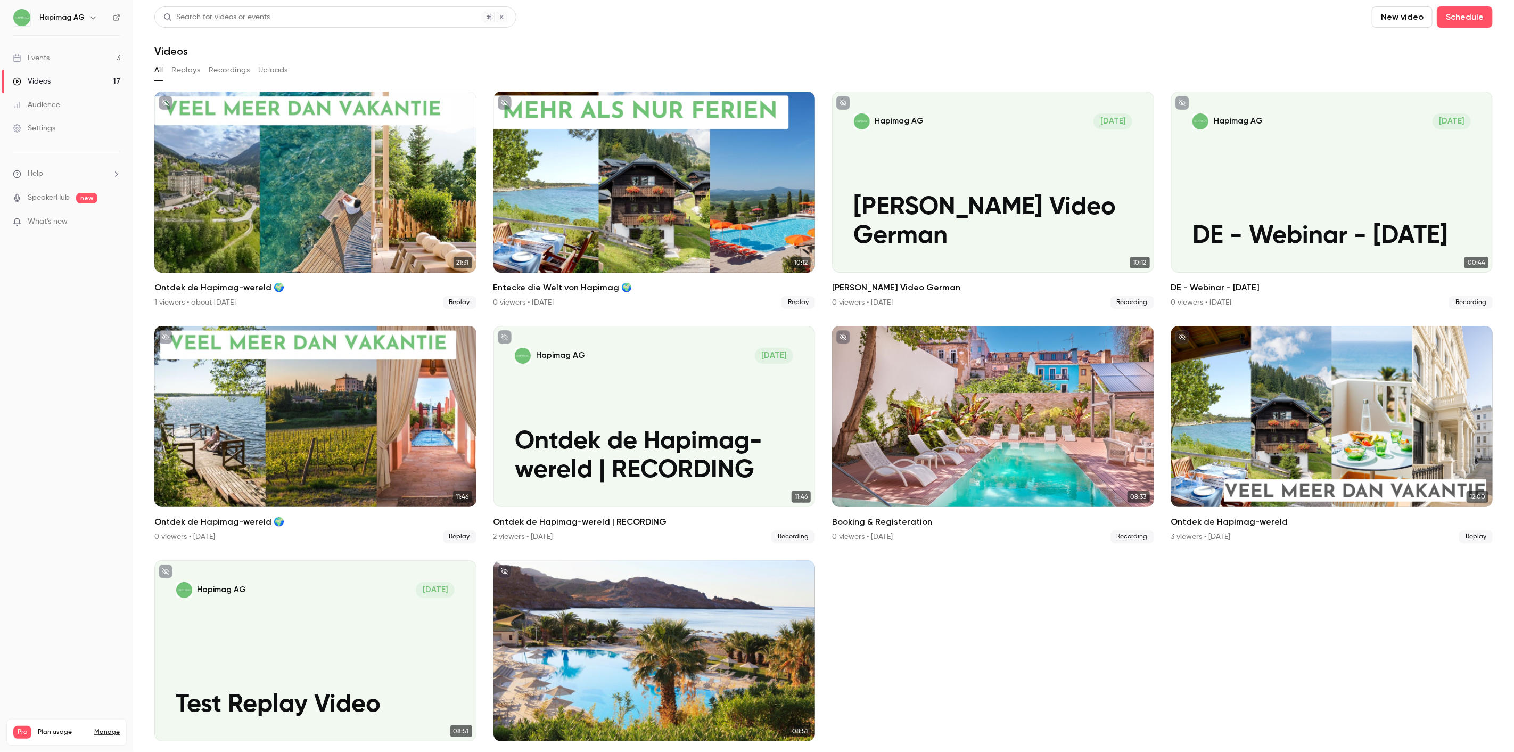
click at [52, 116] on link "Audience" at bounding box center [66, 104] width 133 height 23
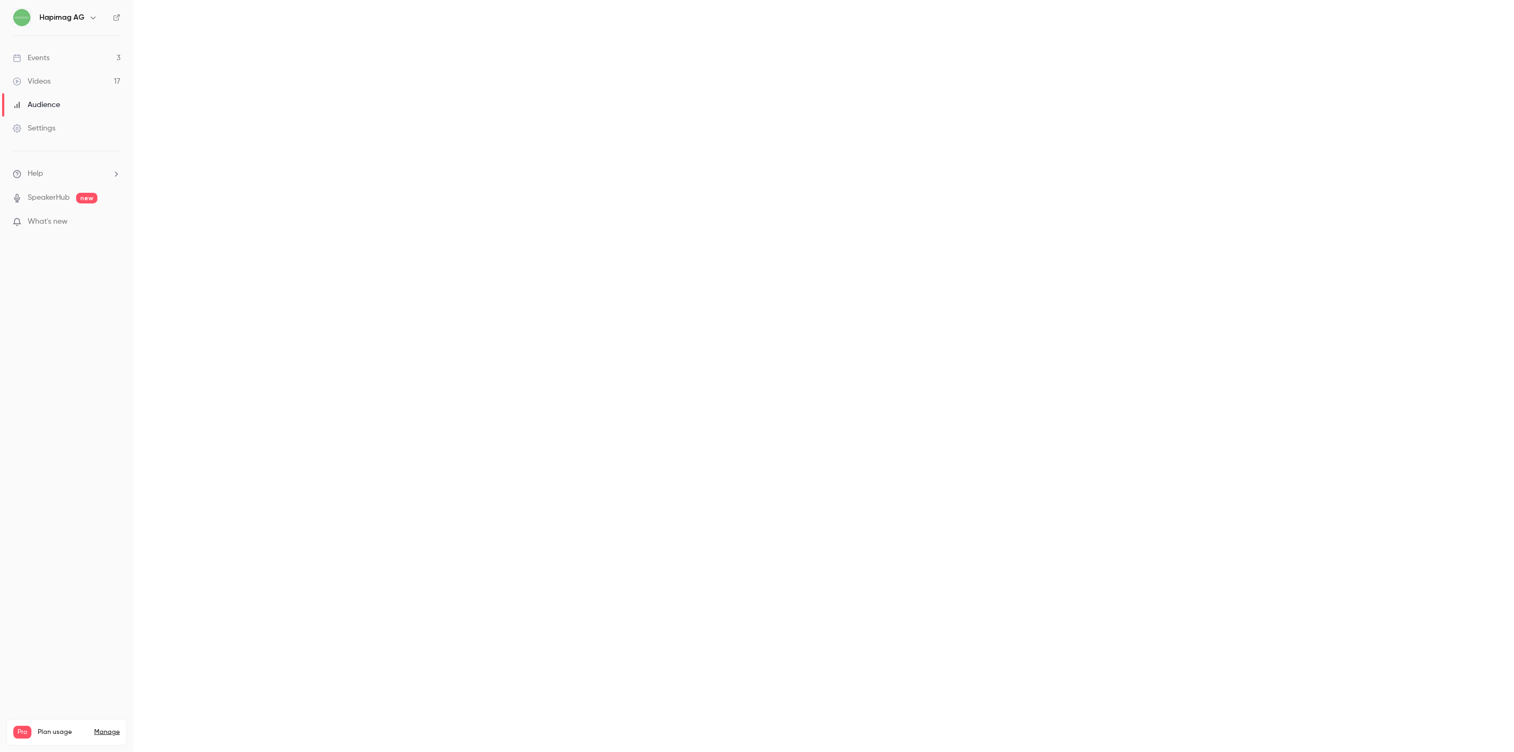
click at [53, 125] on div "Settings" at bounding box center [34, 128] width 43 height 11
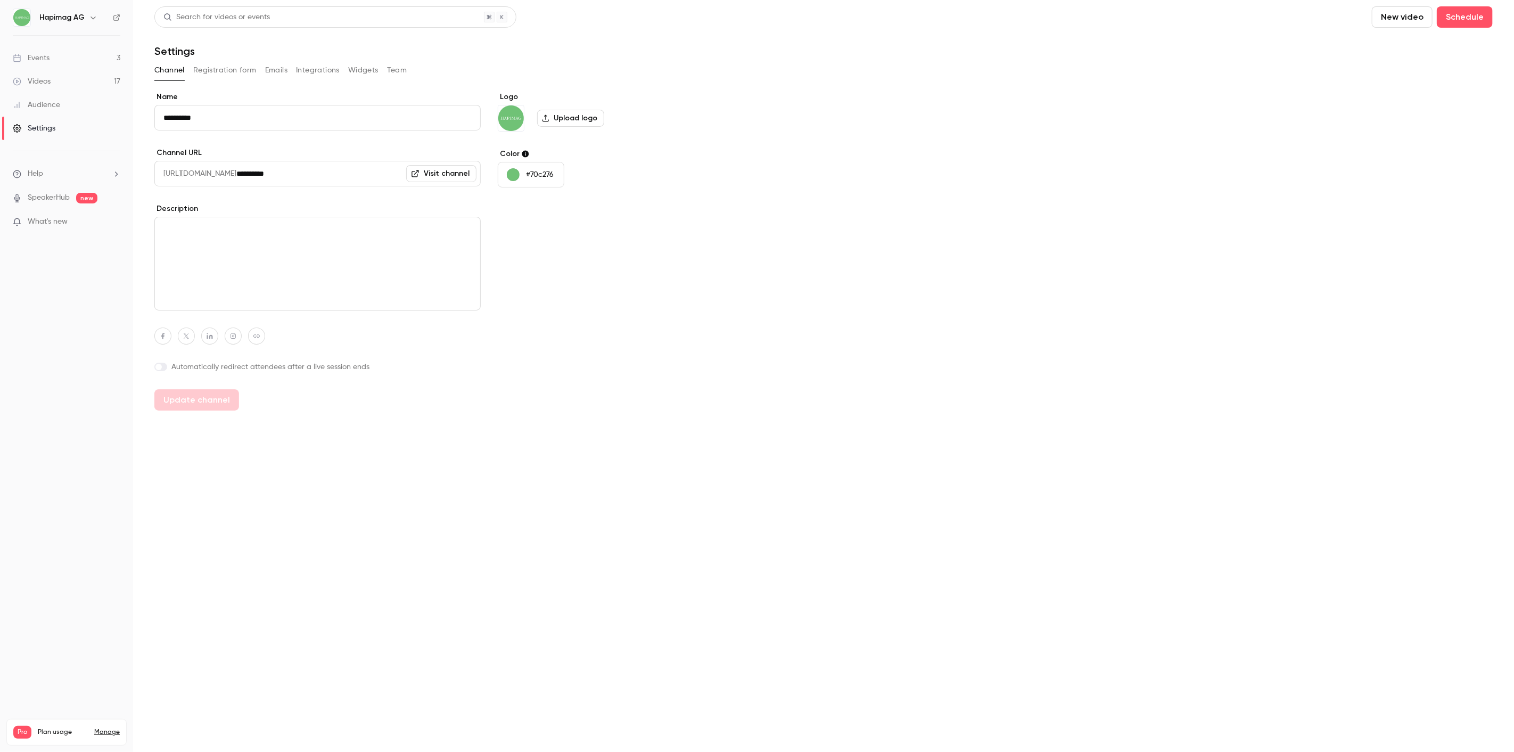
click at [276, 71] on button "Emails" at bounding box center [276, 70] width 22 height 17
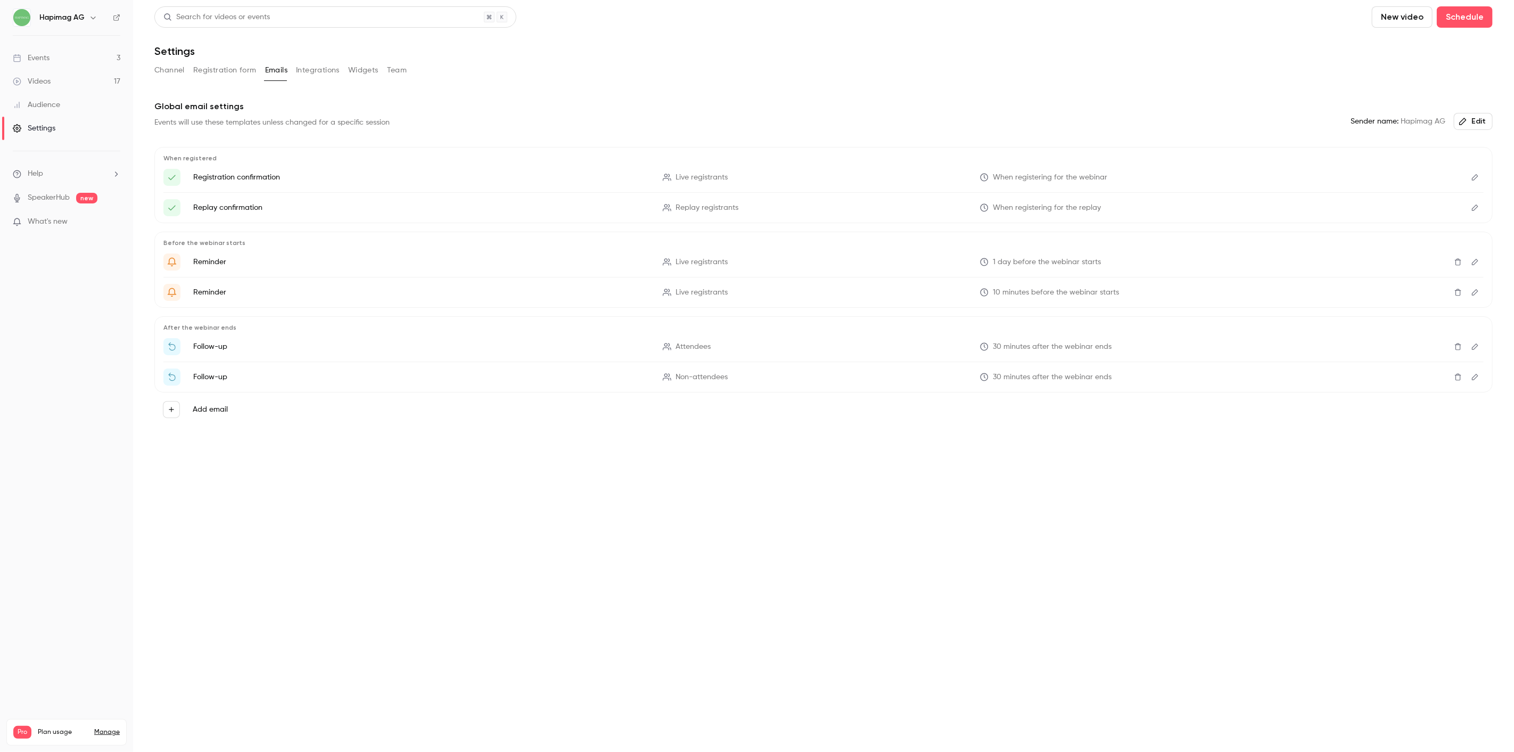
click at [47, 82] on div "Videos" at bounding box center [32, 81] width 38 height 11
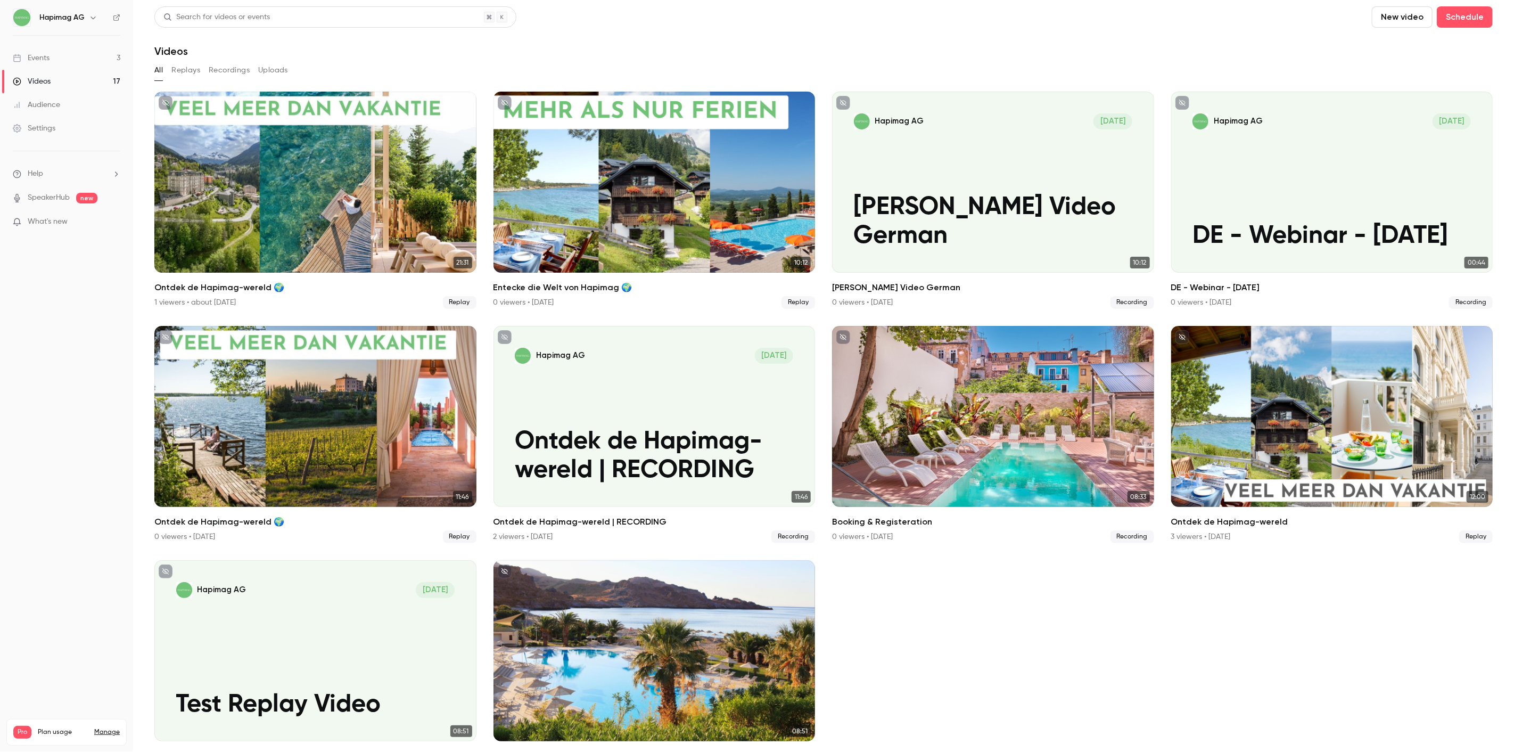
click at [52, 98] on link "Audience" at bounding box center [66, 104] width 133 height 23
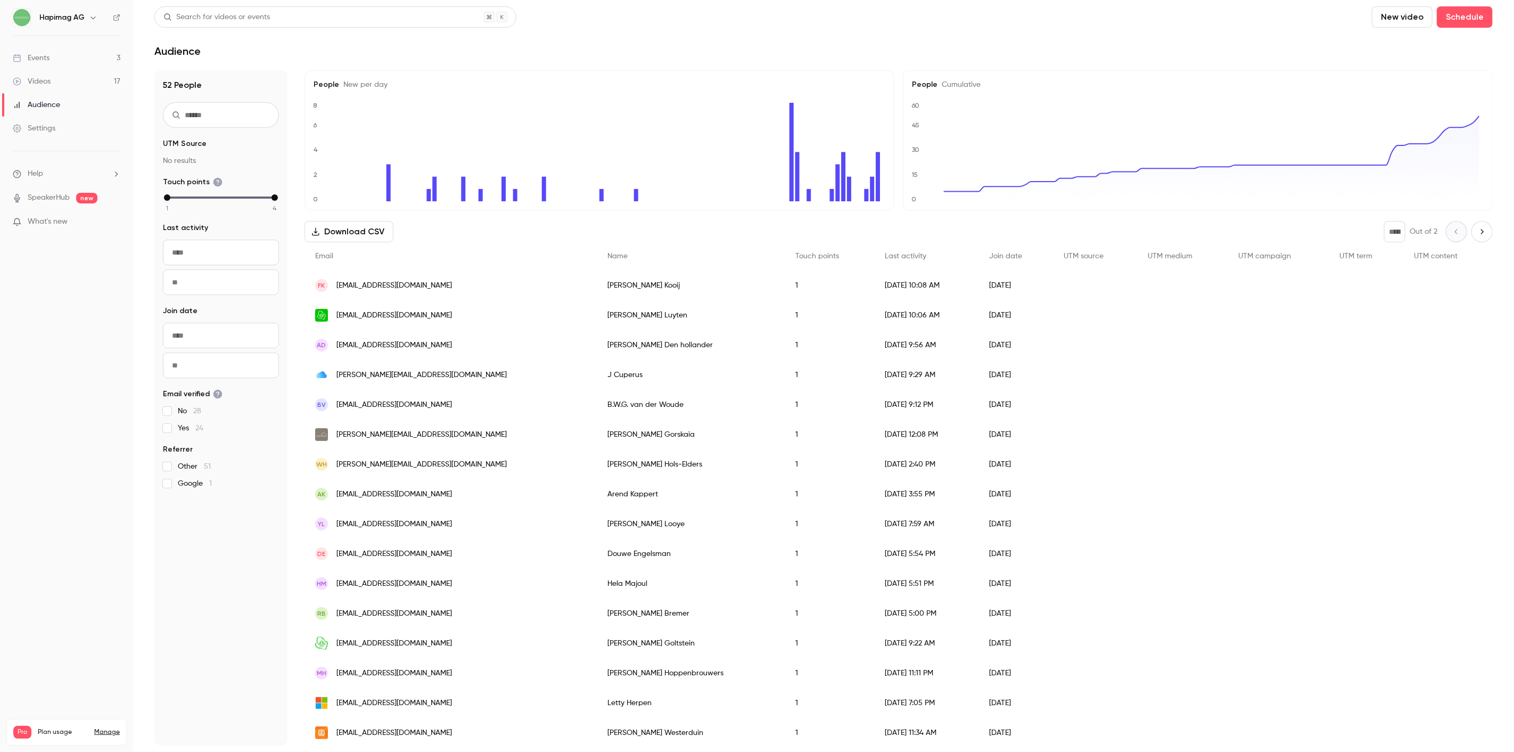
click at [47, 78] on div "Videos" at bounding box center [32, 81] width 38 height 11
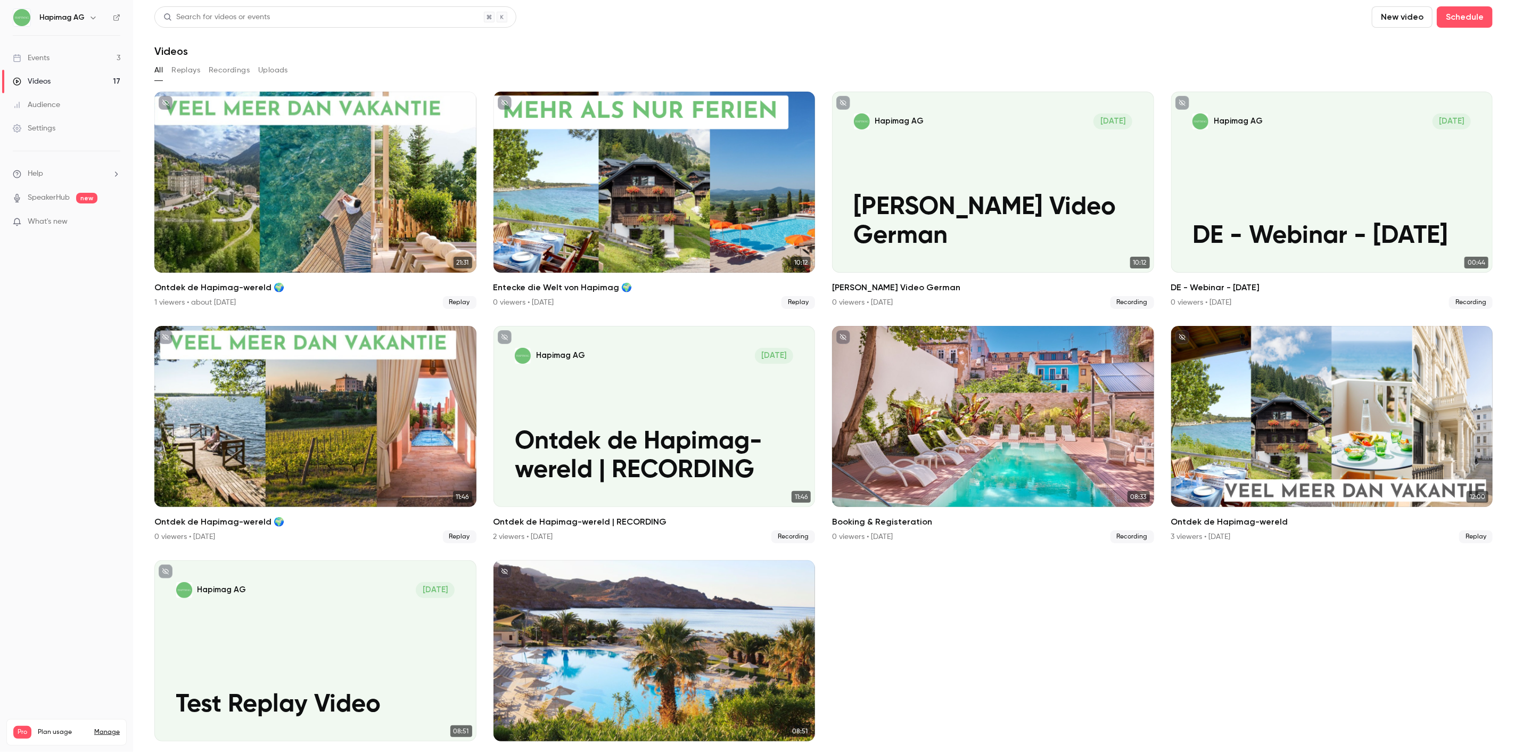
click at [265, 68] on button "Uploads" at bounding box center [273, 70] width 30 height 17
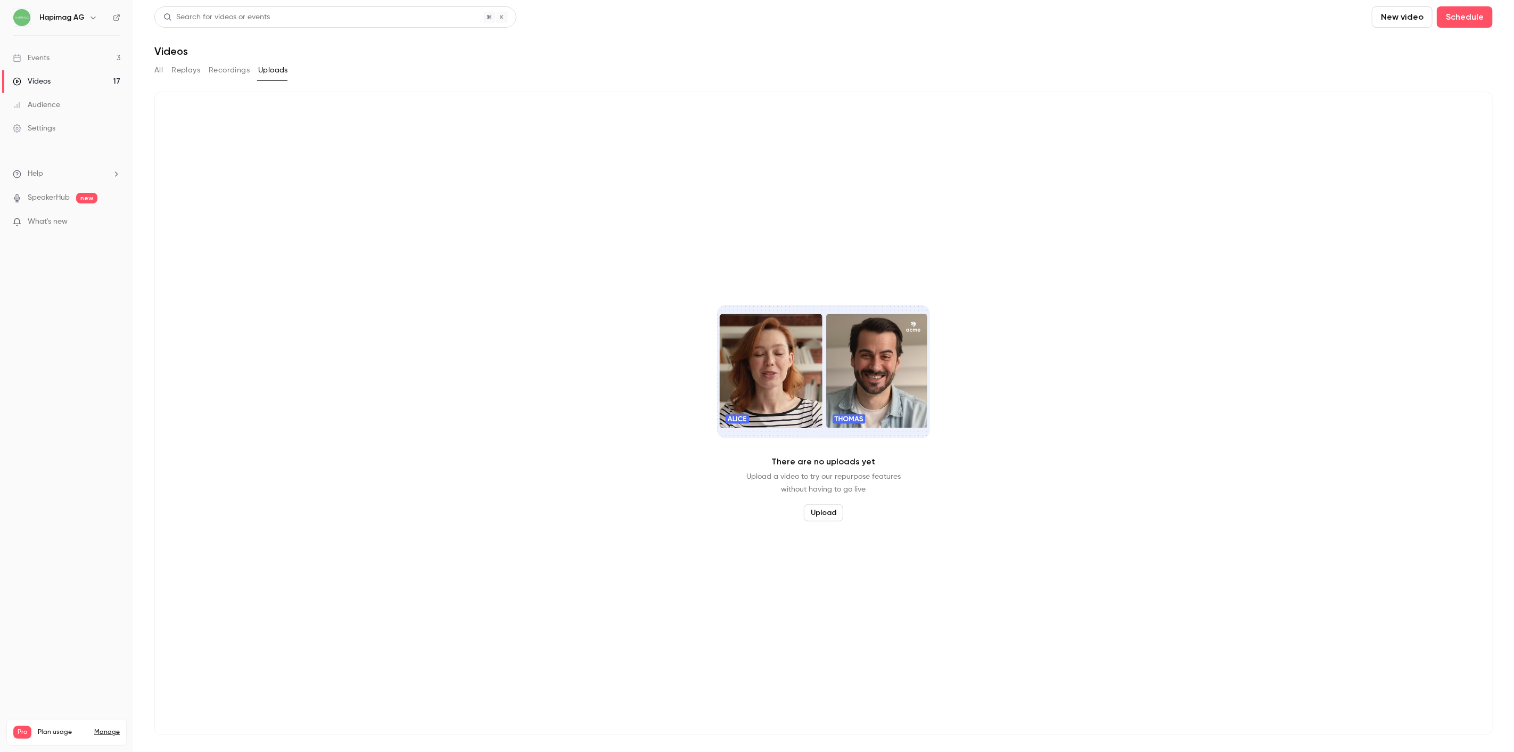
click at [225, 72] on button "Recordings" at bounding box center [229, 70] width 41 height 17
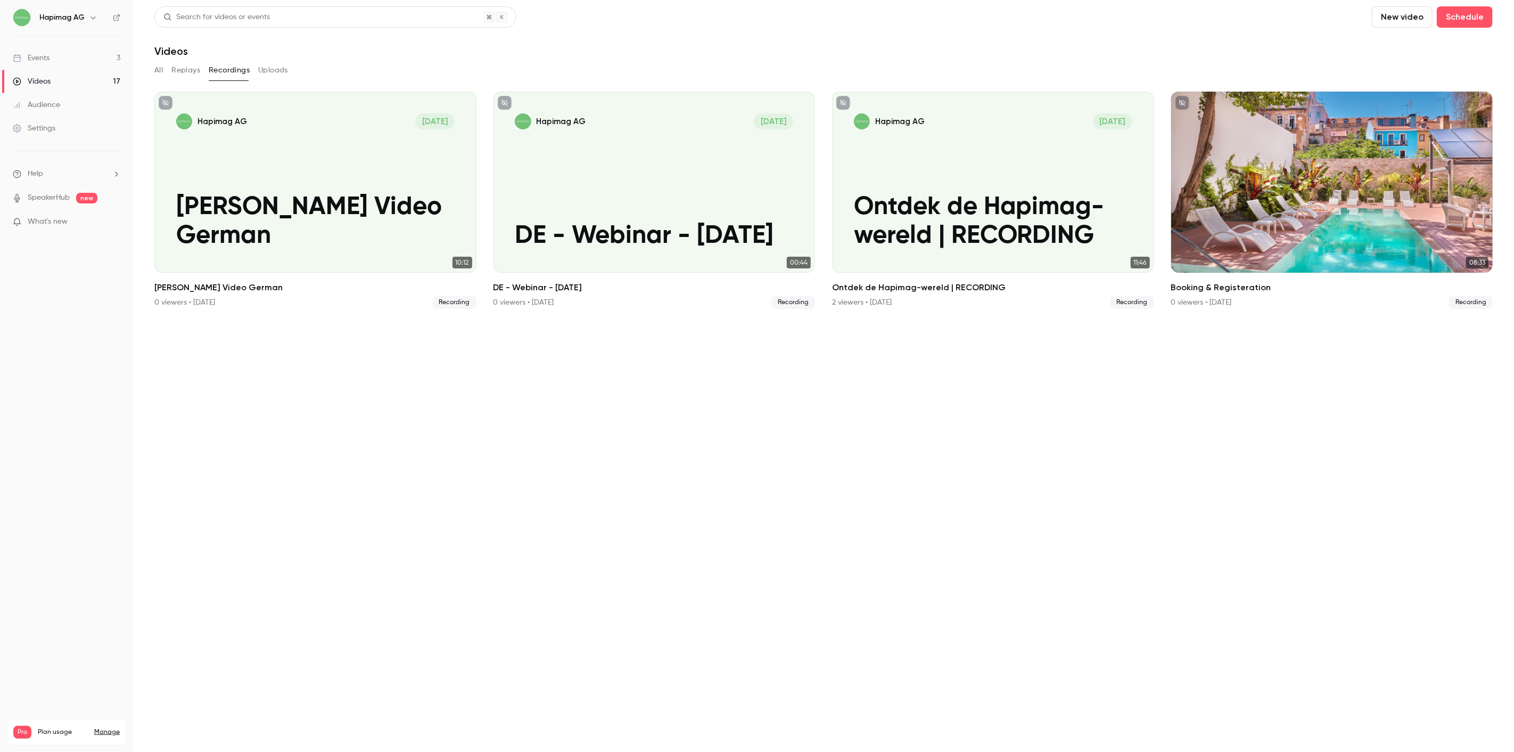
click at [189, 72] on button "Replays" at bounding box center [185, 70] width 29 height 17
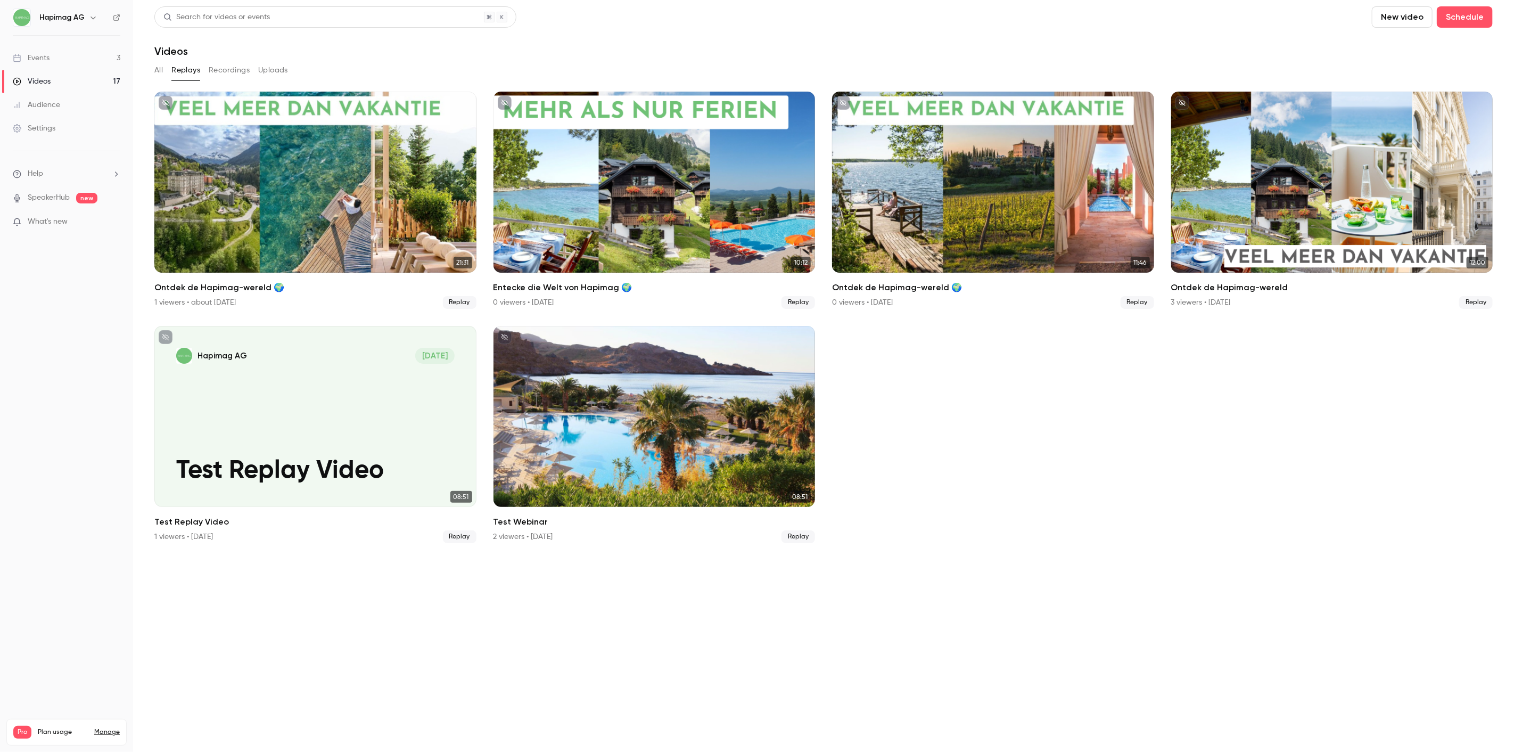
click at [215, 71] on button "Recordings" at bounding box center [229, 70] width 41 height 17
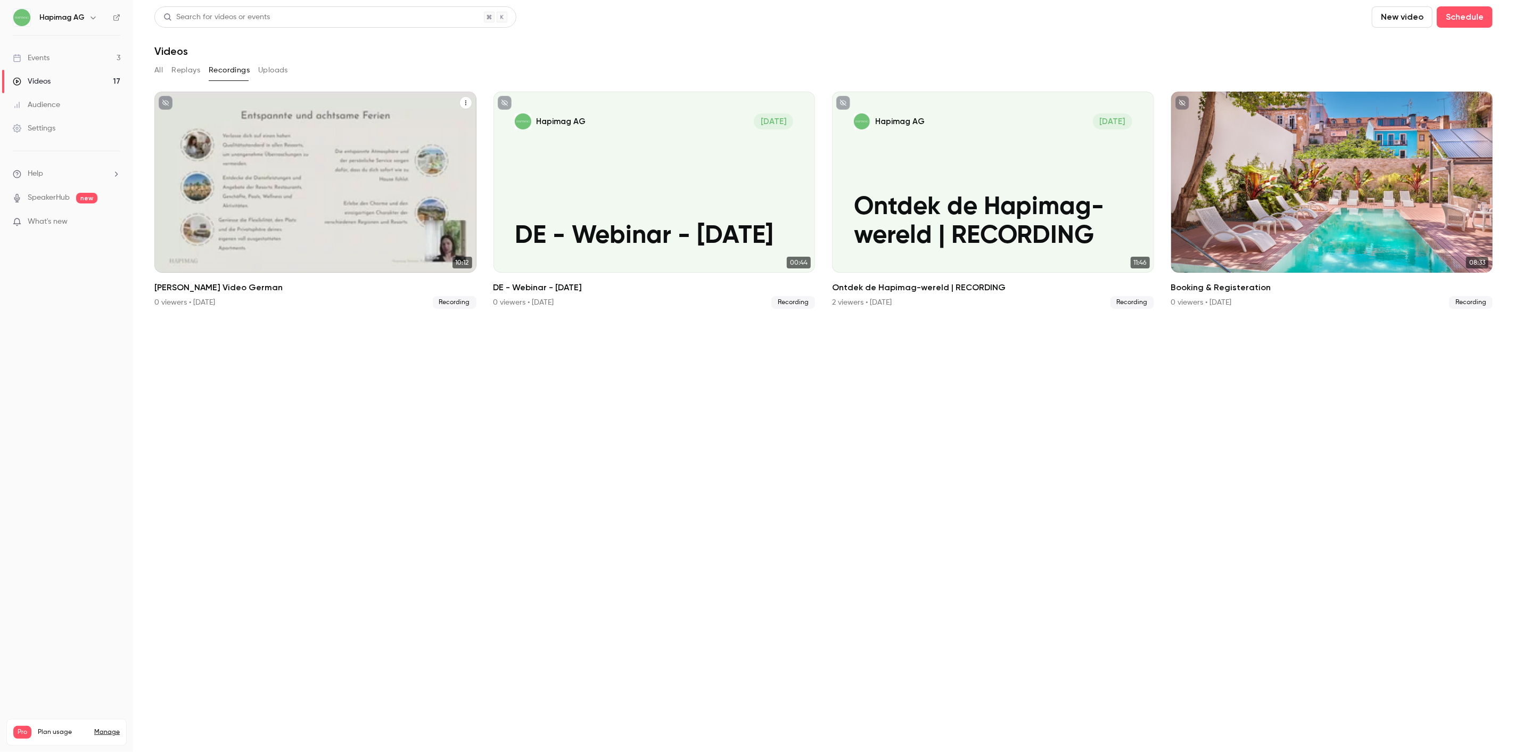
click at [465, 101] on icon "Nicole Video German" at bounding box center [465, 103] width 1 height 5
click at [294, 416] on div at bounding box center [757, 376] width 1514 height 752
click at [34, 137] on link "Settings" at bounding box center [66, 128] width 133 height 23
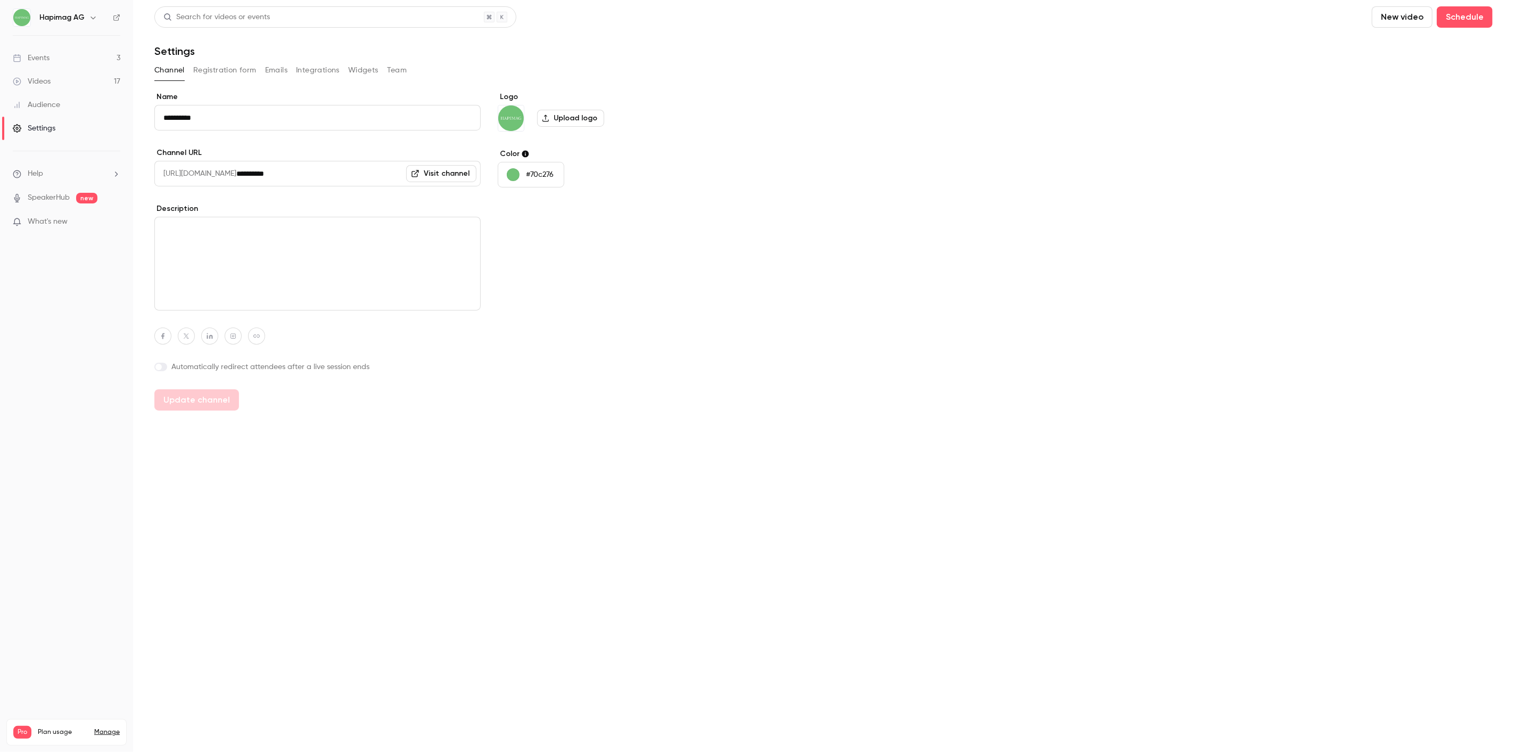
click at [222, 64] on button "Registration form" at bounding box center [224, 70] width 63 height 17
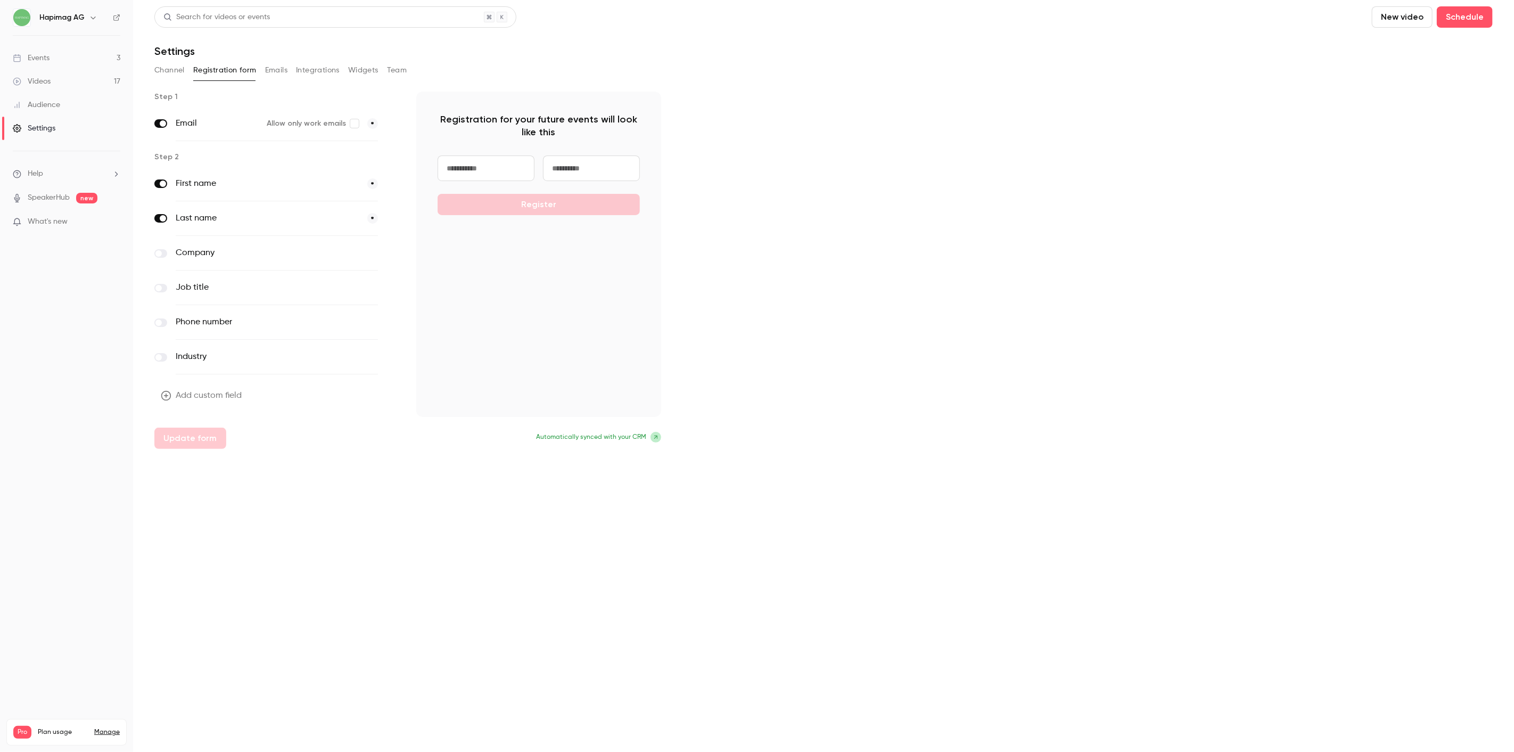
drag, startPoint x: 172, startPoint y: 60, endPoint x: 169, endPoint y: 67, distance: 8.1
click at [170, 63] on div "Search for videos or events New video Schedule Settings Channel Registration fo…" at bounding box center [823, 227] width 1338 height 442
click at [168, 75] on button "Channel" at bounding box center [169, 70] width 30 height 17
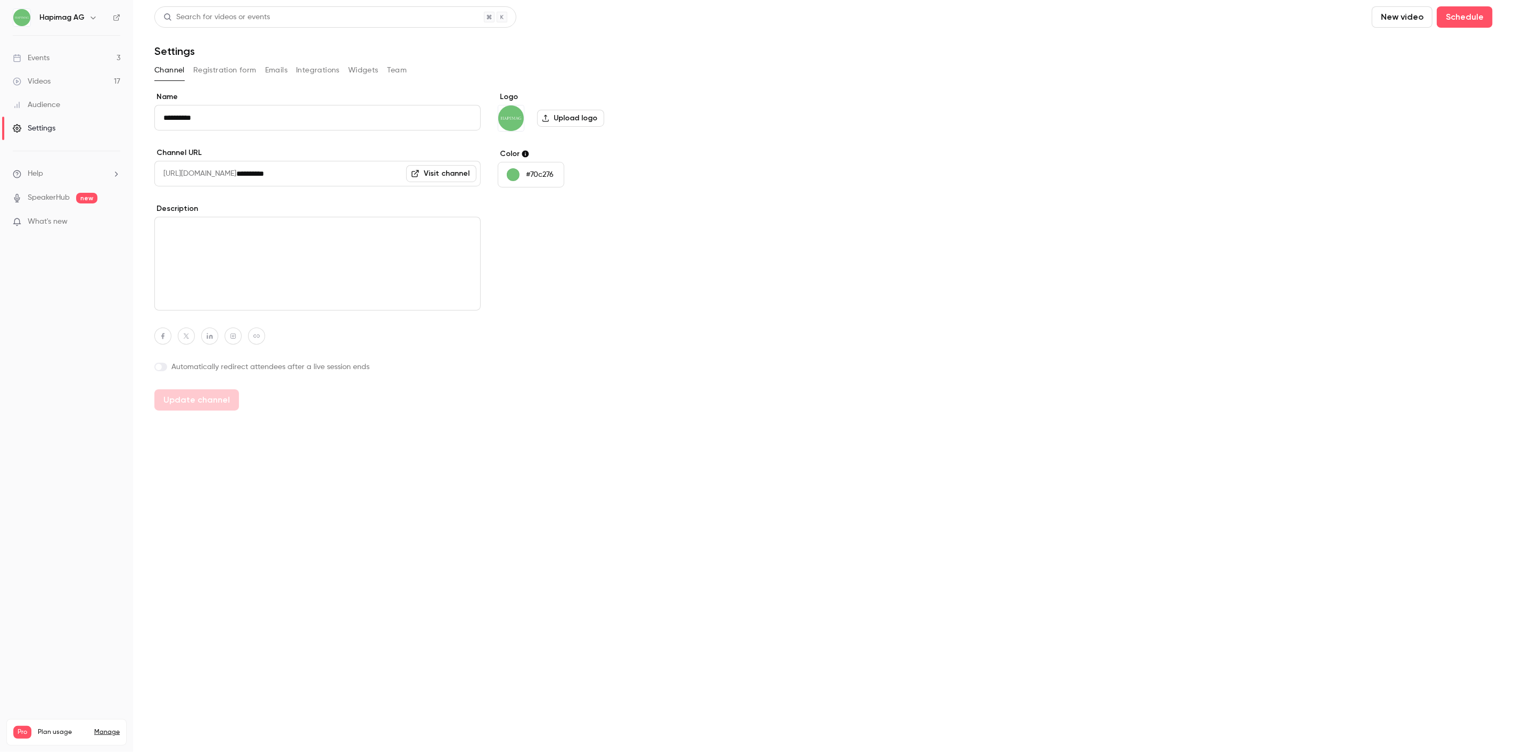
click at [162, 365] on label at bounding box center [160, 366] width 13 height 9
click at [216, 389] on input "********" at bounding box center [317, 394] width 326 height 26
click at [165, 366] on span at bounding box center [163, 367] width 6 height 6
click at [219, 70] on button "Registration form" at bounding box center [224, 70] width 63 height 17
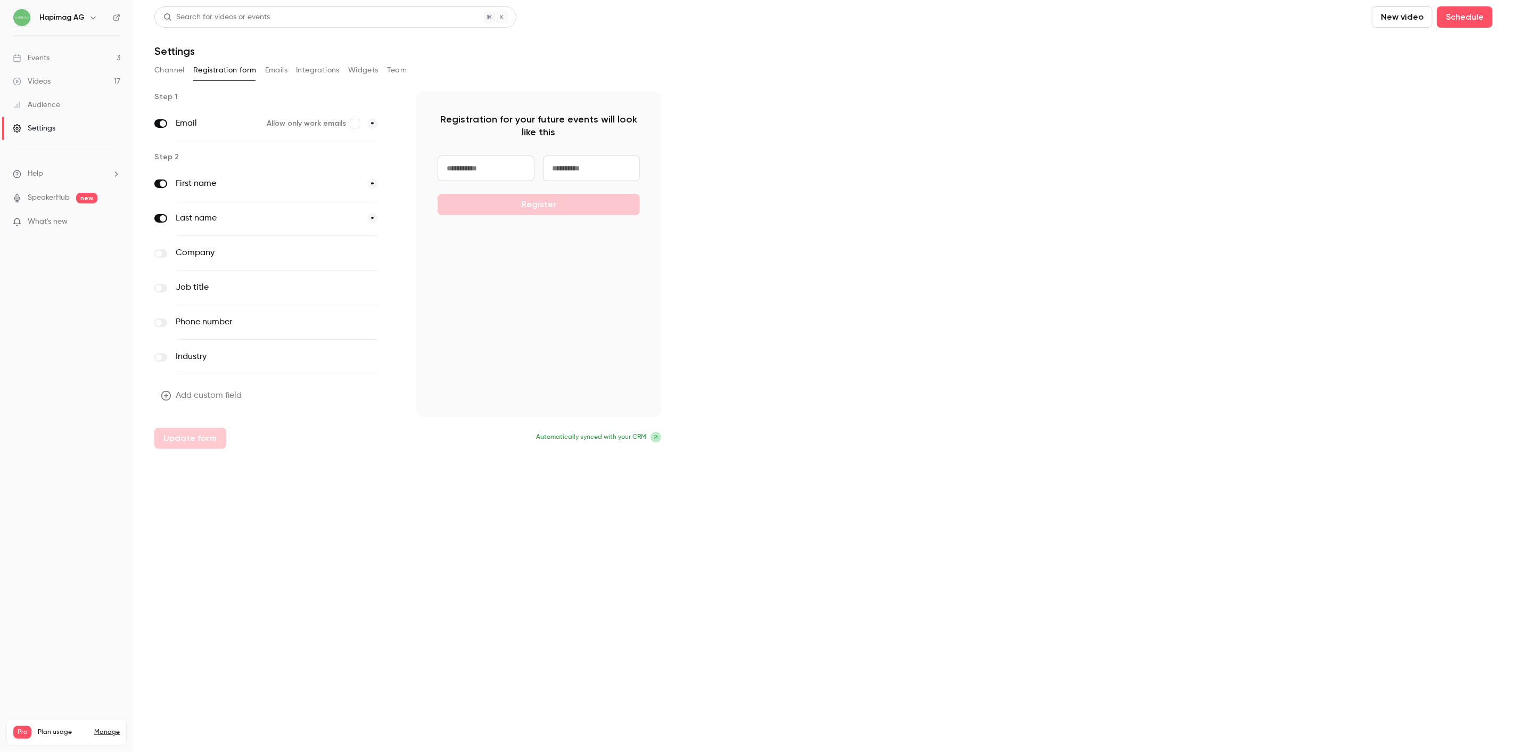
click at [279, 70] on button "Emails" at bounding box center [276, 70] width 22 height 17
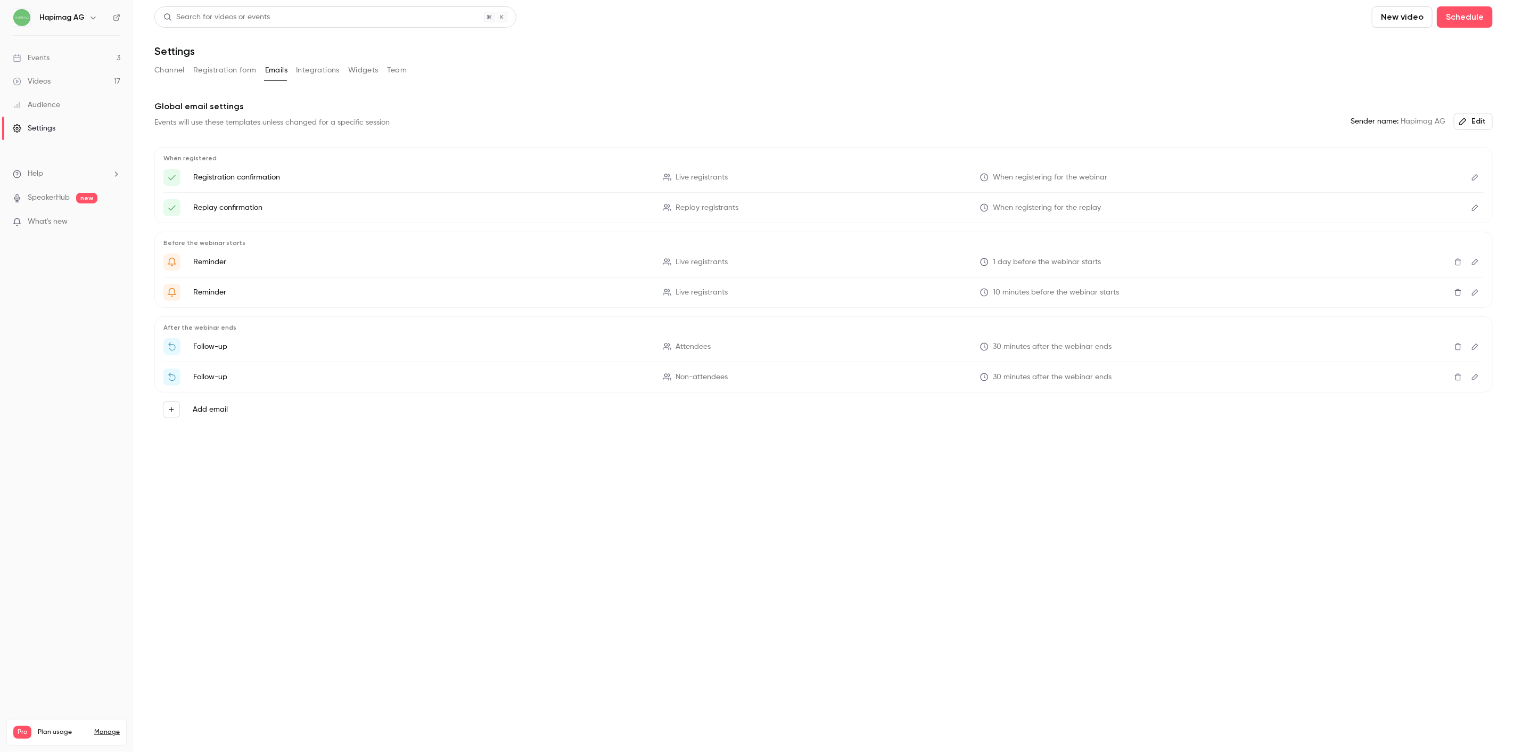
click at [184, 72] on button "Channel" at bounding box center [169, 70] width 30 height 17
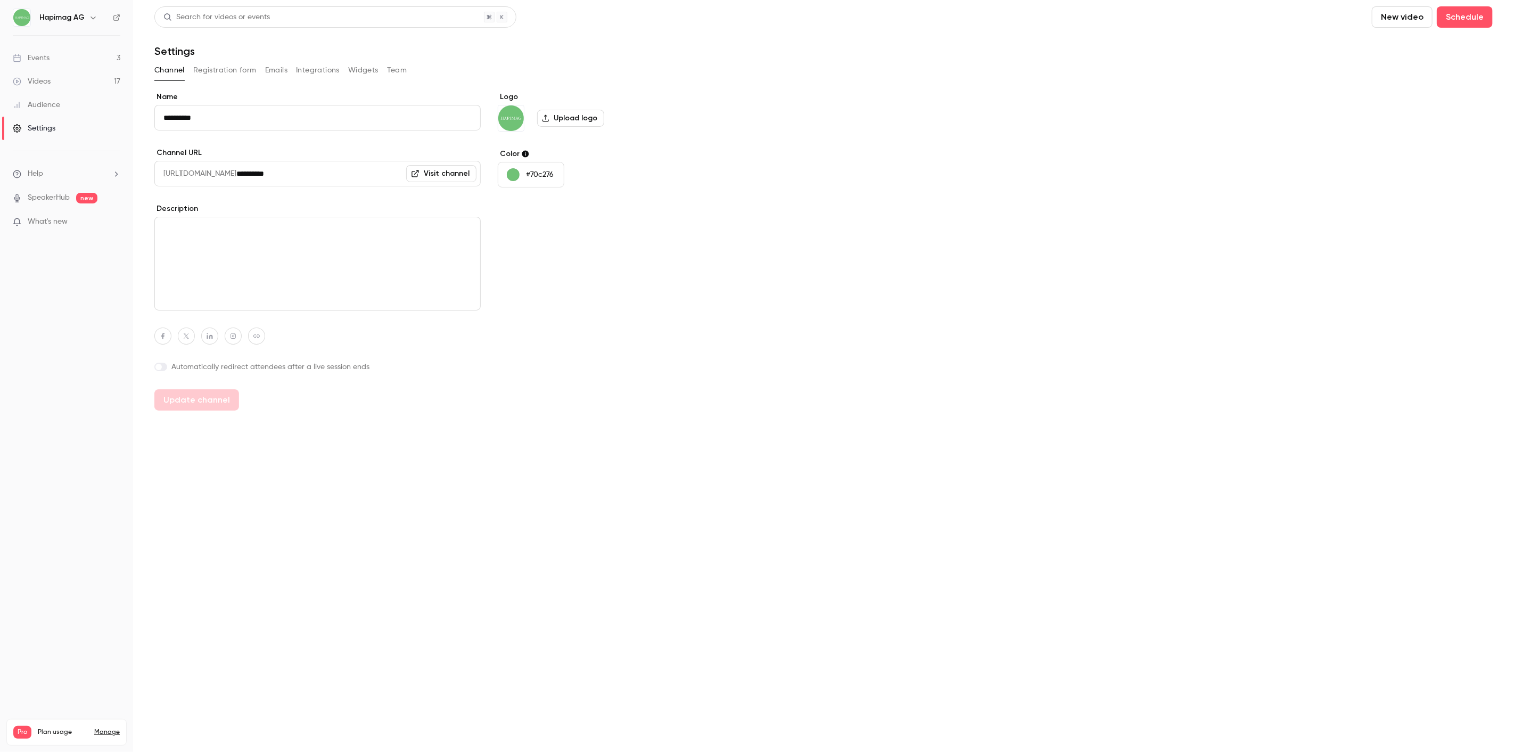
click at [164, 380] on div "**********" at bounding box center [317, 251] width 326 height 319
click at [162, 369] on label at bounding box center [160, 366] width 13 height 9
click at [278, 405] on input "********" at bounding box center [317, 394] width 326 height 26
click at [282, 394] on input "********" at bounding box center [317, 394] width 326 height 26
click at [195, 438] on button "Update channel" at bounding box center [196, 433] width 85 height 21
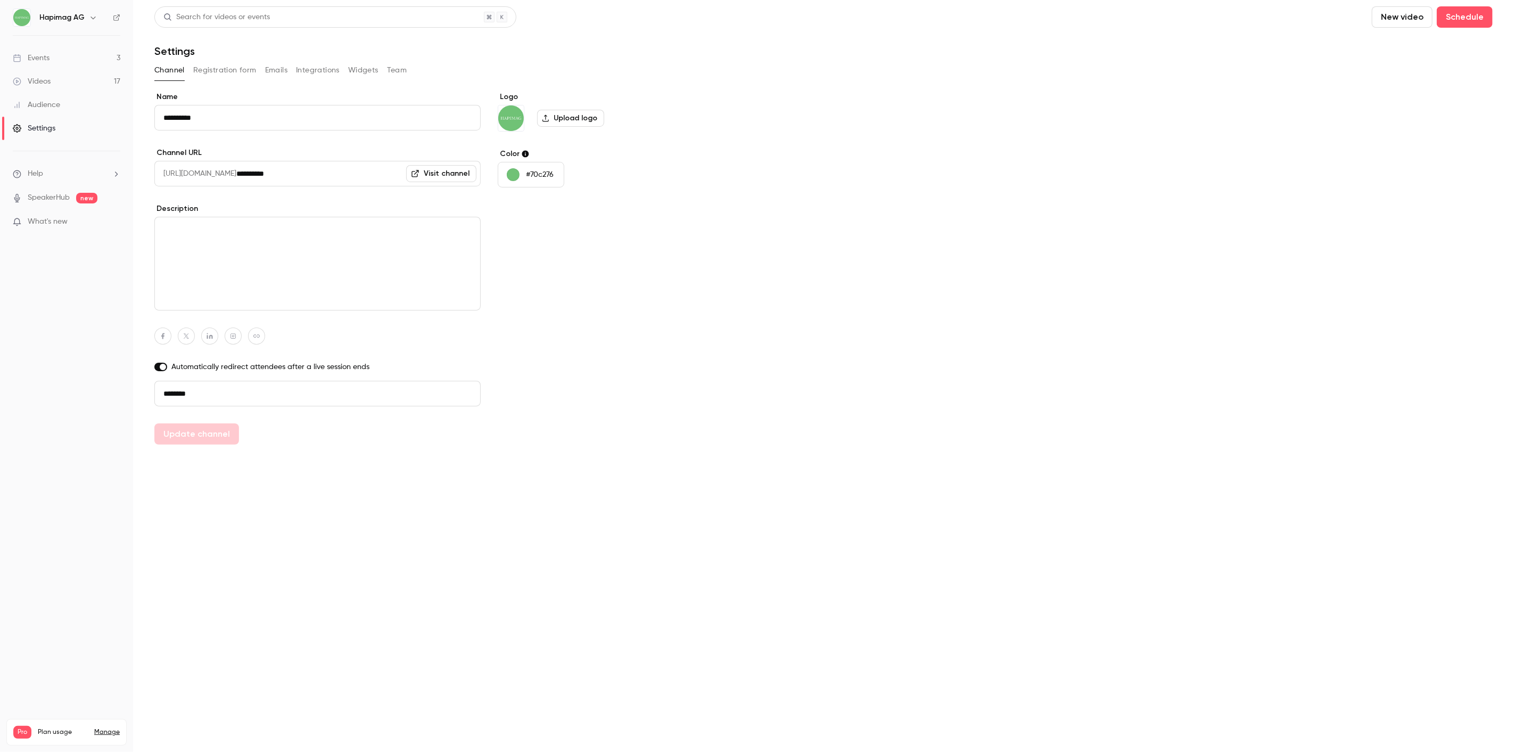
type input "**********"
click at [225, 65] on button "Registration form" at bounding box center [224, 70] width 63 height 17
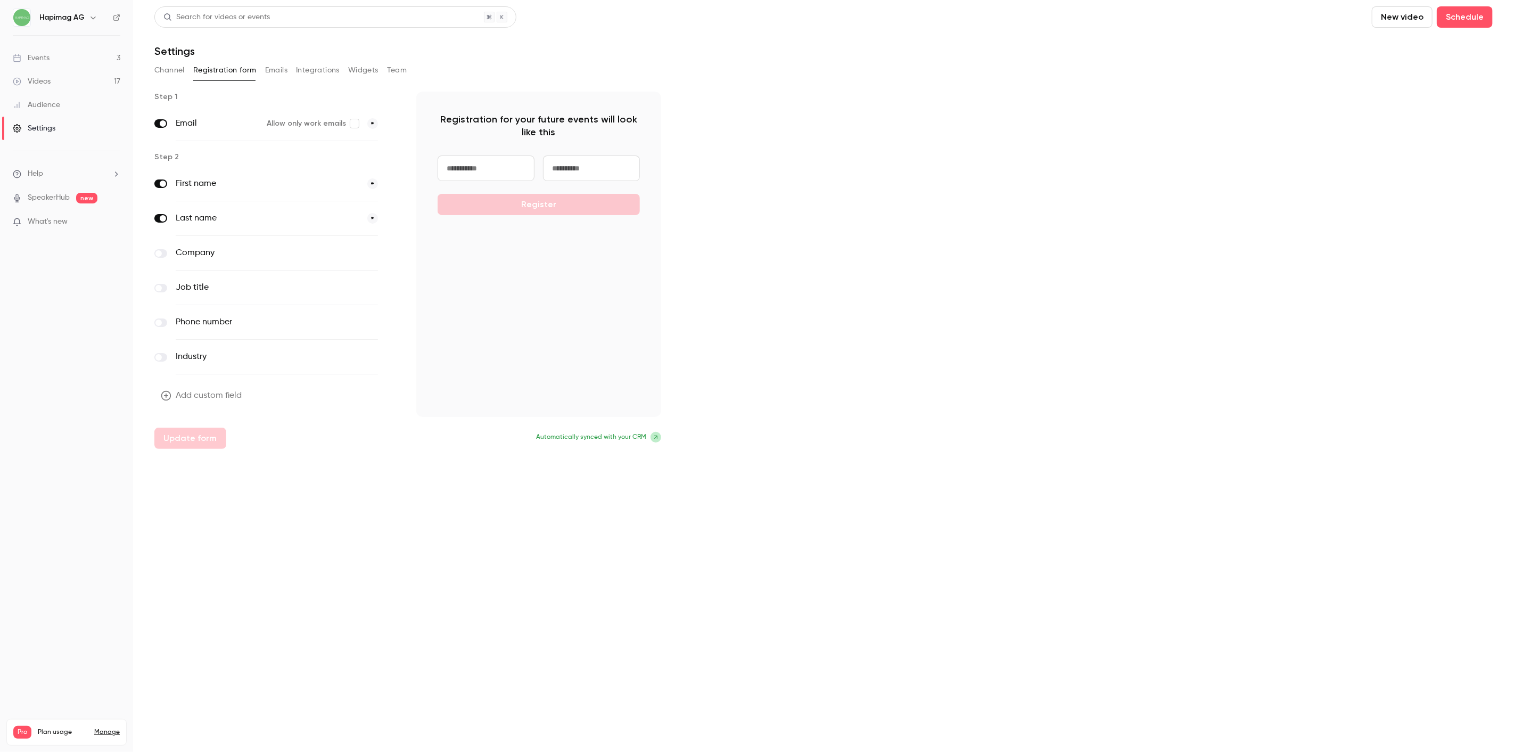
click at [282, 72] on button "Emails" at bounding box center [276, 70] width 22 height 17
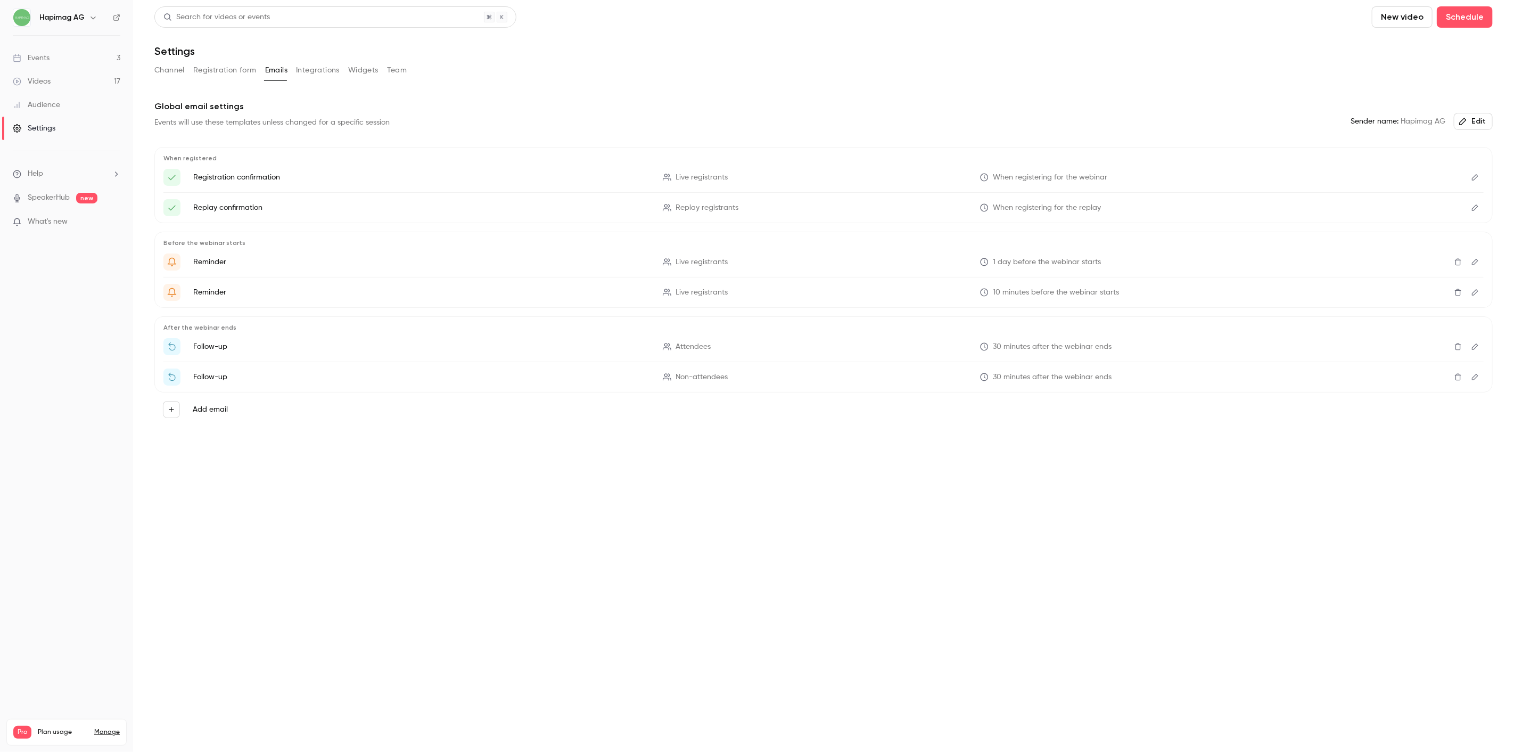
click at [320, 70] on button "Integrations" at bounding box center [318, 70] width 44 height 17
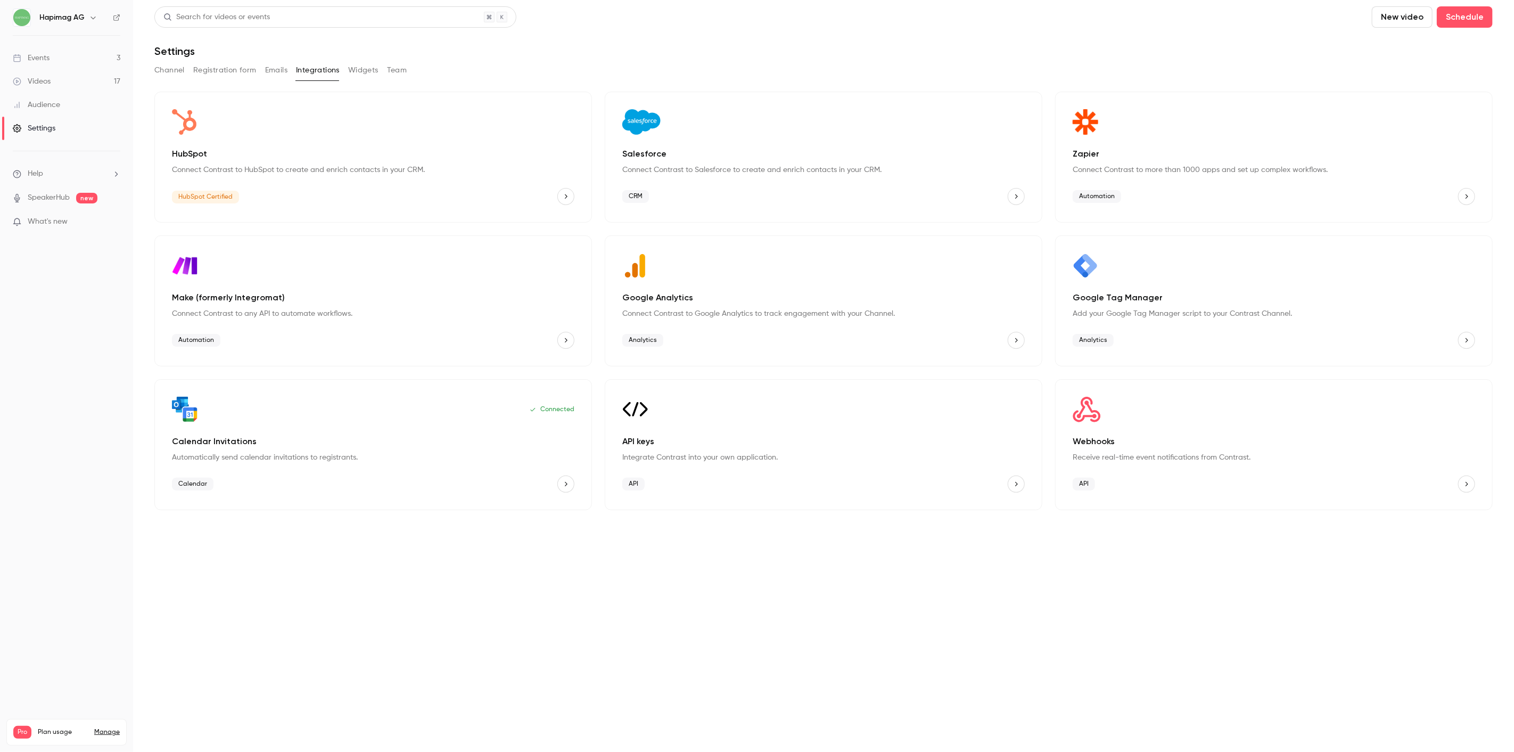
click at [364, 70] on button "Widgets" at bounding box center [363, 70] width 30 height 17
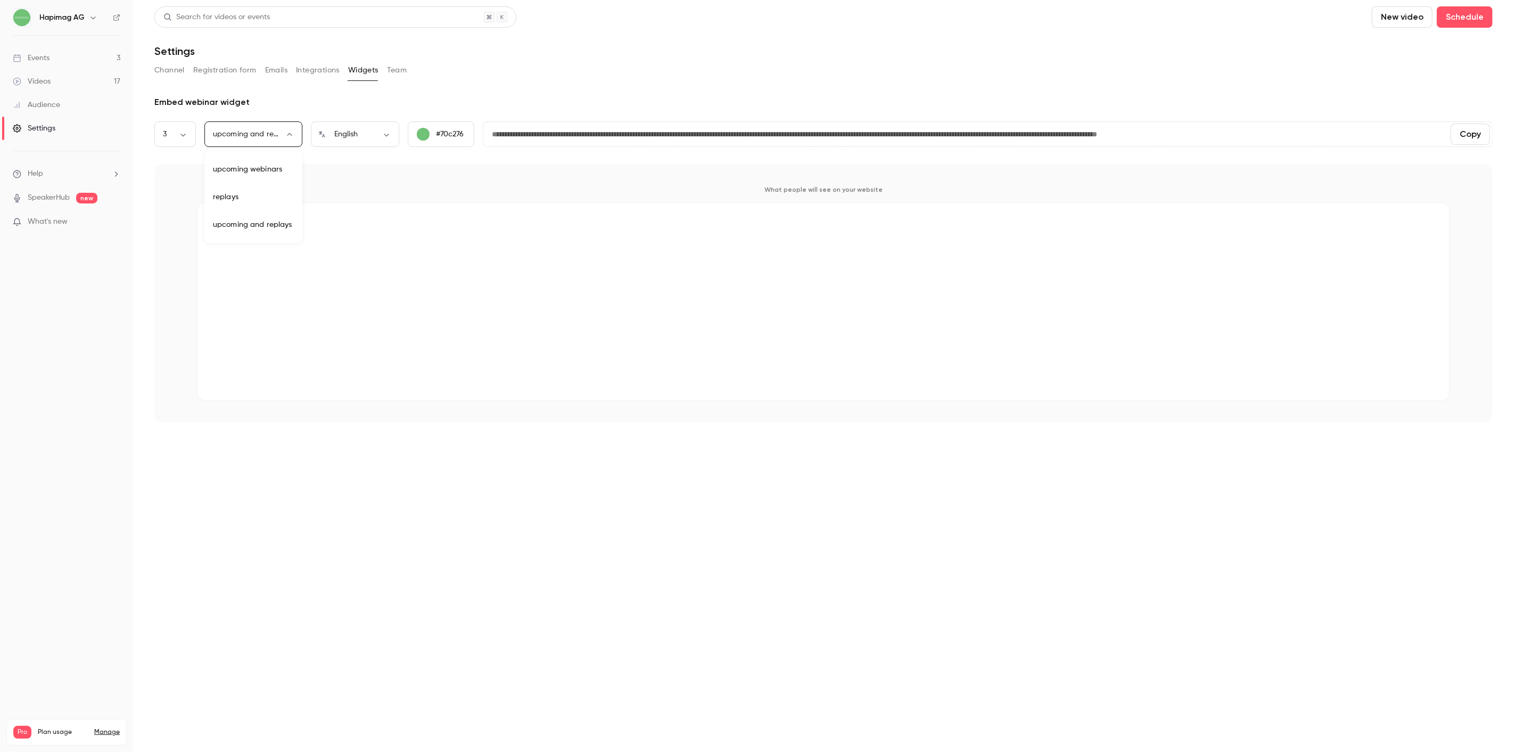
click at [274, 132] on body "**********" at bounding box center [757, 376] width 1514 height 752
click at [366, 163] on div at bounding box center [757, 376] width 1514 height 752
click at [556, 138] on input "**********" at bounding box center [962, 133] width 959 height 21
click at [1135, 139] on button "Copy" at bounding box center [1469, 133] width 39 height 21
click at [193, 129] on body "**********" at bounding box center [757, 376] width 1514 height 752
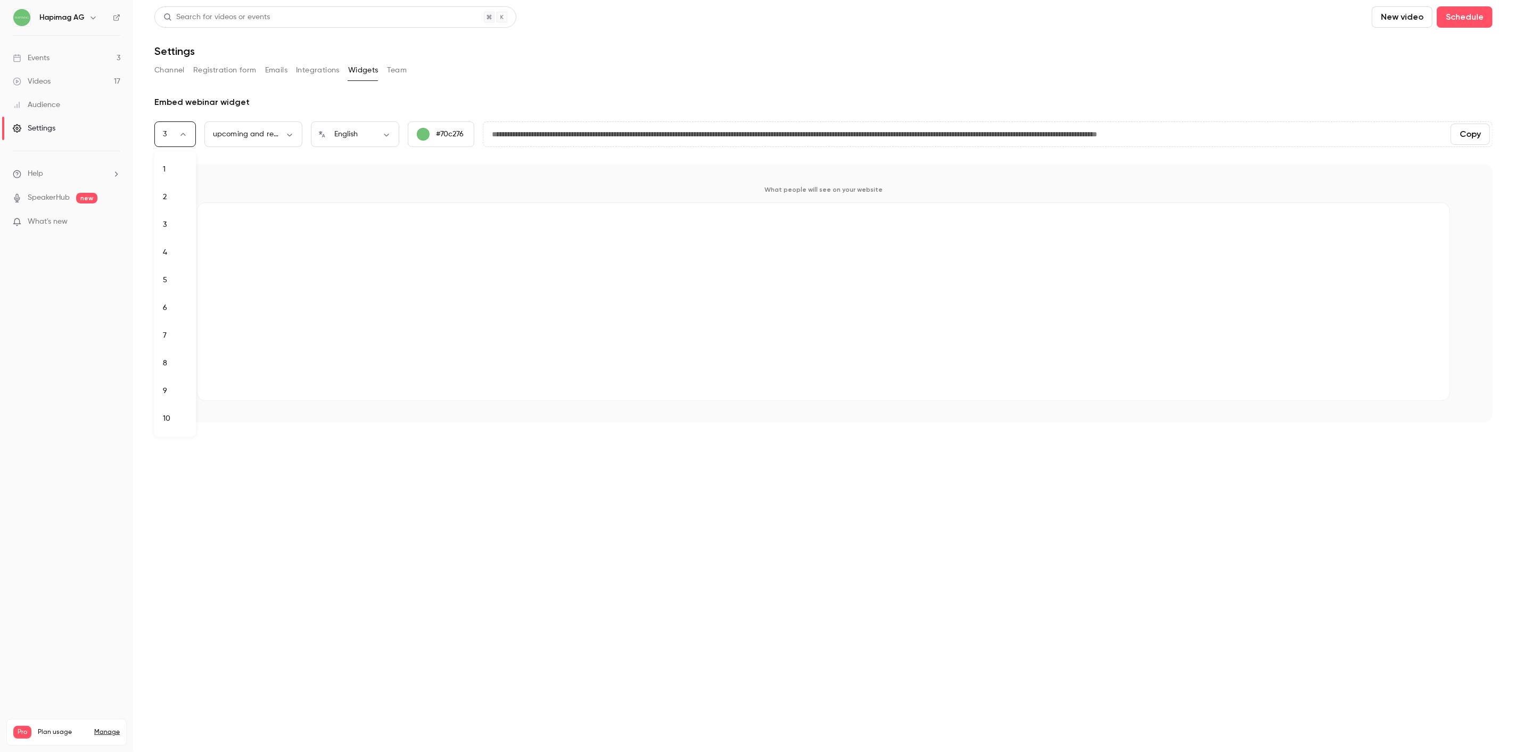
click at [193, 129] on div at bounding box center [757, 376] width 1514 height 752
click at [241, 141] on div "1 2 3 4 5 6 7 8 9 10" at bounding box center [757, 376] width 1514 height 752
click at [262, 143] on div "upcoming and replays *** ​" at bounding box center [253, 134] width 98 height 26
click at [285, 135] on body "**********" at bounding box center [757, 376] width 1514 height 752
click at [364, 138] on div at bounding box center [757, 376] width 1514 height 752
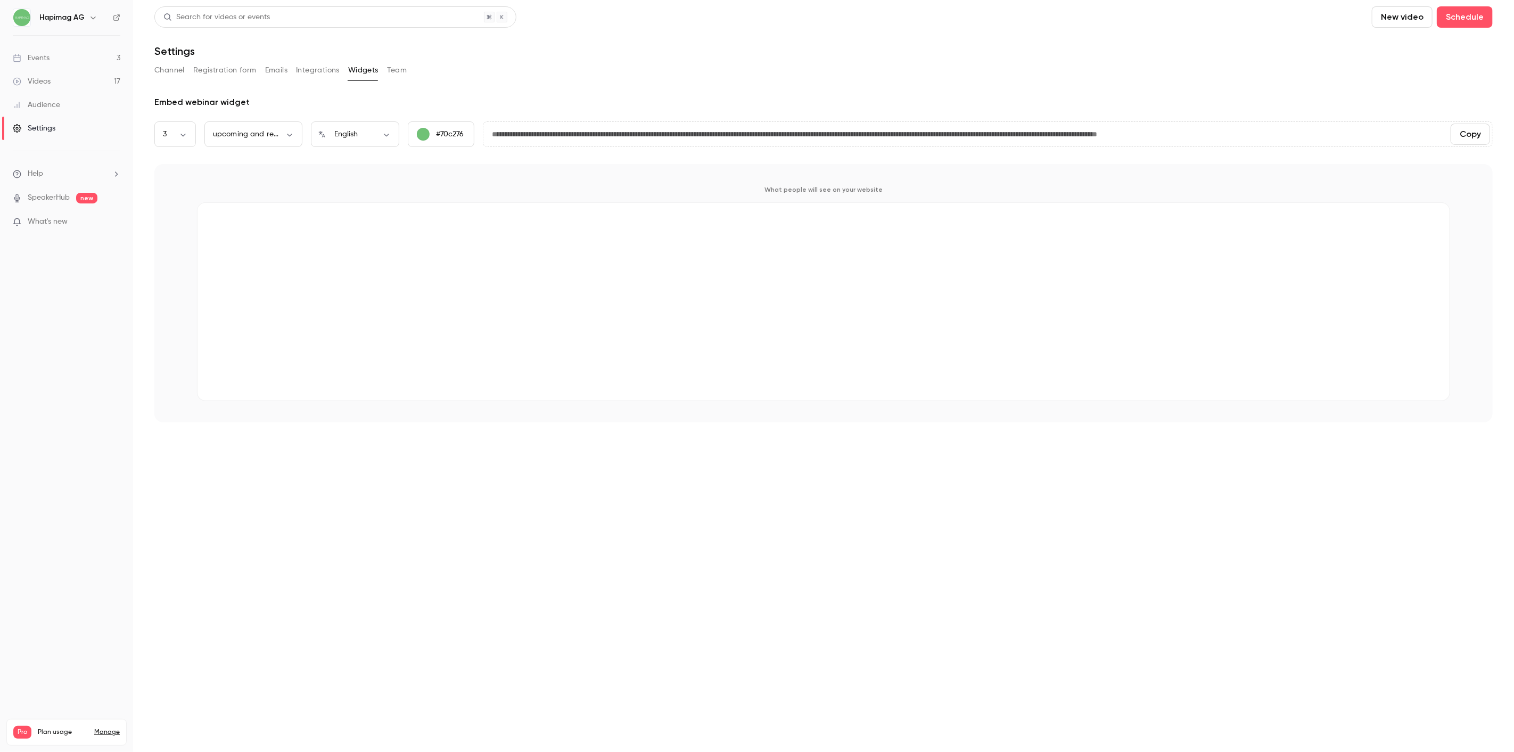
click at [537, 102] on div "Embed webinar widget" at bounding box center [823, 102] width 1338 height 13
click at [859, 185] on p "What people will see on your website" at bounding box center [823, 189] width 1253 height 9
click at [861, 183] on div "What people will see on your website" at bounding box center [823, 293] width 1338 height 258
click at [391, 75] on button "Team" at bounding box center [397, 70] width 20 height 17
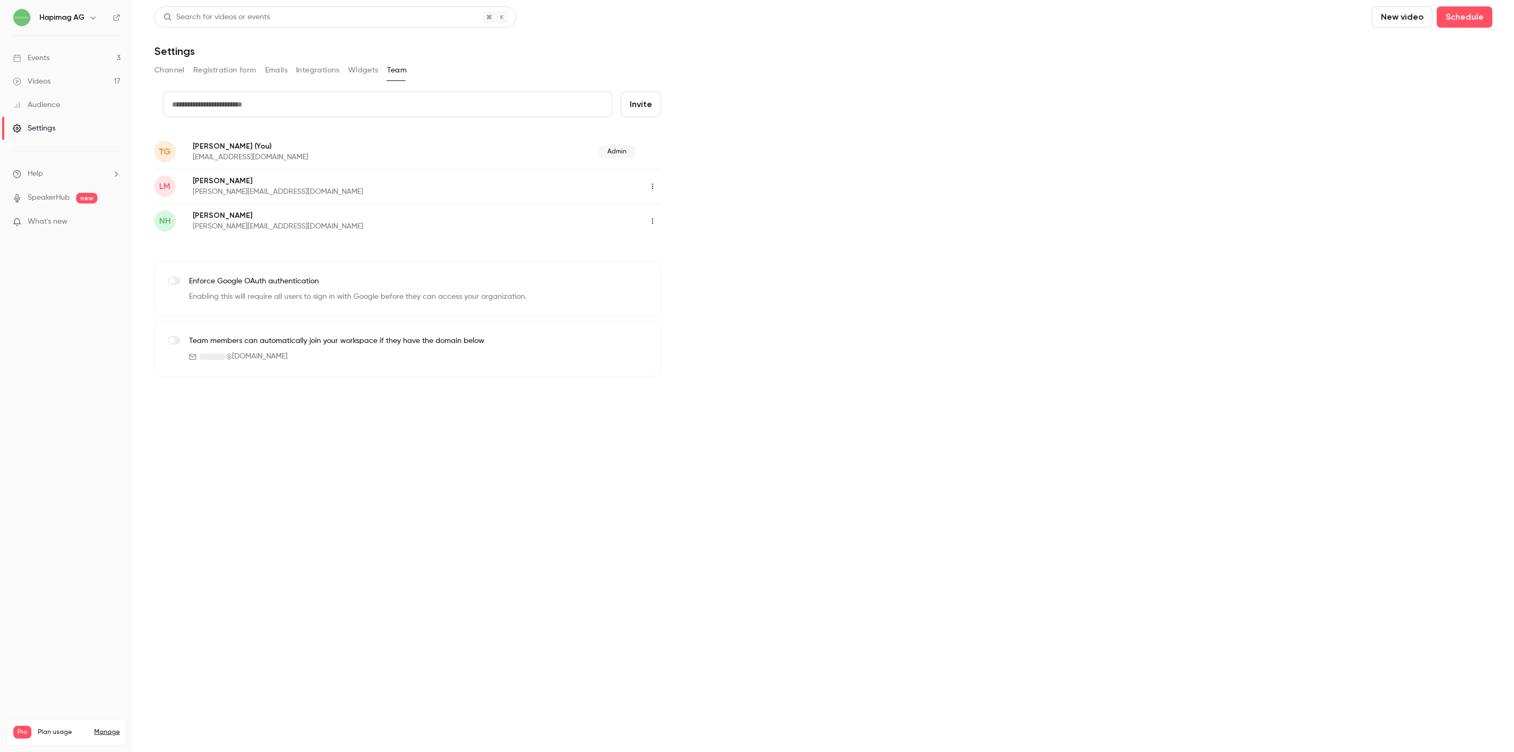
click at [343, 66] on div "Channel Registration form Emails Integrations Widgets Team" at bounding box center [823, 70] width 1338 height 17
click at [357, 70] on button "Widgets" at bounding box center [363, 70] width 30 height 17
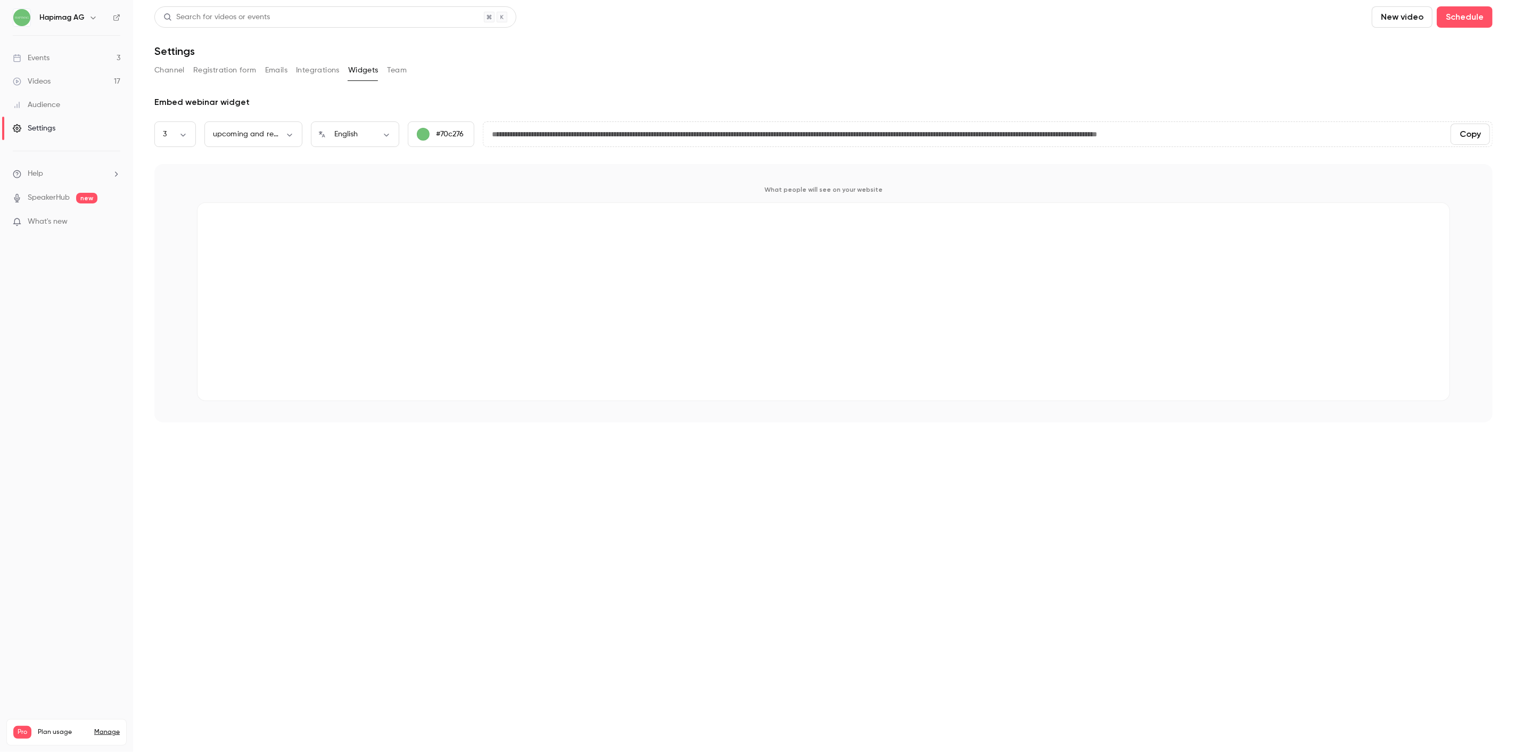
click at [327, 70] on button "Integrations" at bounding box center [318, 70] width 44 height 17
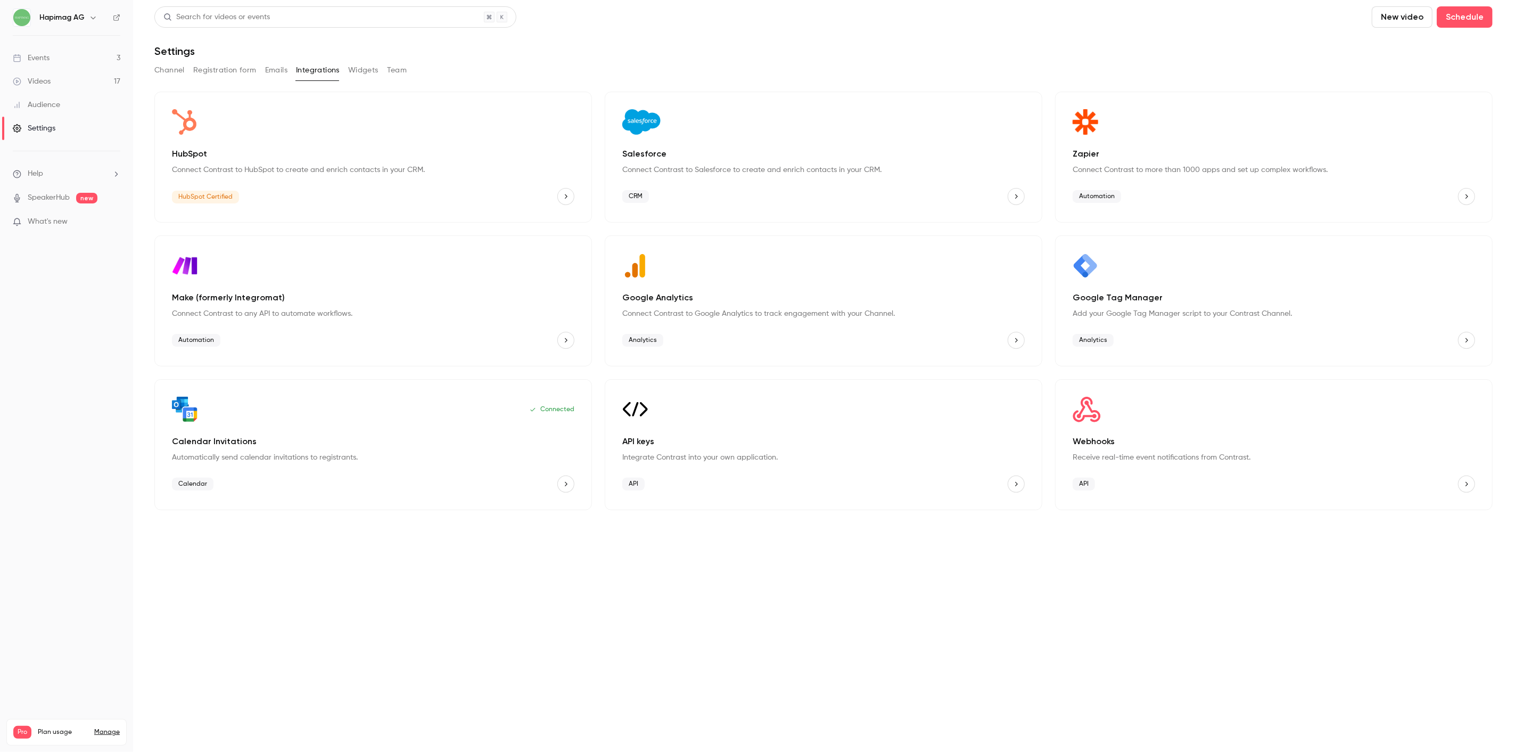
drag, startPoint x: 237, startPoint y: 83, endPoint x: 258, endPoint y: 71, distance: 23.8
click at [240, 83] on div "Search for videos or events New video Schedule Settings Channel Registration fo…" at bounding box center [823, 258] width 1338 height 504
click at [260, 71] on div "Channel Registration form Emails Integrations Widgets Team" at bounding box center [823, 70] width 1338 height 17
click at [276, 70] on button "Emails" at bounding box center [276, 70] width 22 height 17
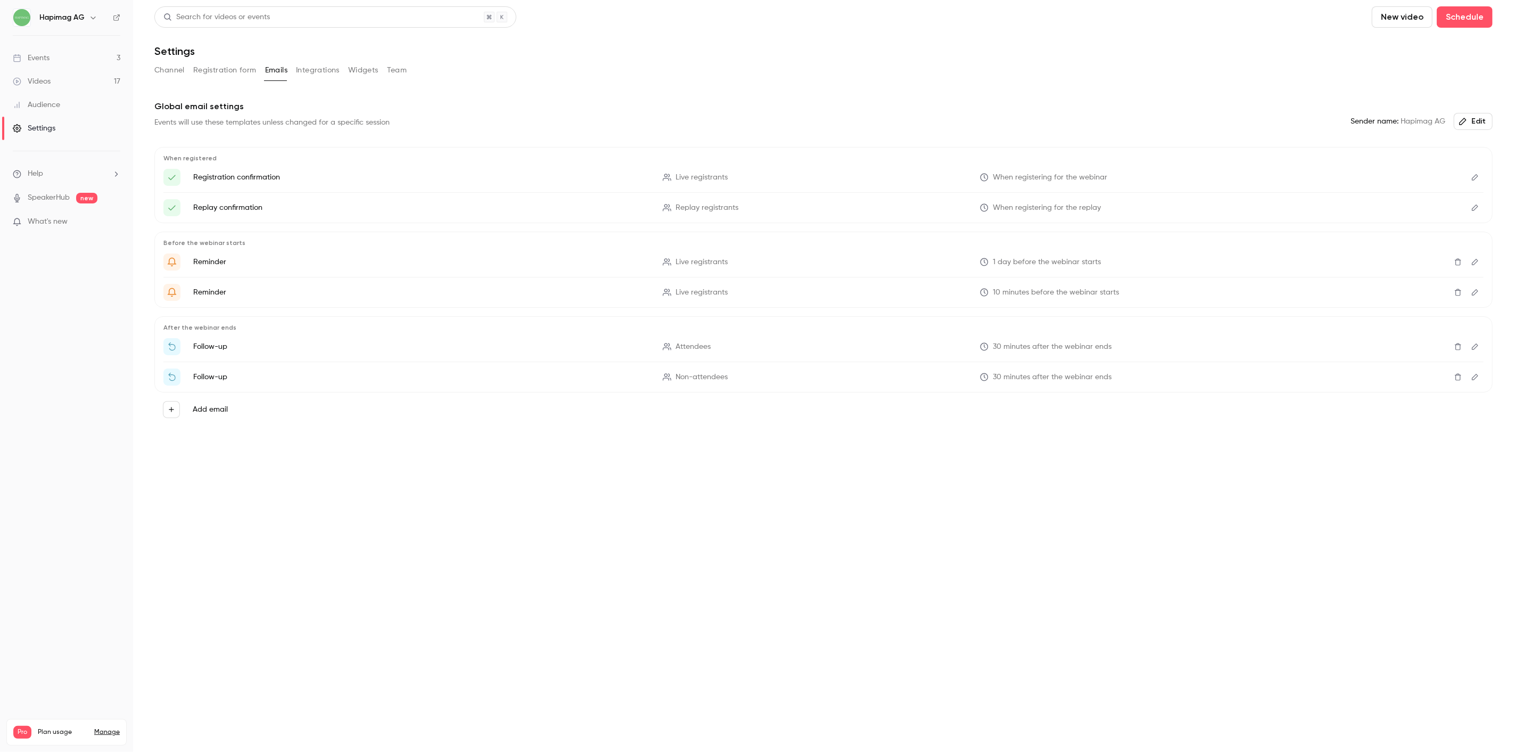
drag, startPoint x: 248, startPoint y: 70, endPoint x: 289, endPoint y: 498, distance: 429.4
click at [321, 524] on main "Search for videos or events New video Schedule Settings Channel Registration fo…" at bounding box center [823, 376] width 1381 height 752
click at [176, 406] on button "Add email" at bounding box center [171, 409] width 17 height 17
click at [186, 472] on div at bounding box center [757, 376] width 1514 height 752
click at [232, 71] on button "Registration form" at bounding box center [224, 70] width 63 height 17
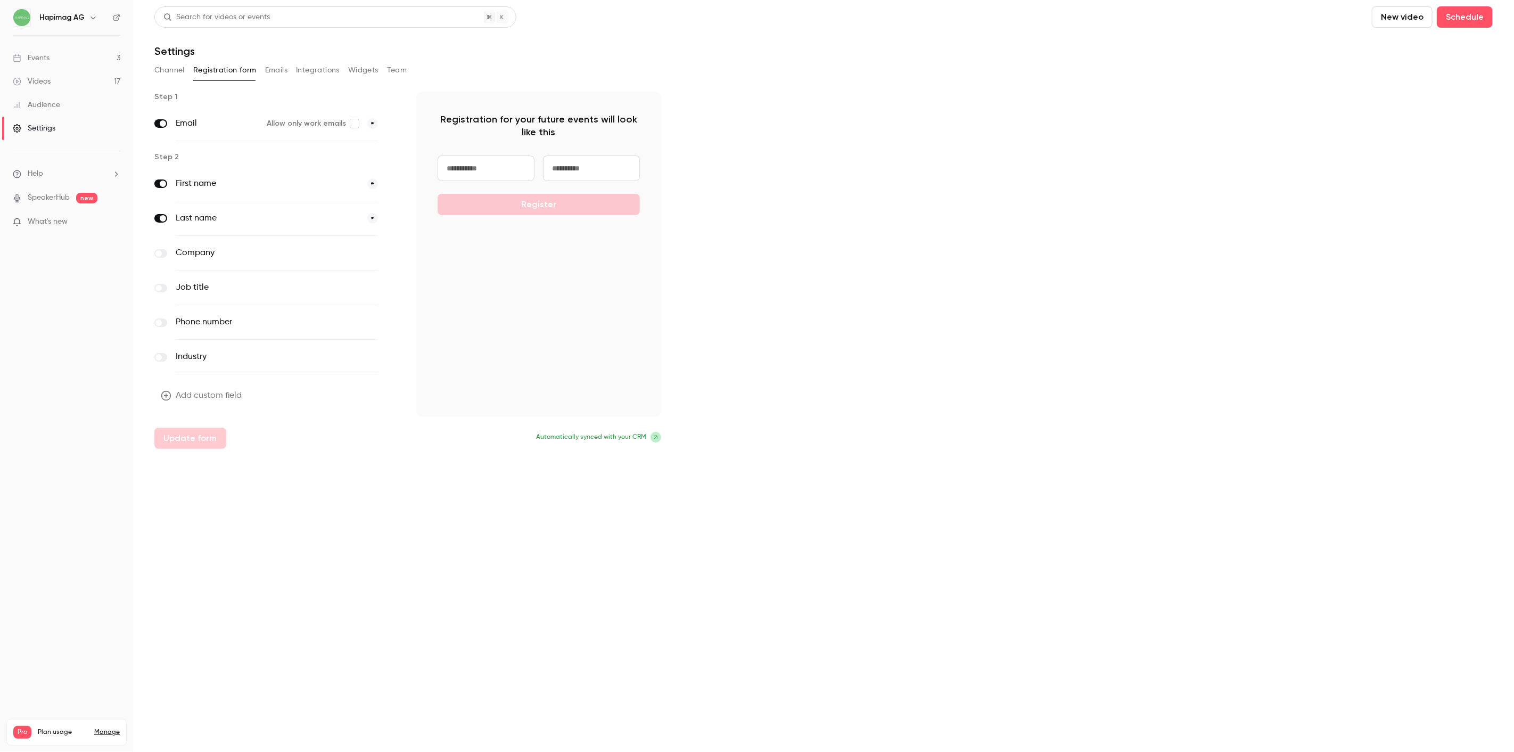
click at [655, 439] on icon at bounding box center [656, 437] width 6 height 6
click at [611, 435] on span "Automatically synced with your CRM" at bounding box center [591, 437] width 110 height 10
drag, startPoint x: 573, startPoint y: 440, endPoint x: 504, endPoint y: 439, distance: 69.2
click at [504, 439] on p "Automatically synced with your CRM" at bounding box center [538, 437] width 245 height 11
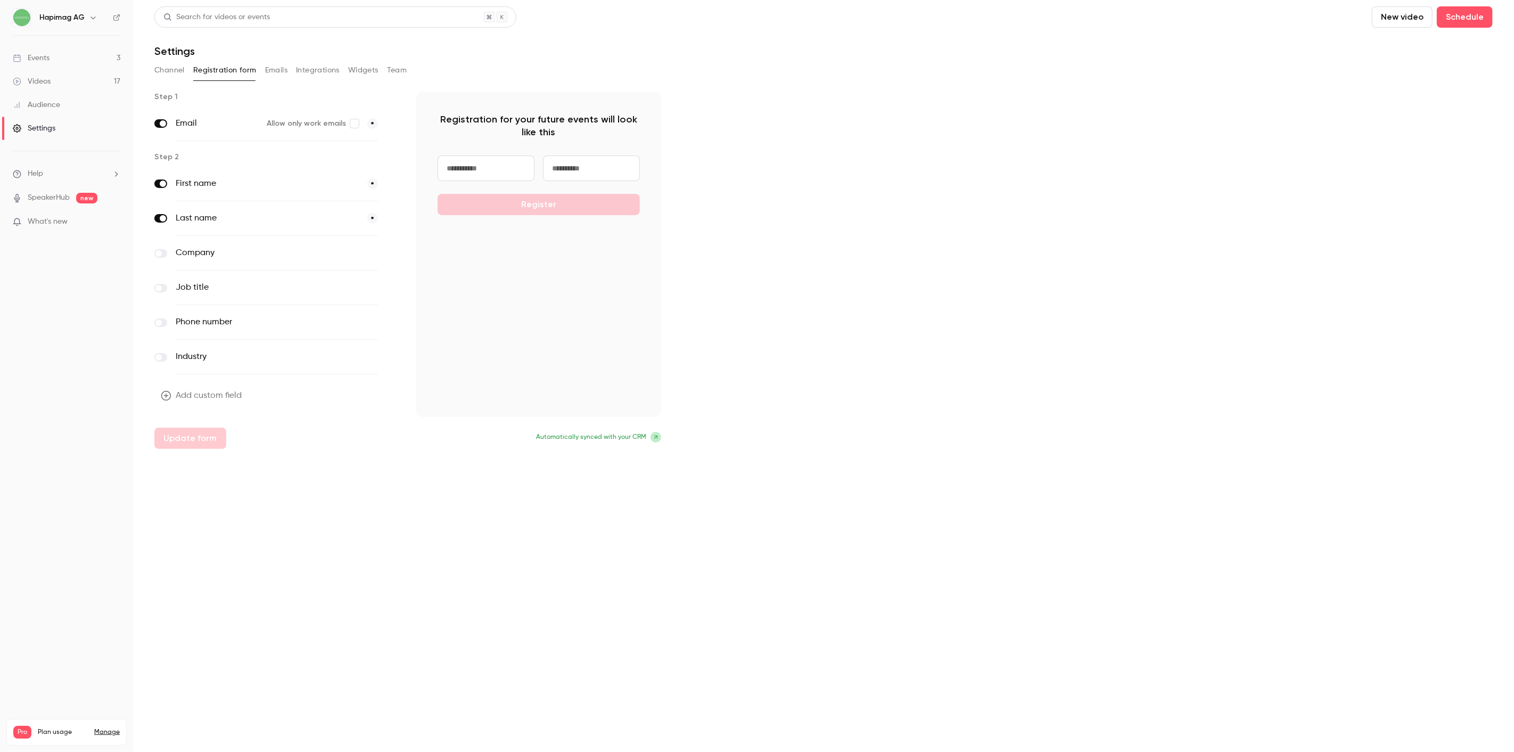
click at [216, 238] on div "Company optional" at bounding box center [277, 253] width 202 height 35
click at [160, 320] on span at bounding box center [158, 322] width 6 height 6
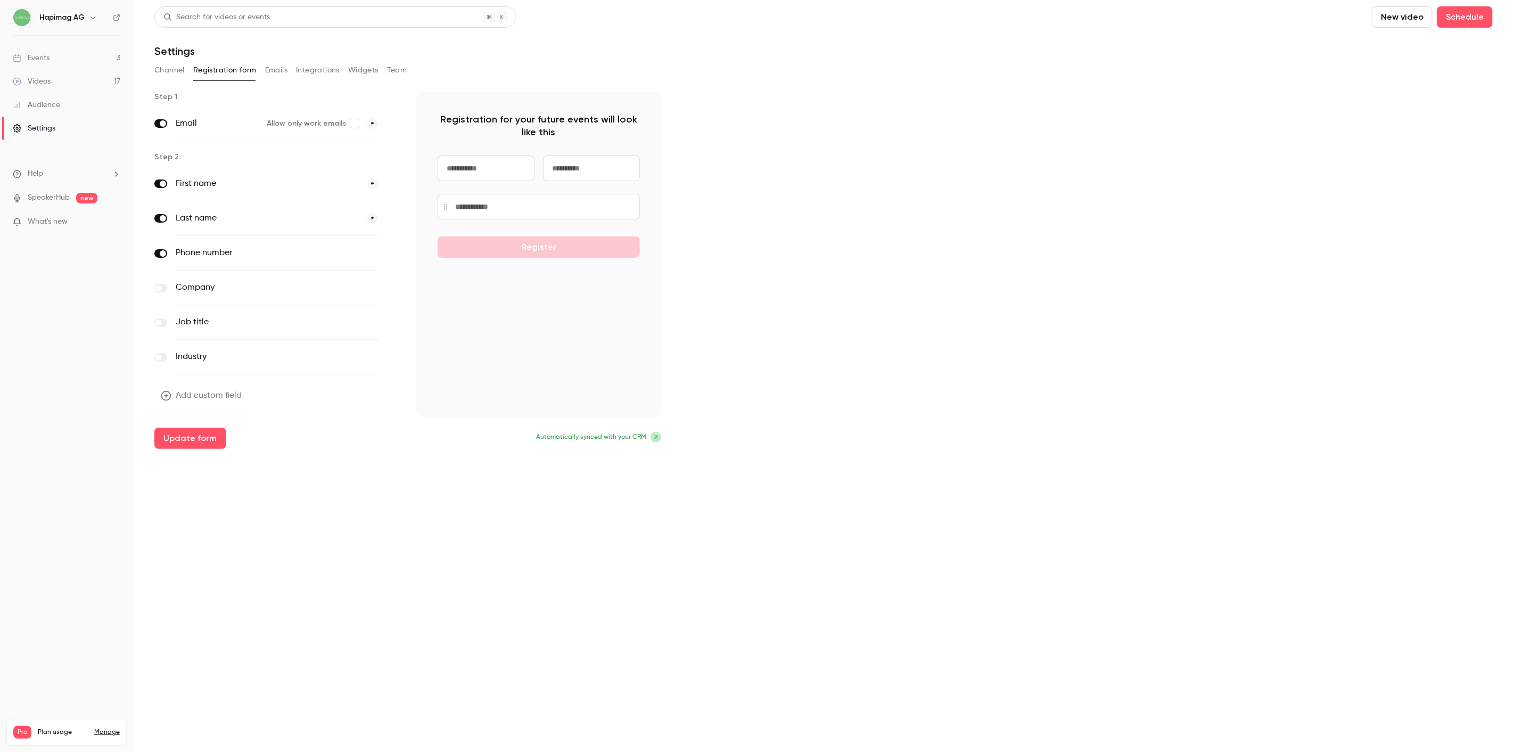
click at [161, 318] on label at bounding box center [160, 322] width 13 height 9
click at [157, 292] on div "Job title optional" at bounding box center [276, 287] width 245 height 35
click at [163, 285] on span at bounding box center [163, 288] width 6 height 6
click at [161, 256] on span at bounding box center [163, 253] width 6 height 6
click at [259, 538] on main "Search for videos or events New video Schedule Settings Channel Registration fo…" at bounding box center [823, 376] width 1381 height 752
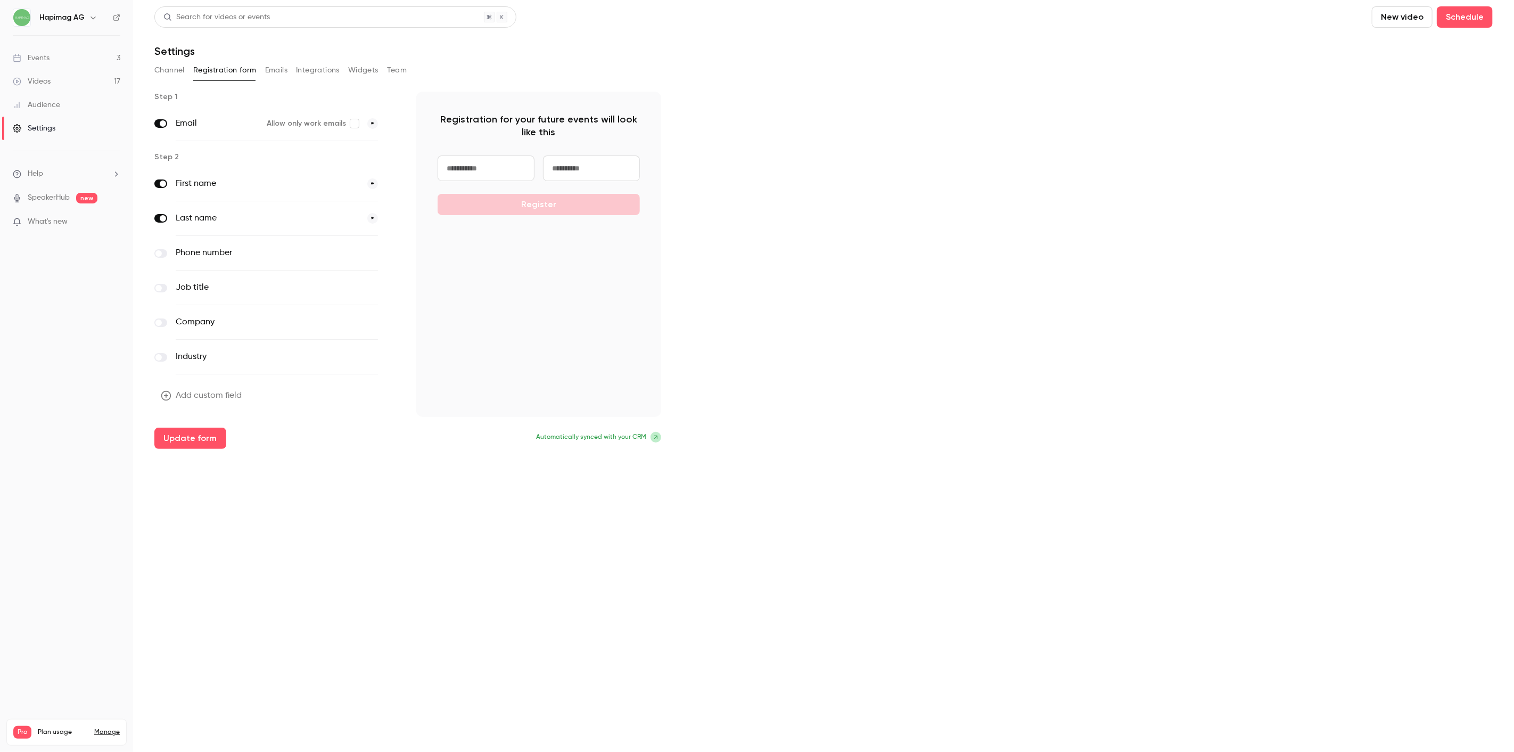
click at [51, 108] on div "Audience" at bounding box center [36, 105] width 47 height 11
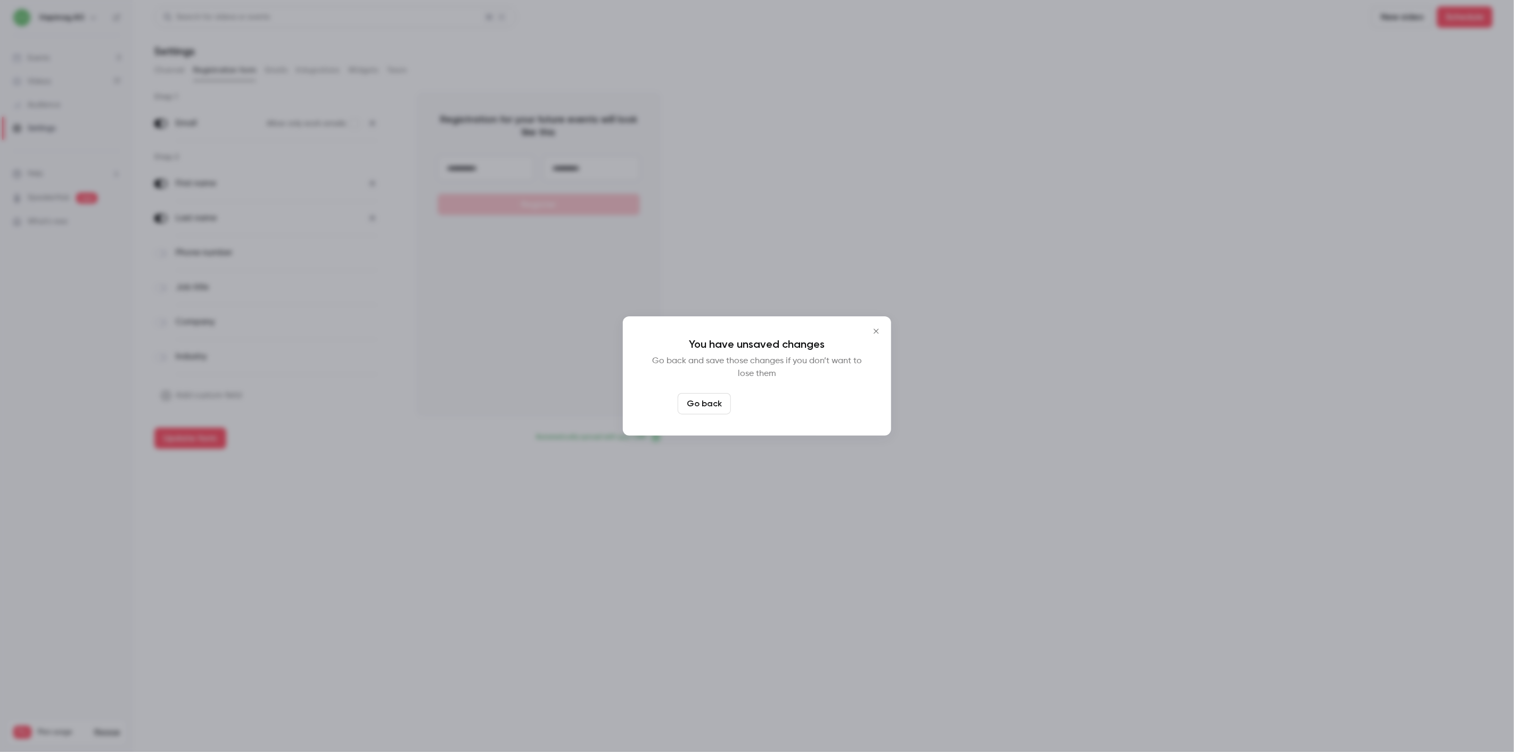
click at [787, 401] on button "Leave page anyway" at bounding box center [785, 403] width 101 height 21
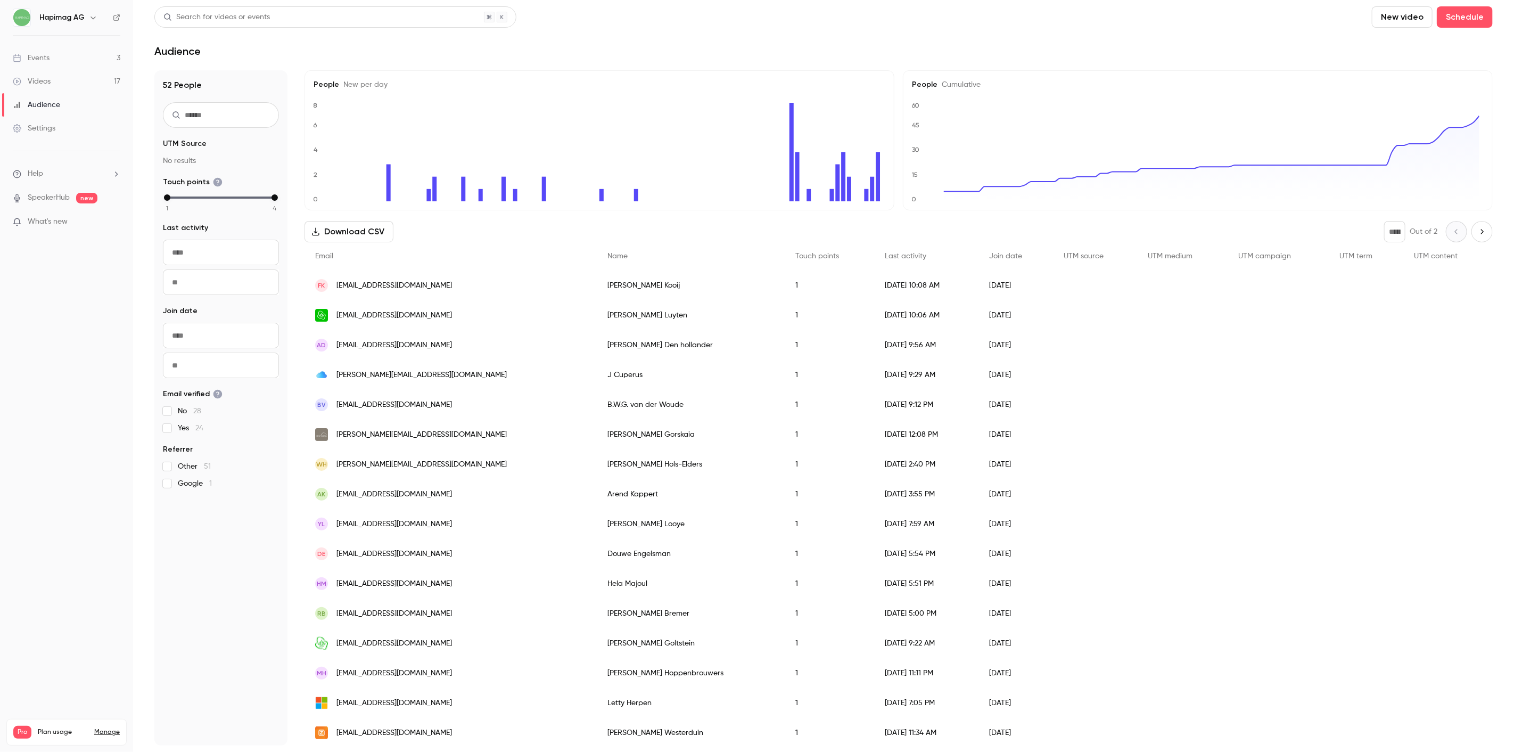
click at [61, 128] on link "Settings" at bounding box center [66, 128] width 133 height 23
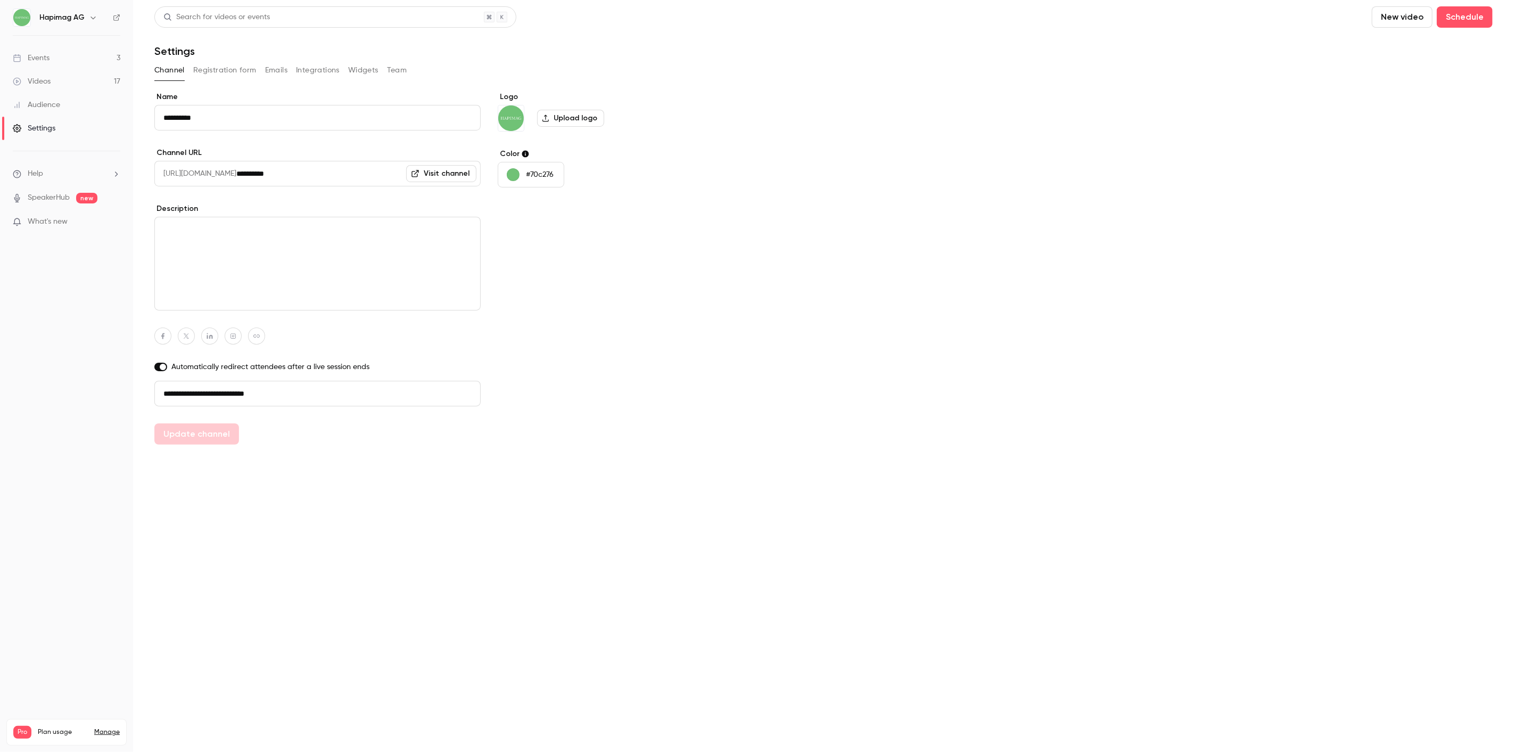
click at [249, 71] on button "Registration form" at bounding box center [224, 70] width 63 height 17
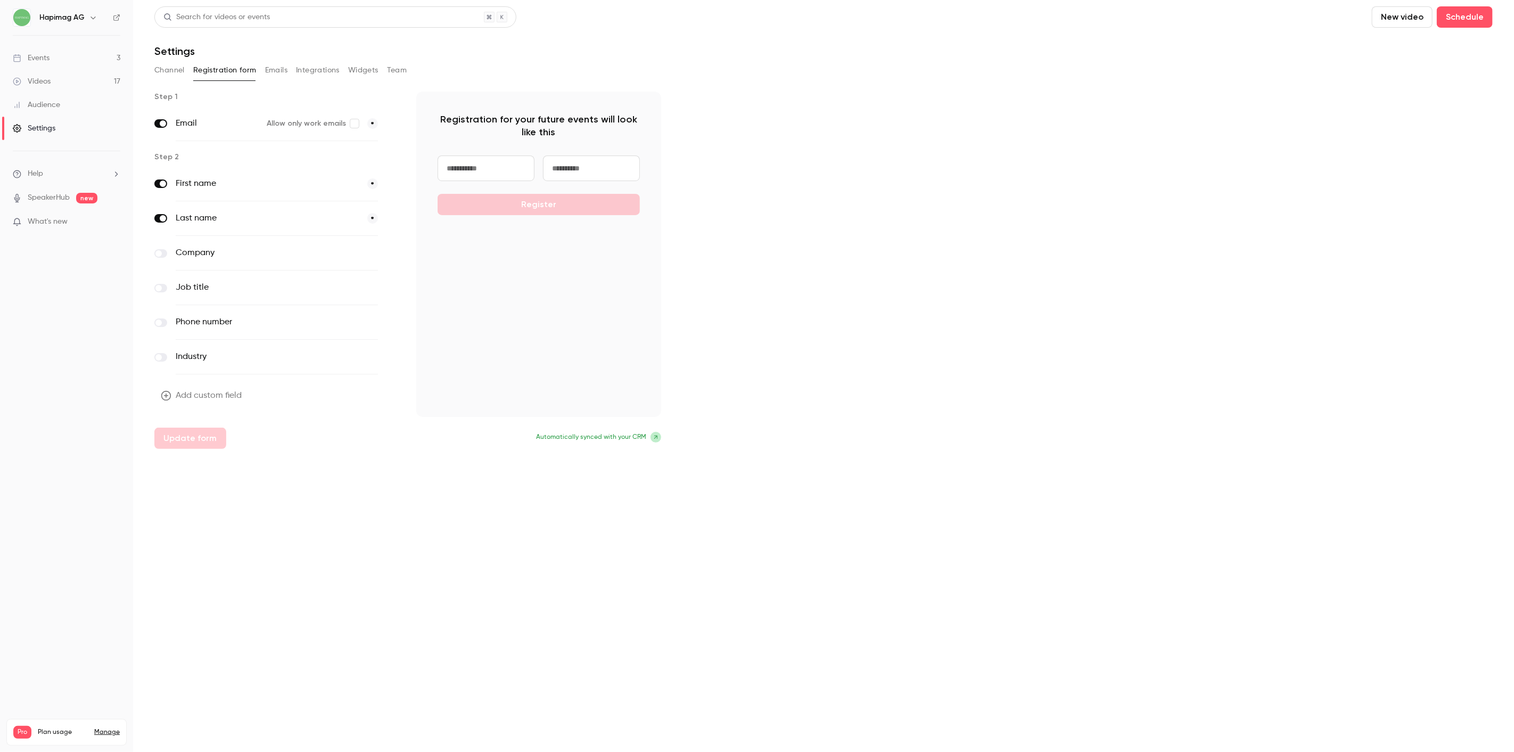
click at [274, 62] on button "Emails" at bounding box center [276, 70] width 22 height 17
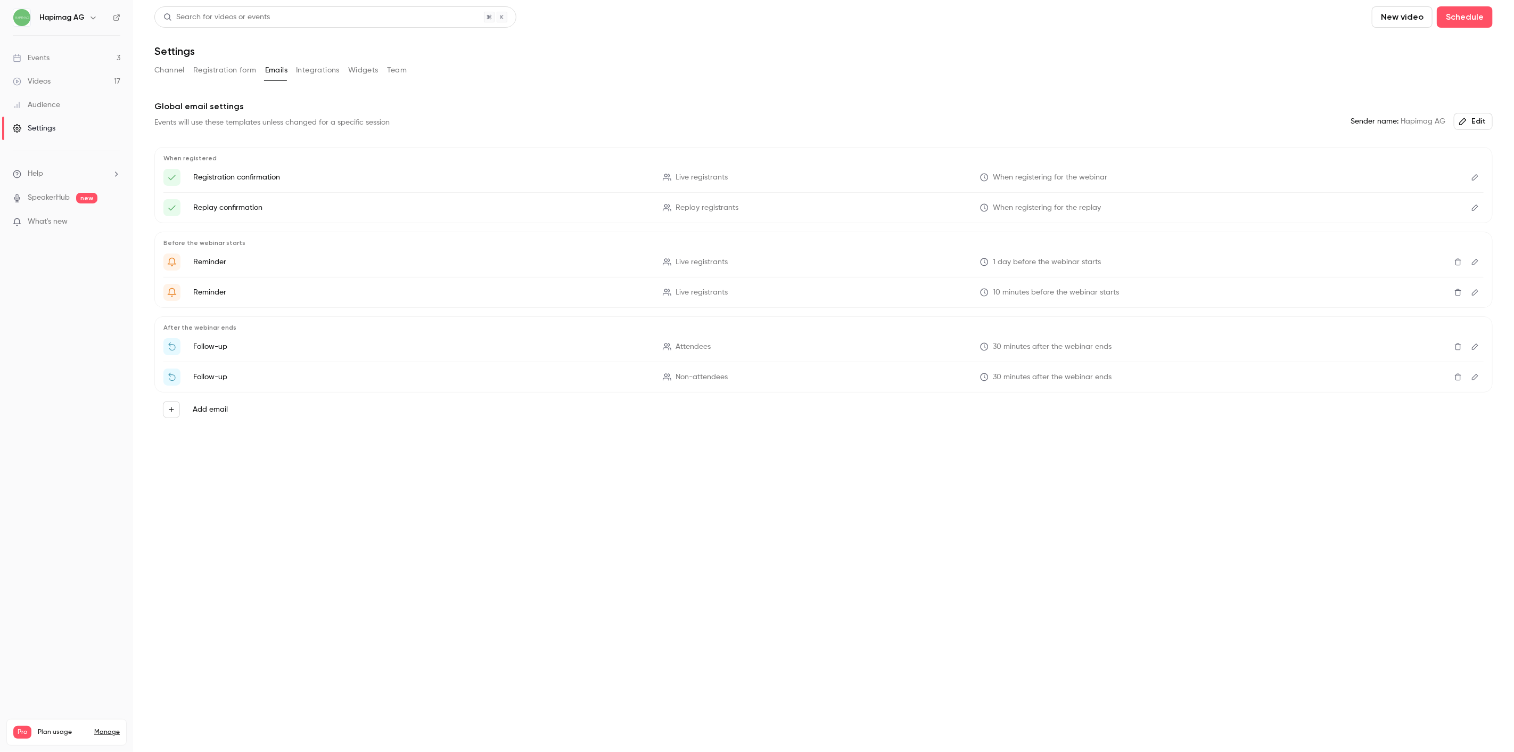
drag, startPoint x: 172, startPoint y: 60, endPoint x: 178, endPoint y: 72, distance: 12.9
click at [172, 61] on div "Search for videos or events New video Schedule Settings Channel Registration fo…" at bounding box center [823, 235] width 1338 height 458
click at [178, 72] on button "Channel" at bounding box center [169, 70] width 30 height 17
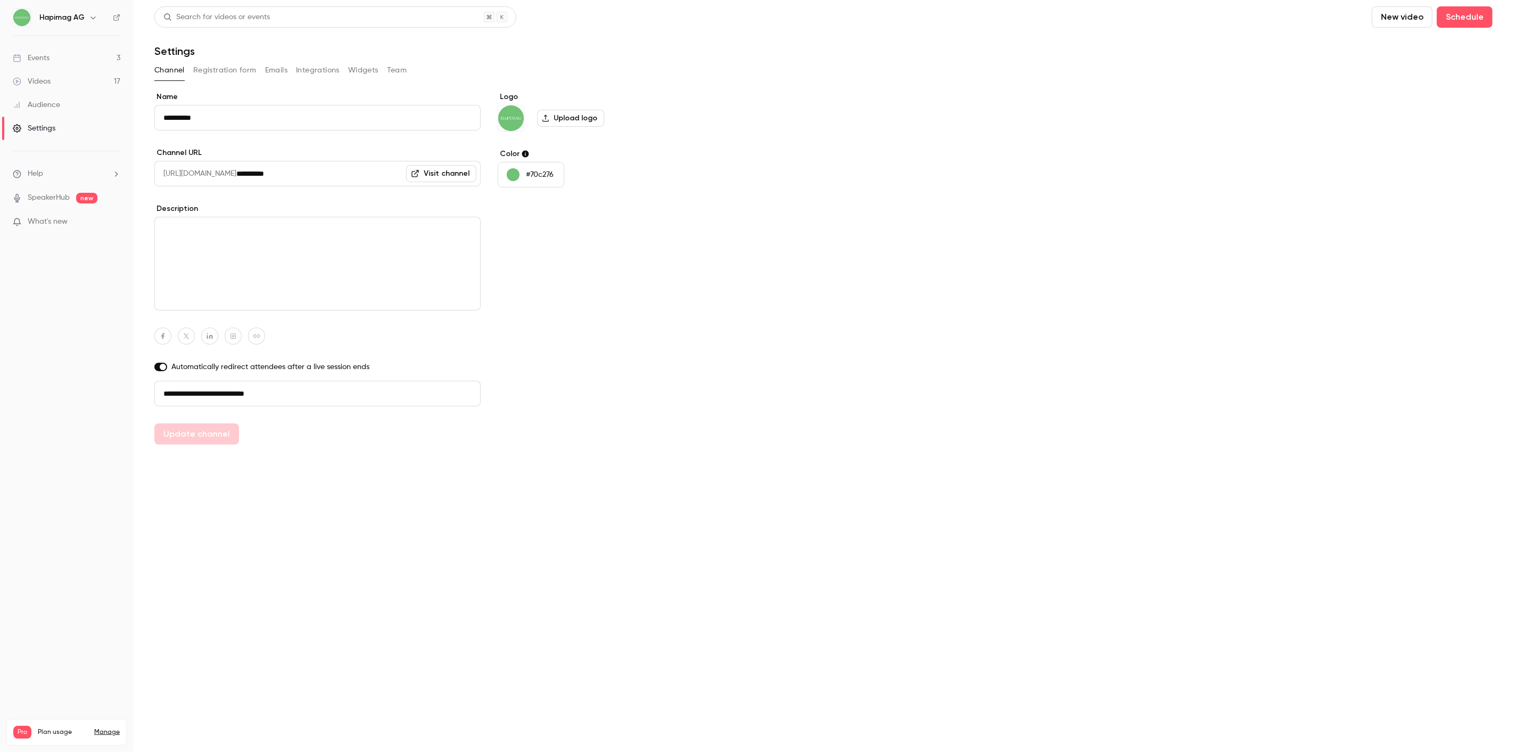
click at [52, 73] on link "Videos 17" at bounding box center [66, 81] width 133 height 23
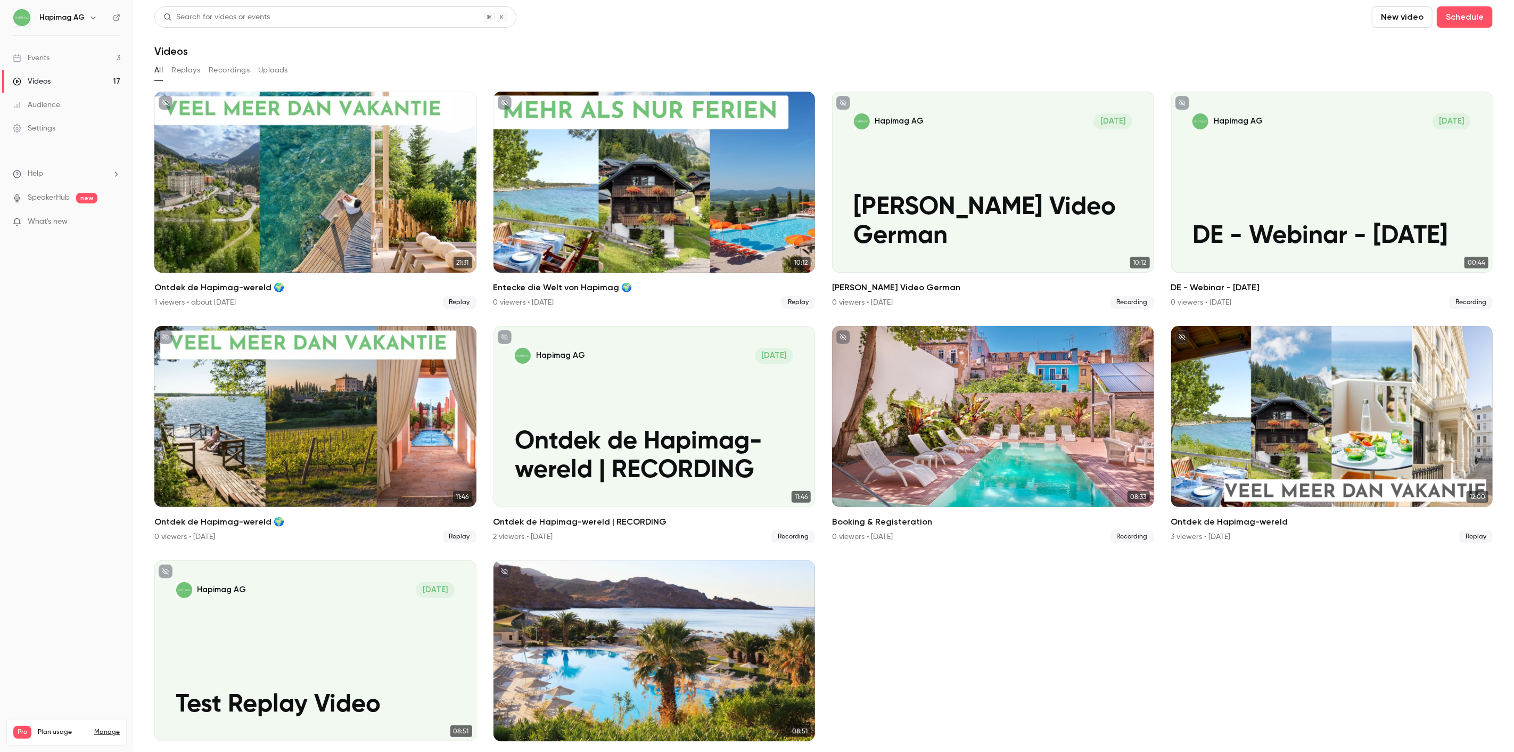
click at [57, 59] on link "Events 3" at bounding box center [66, 57] width 133 height 23
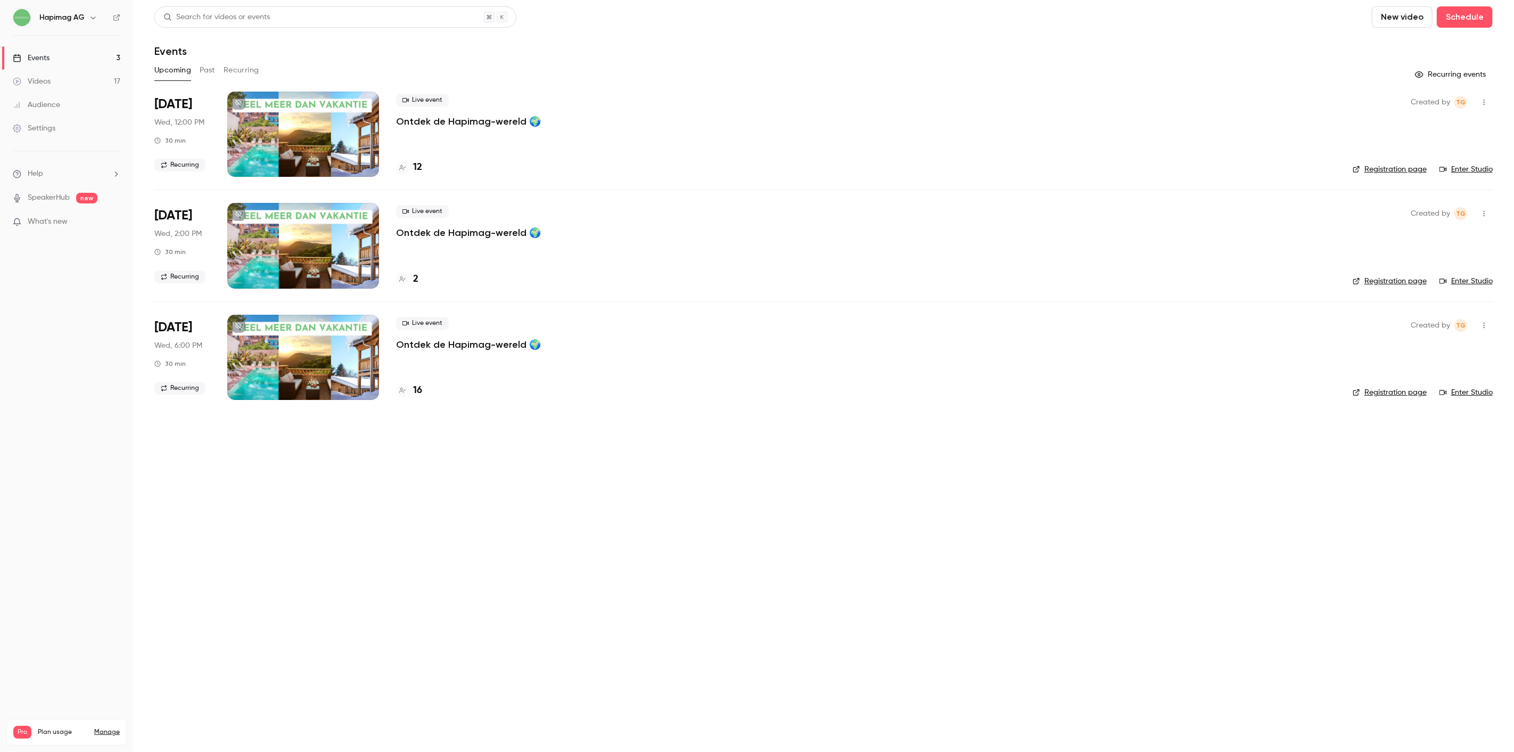
click at [237, 67] on button "Recurring" at bounding box center [242, 70] width 36 height 17
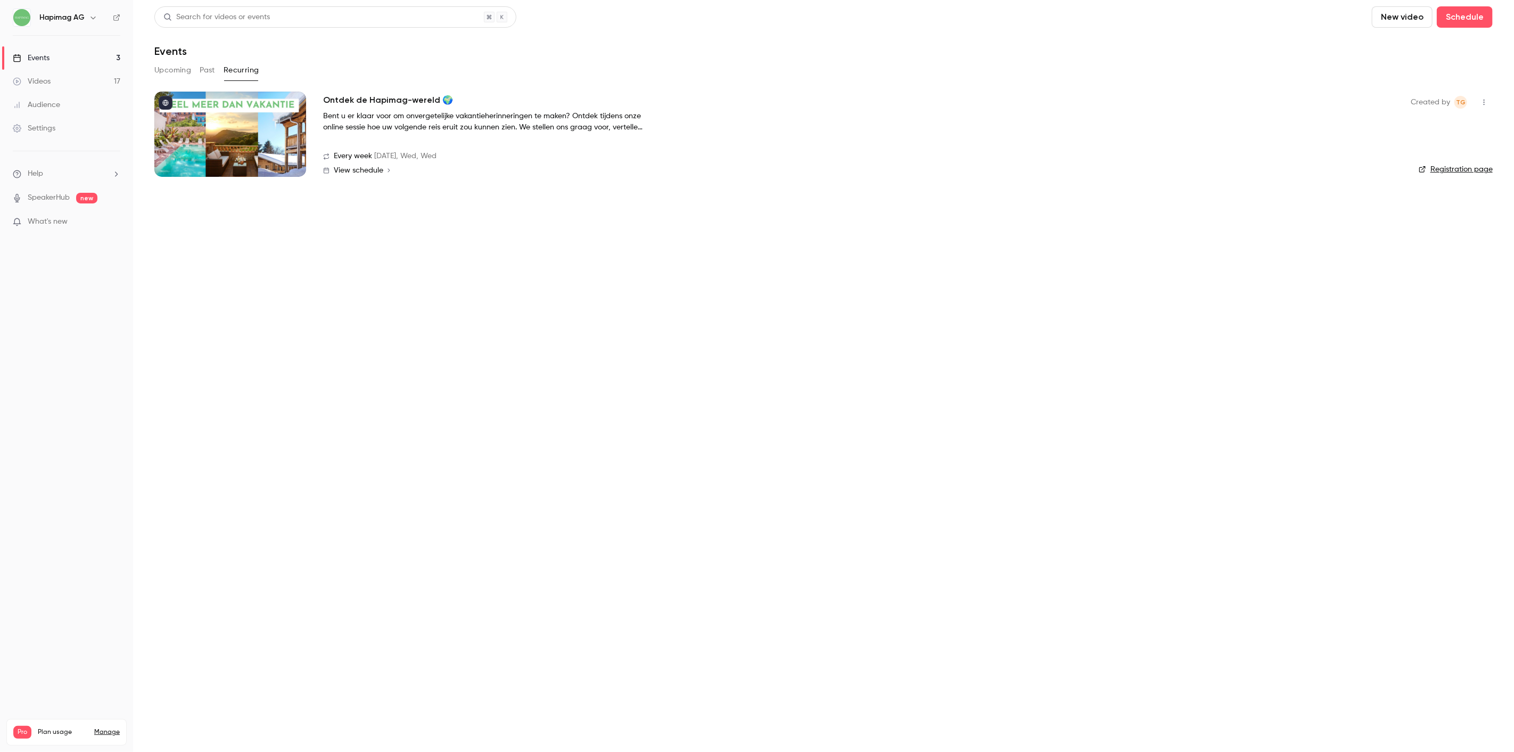
click at [171, 70] on button "Upcoming" at bounding box center [172, 70] width 37 height 17
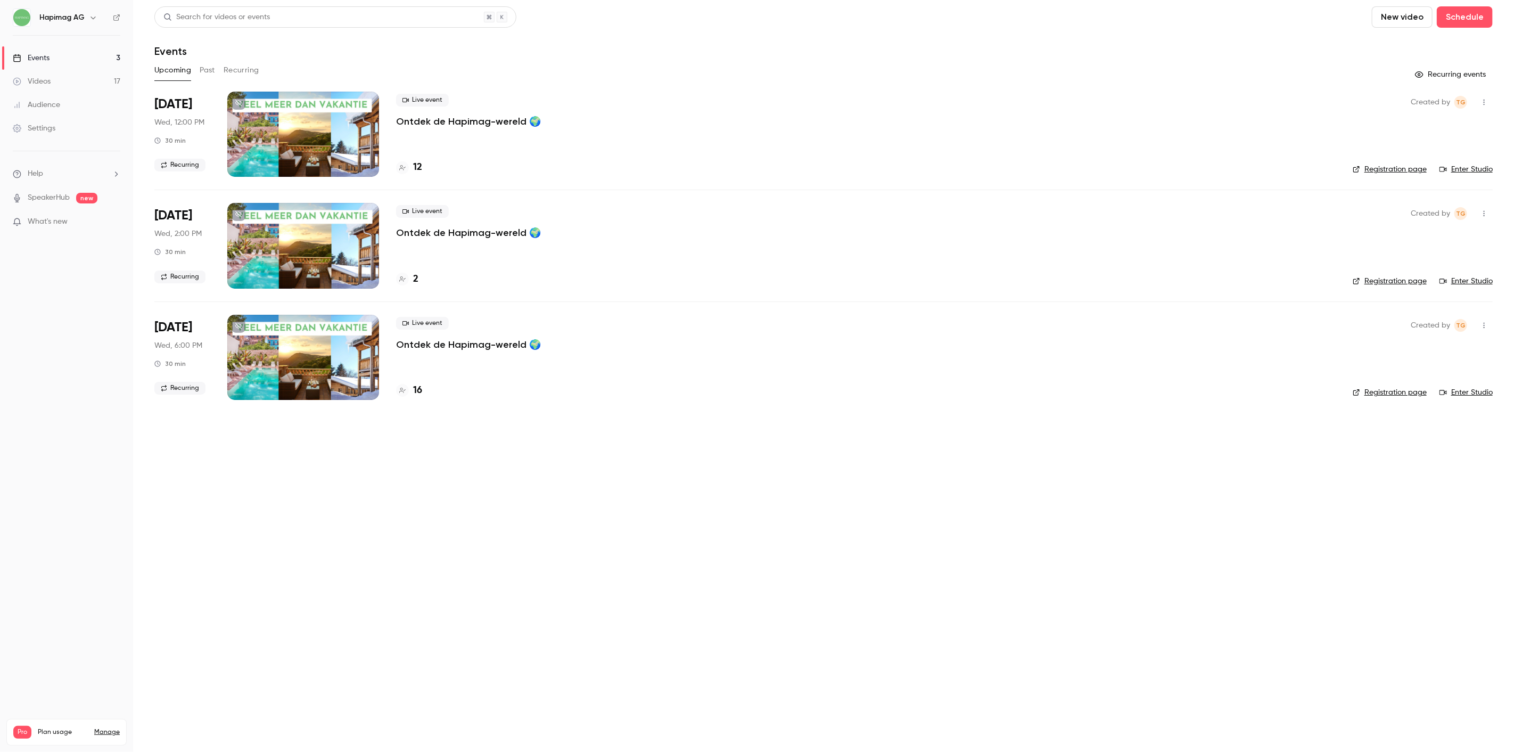
click at [442, 336] on div "Live event Ontdek de Hapimag-wereld 🌍" at bounding box center [865, 334] width 939 height 34
click at [446, 346] on p "Ontdek de Hapimag-wereld 🌍" at bounding box center [468, 344] width 145 height 13
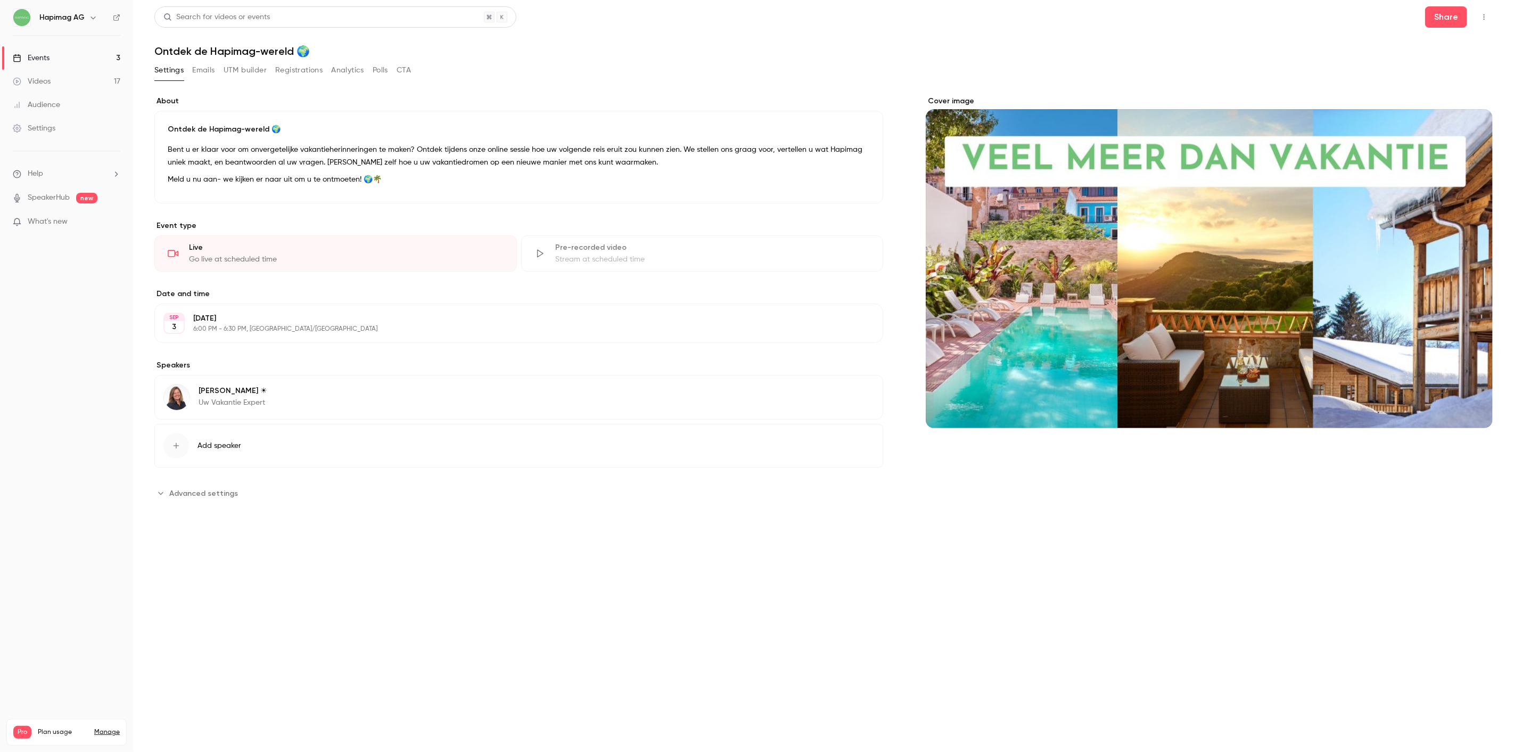
click at [313, 65] on button "Registrations" at bounding box center [298, 70] width 47 height 17
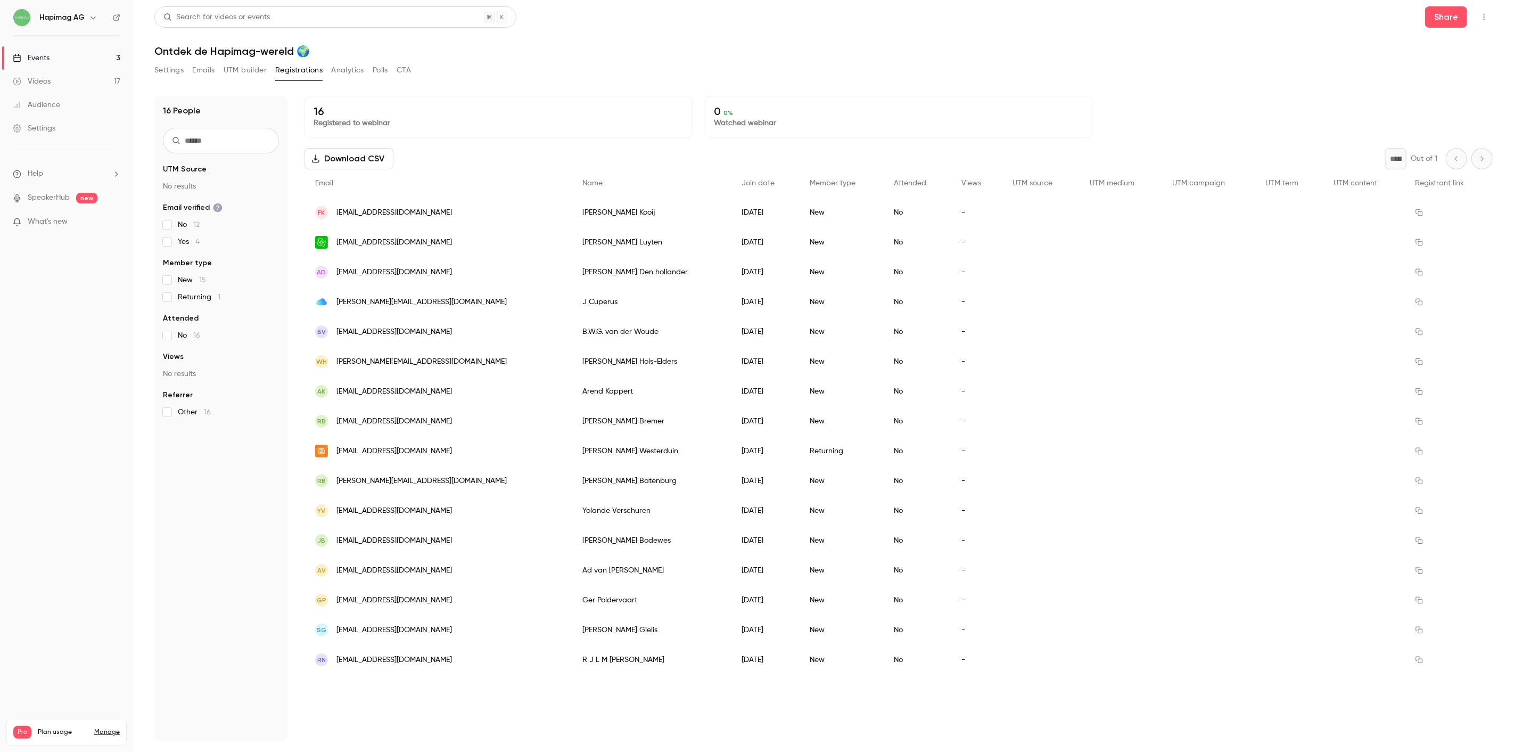
click at [32, 61] on div "Events" at bounding box center [31, 58] width 37 height 11
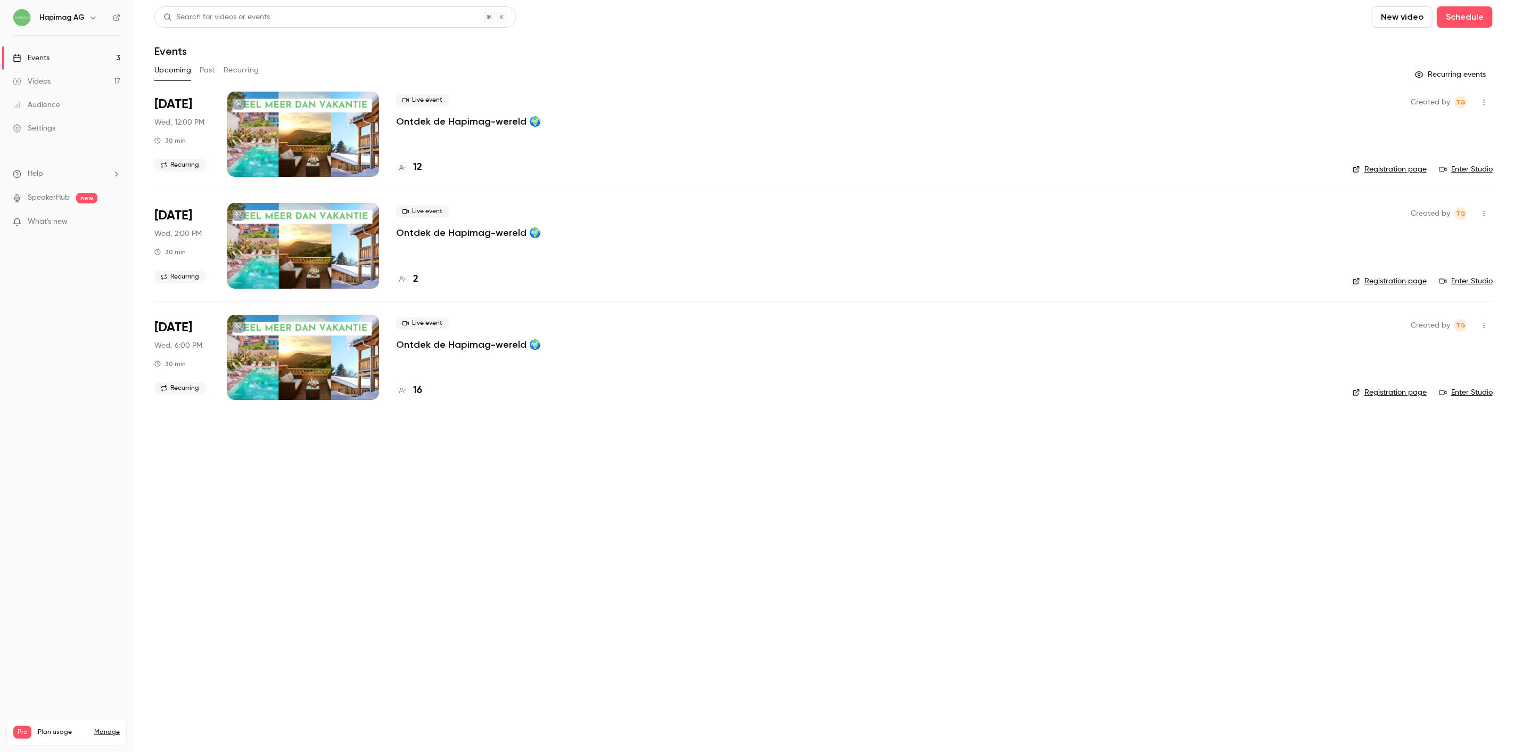
click at [454, 528] on main "Search for videos or events New video Schedule Events Upcoming Past Recurring R…" at bounding box center [823, 376] width 1381 height 752
